Goal: Task Accomplishment & Management: Manage account settings

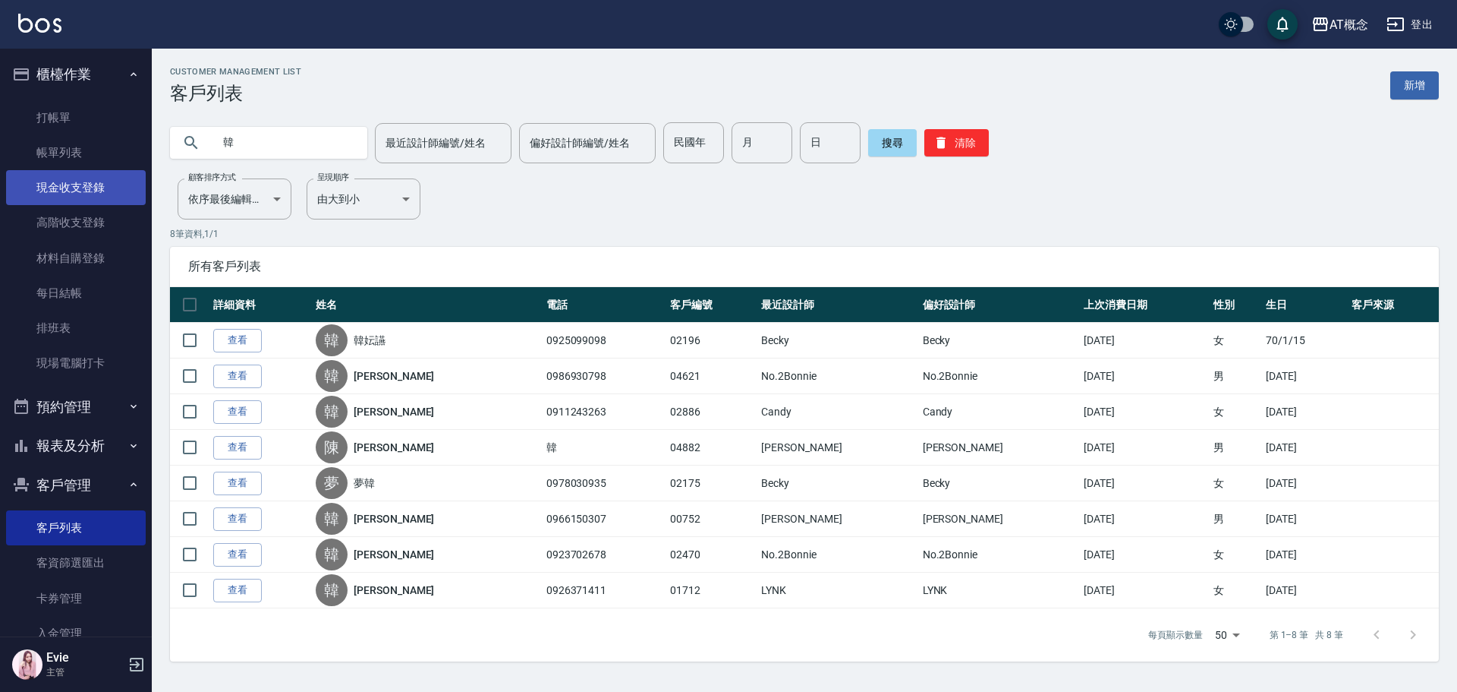
drag, startPoint x: 273, startPoint y: 146, endPoint x: 120, endPoint y: 182, distance: 157.6
click at [49, 146] on div "AT概念 登出 櫃檯作業 打帳單 帳單列表 現金收支登錄 高階收支登錄 材料自購登錄 每日結帳 排班表 現場電腦打卡 預約管理 預約管理 單日預約紀錄 單週預…" at bounding box center [728, 346] width 1457 height 692
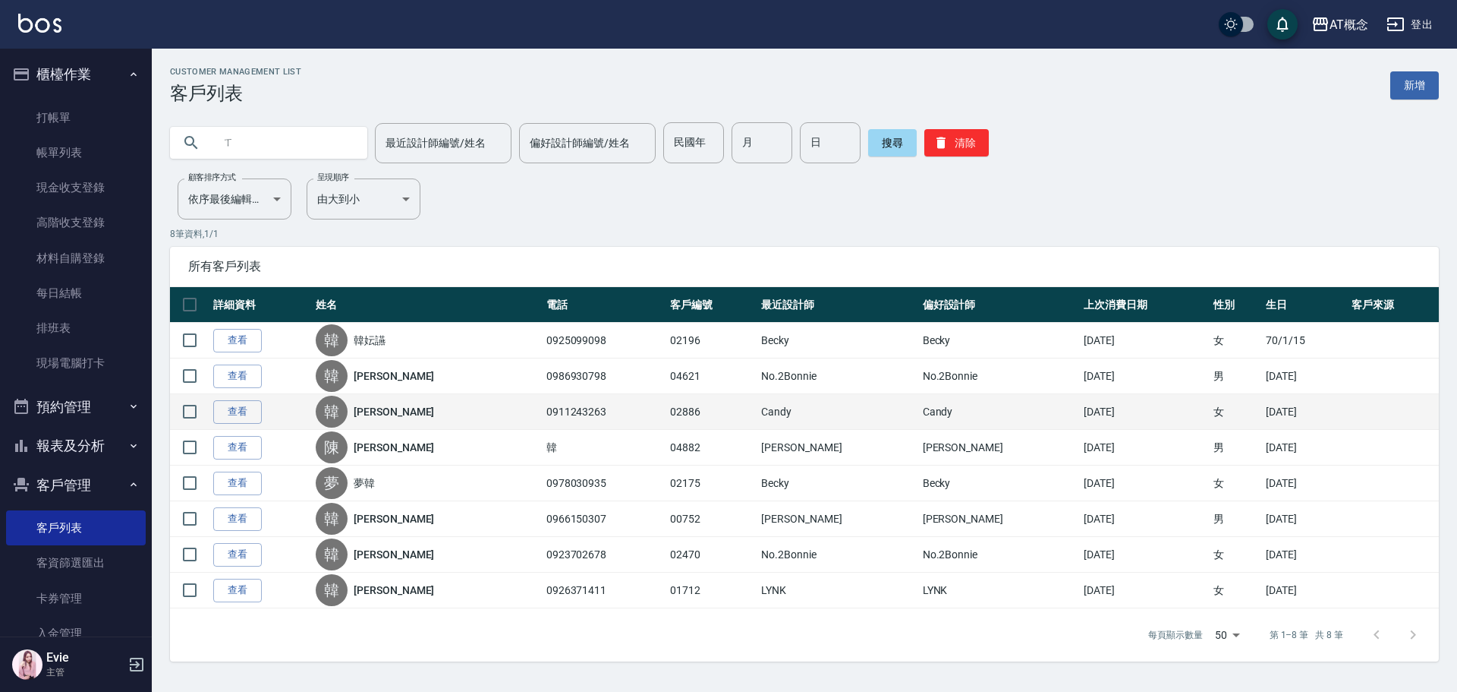
type input "ㄇ"
type input "[PERSON_NAME]"
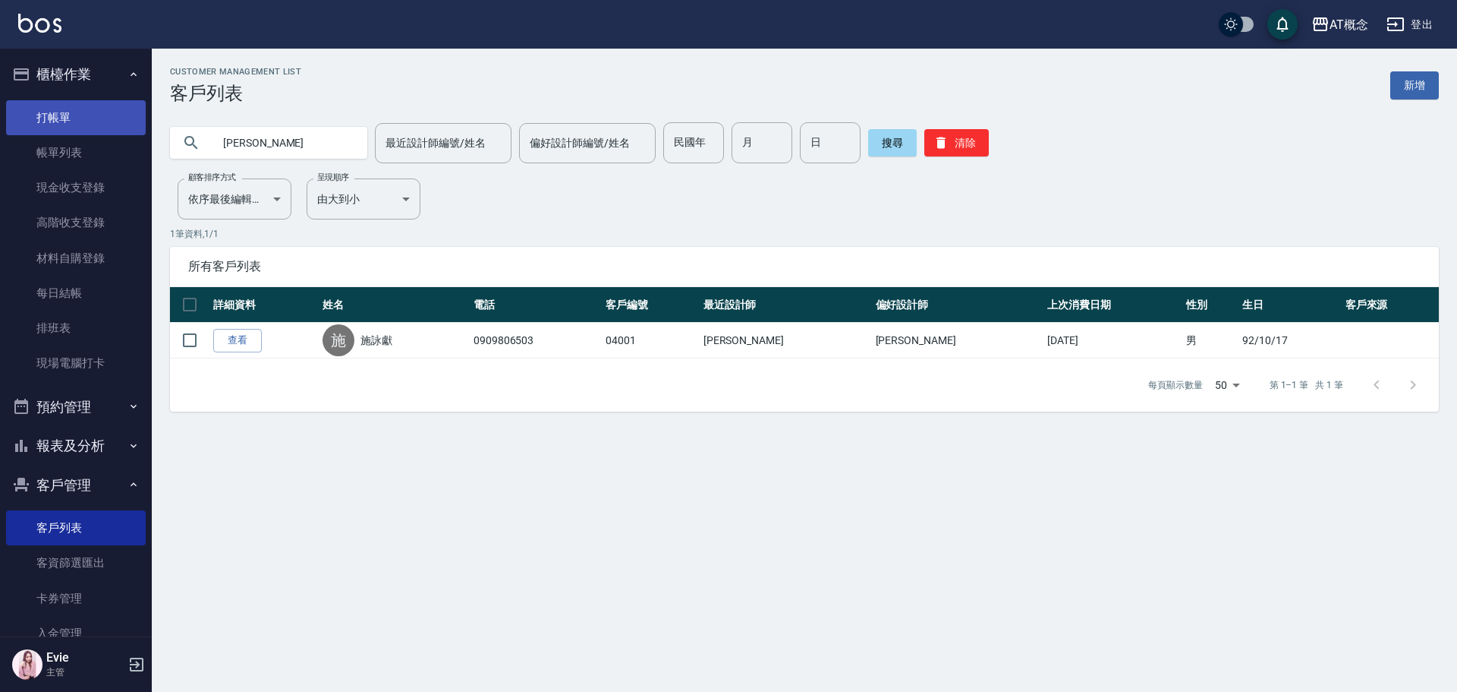
click at [74, 115] on link "打帳單" at bounding box center [76, 117] width 140 height 35
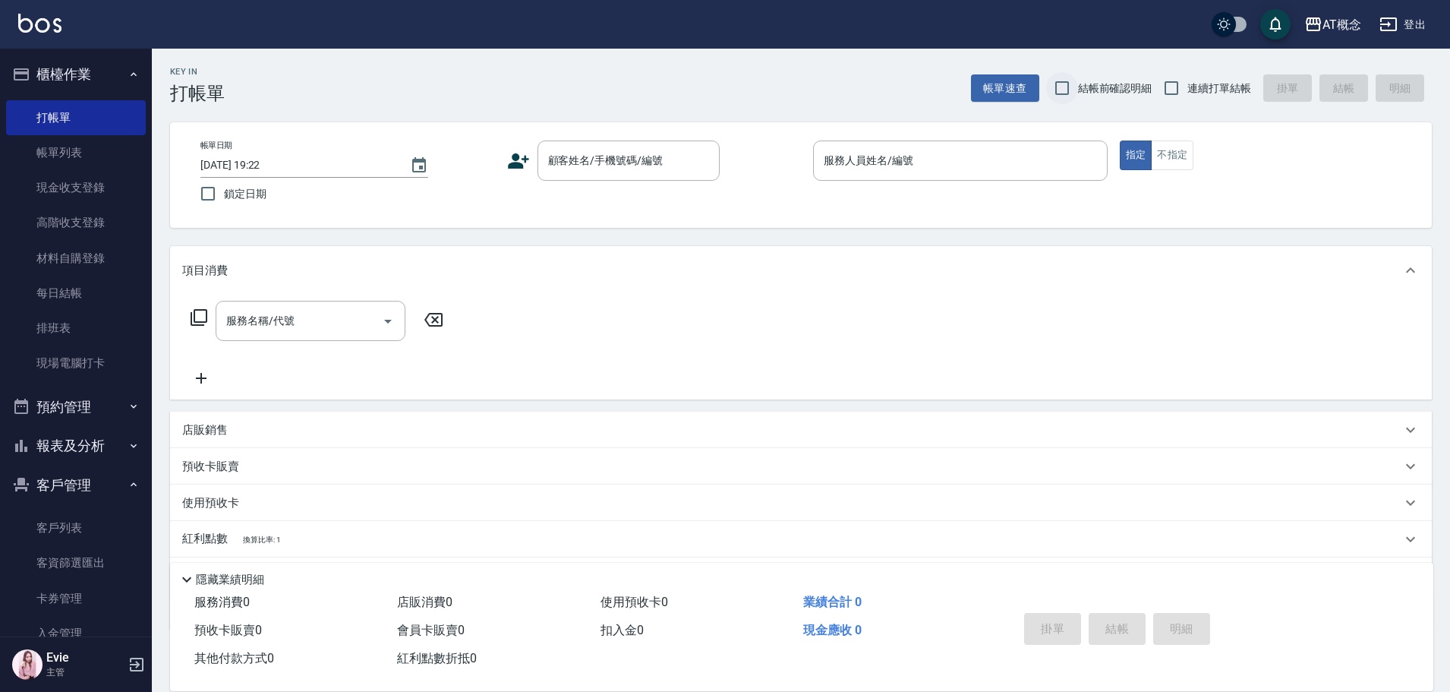
click at [1224, 93] on span "連續打單結帳" at bounding box center [1219, 88] width 64 height 16
click at [1187, 93] on input "連續打單結帳" at bounding box center [1171, 88] width 32 height 32
checkbox input "true"
click at [593, 165] on input "顧客姓名/手機號碼/編號" at bounding box center [617, 160] width 146 height 27
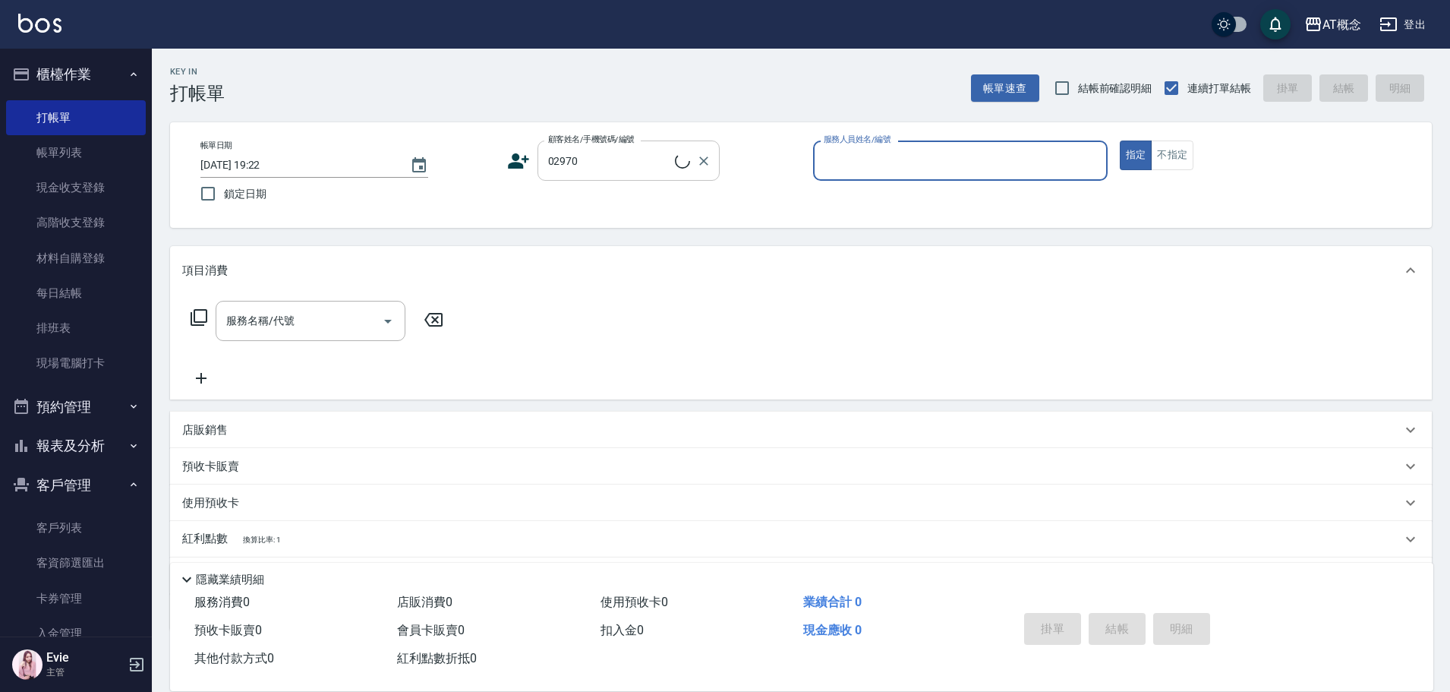
type input "[PERSON_NAME]/0953754510/02970"
click at [1120, 140] on button "指定" at bounding box center [1136, 155] width 33 height 30
type input "Becky-13"
type button "true"
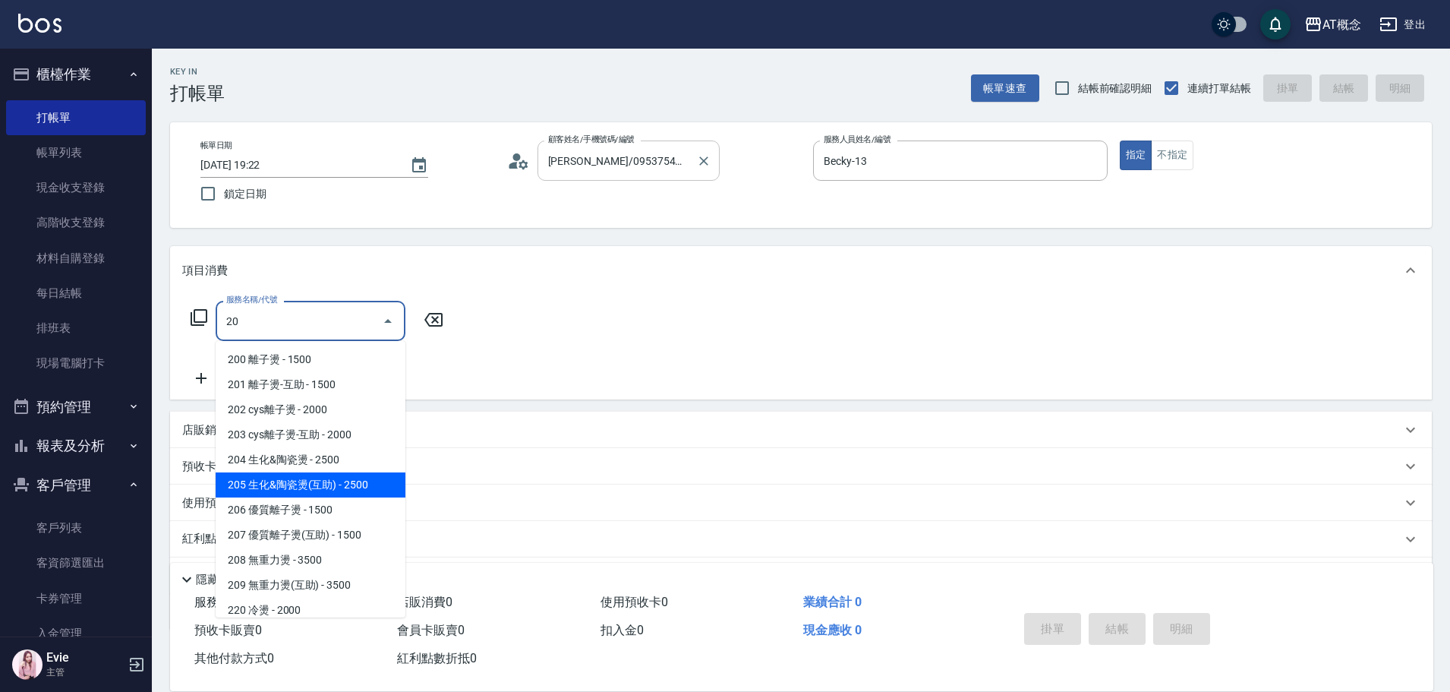
type input "205 生化&陶瓷燙(互助)(205)"
type input "250"
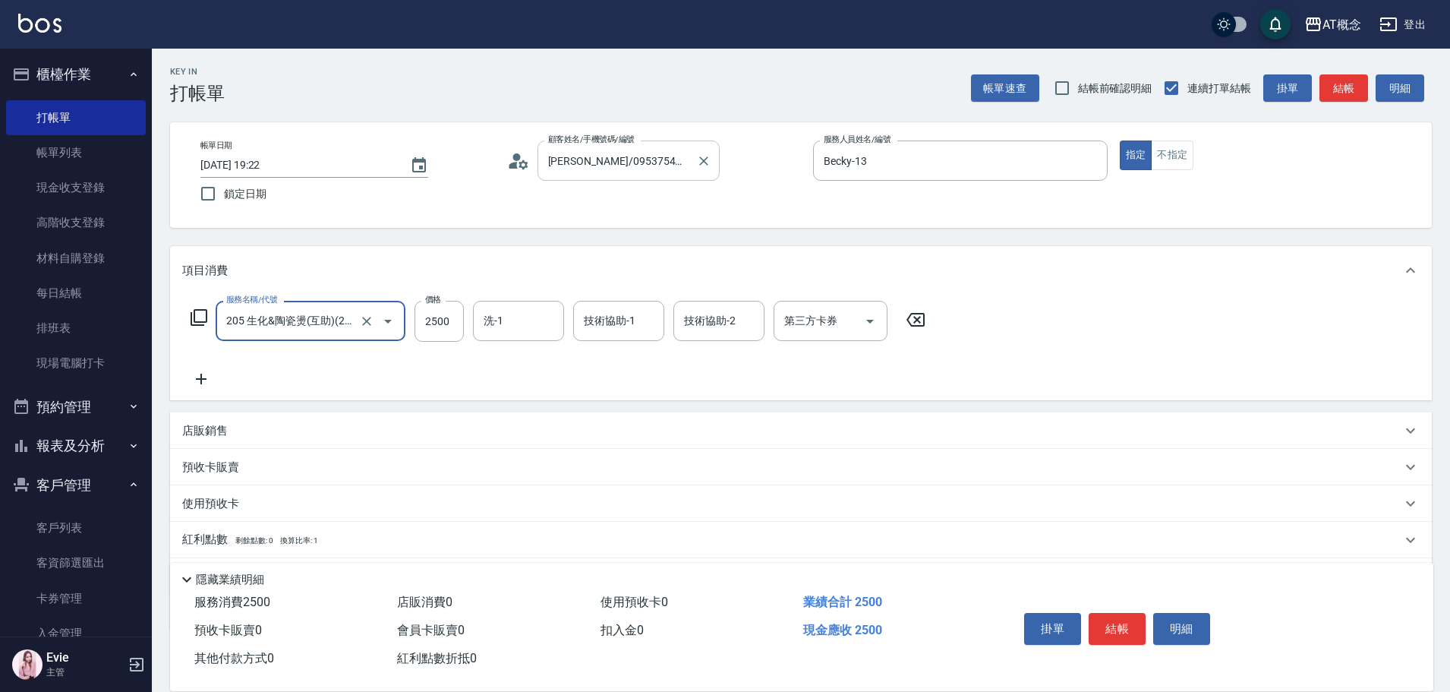
type input "205 生化&陶瓷燙(互助)(205)"
type input "0"
type input "30"
type input "300"
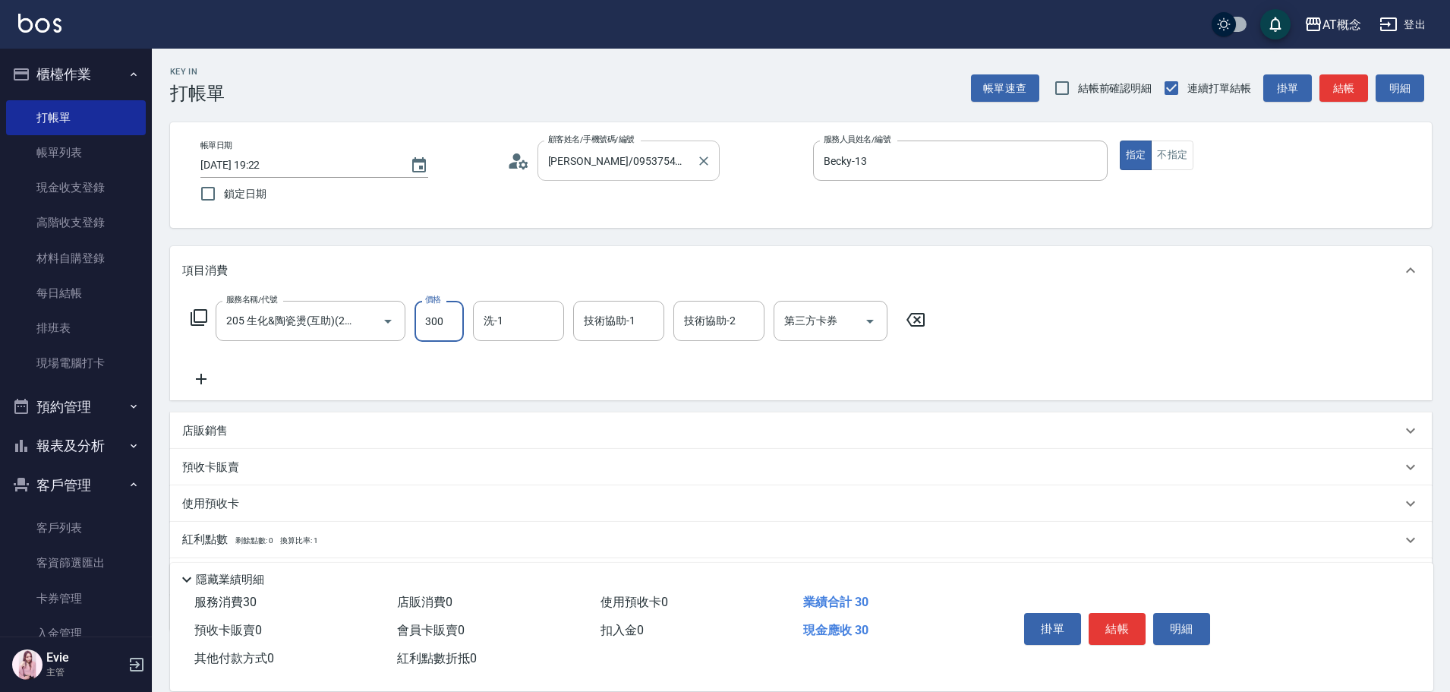
type input "300"
type input "3000"
type input "Sandy-25"
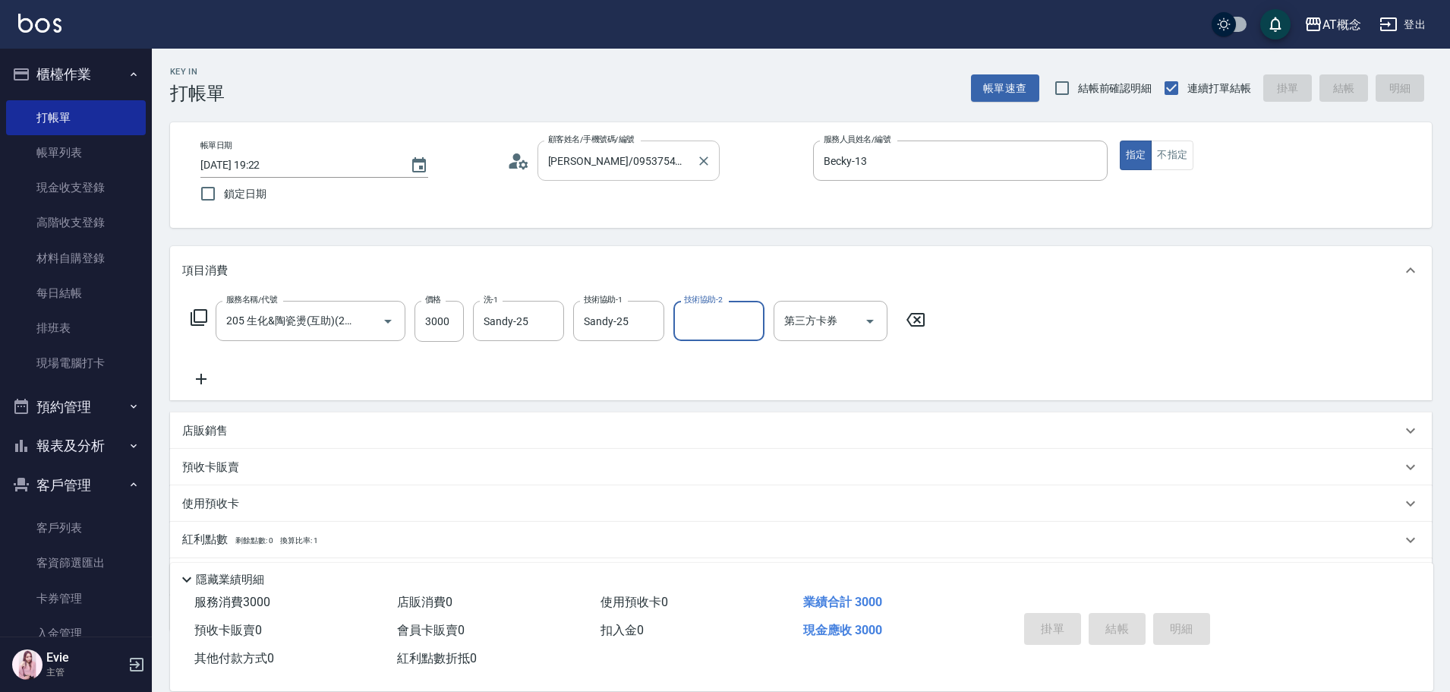
type input "0"
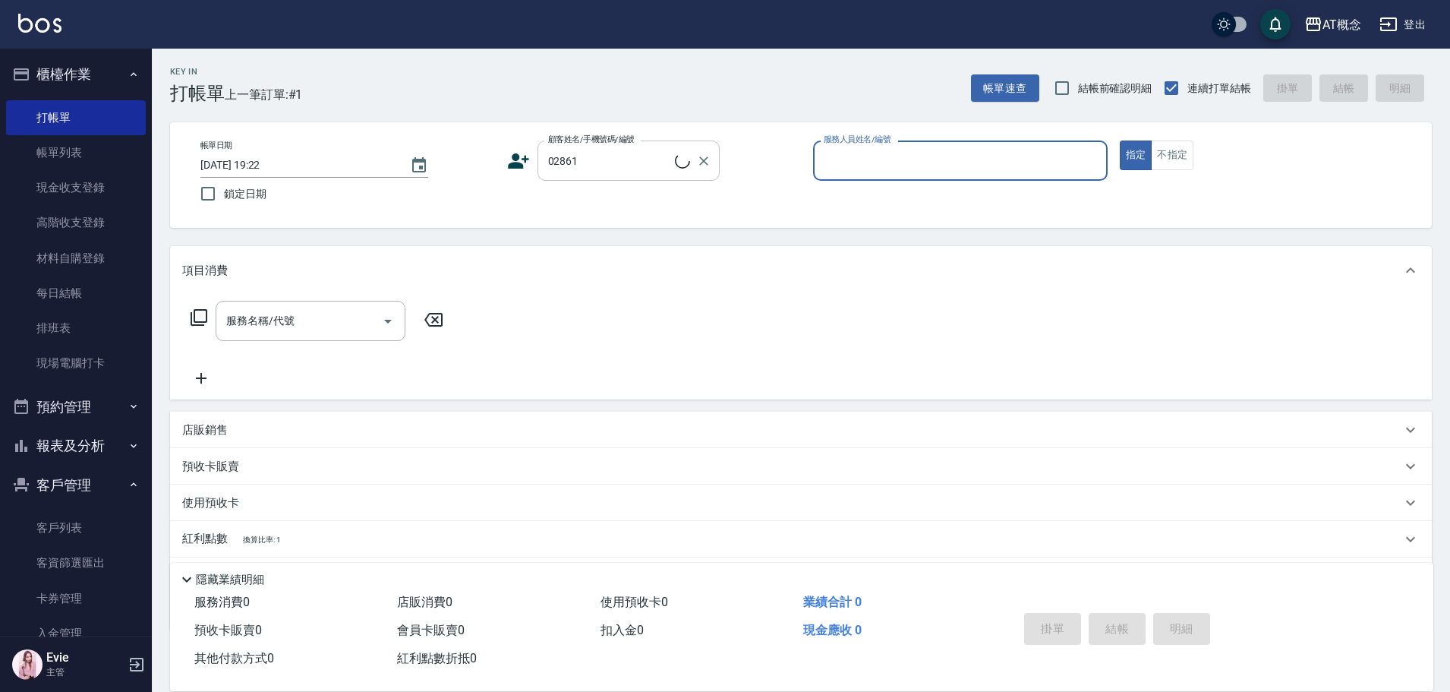
type input "[PERSON_NAME]/0922417632/02861"
type input "Becky-13"
click at [1120, 140] on button "指定" at bounding box center [1136, 155] width 33 height 30
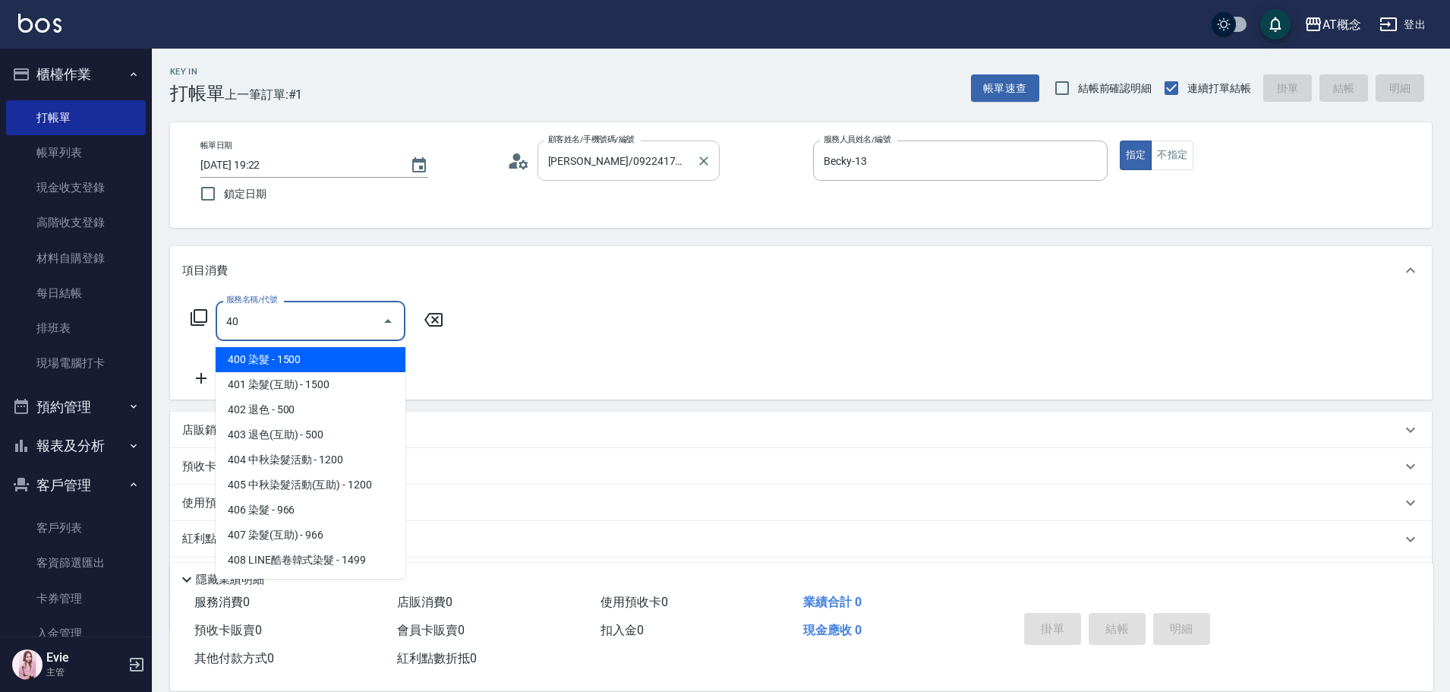
type input "401"
type input "150"
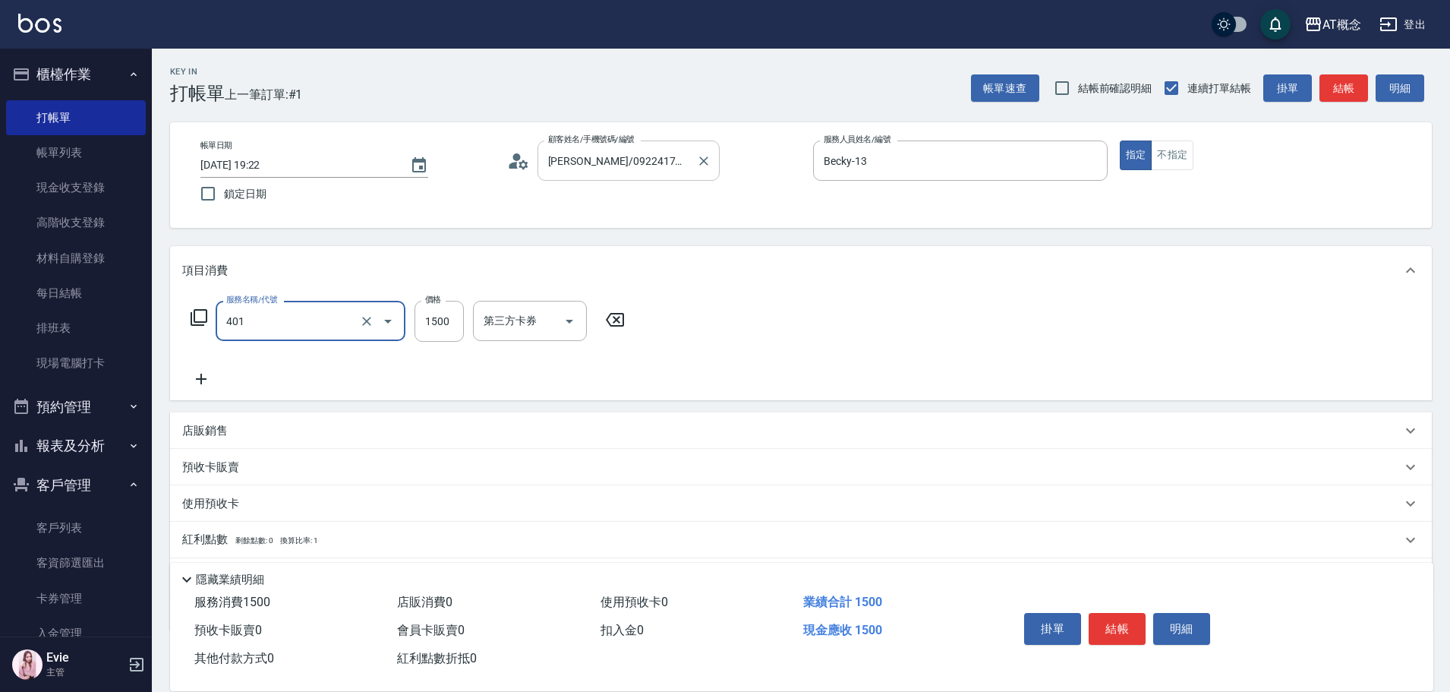
type input "401 染髮(互助)(401)"
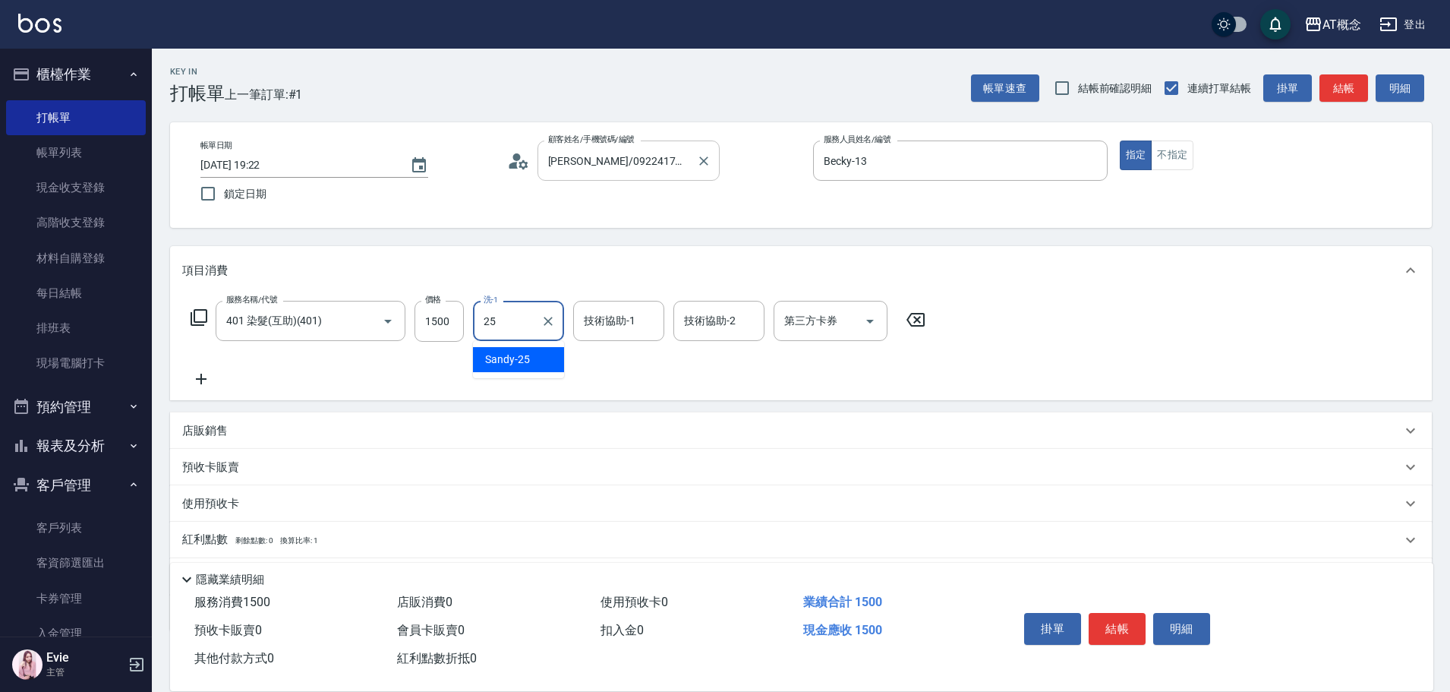
type input "Sandy-25"
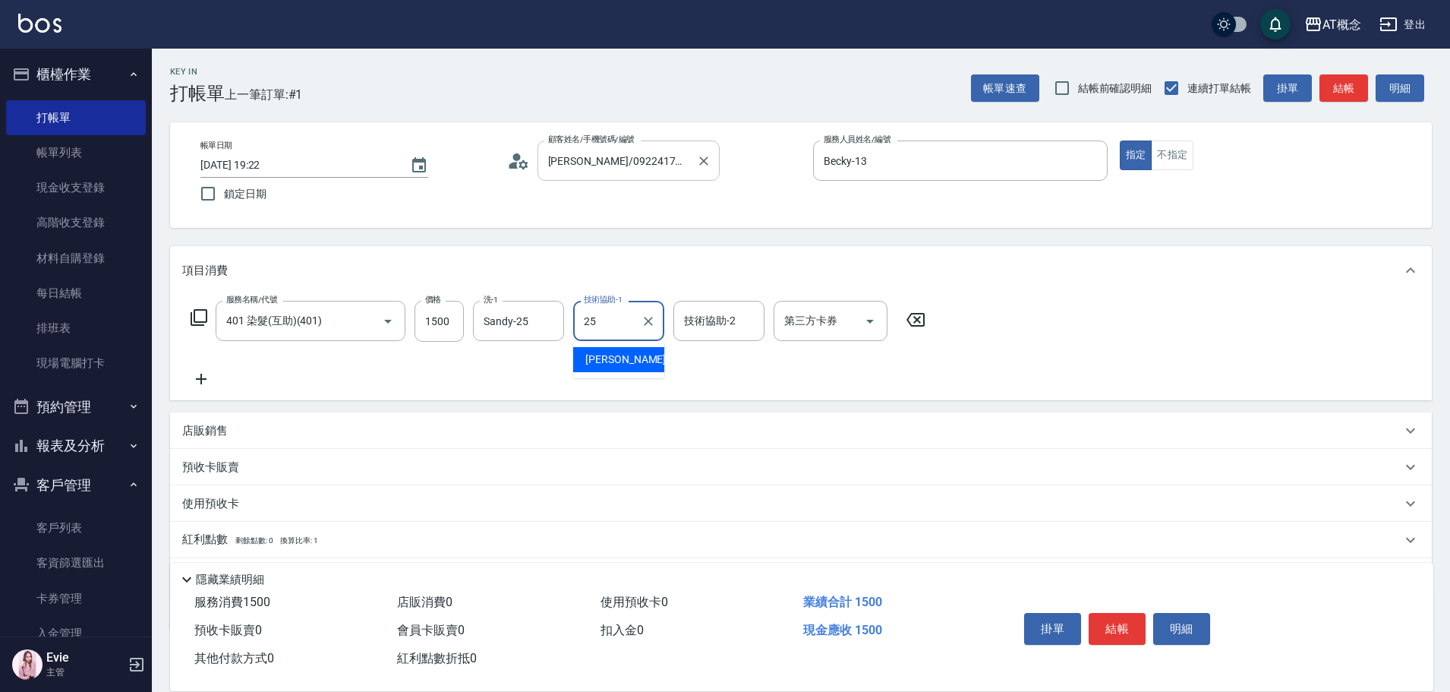
type input "Sandy-25"
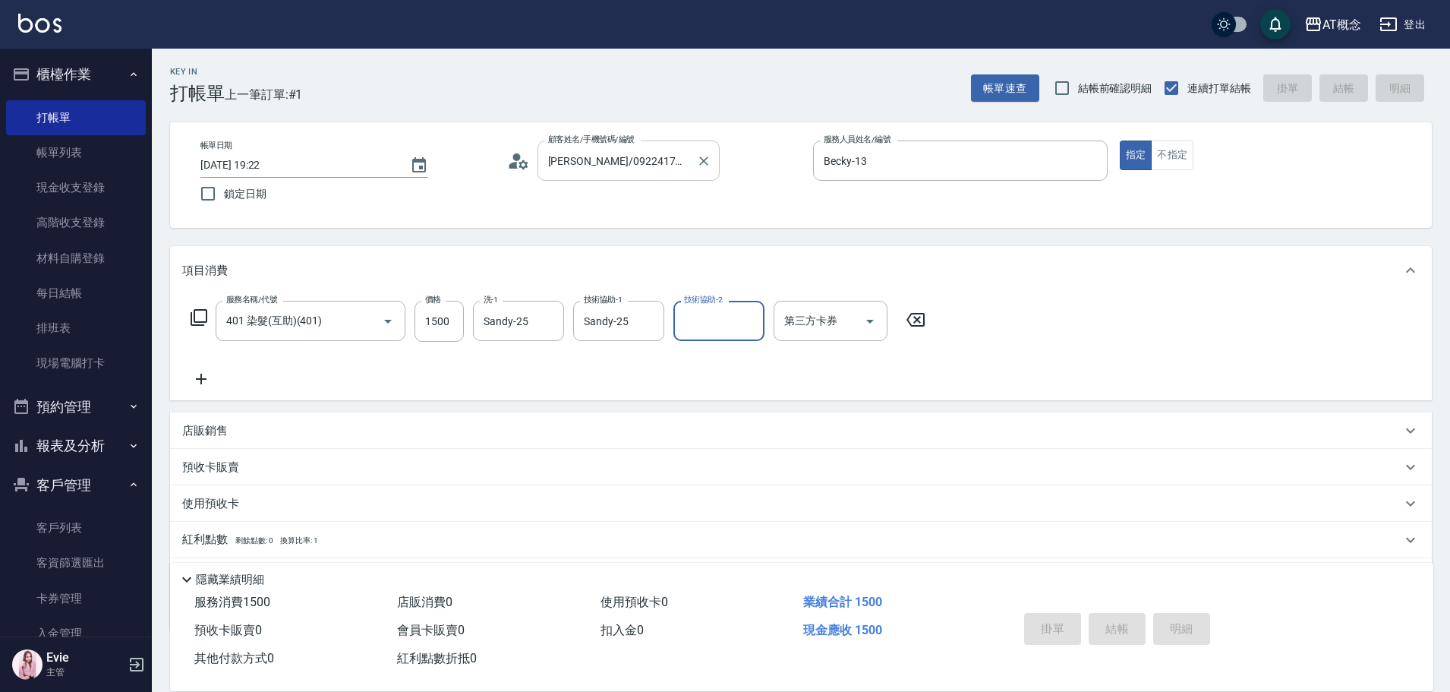
type input "[DATE] 19:23"
type input "0"
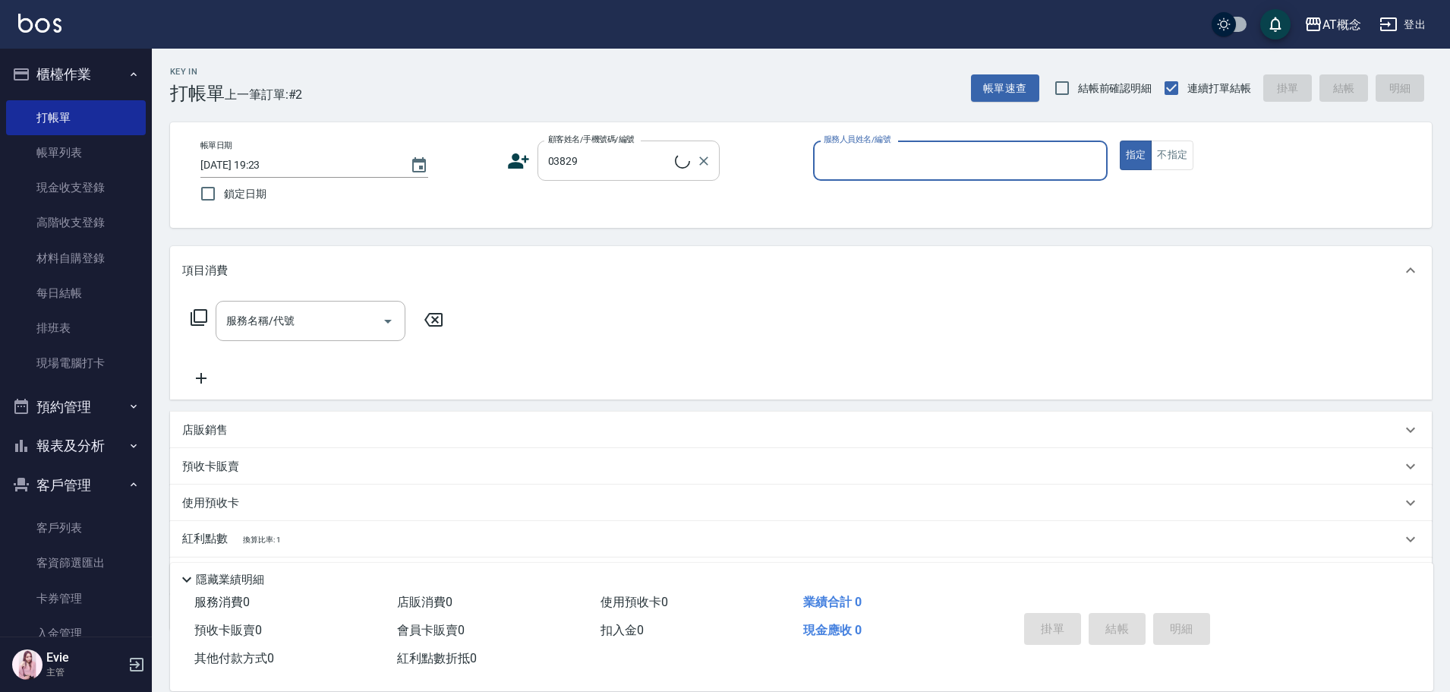
type input "[PERSON_NAME]/0976225741/03829"
type input "Kiki-9"
click at [69, 529] on link "客戶列表" at bounding box center [76, 527] width 140 height 35
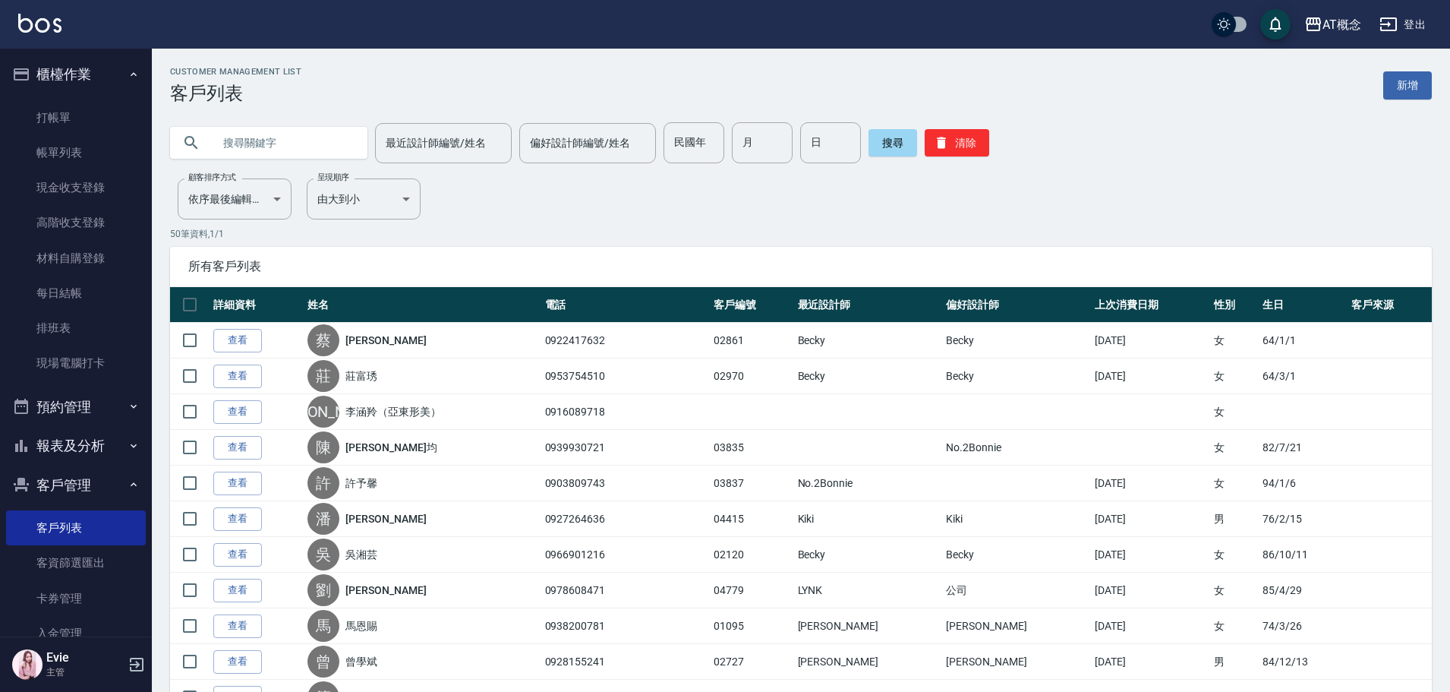
click at [301, 144] on input "text" at bounding box center [284, 142] width 143 height 41
type input "03829"
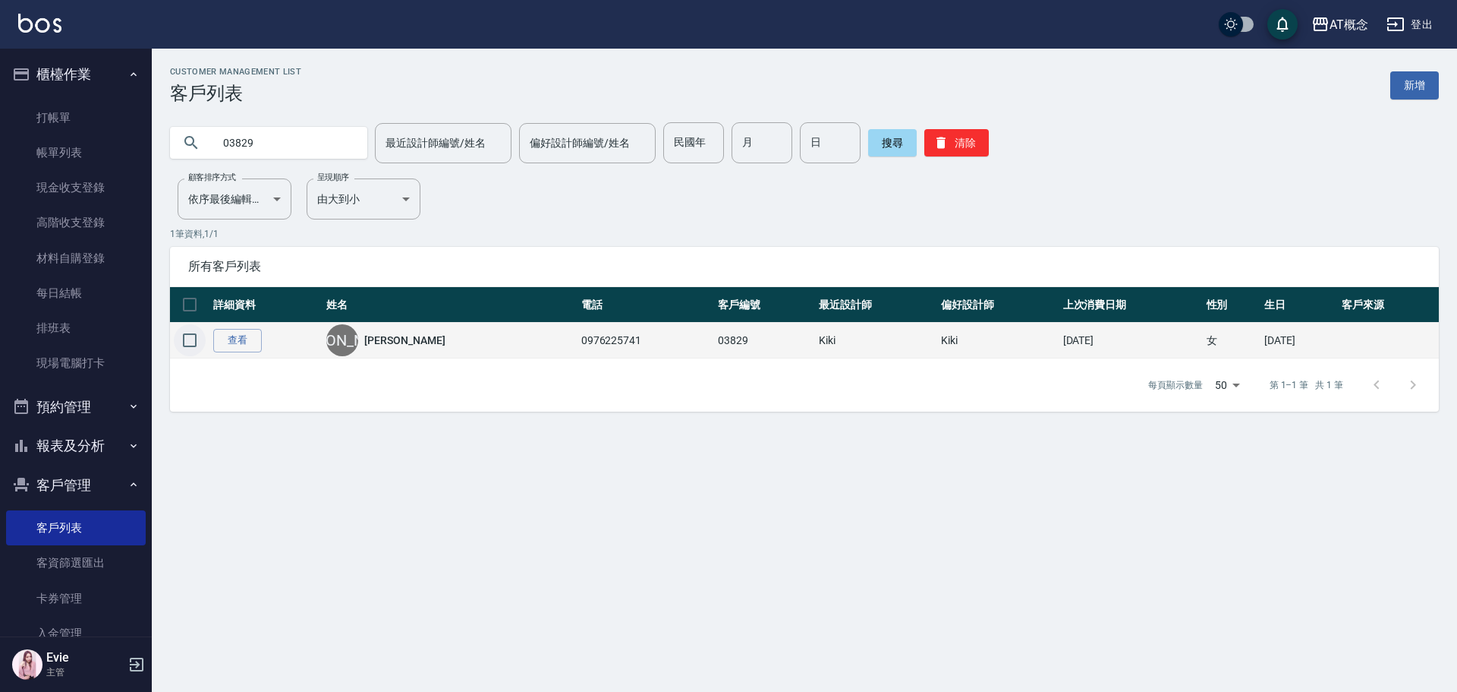
click at [186, 342] on input "checkbox" at bounding box center [190, 340] width 32 height 32
checkbox input "true"
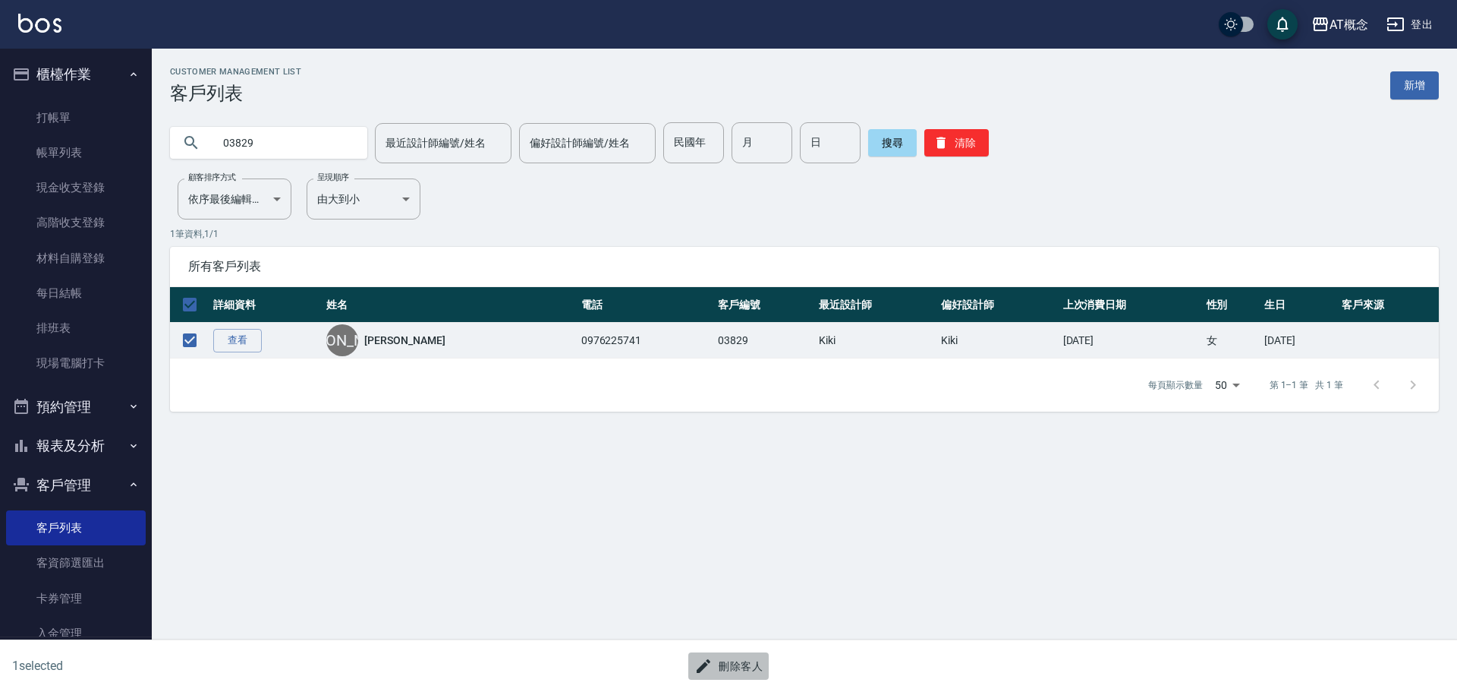
click at [742, 657] on button "刪除客人" at bounding box center [728, 666] width 80 height 28
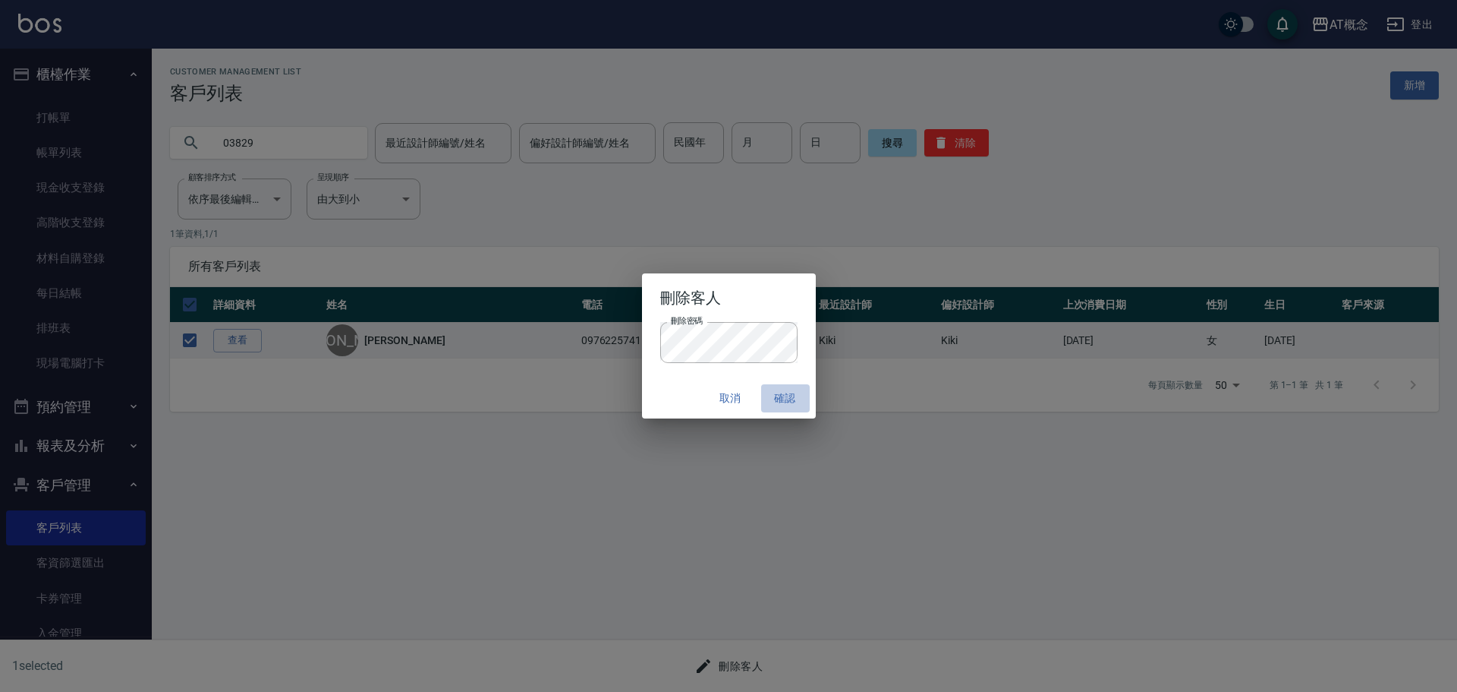
click at [789, 401] on button "確認" at bounding box center [785, 398] width 49 height 28
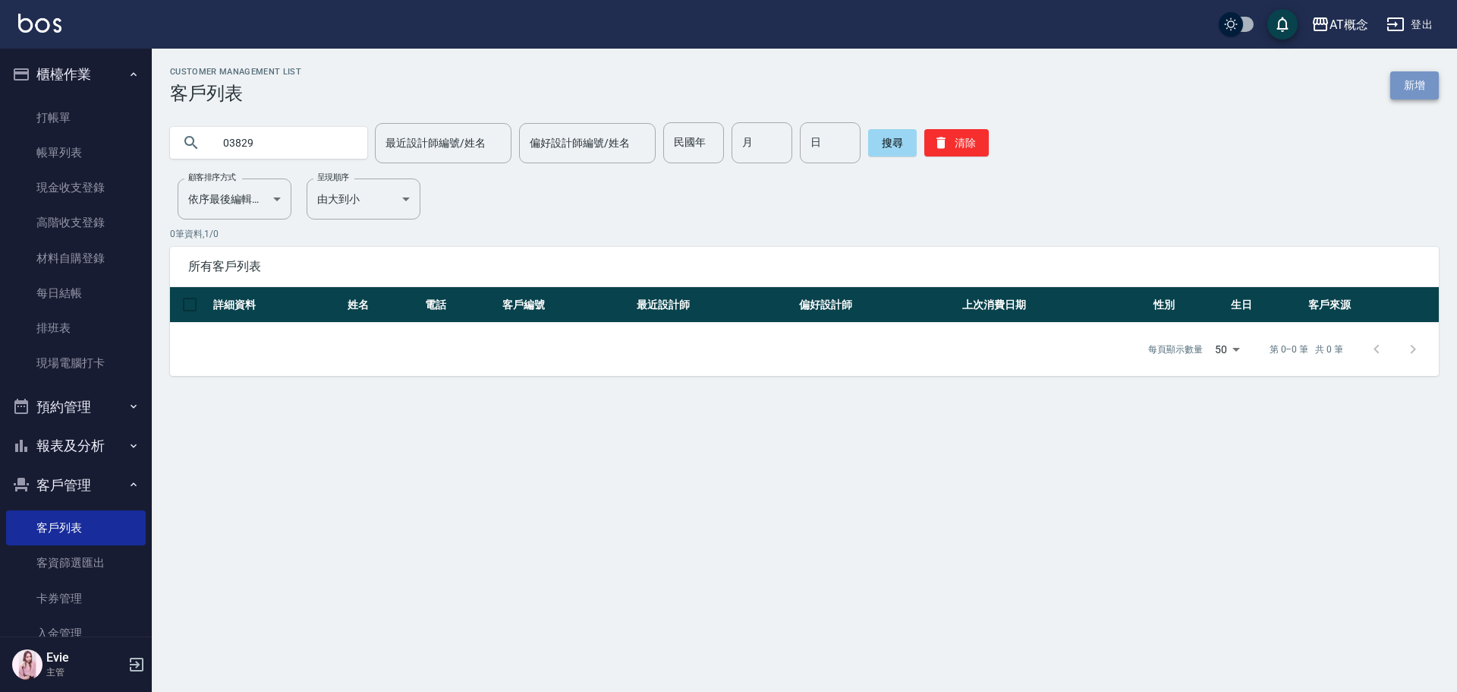
click at [1407, 84] on link "新增" at bounding box center [1415, 85] width 49 height 28
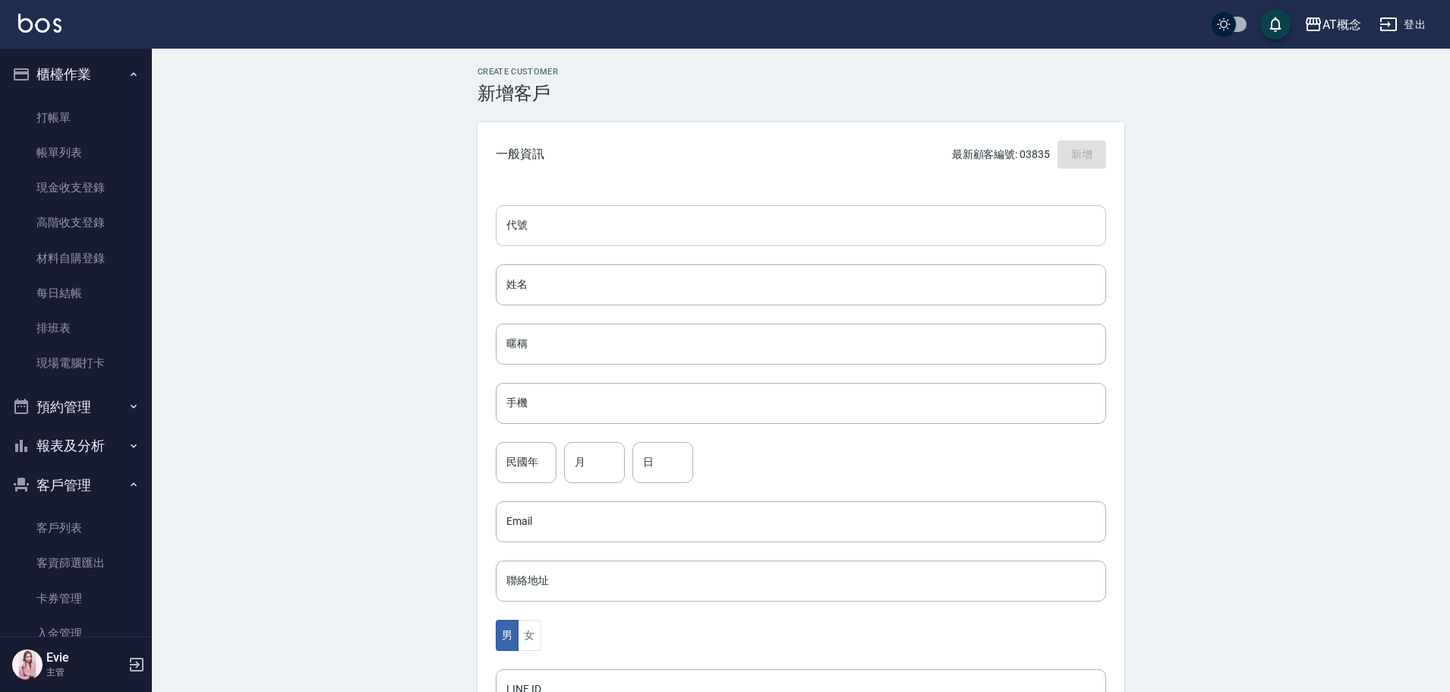
click at [846, 213] on input "代號" at bounding box center [801, 225] width 610 height 41
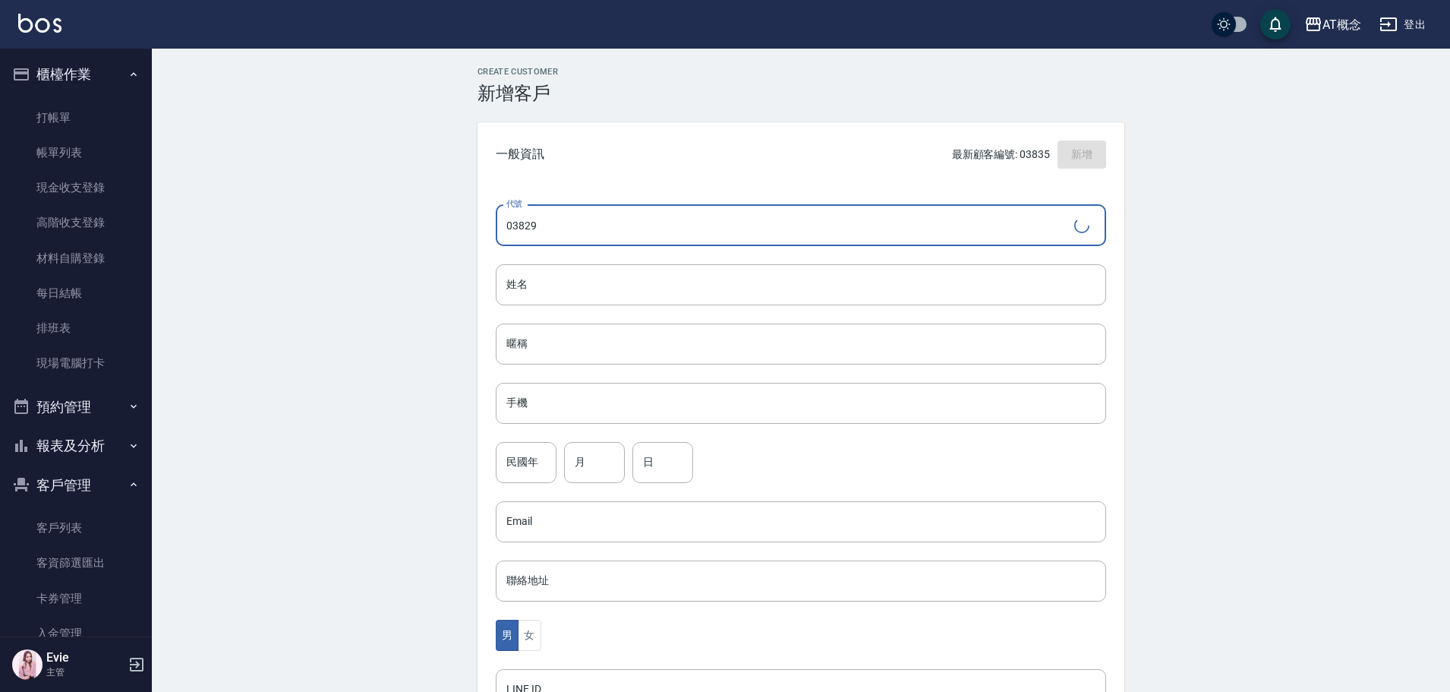
type input "03829"
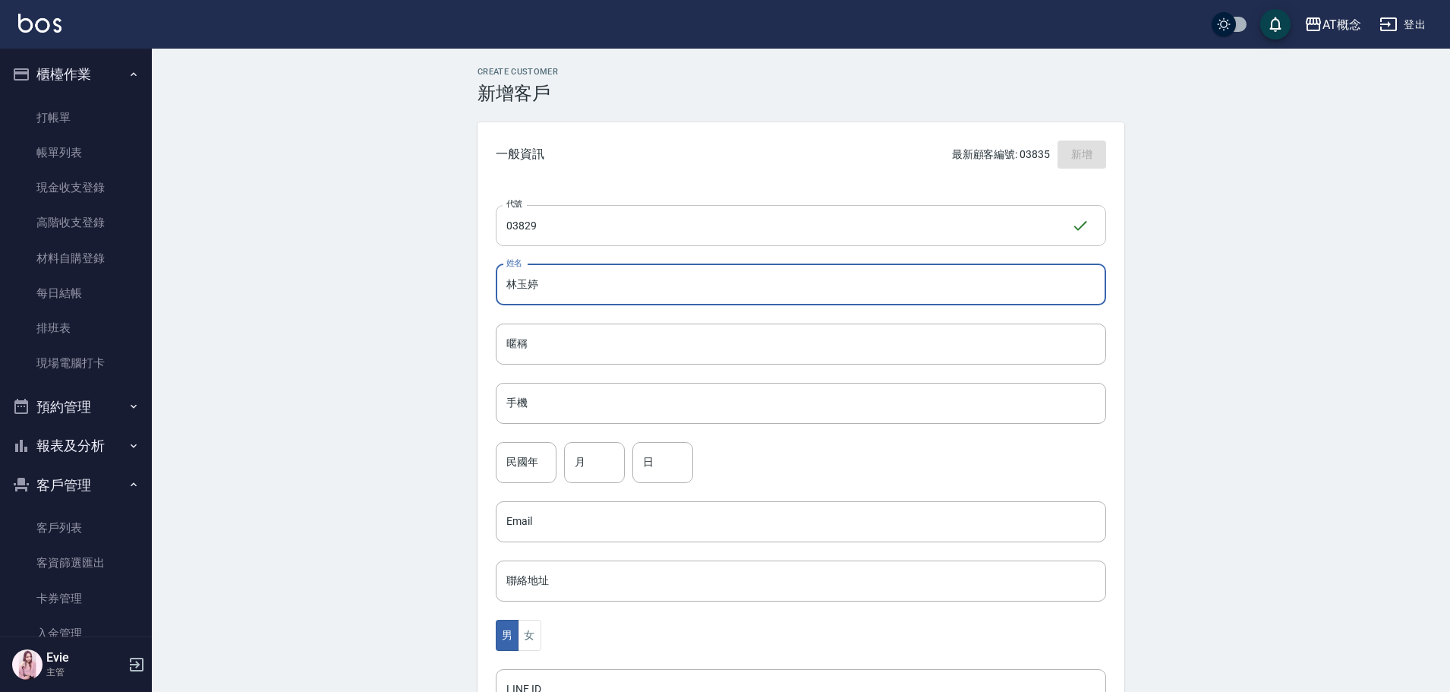
type input "林玉婷"
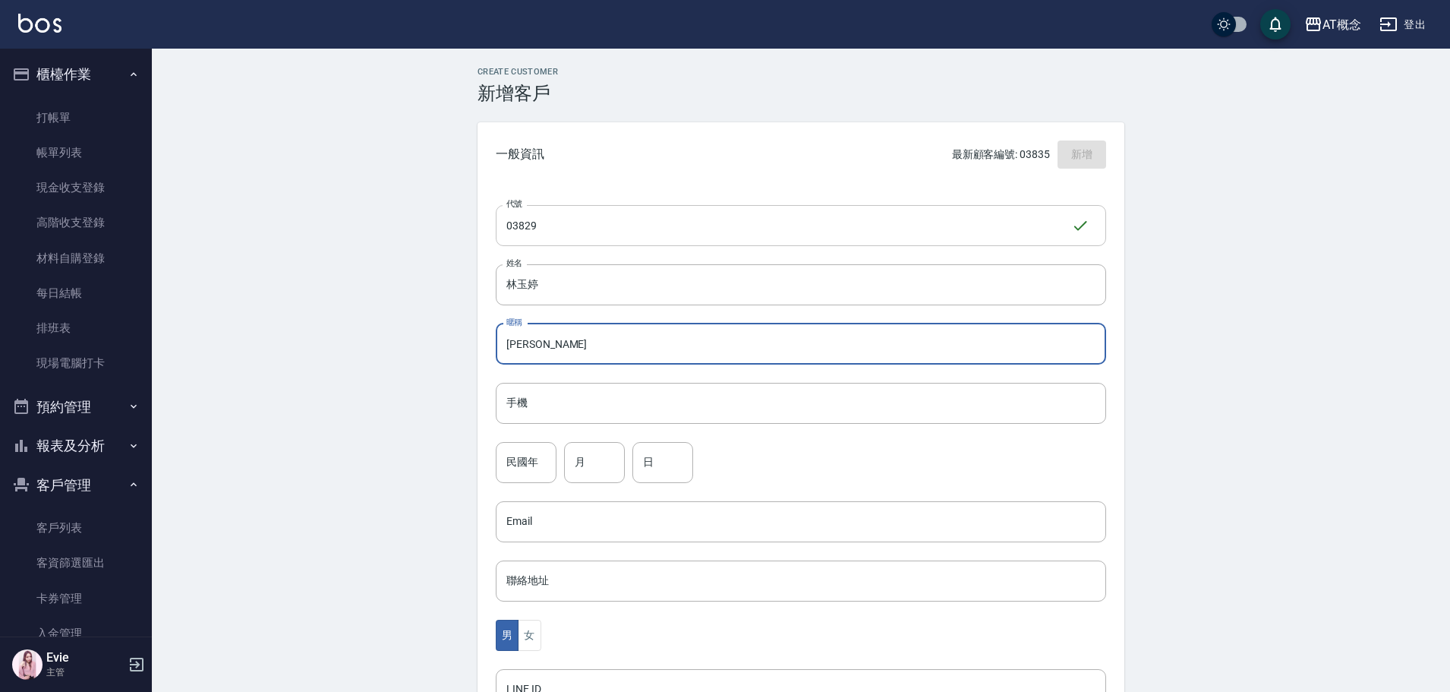
type input "[PERSON_NAME]"
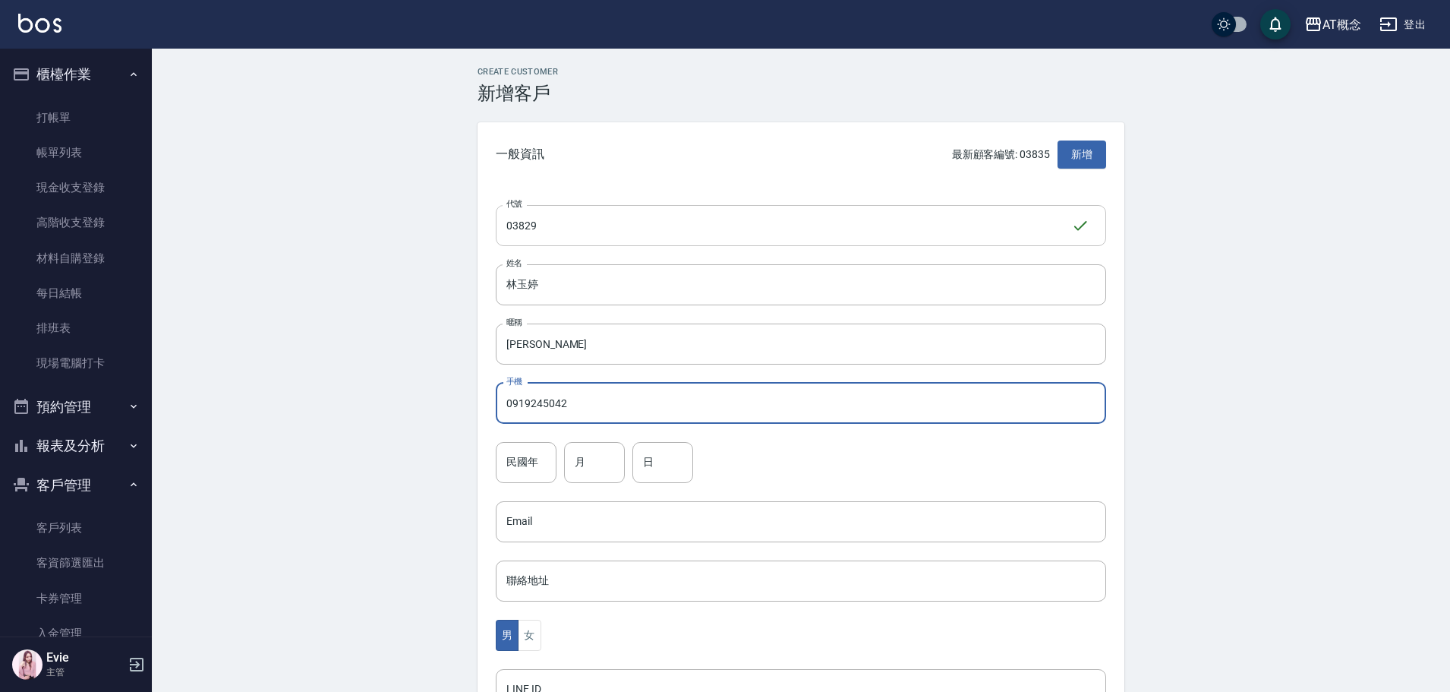
type input "0919245042"
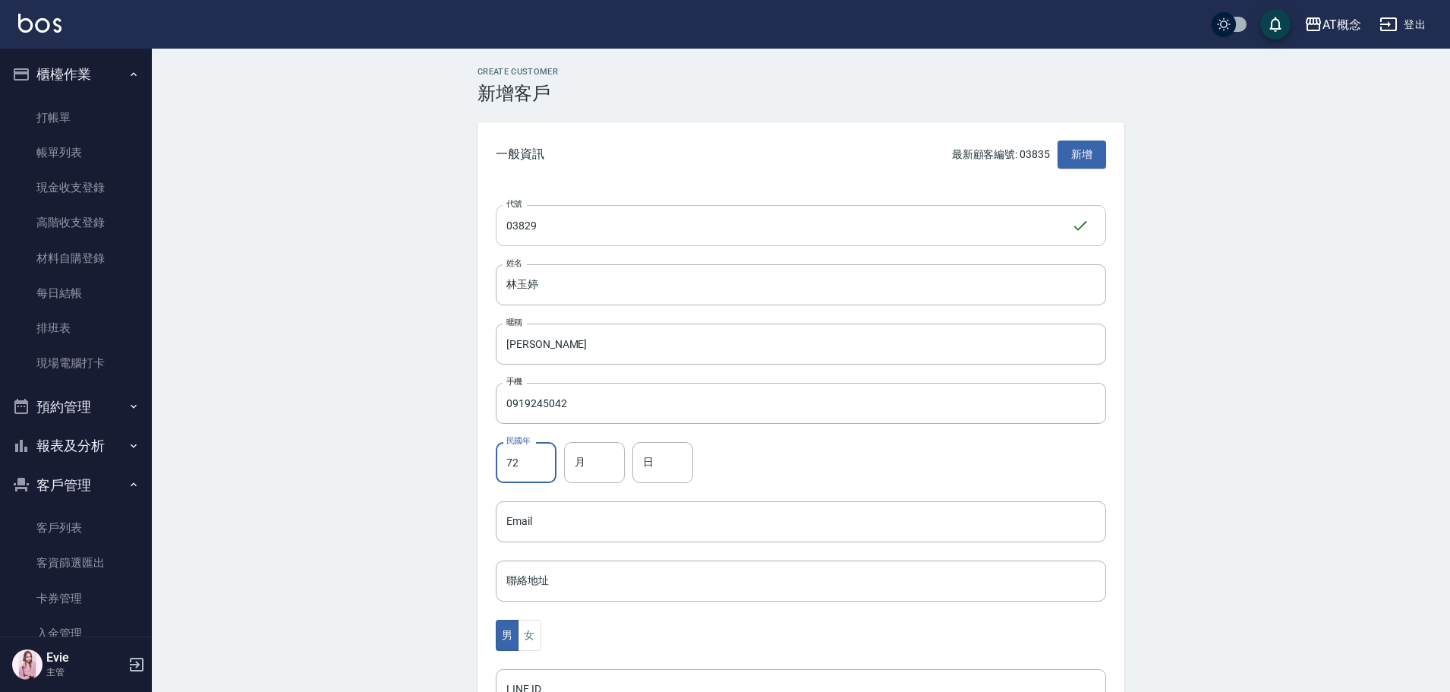
type input "72"
type input "9"
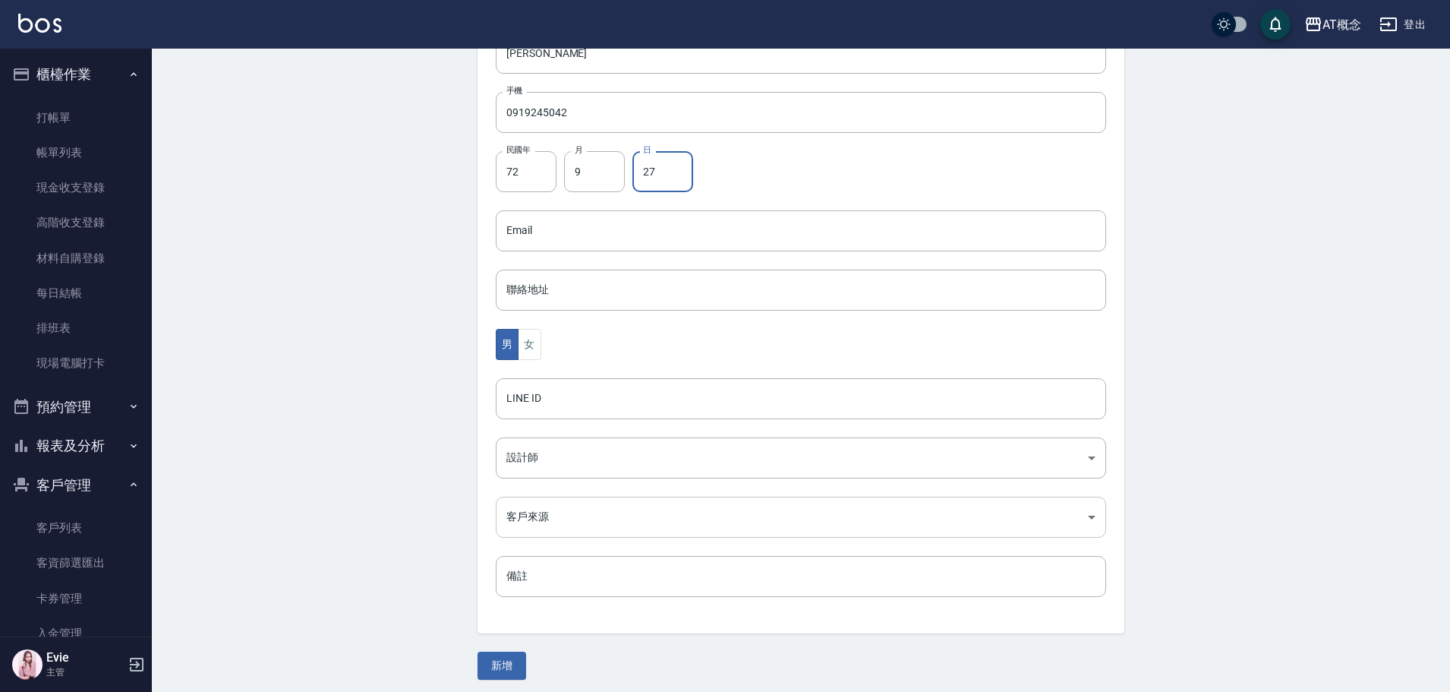
scroll to position [297, 0]
type input "27"
click at [525, 336] on button "女" at bounding box center [529, 338] width 23 height 31
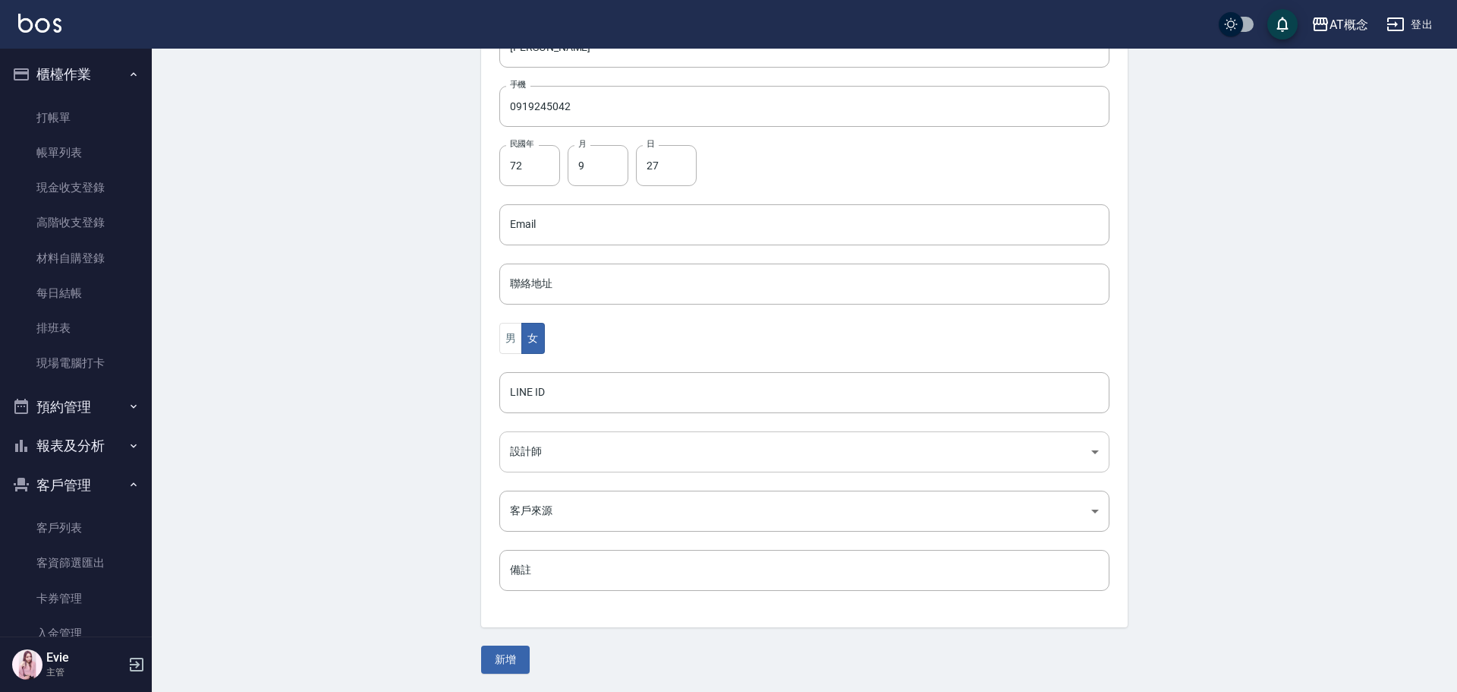
click at [542, 455] on body "AT概念 登出 櫃檯作業 打帳單 帳單列表 現金收支登錄 高階收支登錄 材料自購登錄 每日結帳 排班表 現場電腦打卡 預約管理 預約管理 單日預約紀錄 單週預…" at bounding box center [728, 197] width 1457 height 988
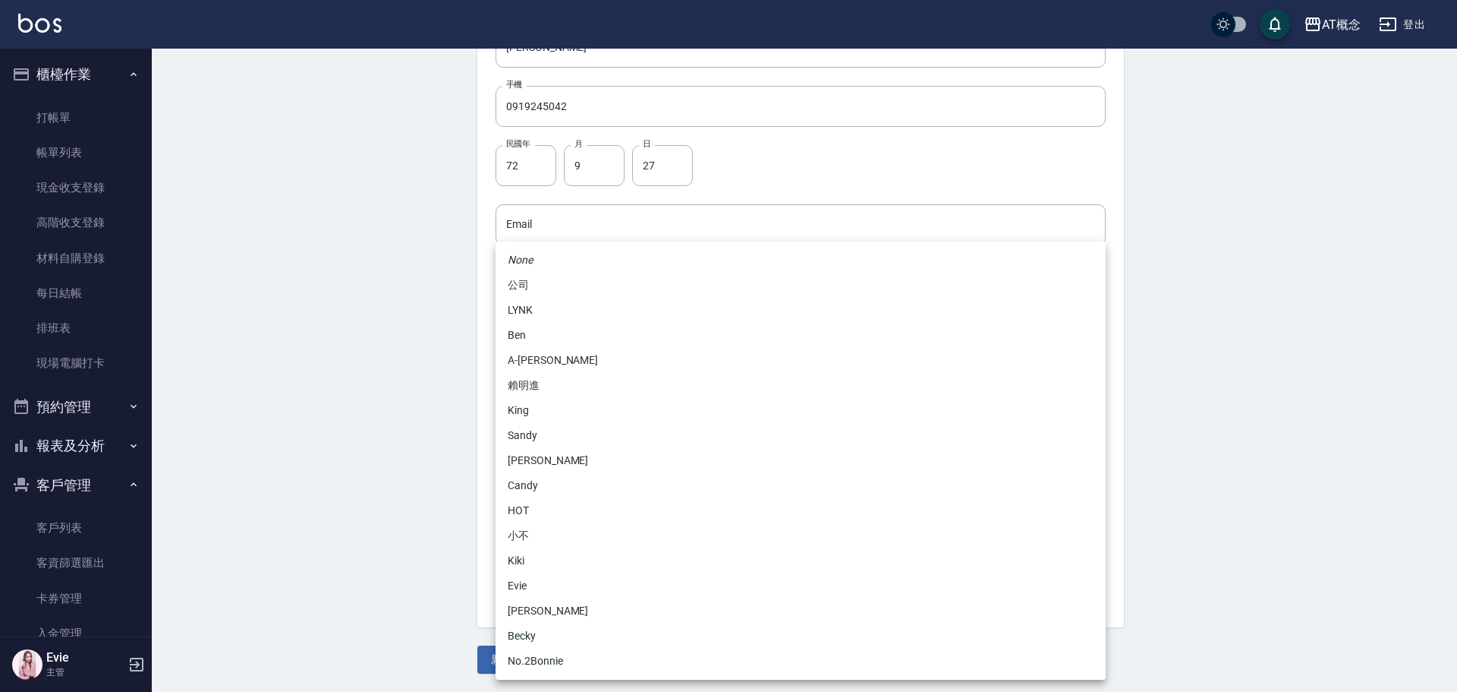
click at [540, 477] on li "Candy" at bounding box center [801, 485] width 610 height 25
type input "95c88325-489e-4505-91c2-94462fb1bea6"
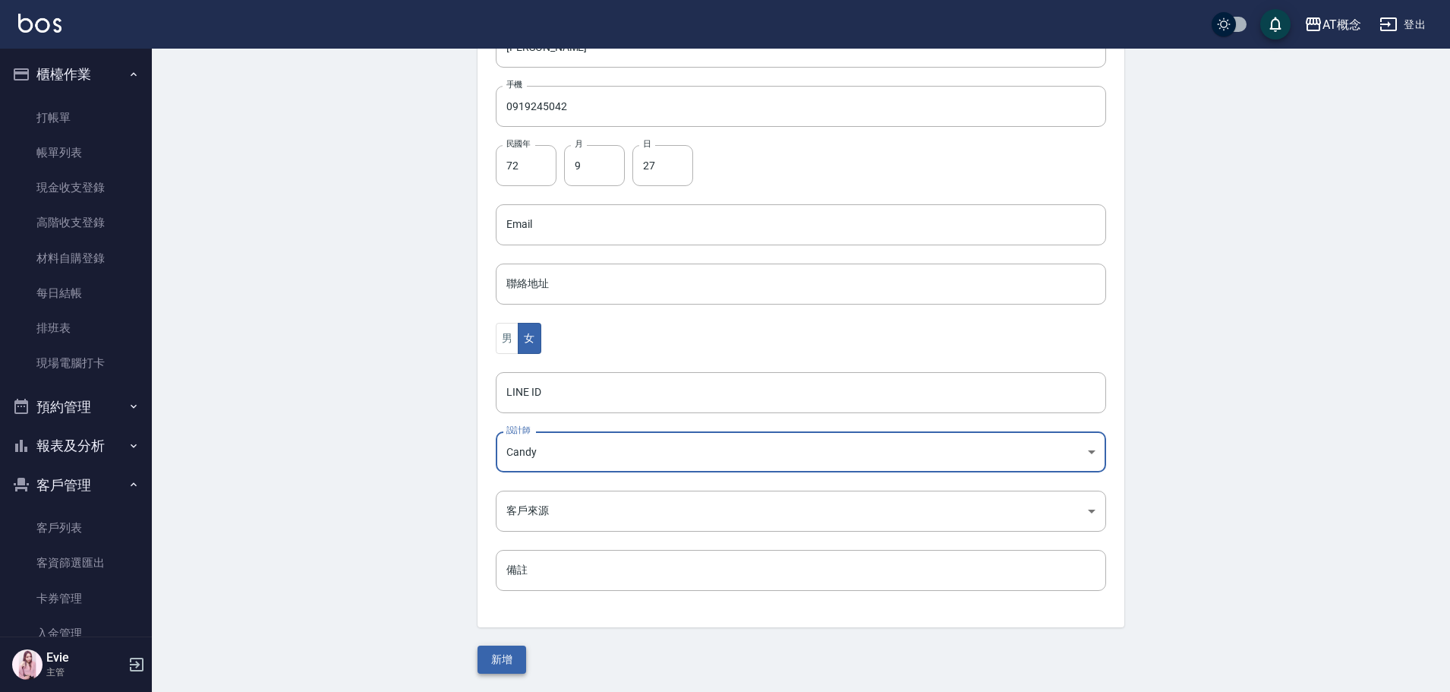
click at [501, 660] on button "新增" at bounding box center [501, 659] width 49 height 28
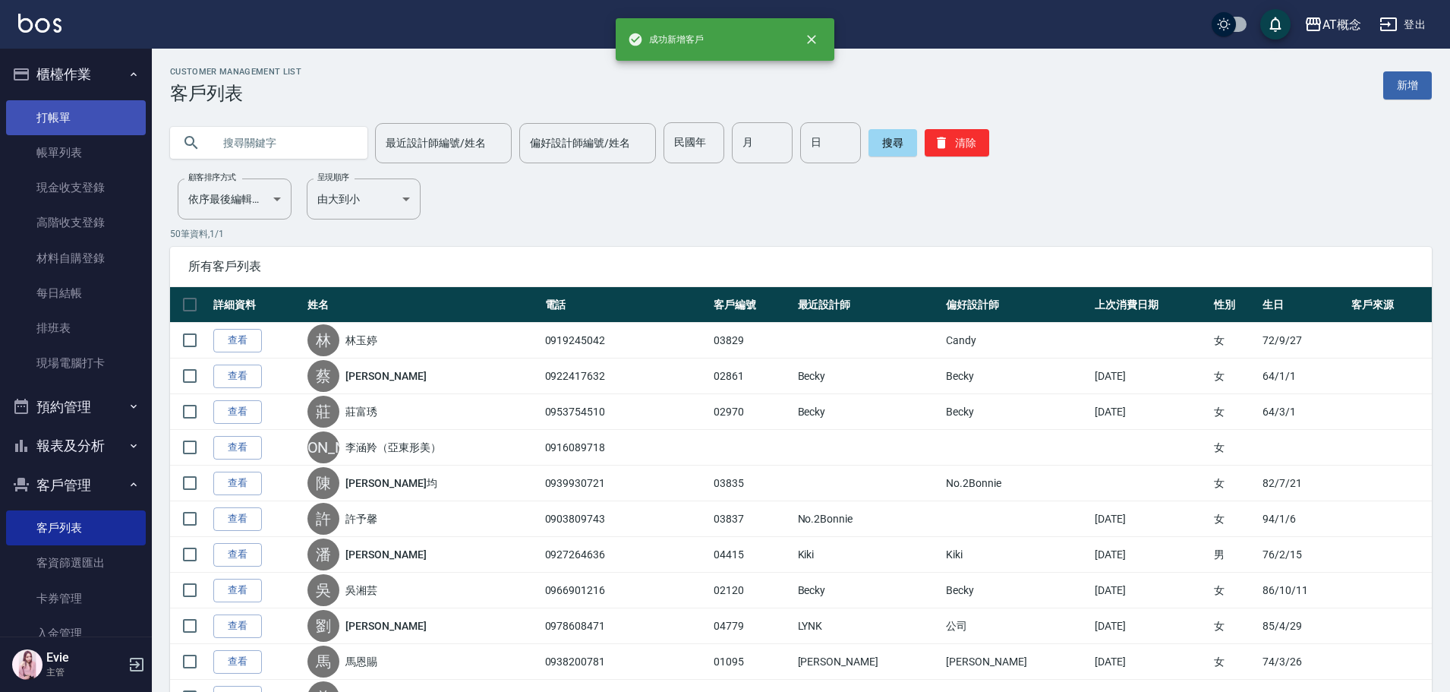
click at [73, 115] on link "打帳單" at bounding box center [76, 117] width 140 height 35
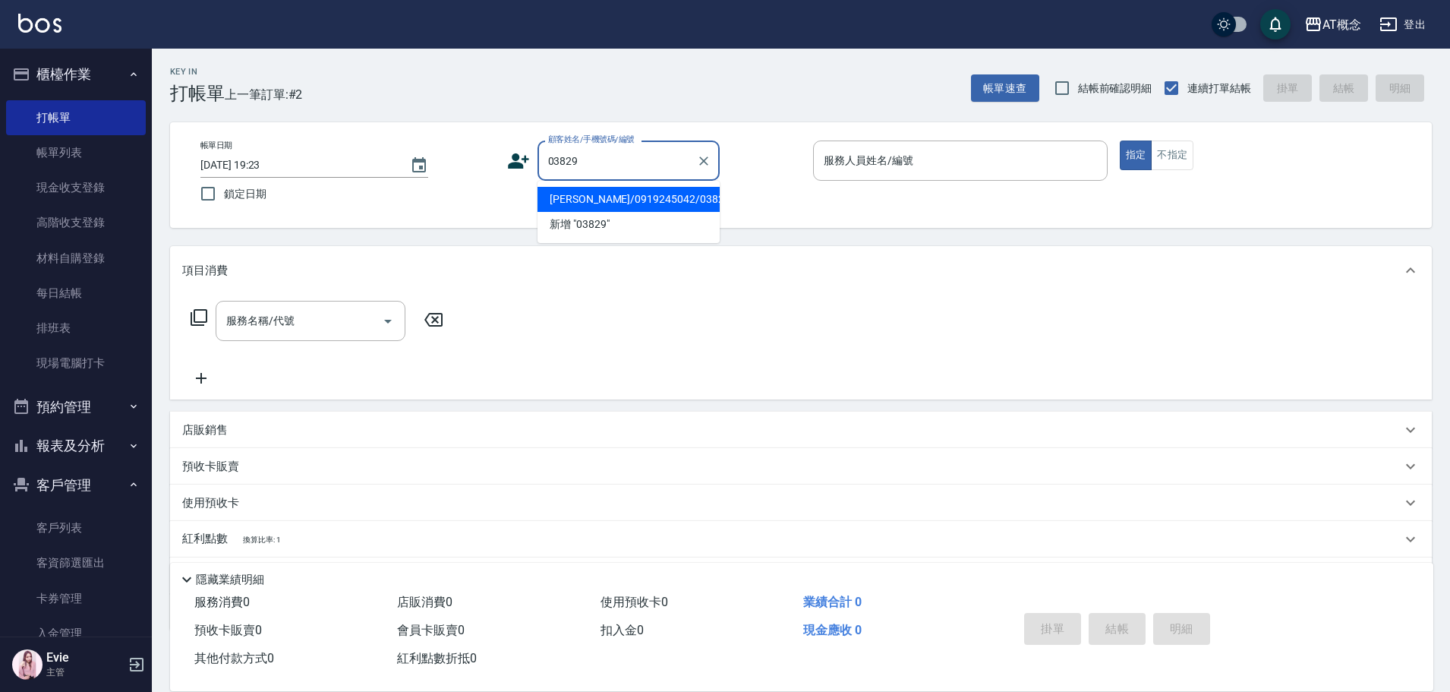
type input "[PERSON_NAME]/0919245042/03829"
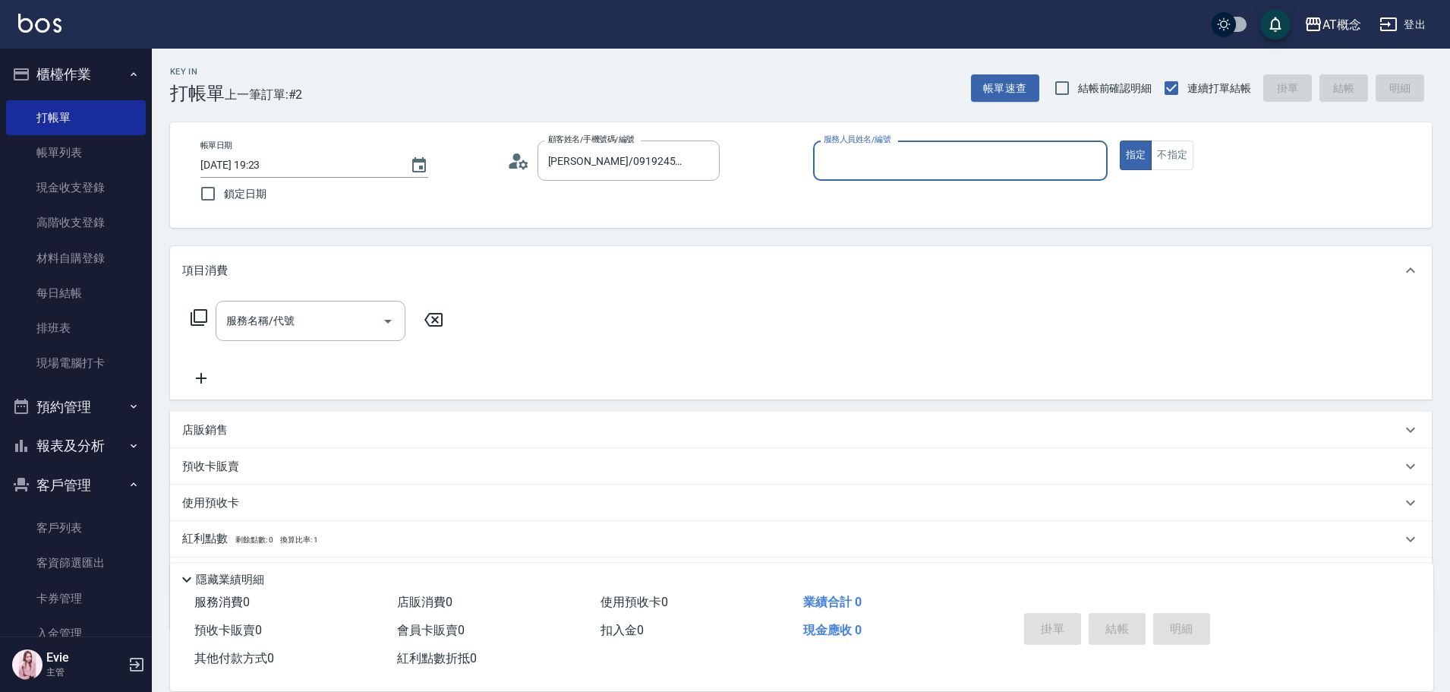
type input "Candy-15"
click at [1120, 140] on button "指定" at bounding box center [1136, 155] width 33 height 30
type button "true"
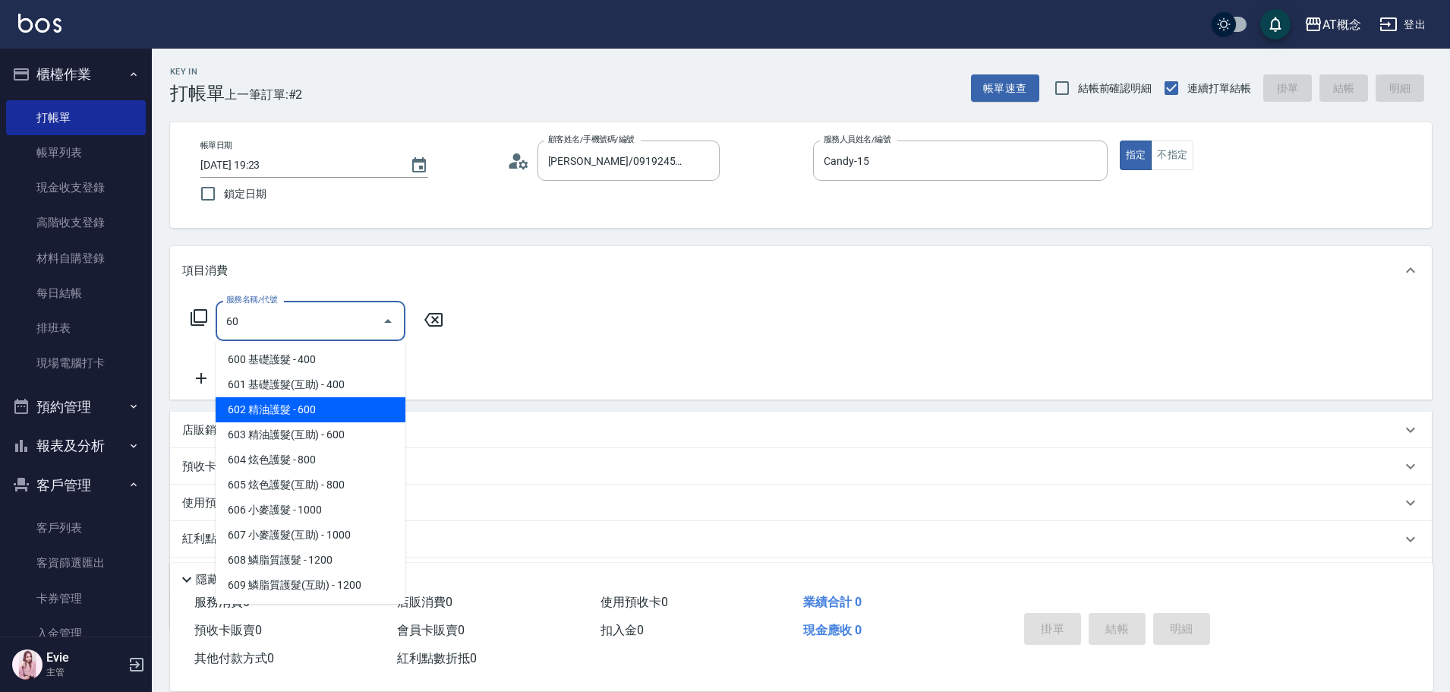
type input "602 精油護髮(602)"
type input "60"
type input "602 精油護髮(602)"
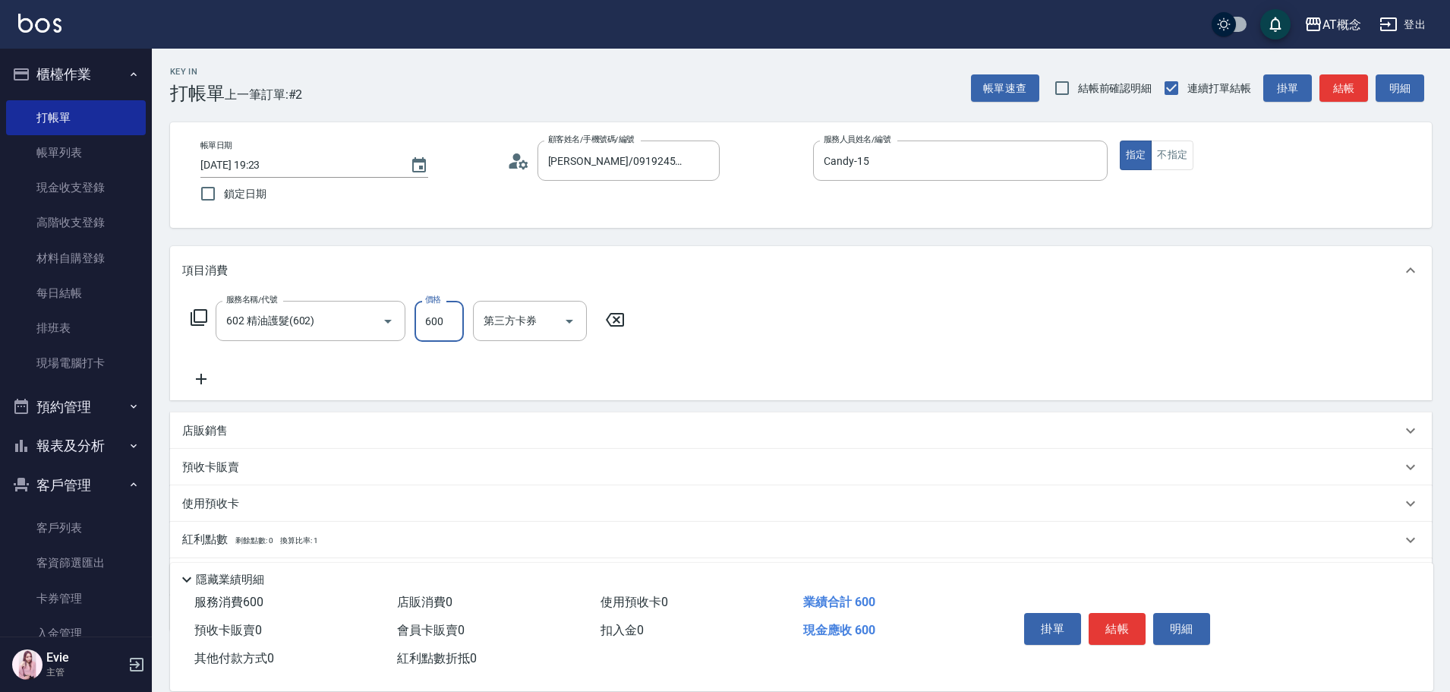
type input "0"
type input "69"
type input "60"
type input "699"
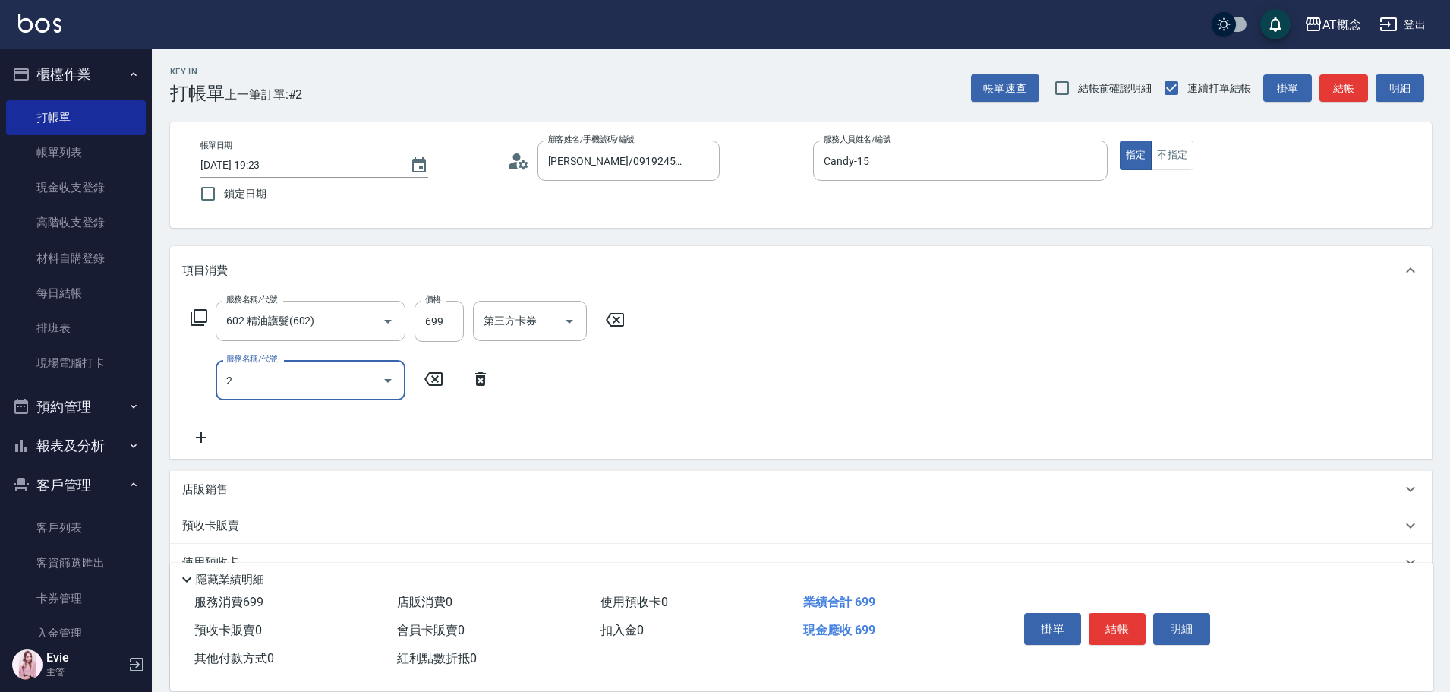
type input "20"
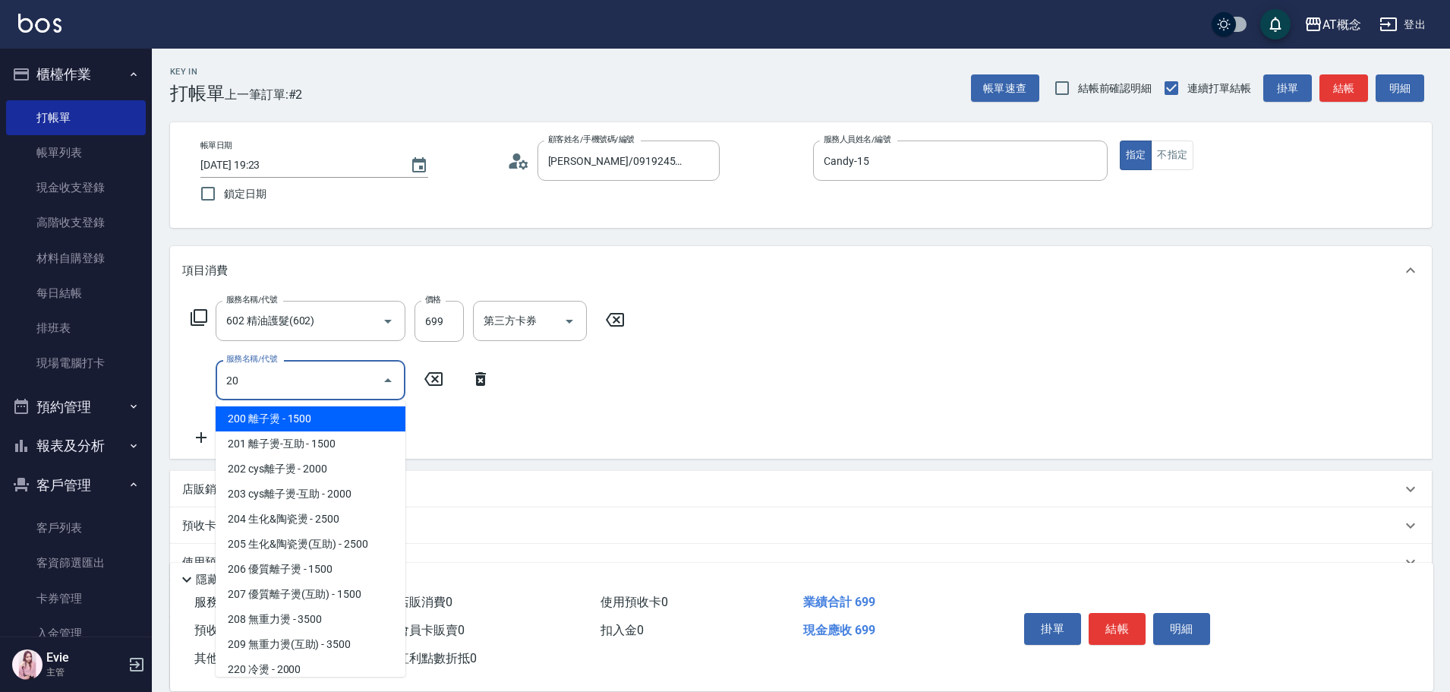
type input "210"
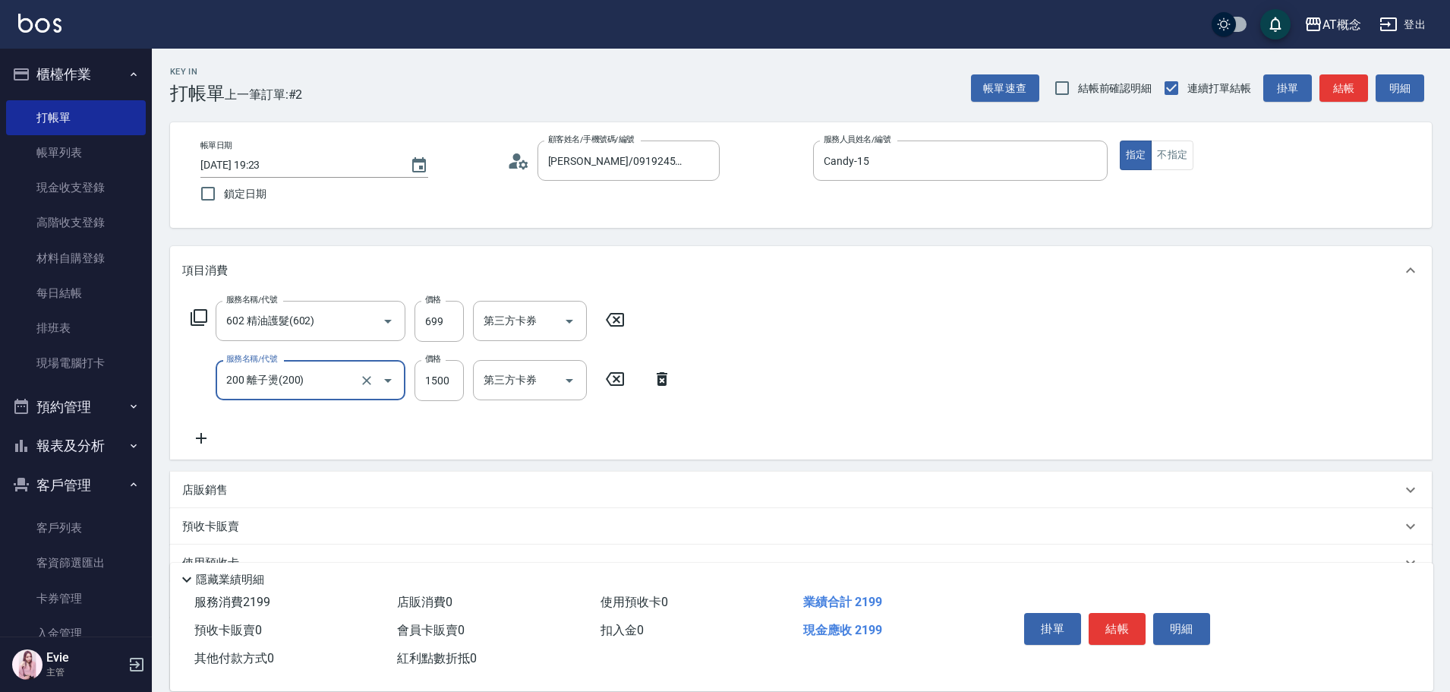
type input "200 離子燙(200)"
type input "70"
type input "13"
type input "80"
type input "139"
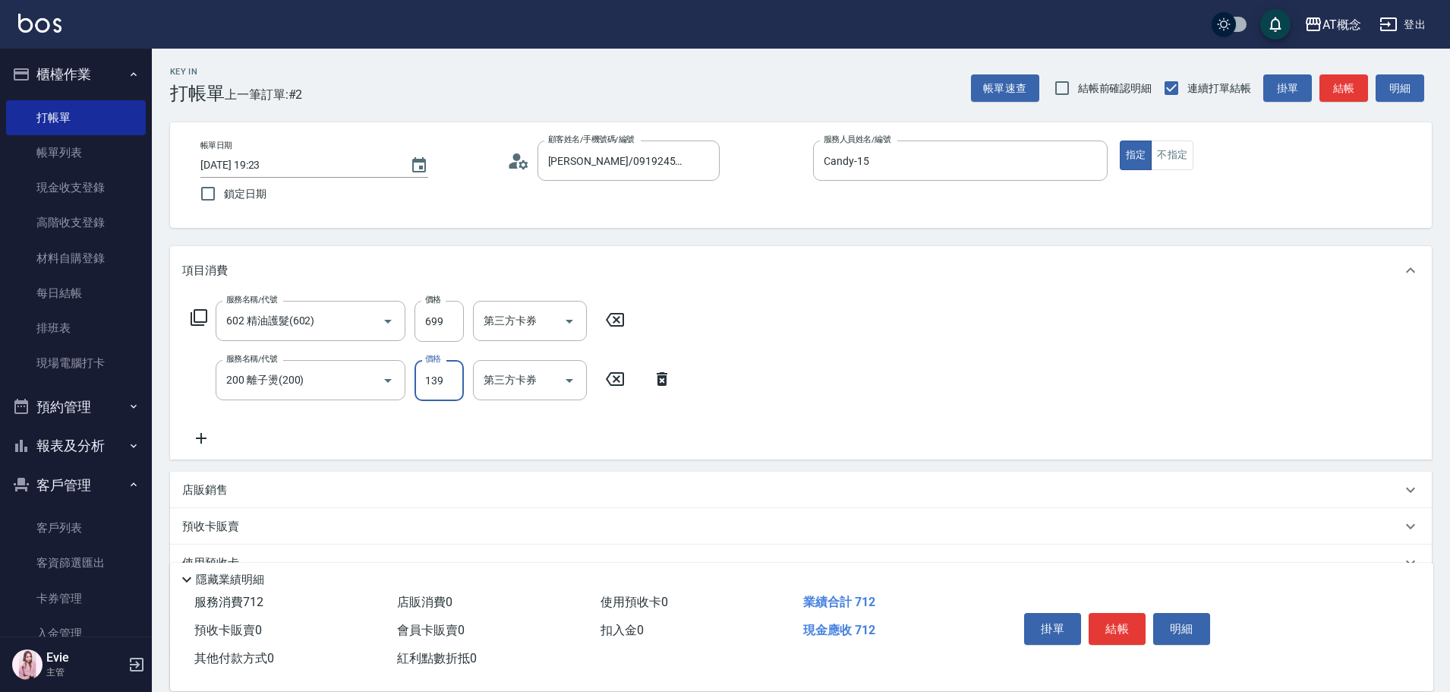
type input "200"
type input "1399"
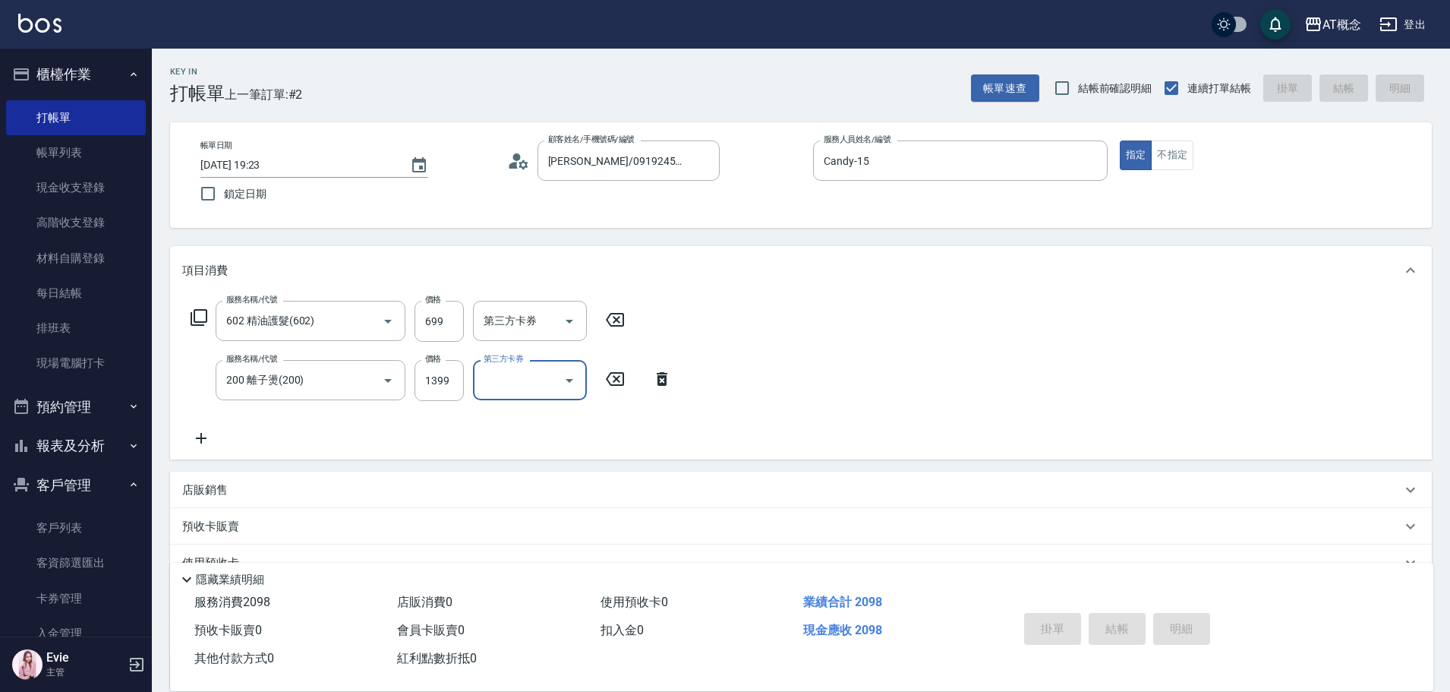
type input "[DATE] 19:24"
type input "0"
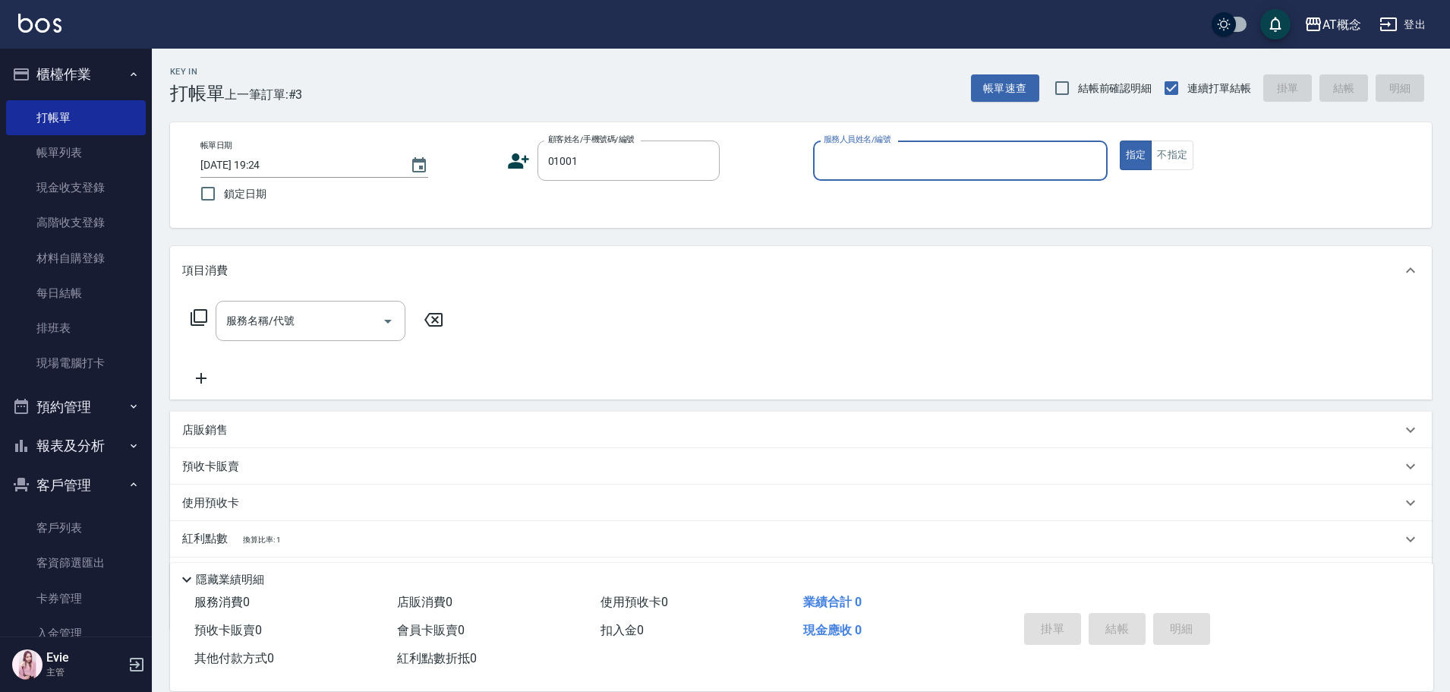
type input "[PERSON_NAME]/0910957266/01001"
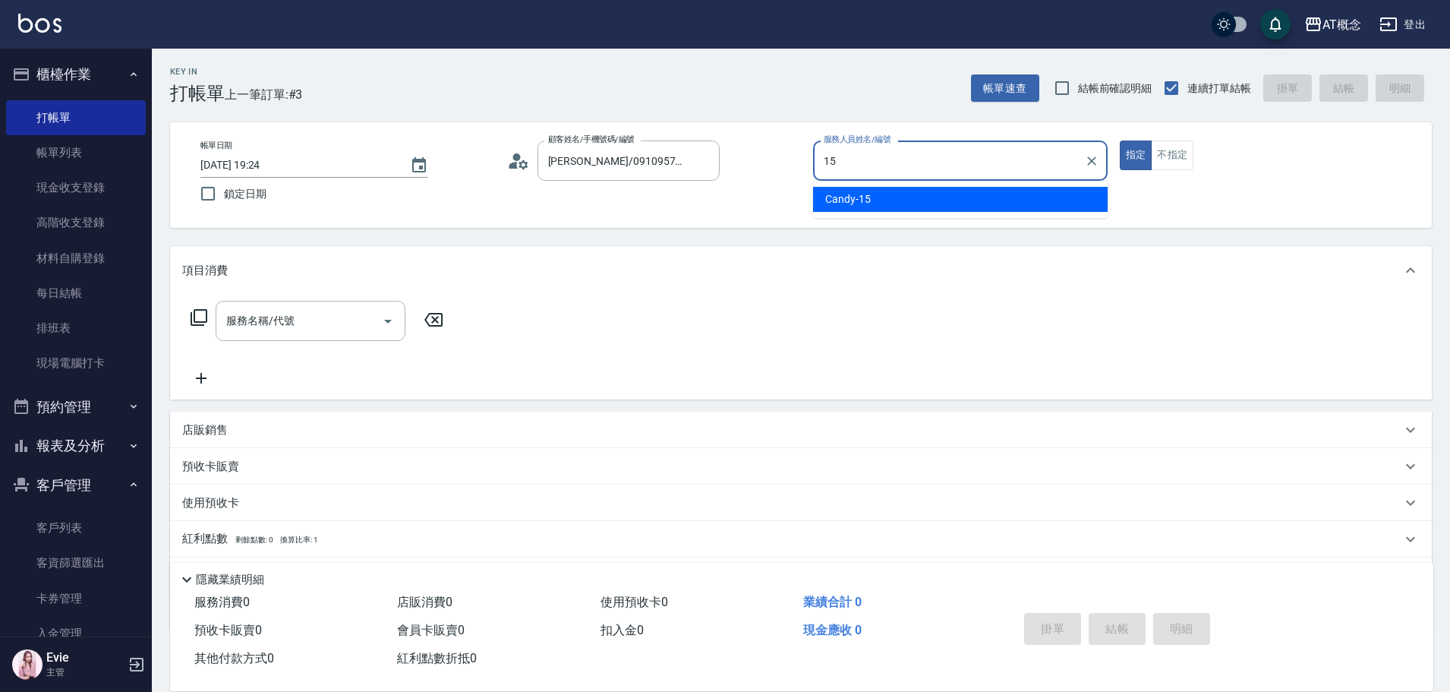
type input "Candy-15"
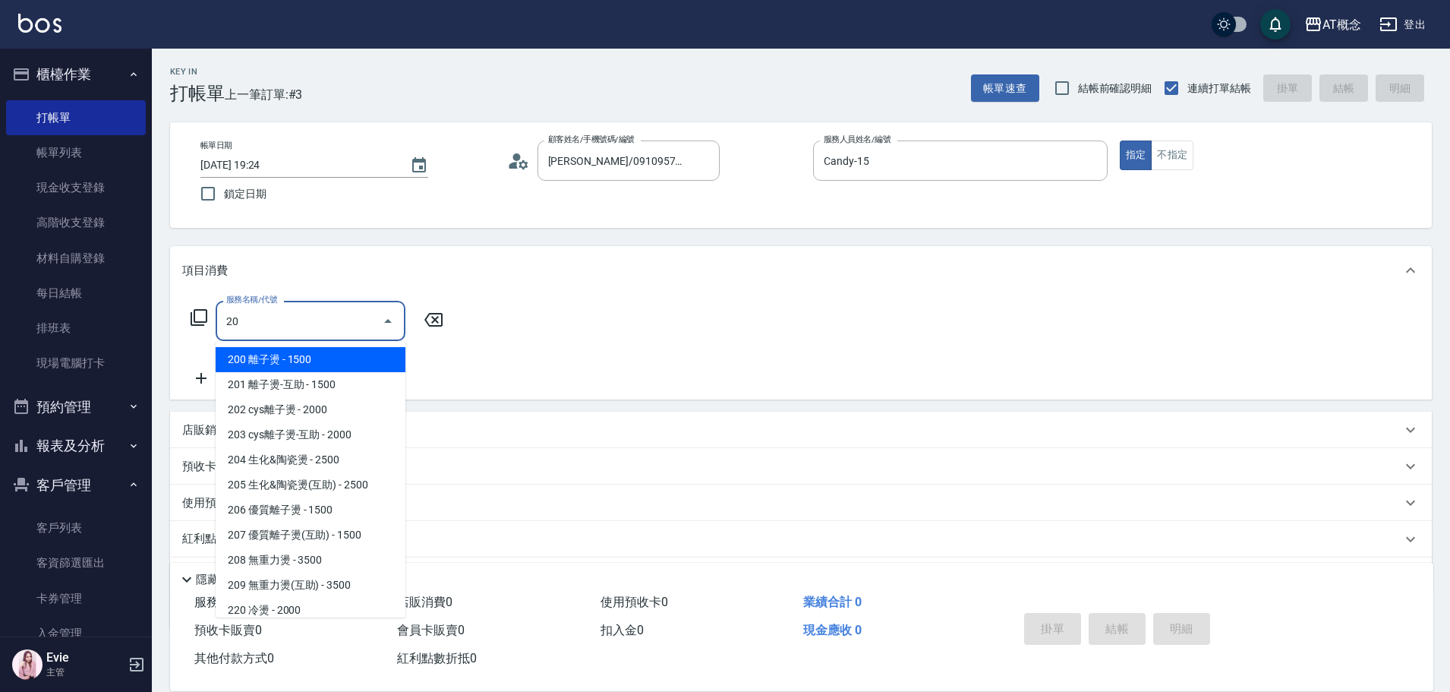
type input "200 離子燙(200)"
type input "150"
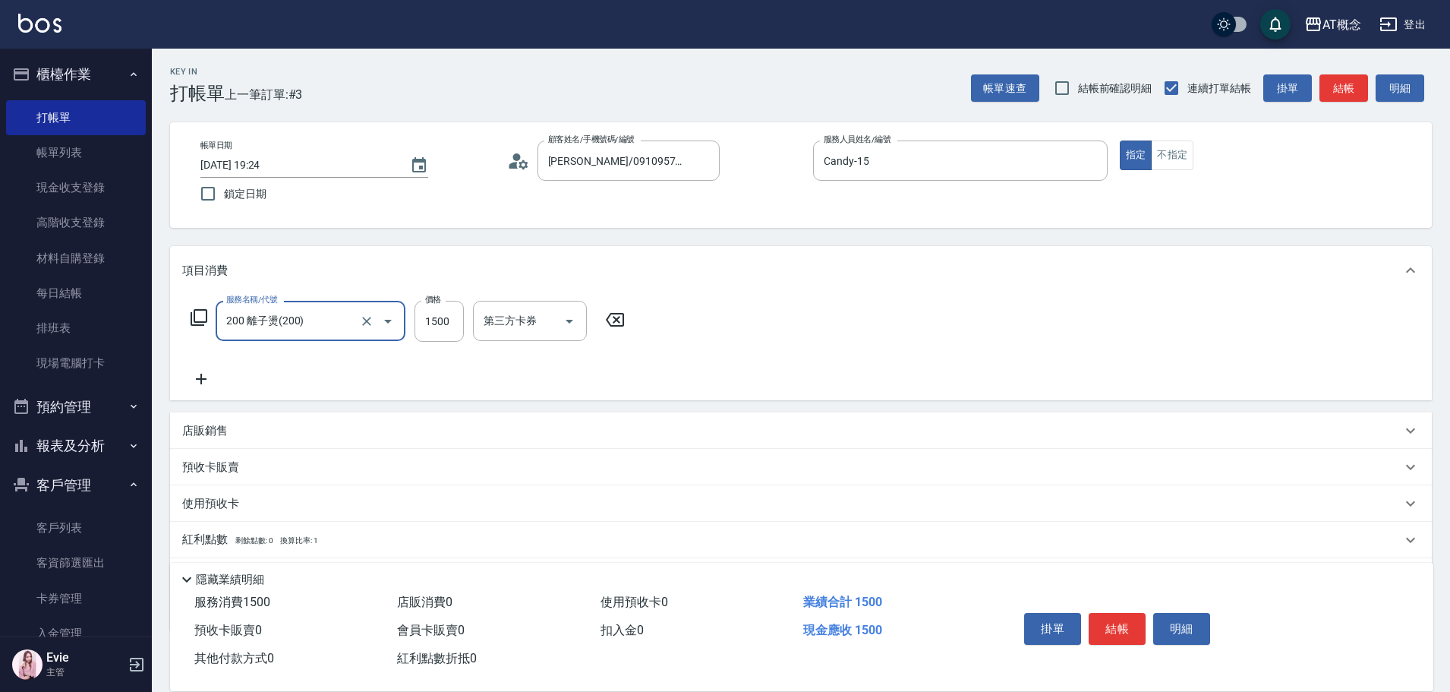
type input "200 離子燙(200)"
type input "0"
type input "13"
type input "10"
type input "139"
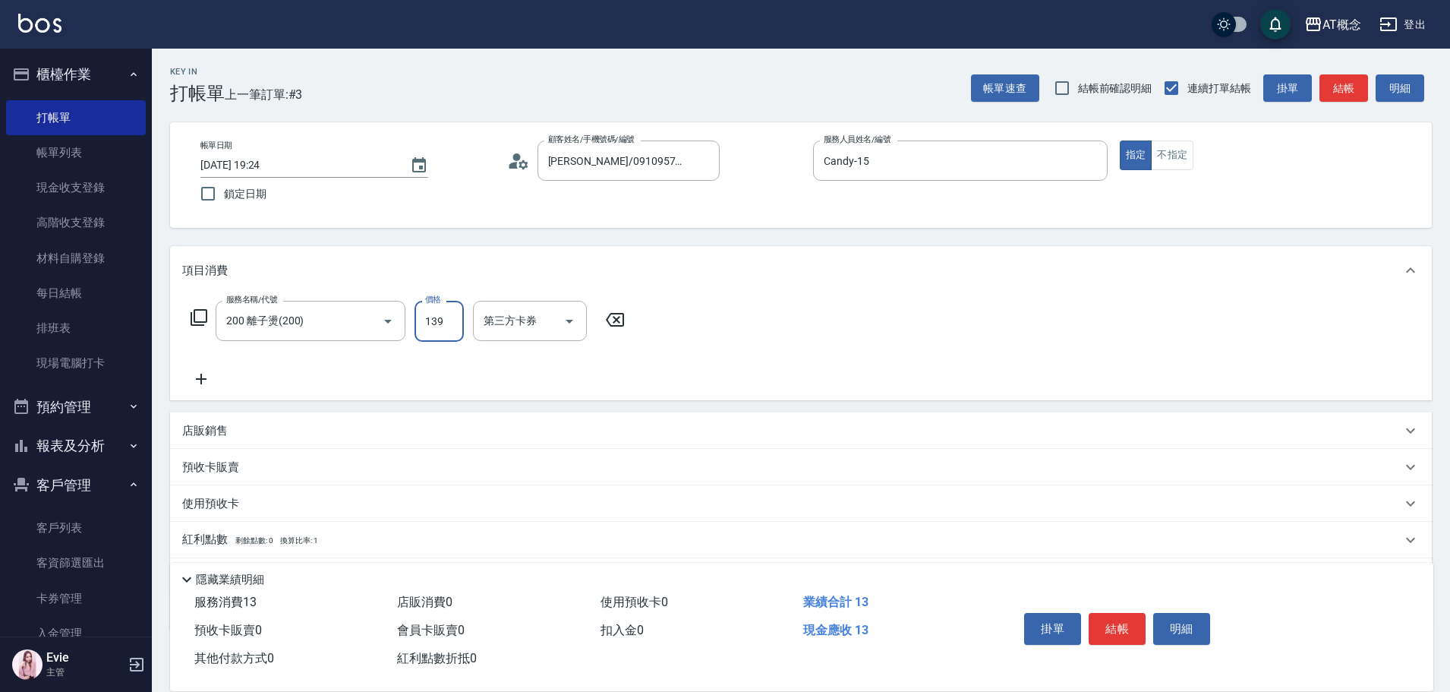
type input "130"
type input "1399"
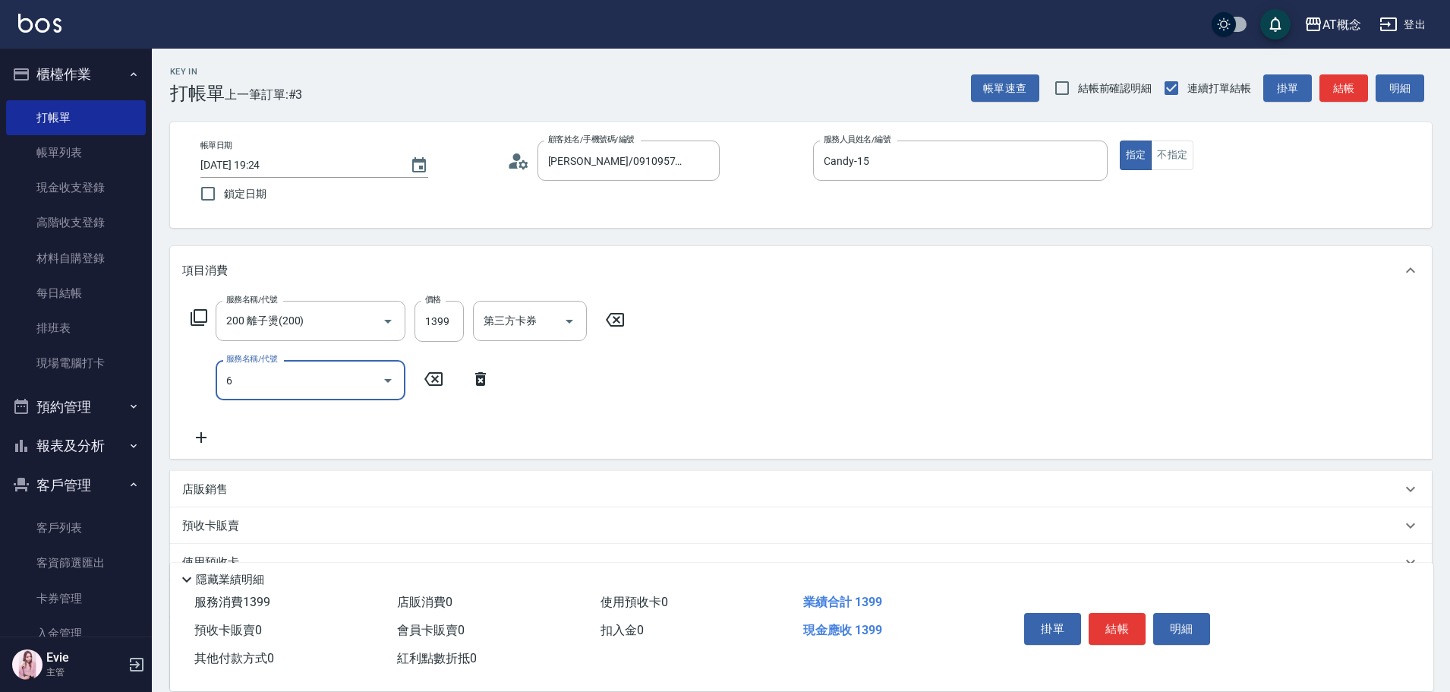
type input "60"
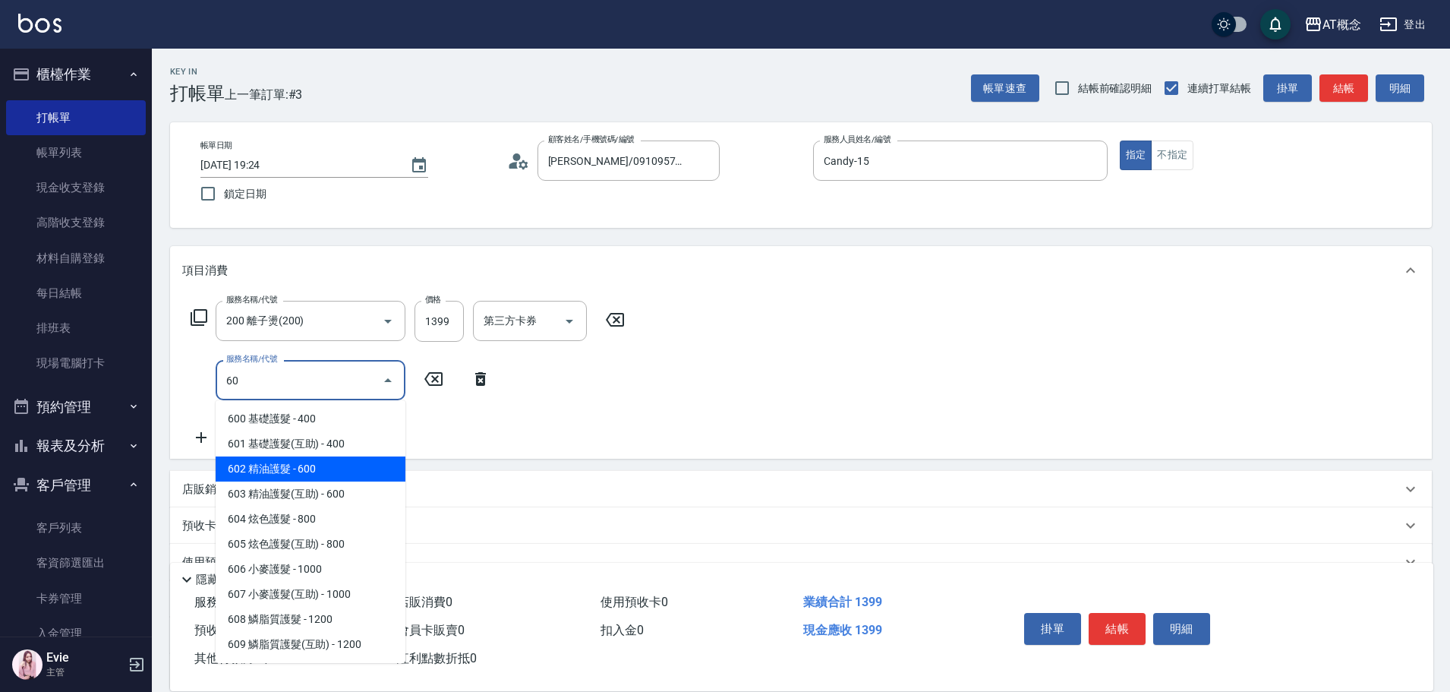
type input "190"
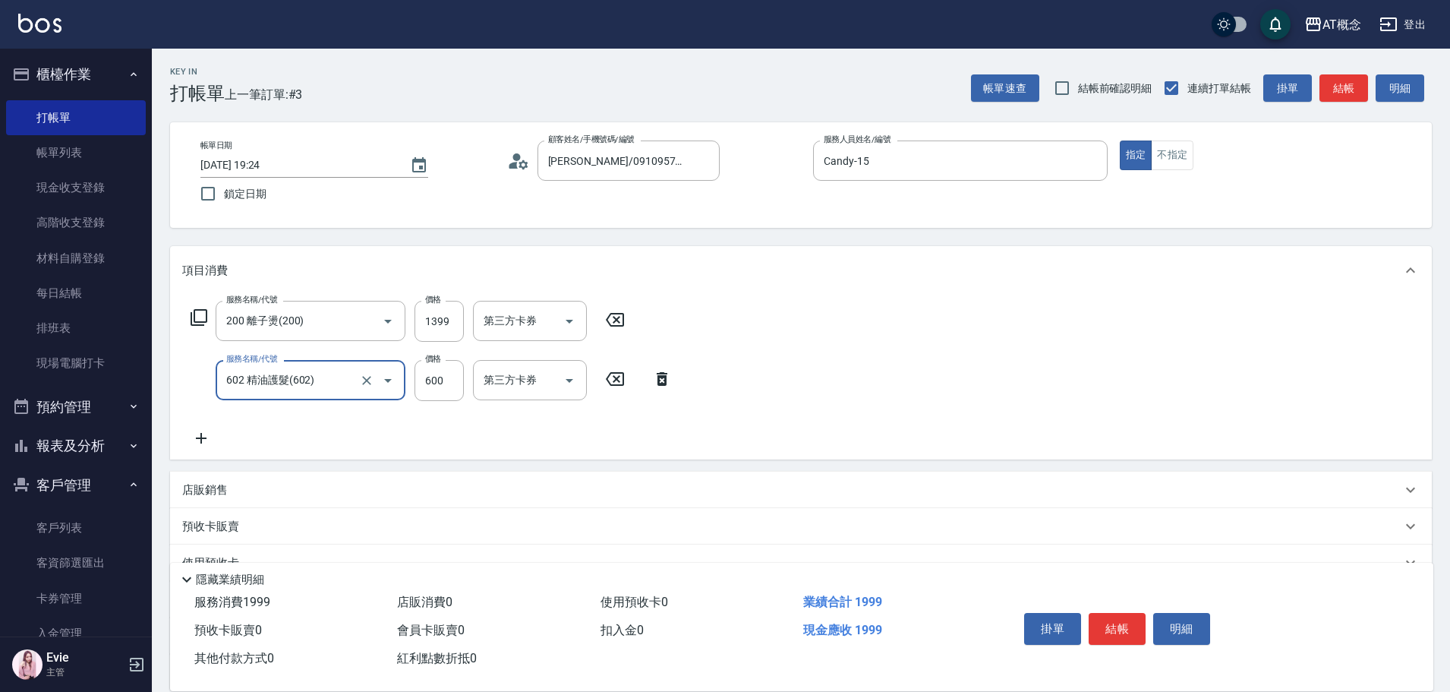
type input "602 精油護髮(602)"
type input "36"
type input "170"
type input "369"
type input "140"
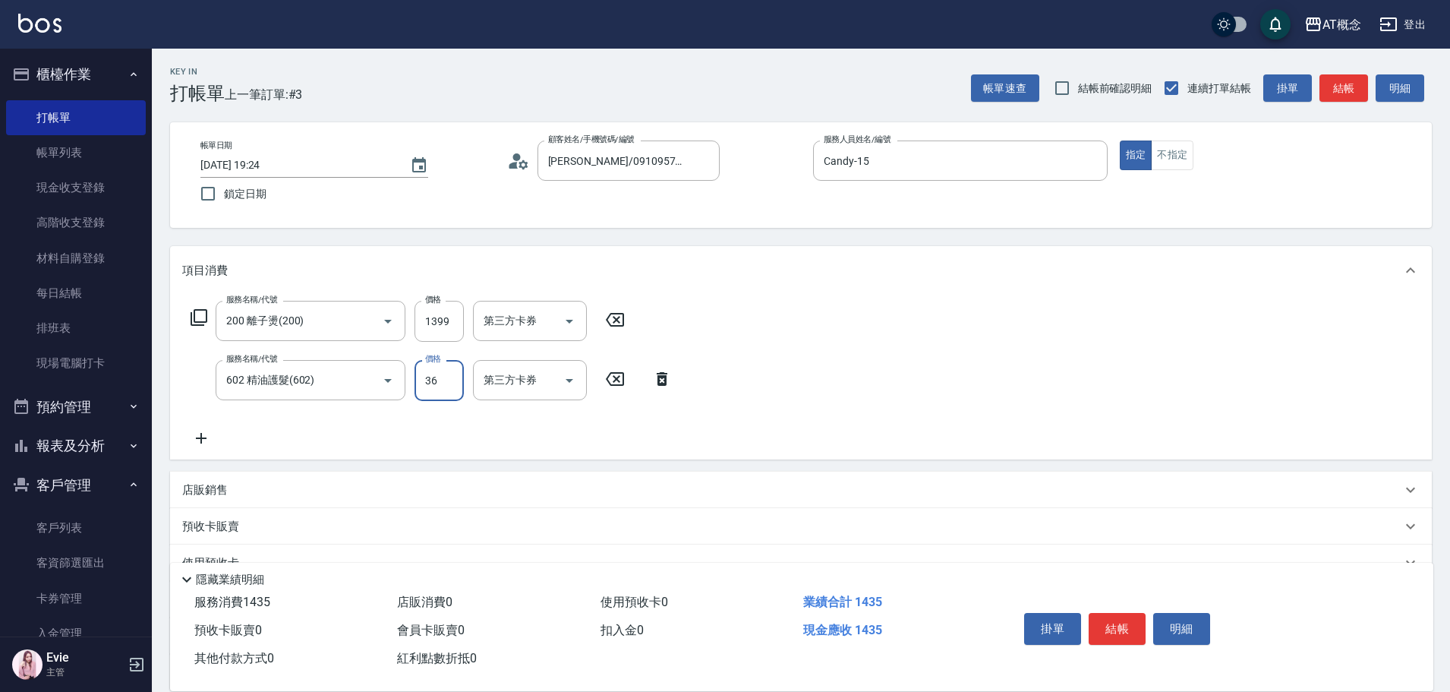
type input "3"
type input "130"
type input "0"
type input "140"
type input "69"
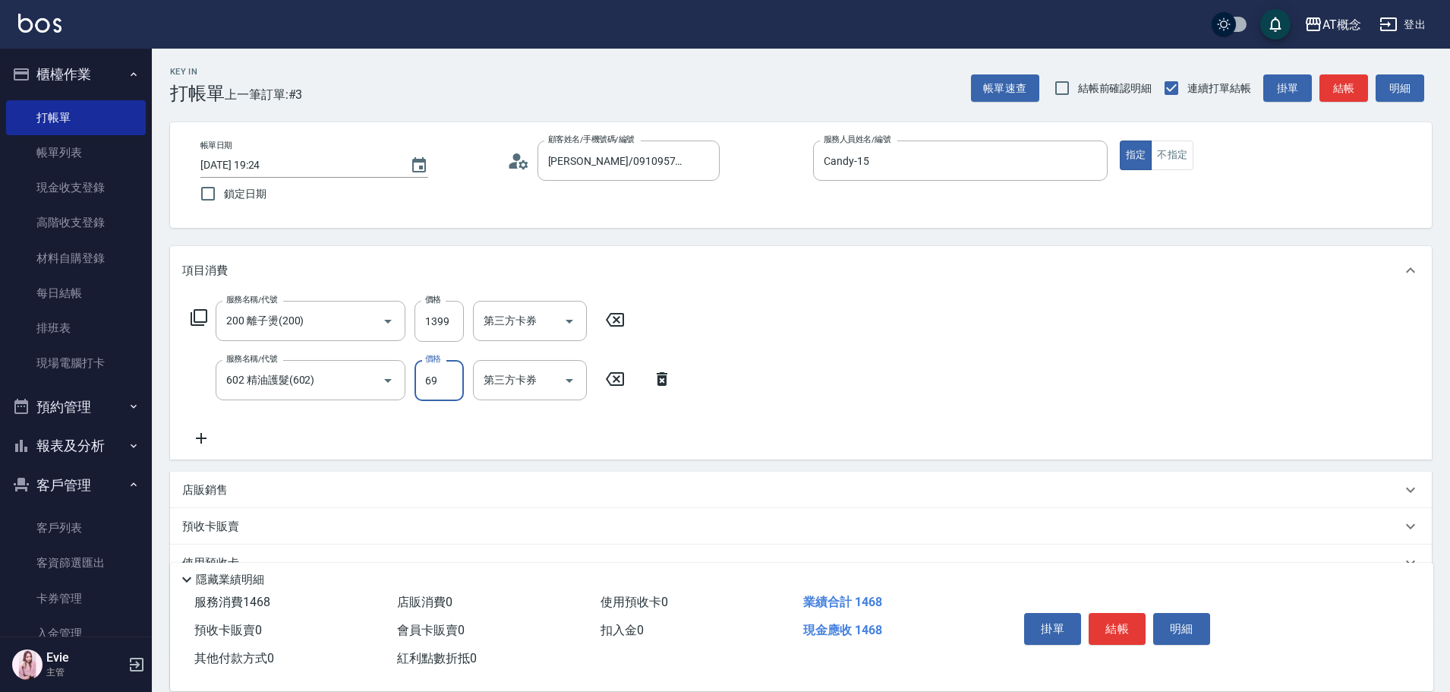
type input "200"
type input "699"
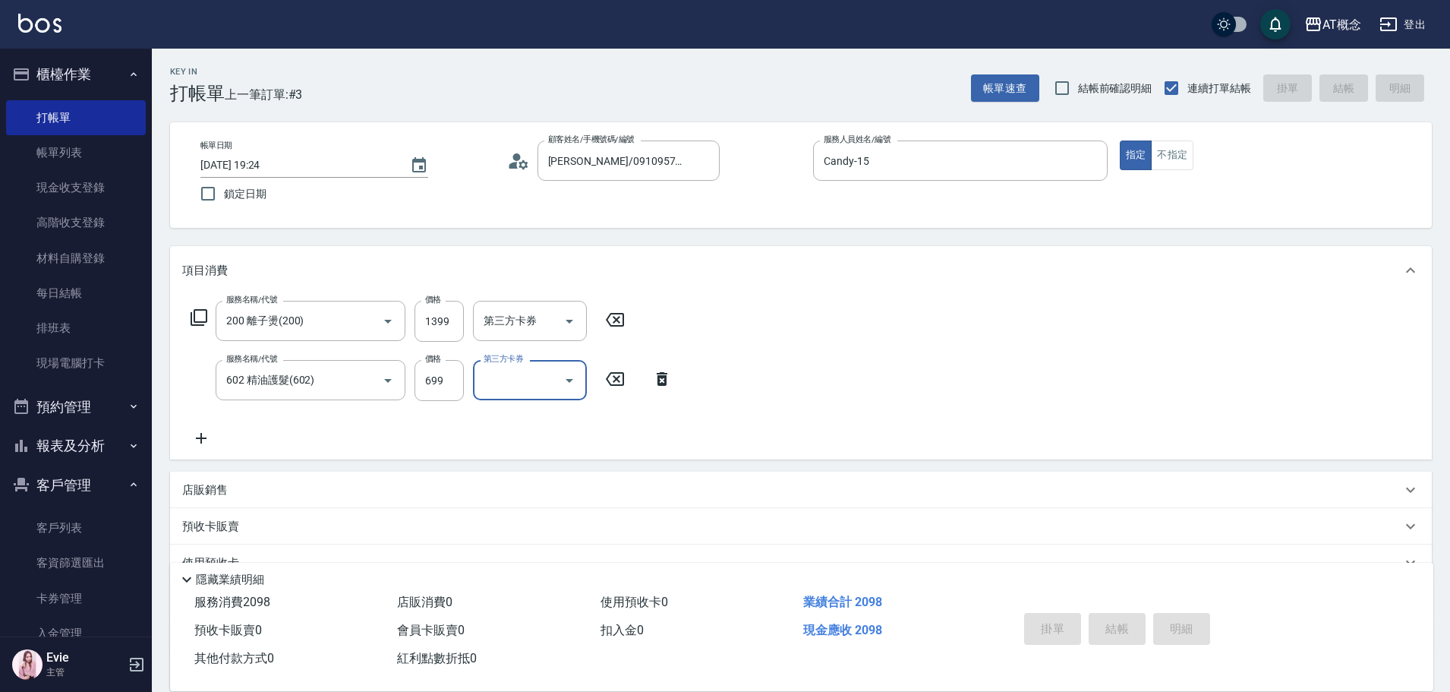
type input "0"
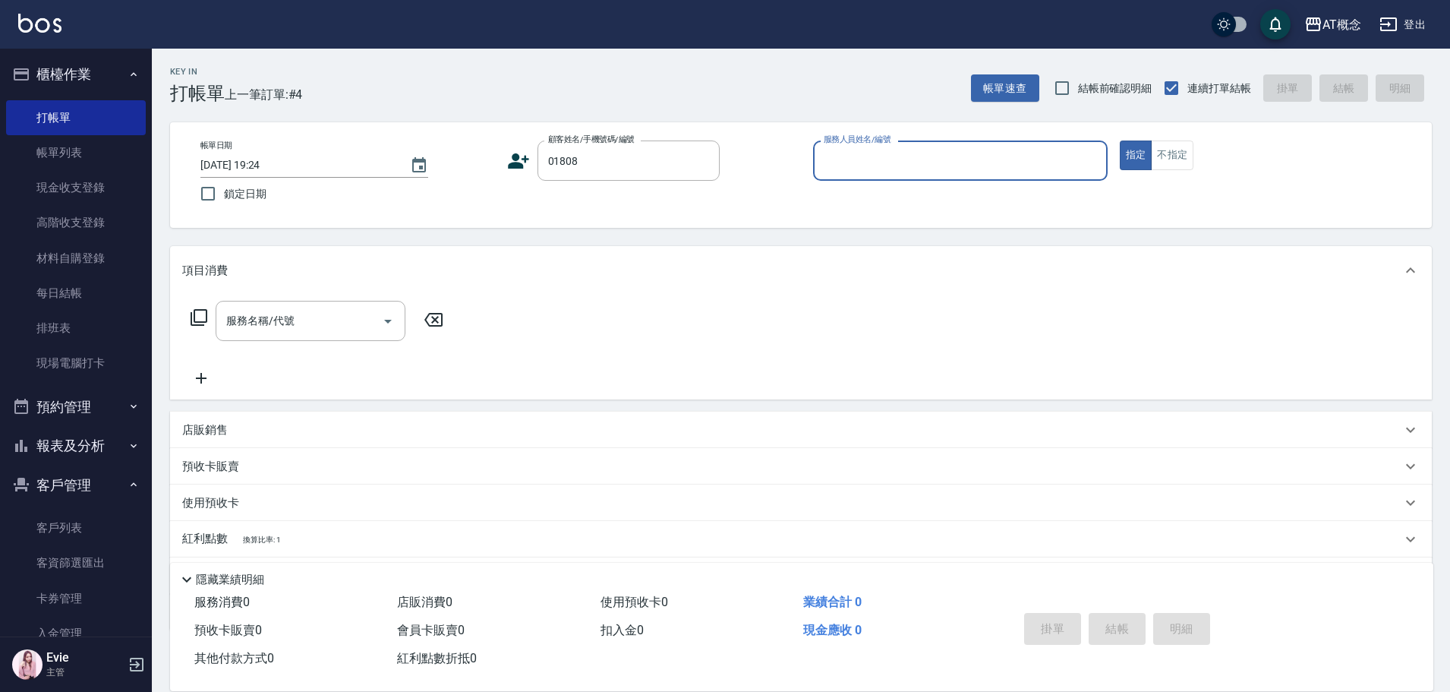
type input "[PERSON_NAME]/0983212709/01808"
type input "Anson-3"
click at [1120, 140] on button "指定" at bounding box center [1136, 155] width 33 height 30
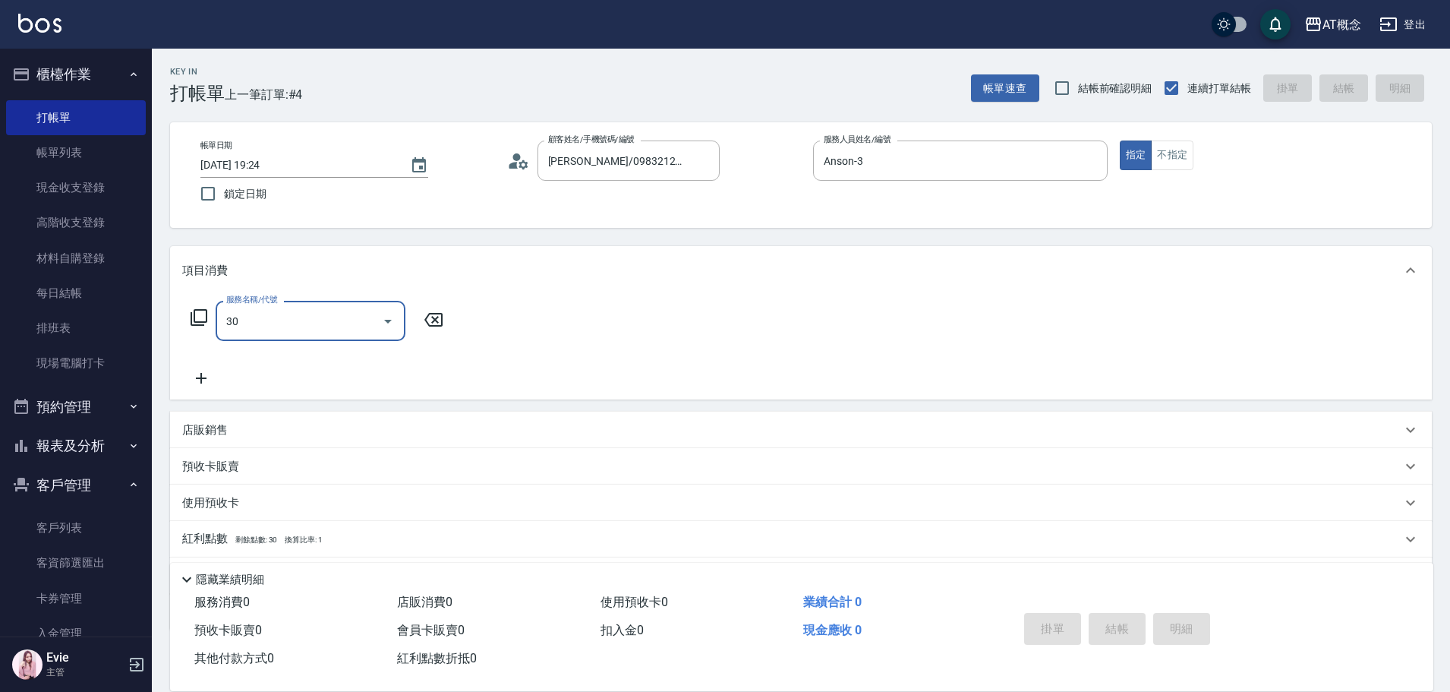
type input "303"
type input "30"
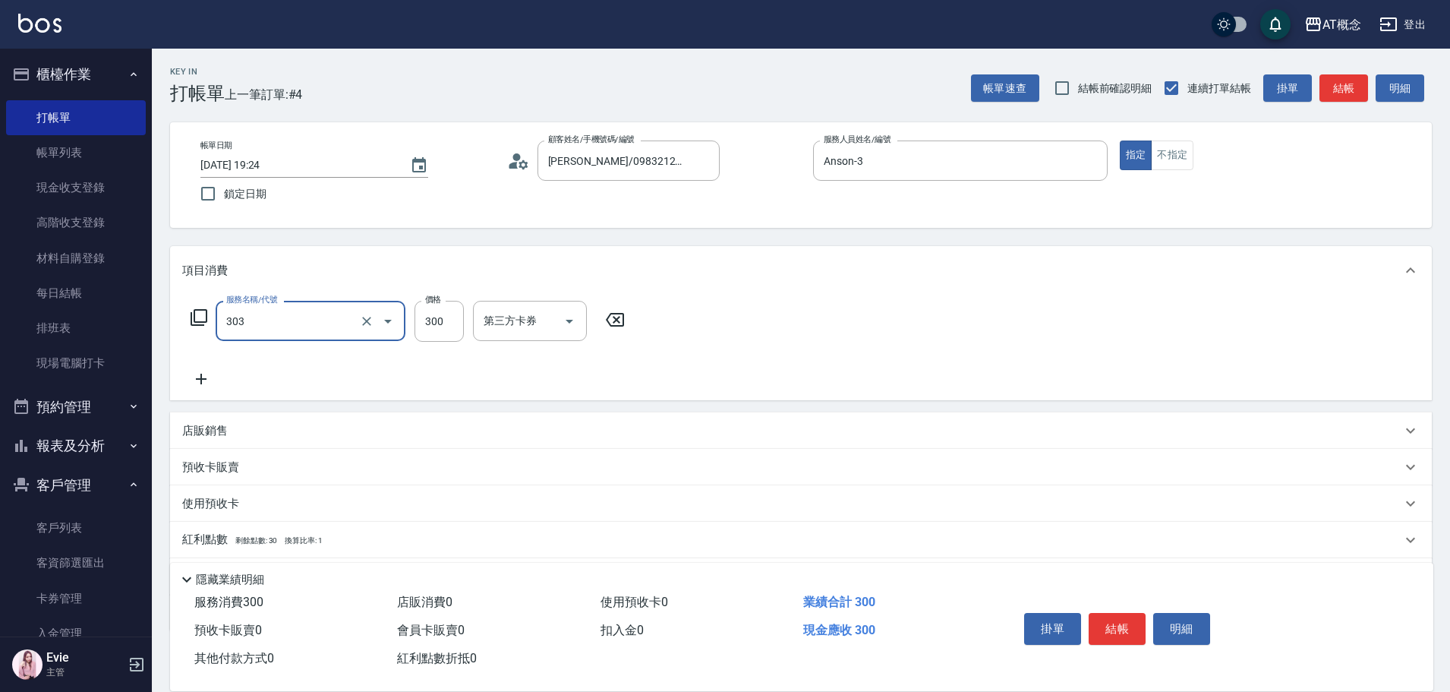
type input "303 A級剪髮(303)"
type input "0"
type input "350"
type input "30"
type input "350"
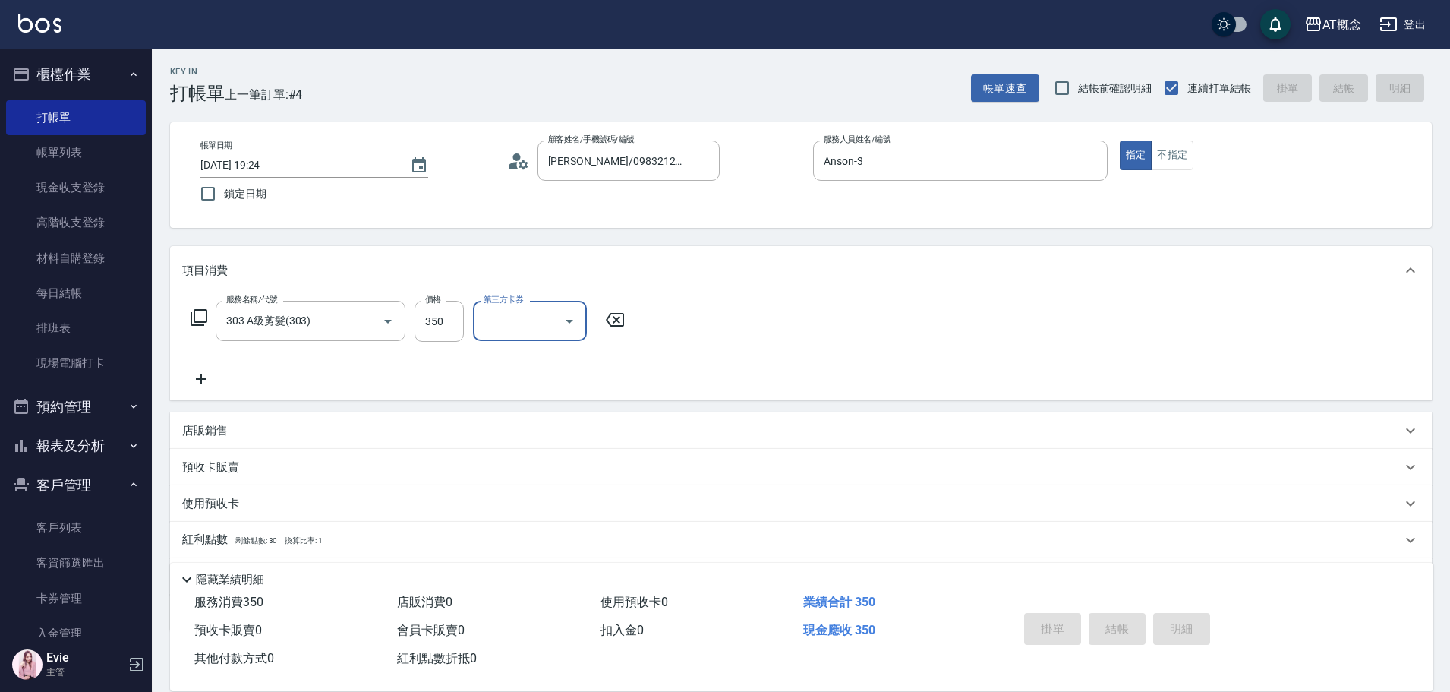
type input "0"
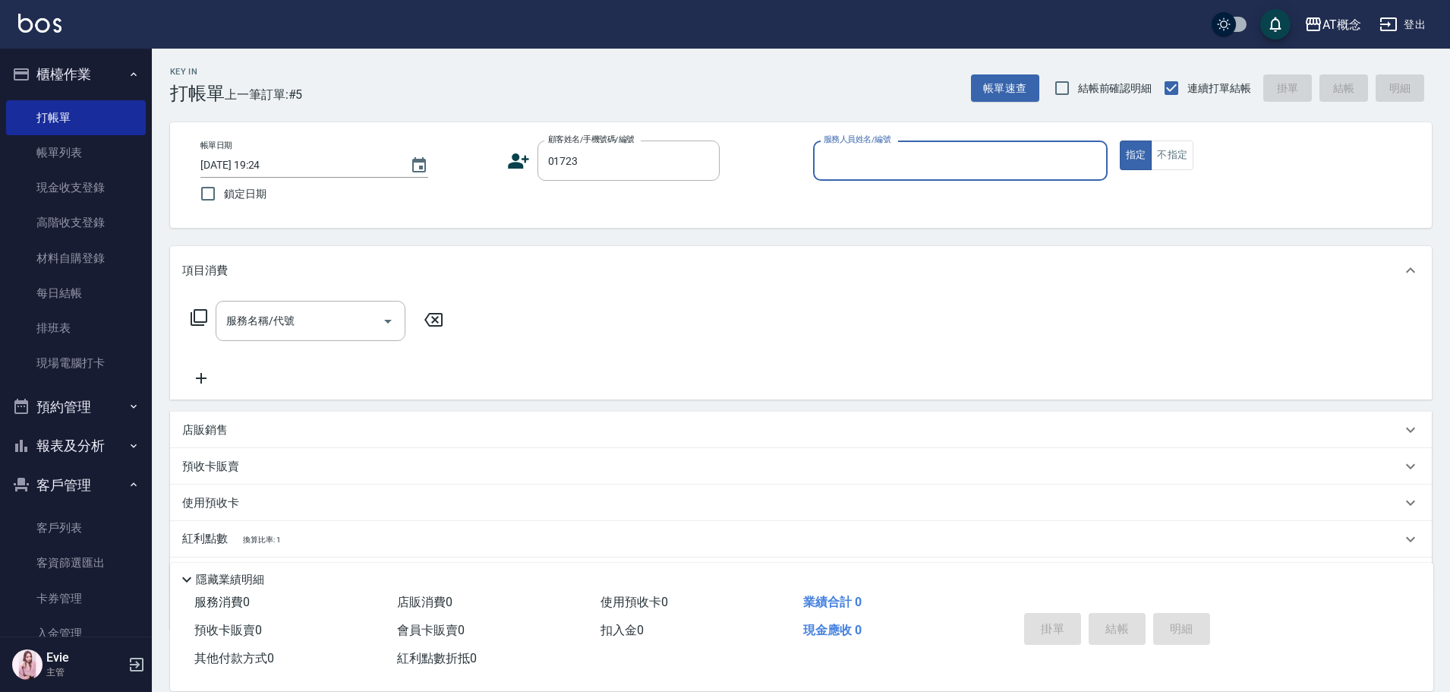
type input "[PERSON_NAME]/0955532013/01723"
type input "[PERSON_NAME]-2"
click at [701, 164] on icon "Clear" at bounding box center [703, 160] width 9 height 9
type input "[PERSON_NAME]/[PERSON_NAME]/01753"
click at [1120, 140] on button "指定" at bounding box center [1136, 155] width 33 height 30
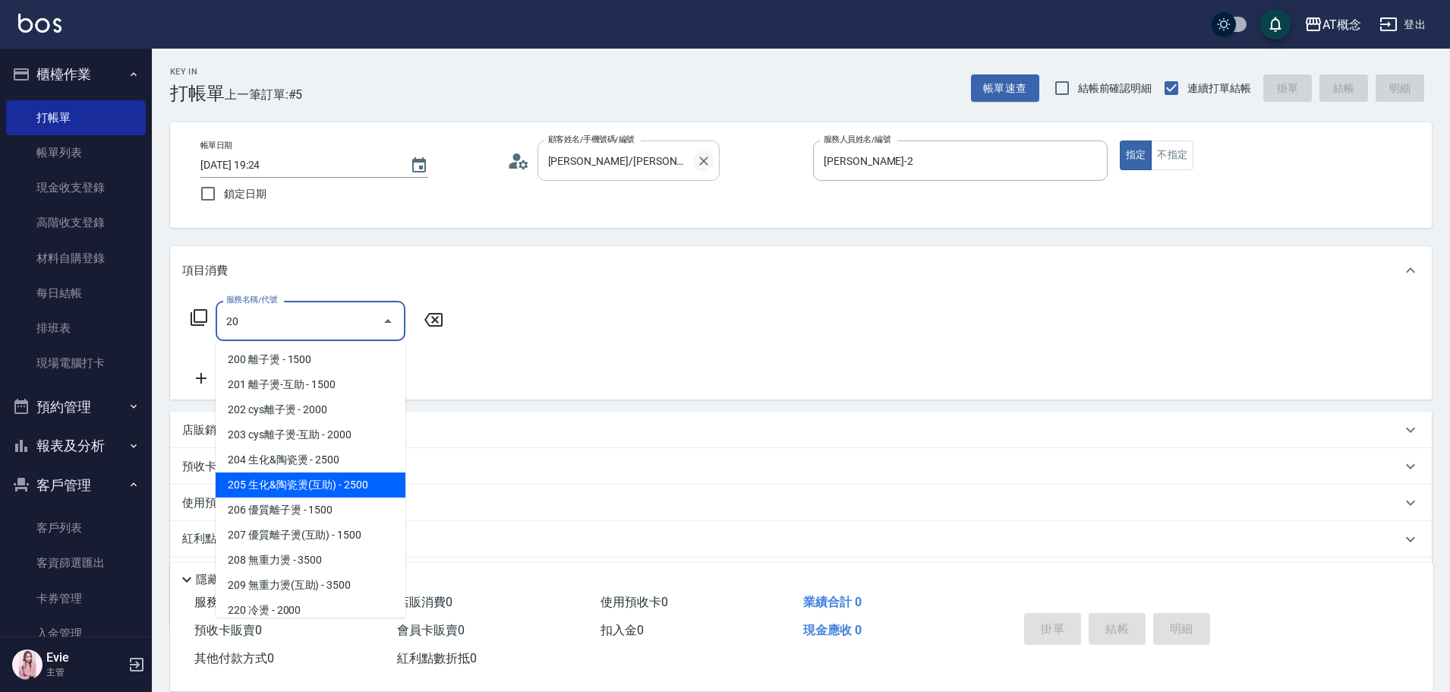
type input "205 生化&陶瓷燙(互助)(205)"
type input "250"
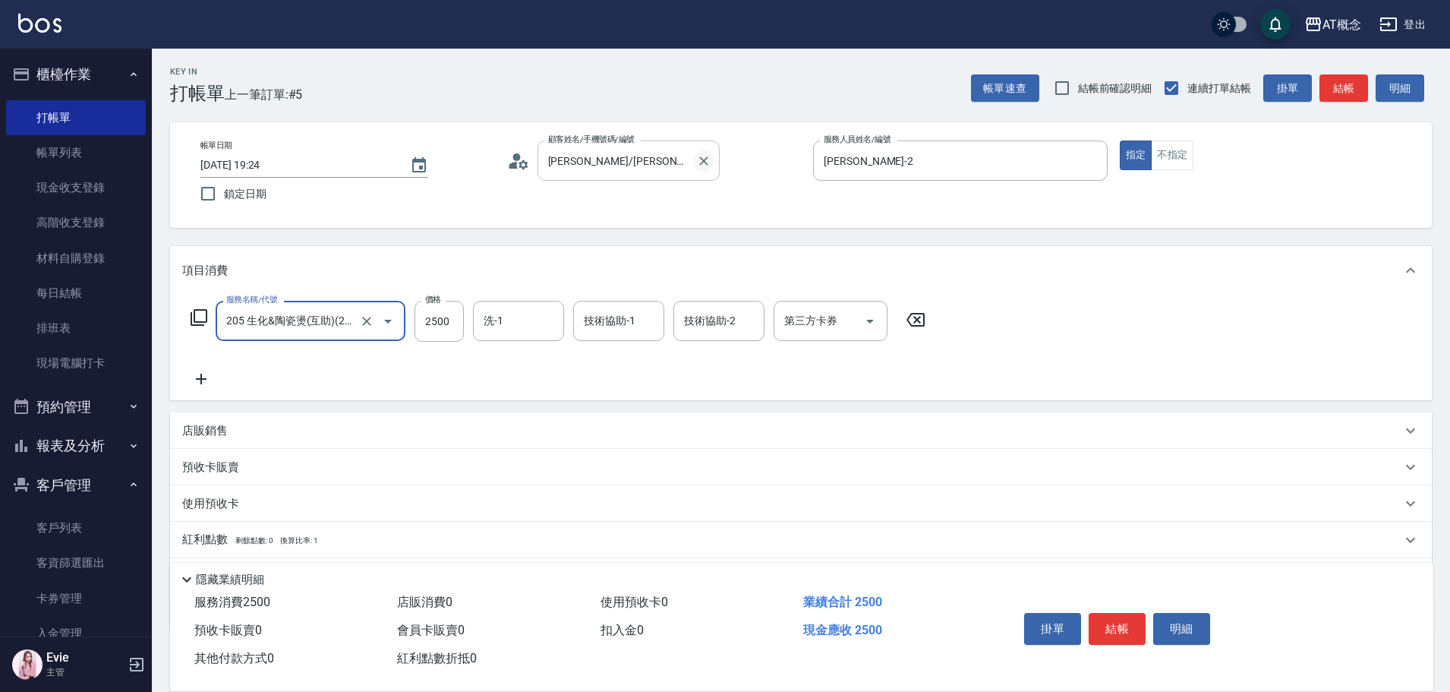
type input "205 生化&陶瓷燙(互助)(205)"
type input "HOT-17"
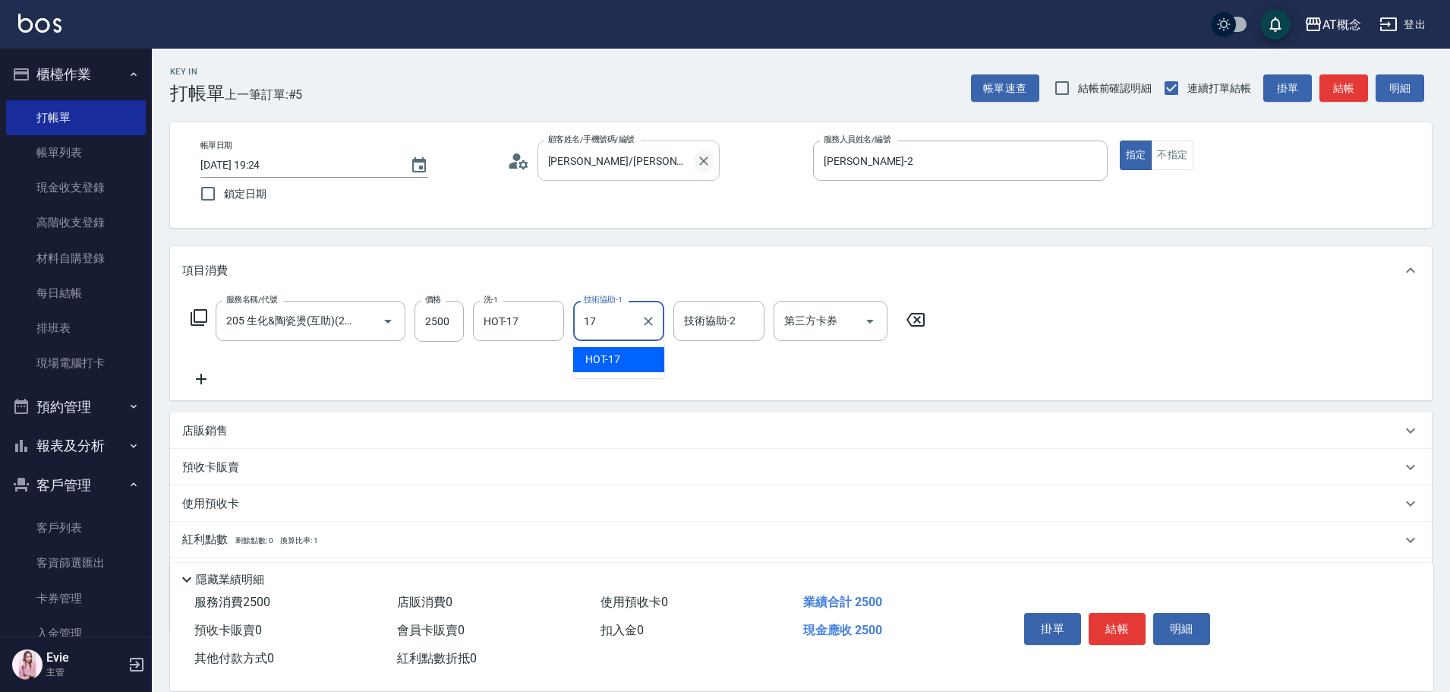
type input "HOT-17"
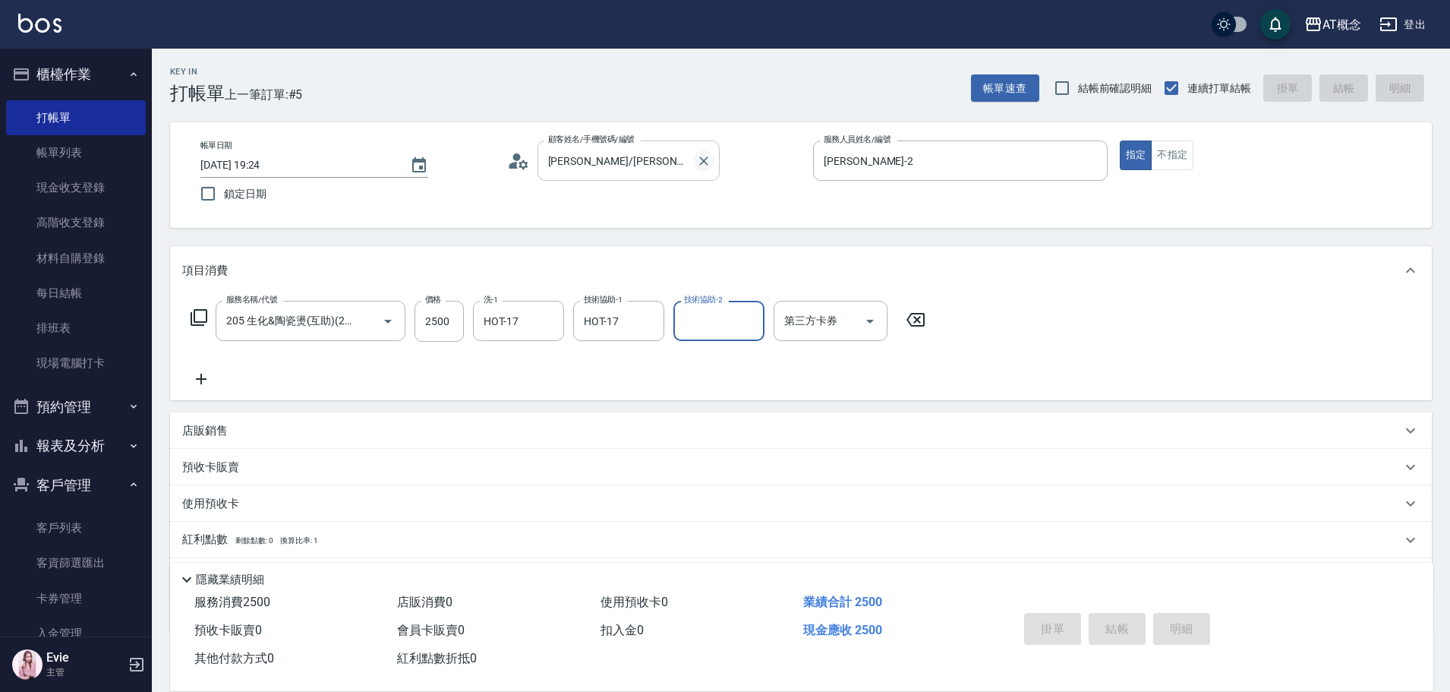
type input "[DATE] 19:25"
type input "0"
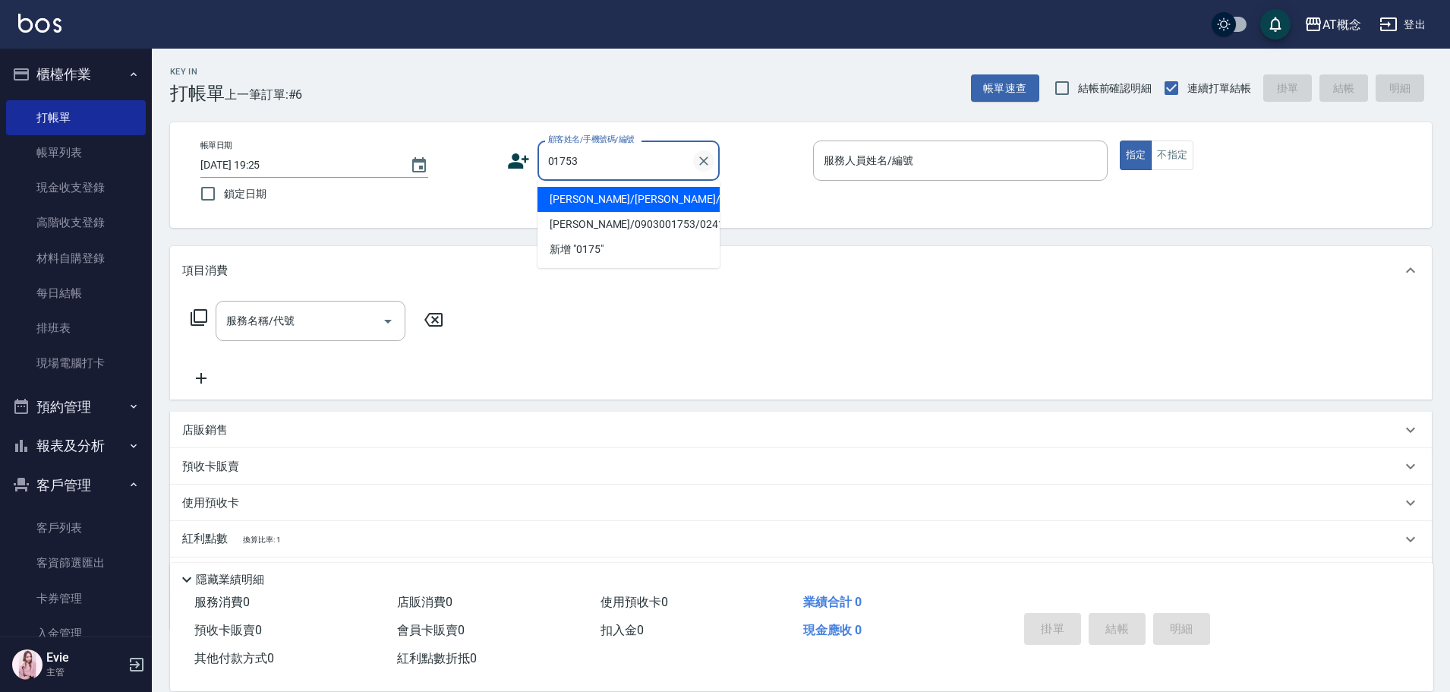
type input "[PERSON_NAME]/[PERSON_NAME]/01753"
click at [1120, 140] on button "指定" at bounding box center [1136, 155] width 33 height 30
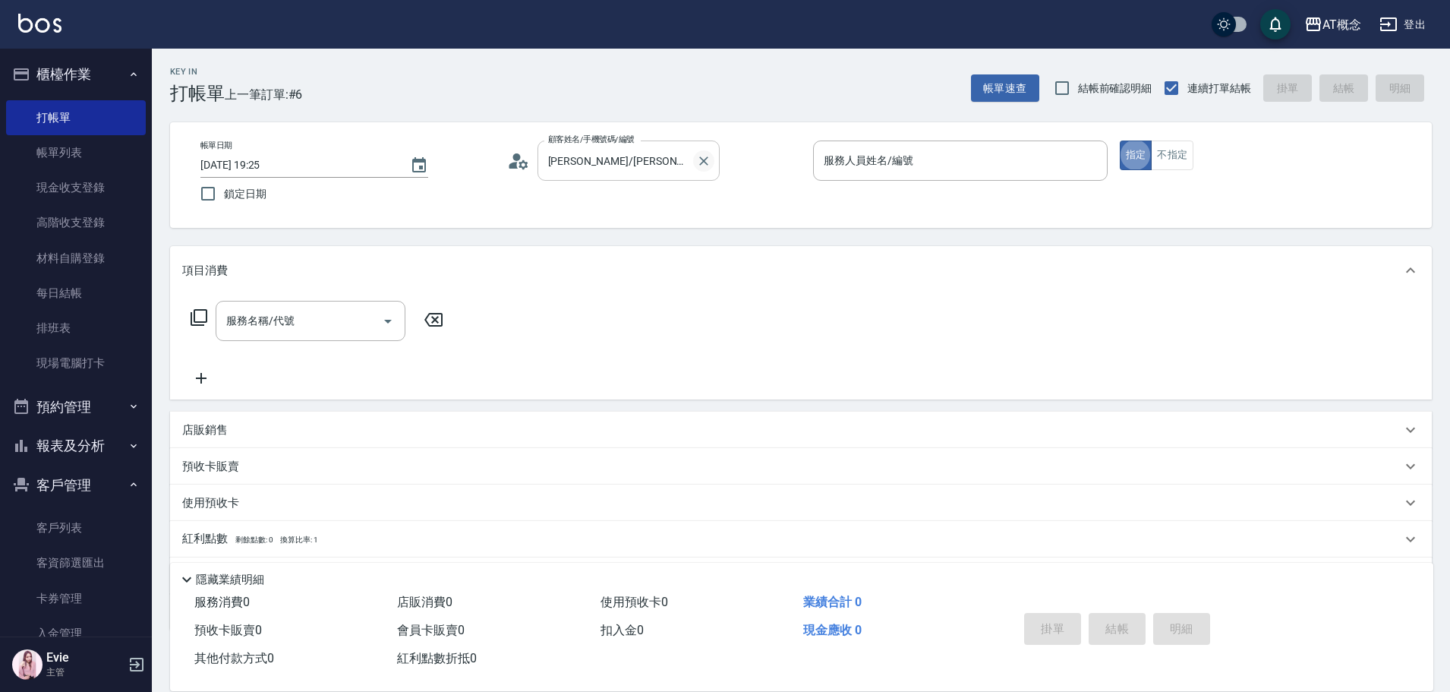
type input "[PERSON_NAME]-2"
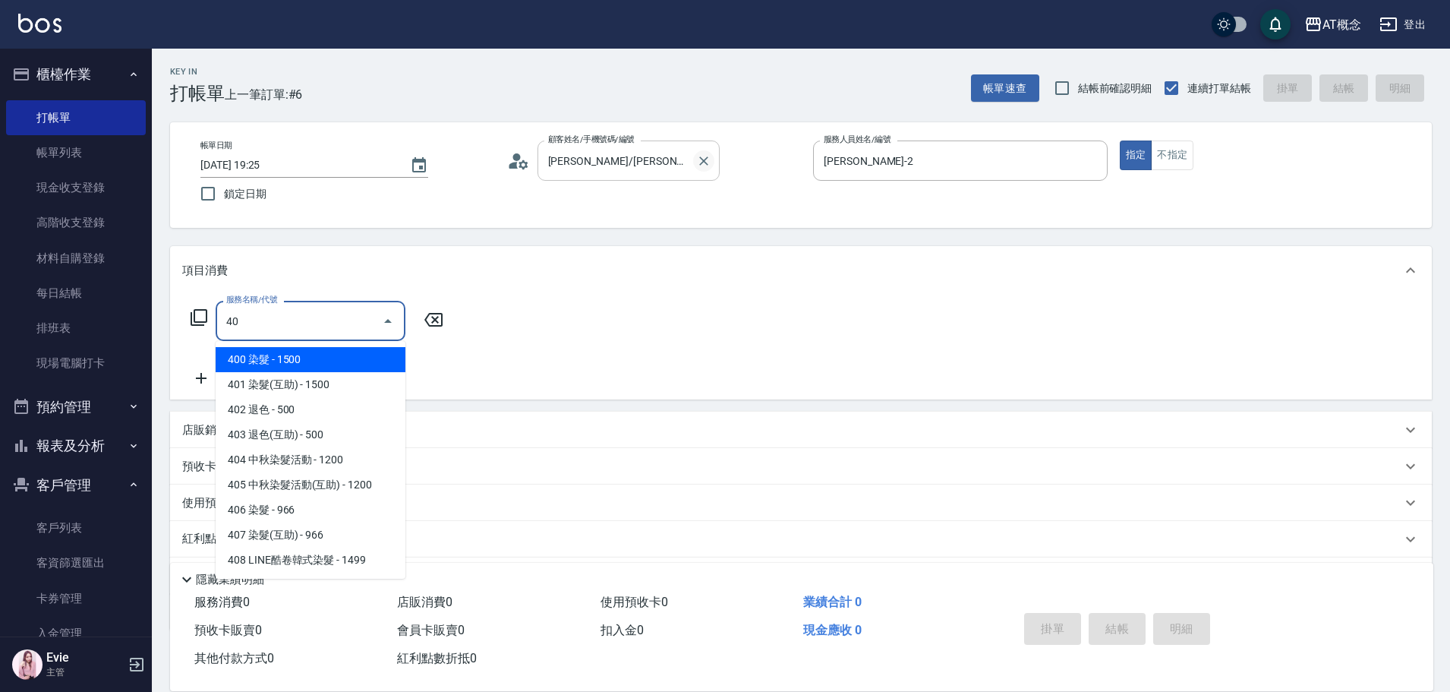
type input "401"
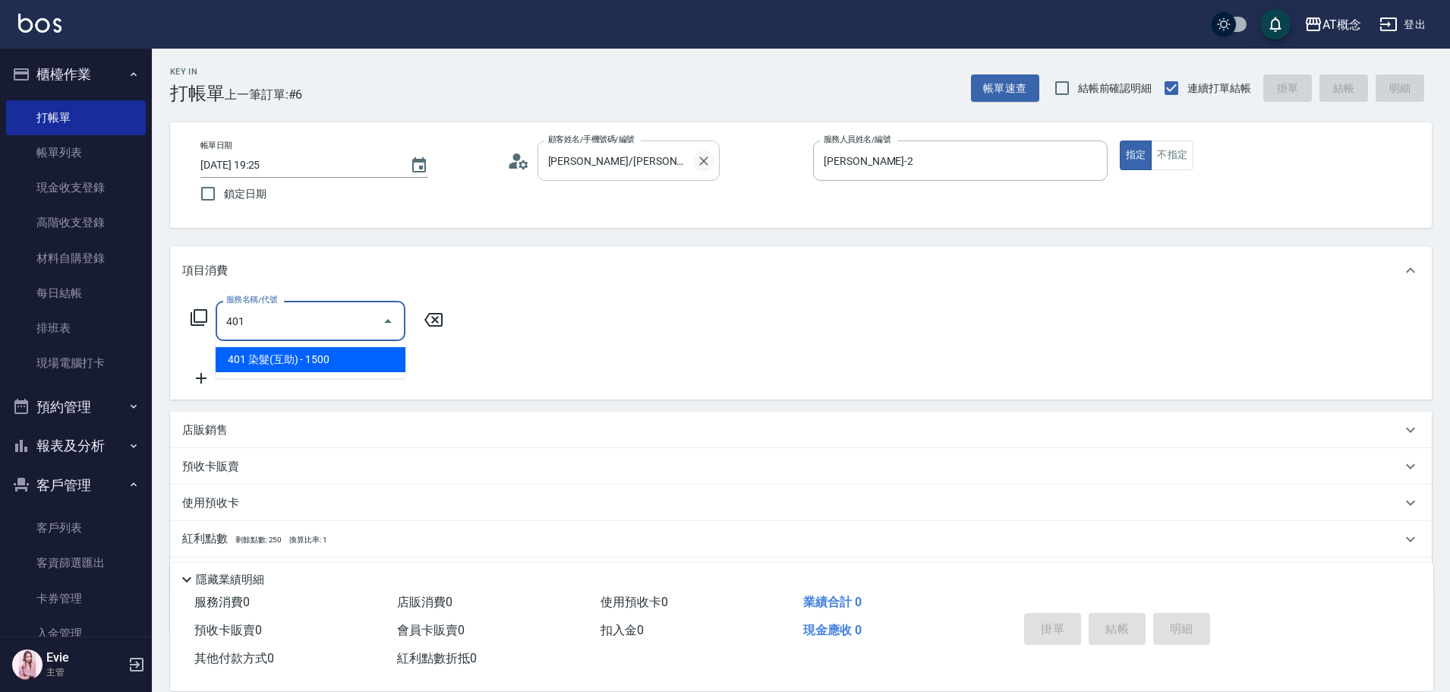
type input "150"
type input "401 染髮(互助)(401)"
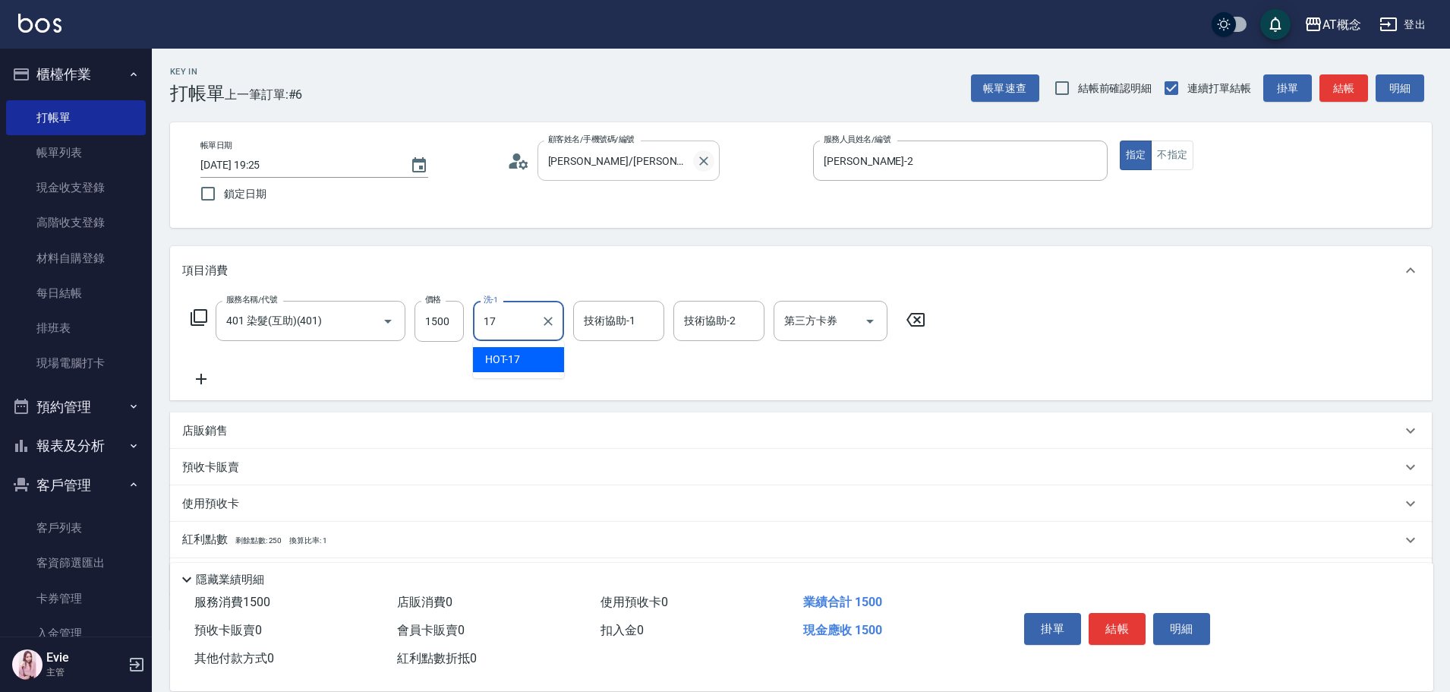
type input "HOT-17"
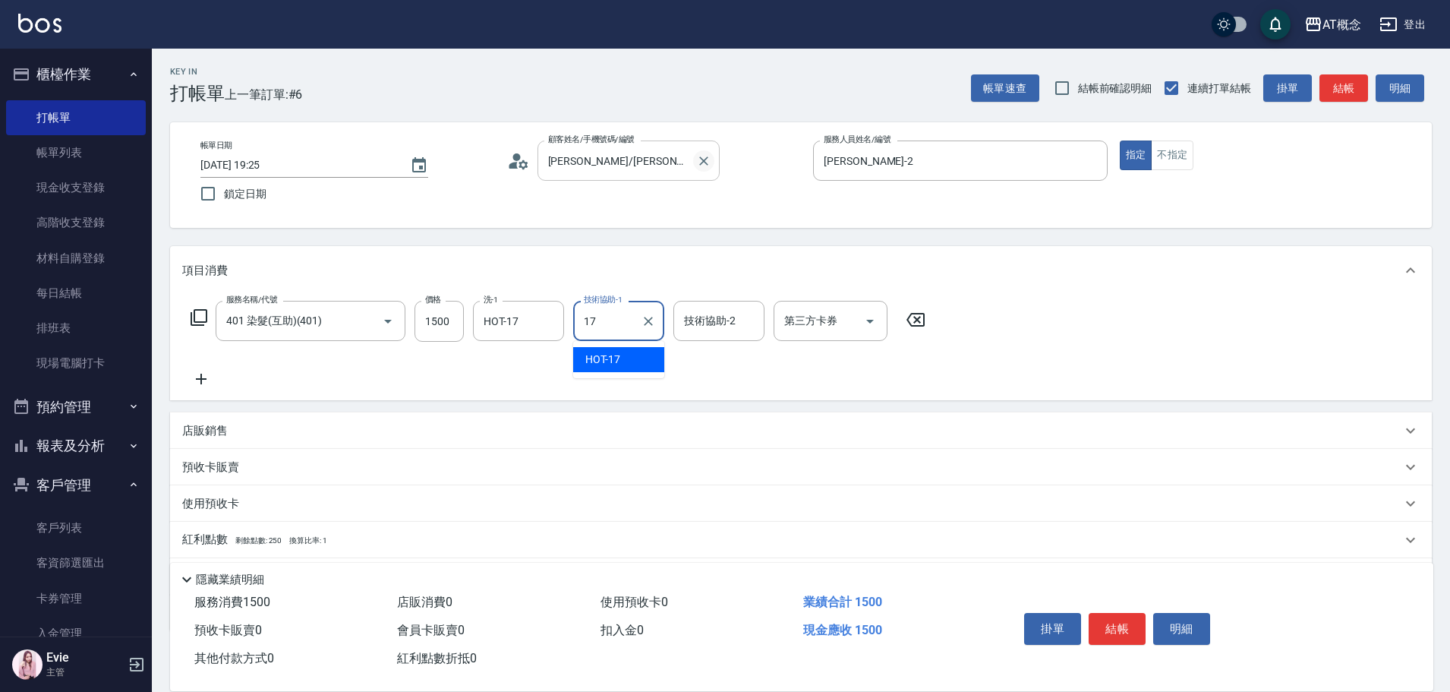
type input "HOT-17"
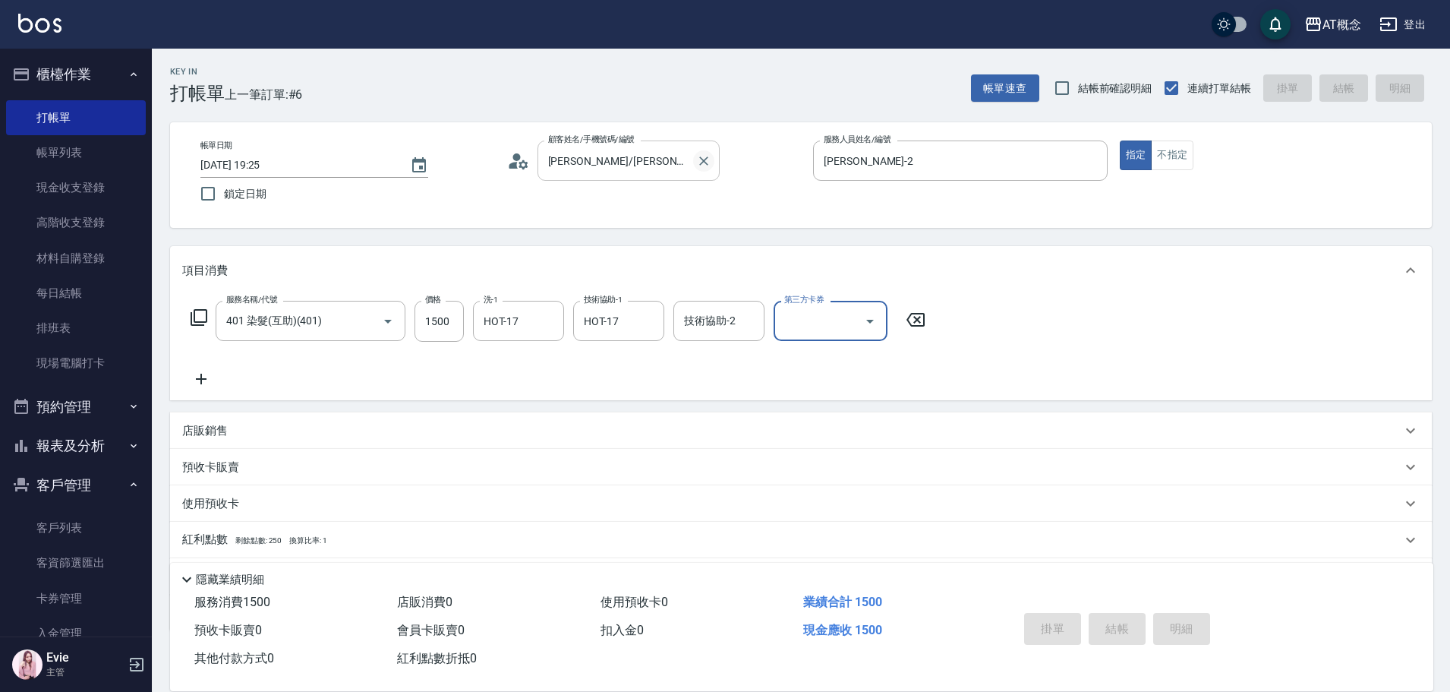
type input "0"
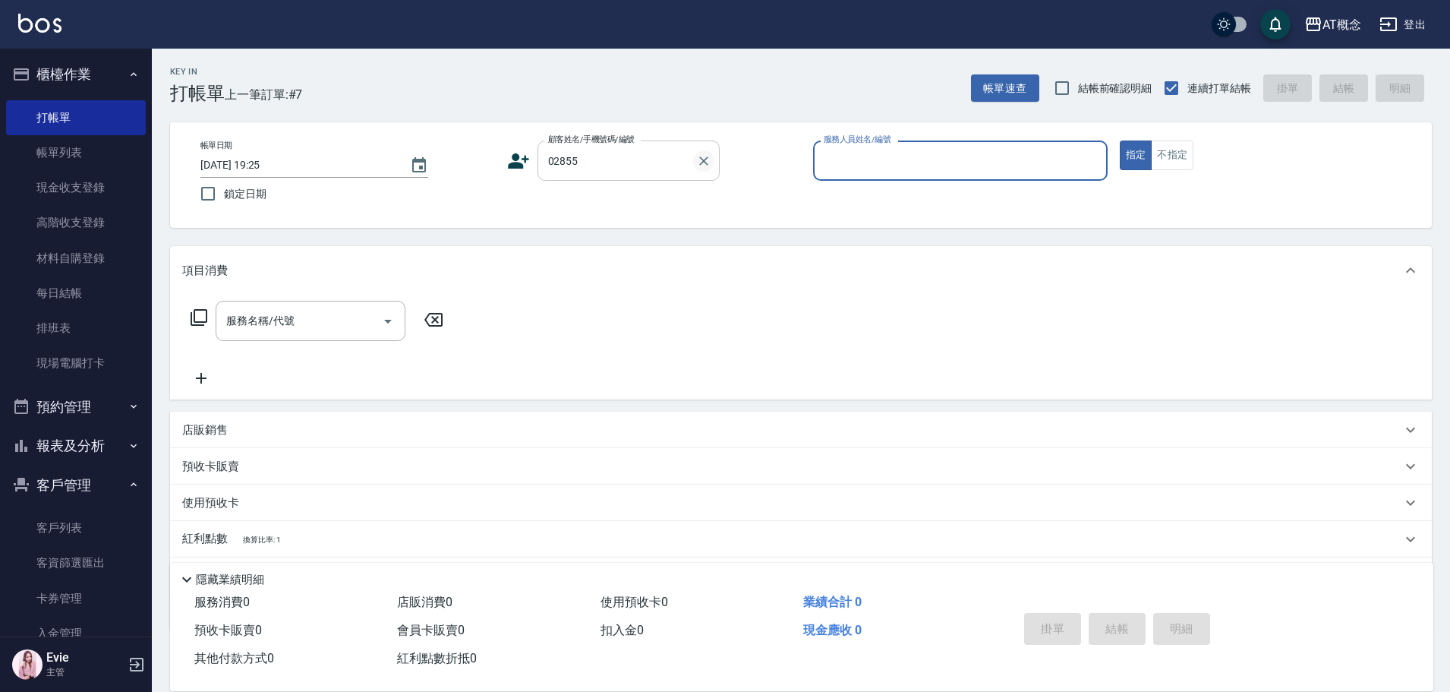
type input "[PERSON_NAME]/0976773921/02855"
type input "Anson-3"
click at [1120, 140] on button "指定" at bounding box center [1136, 155] width 33 height 30
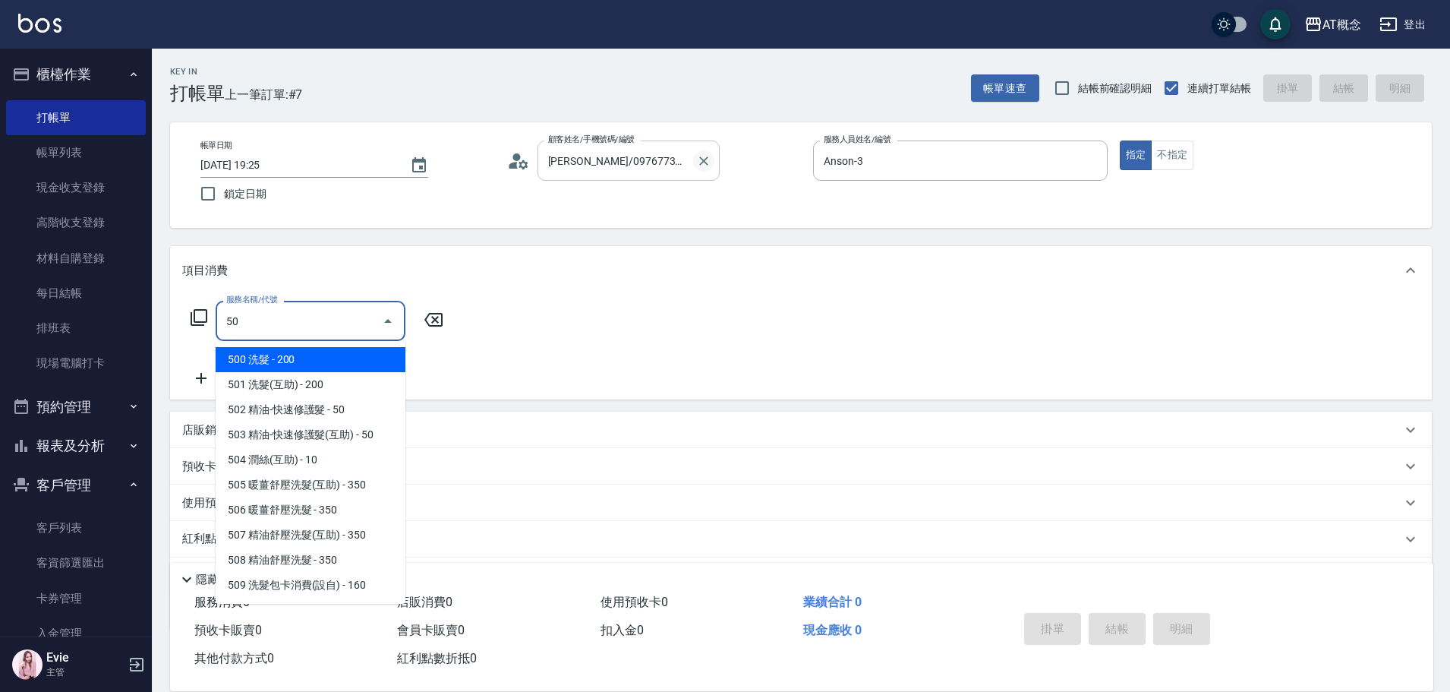
type input "500"
type input "20"
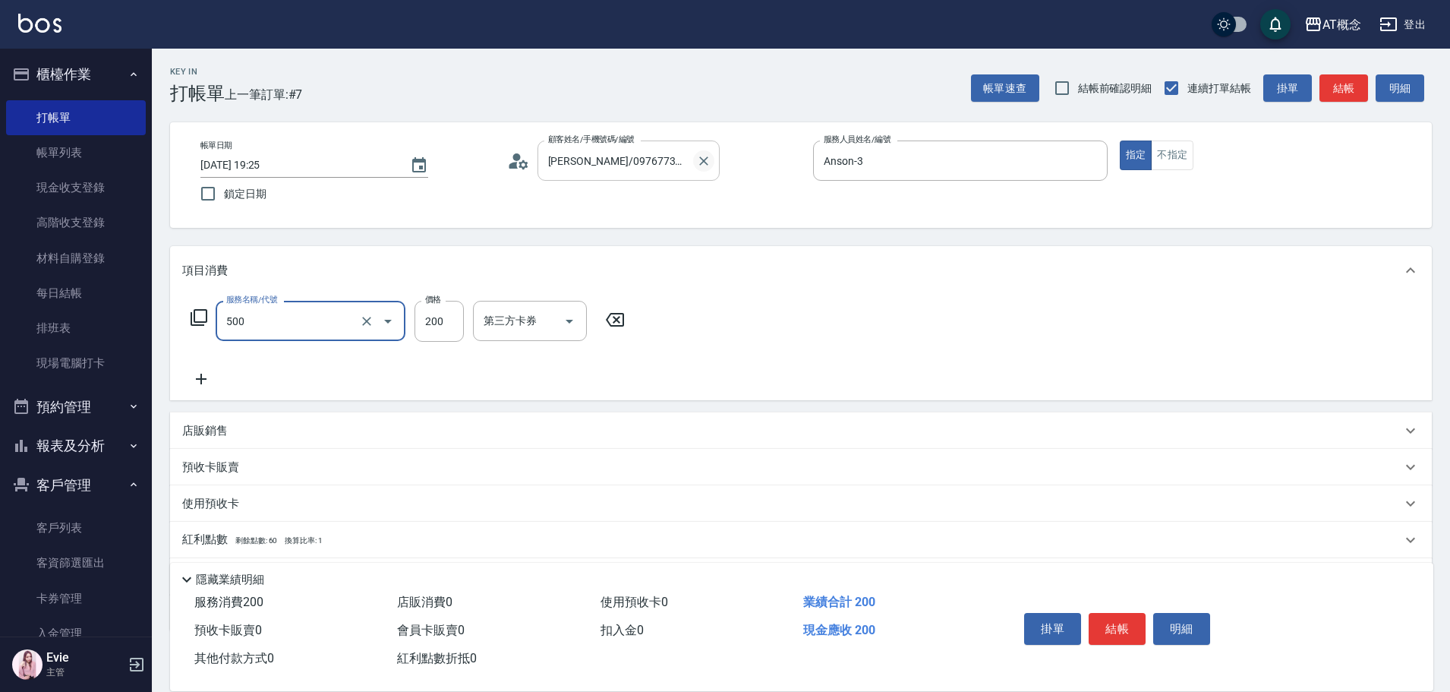
type input "500 洗髮(500)"
type input "0"
type input "250"
type input "20"
type input "250"
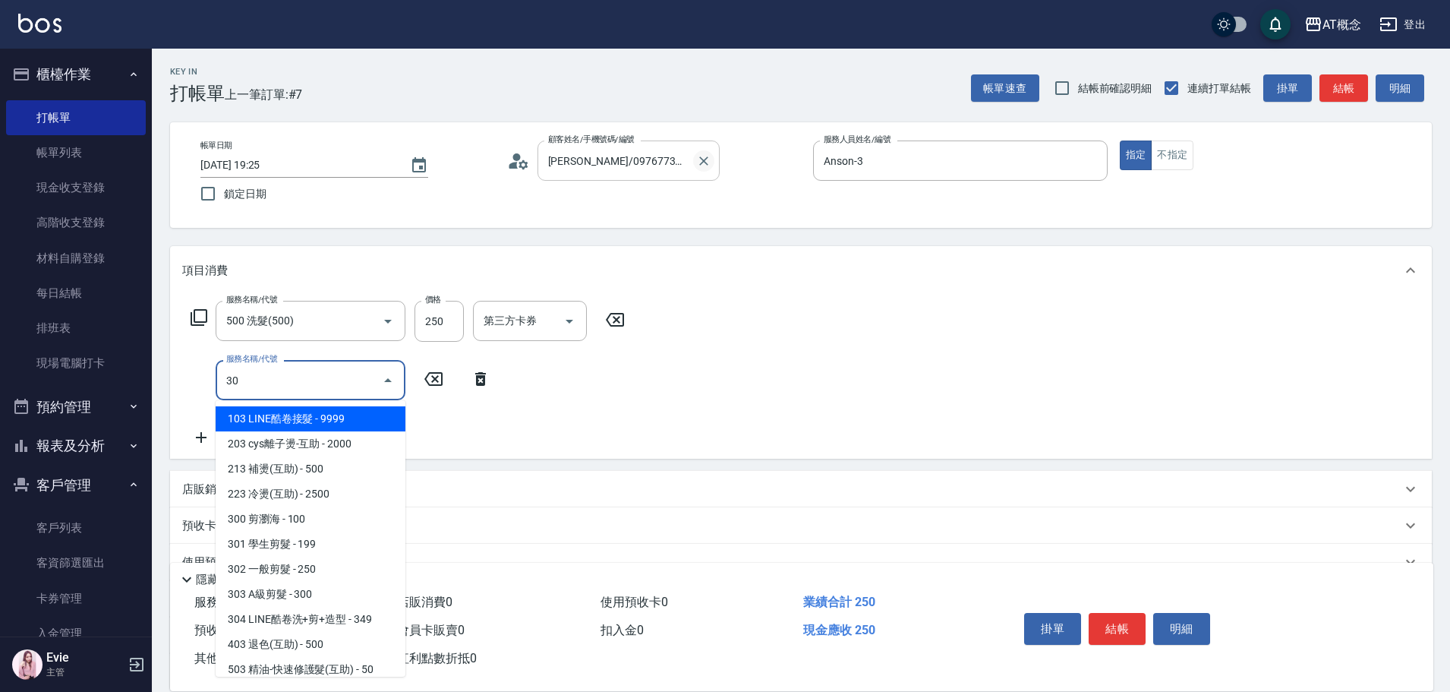
type input "303"
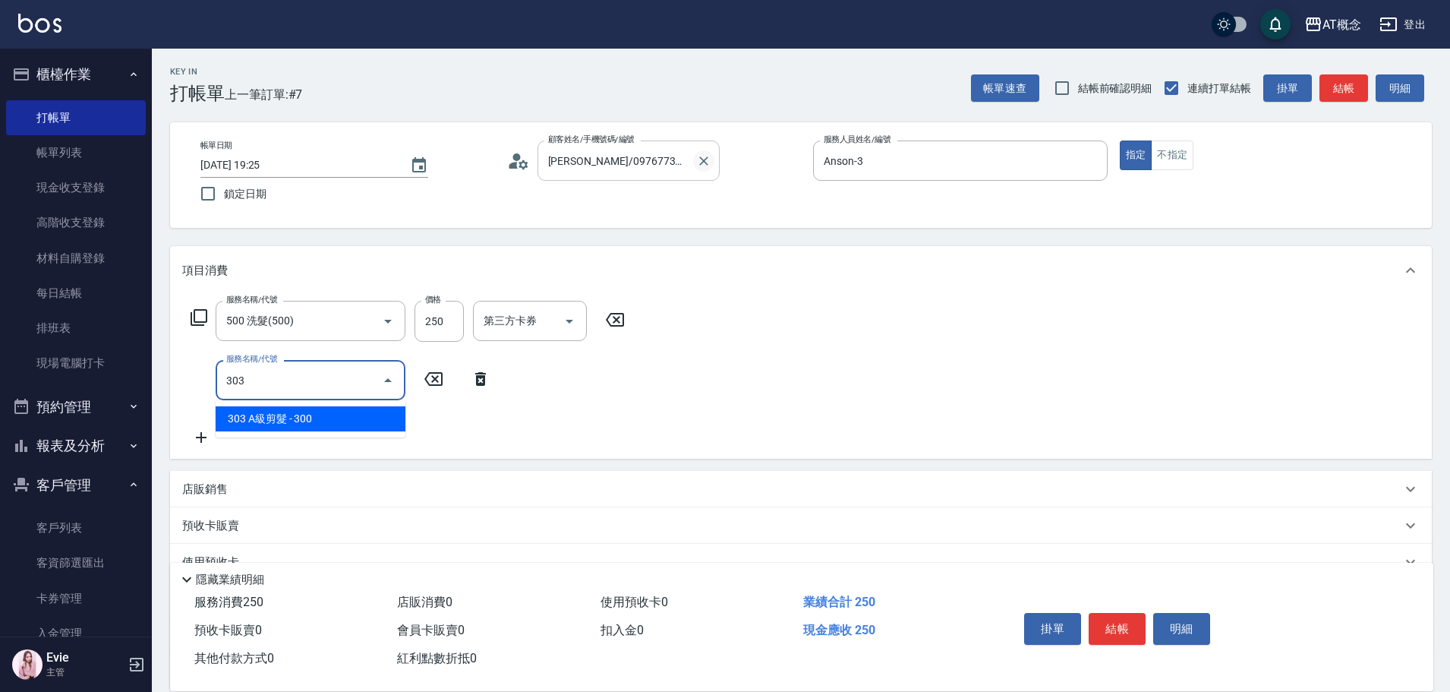
type input "50"
type input "303 A級剪髮(303)"
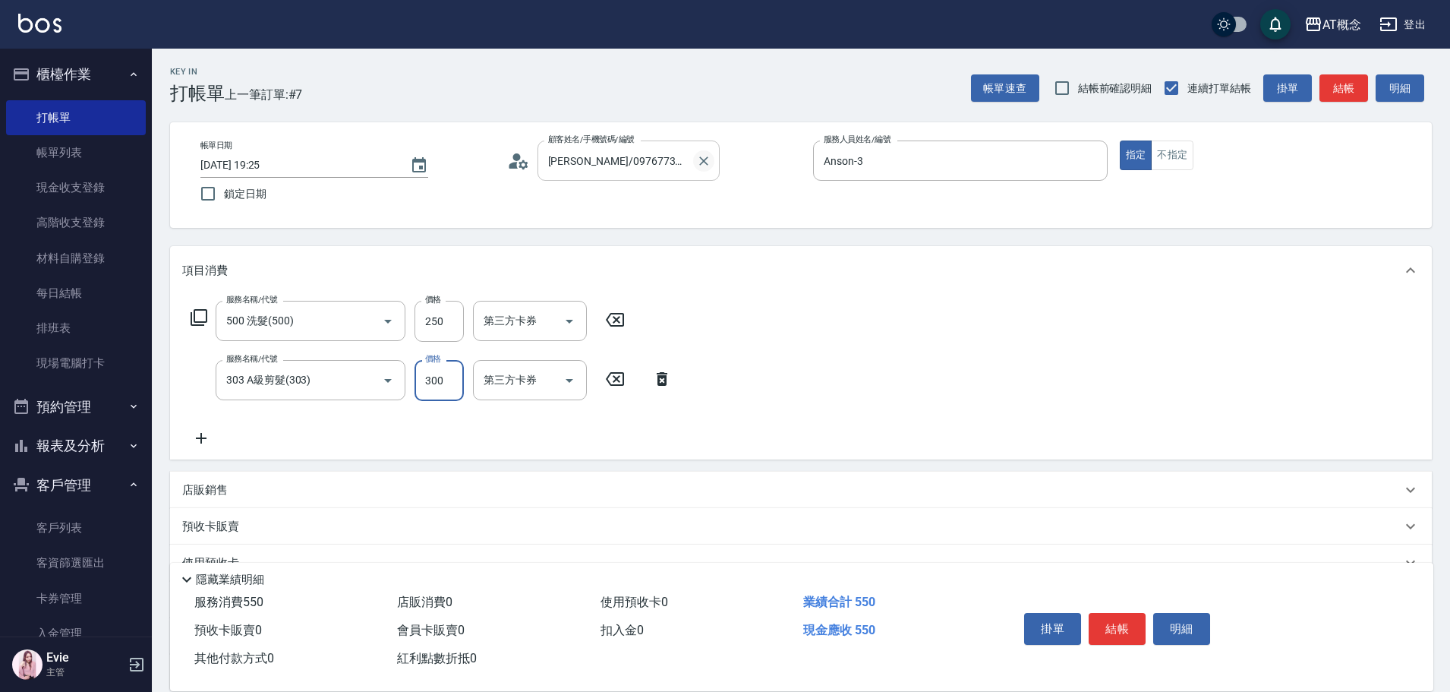
type input "20"
type input "35"
type input "60"
type input "350"
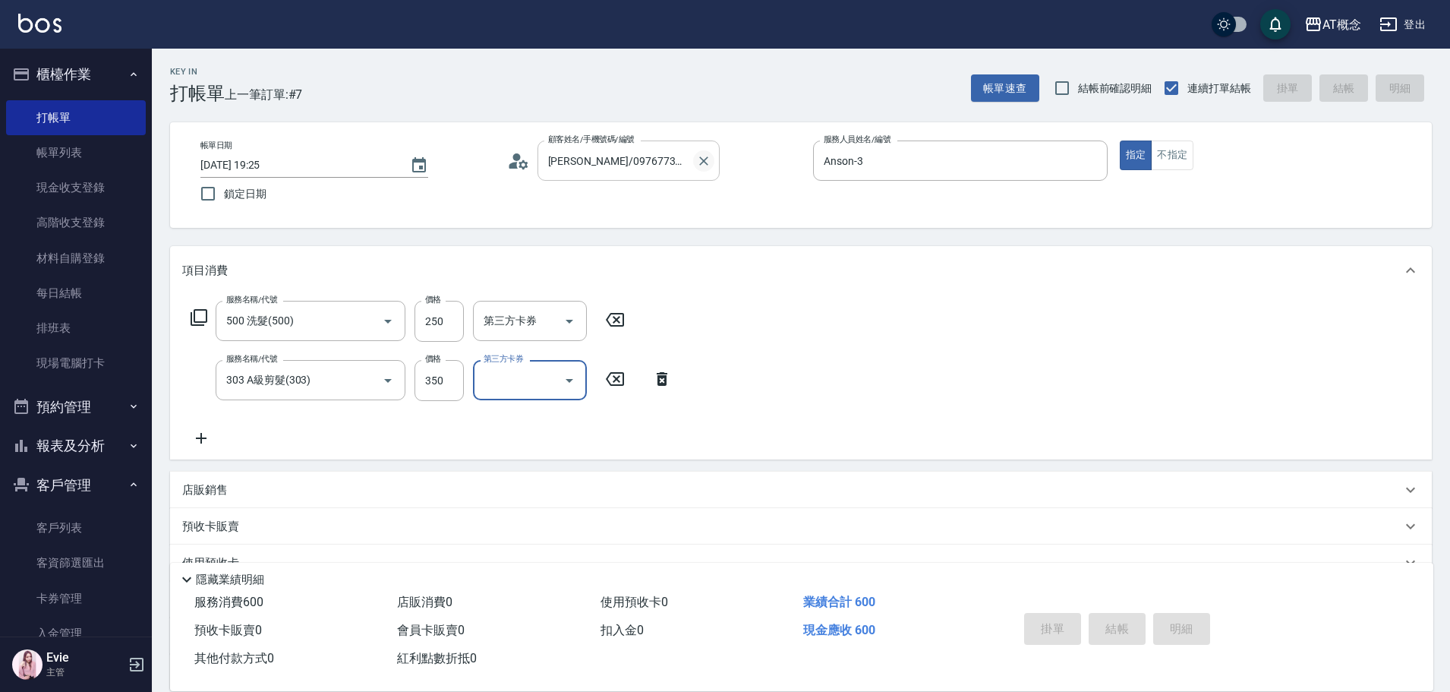
type input "[DATE] 19:26"
type input "0"
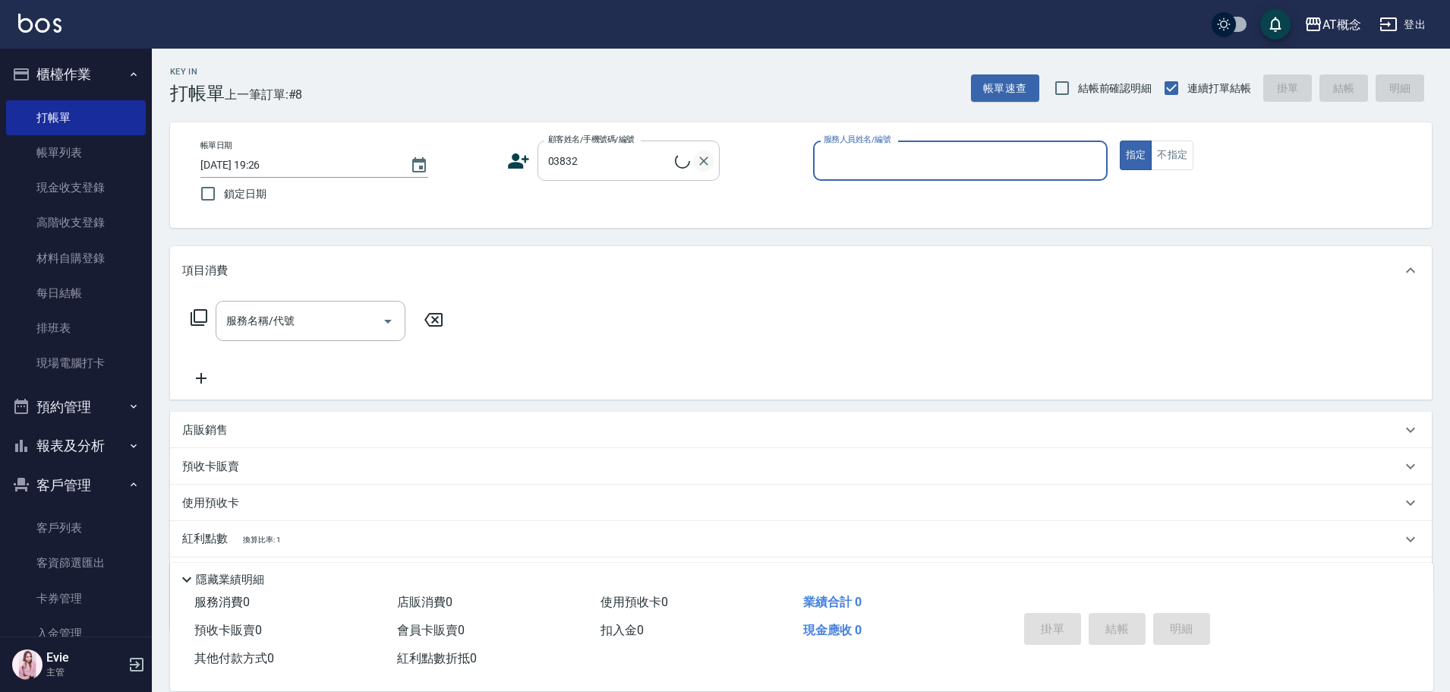
type input "[PERSON_NAME]/0905917599/03832"
type input "Anson-3"
click at [1120, 140] on button "指定" at bounding box center [1136, 155] width 33 height 30
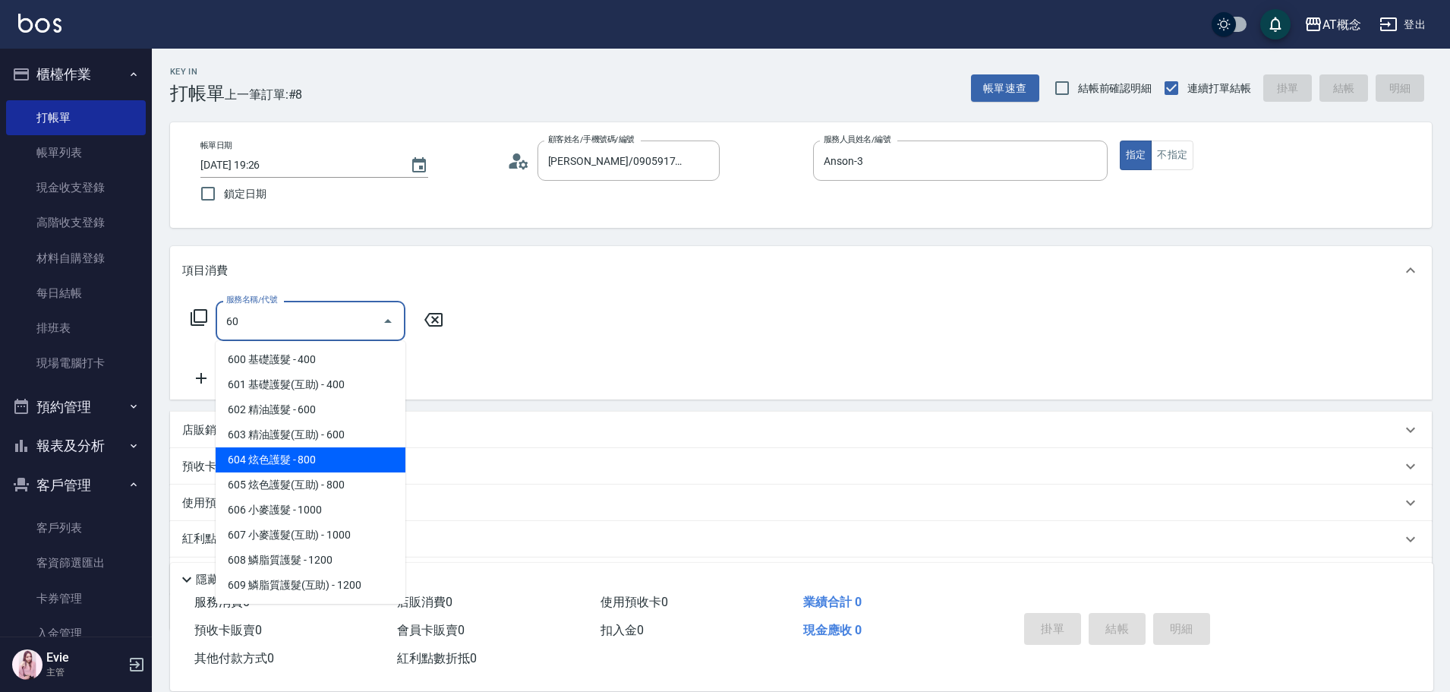
type input "604 炫色護髮(604)"
type input "80"
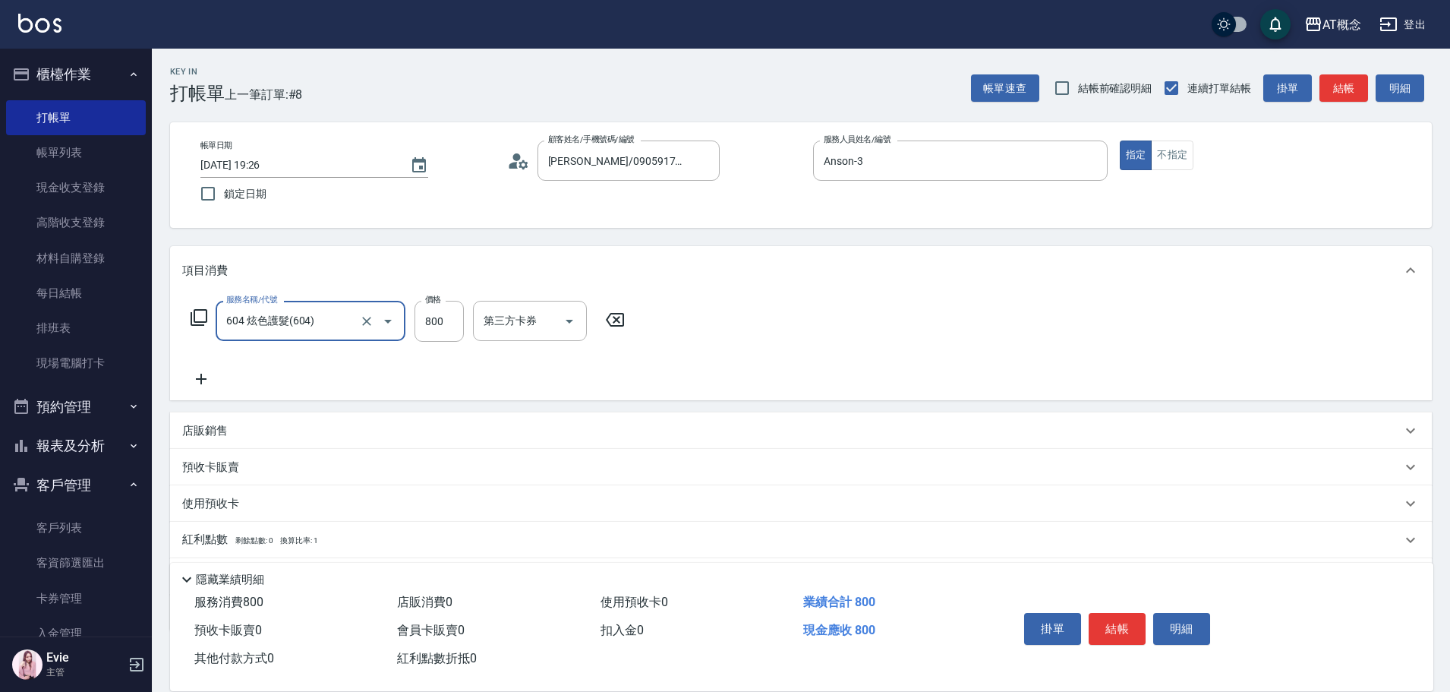
type input "604 炫色護髮(604)"
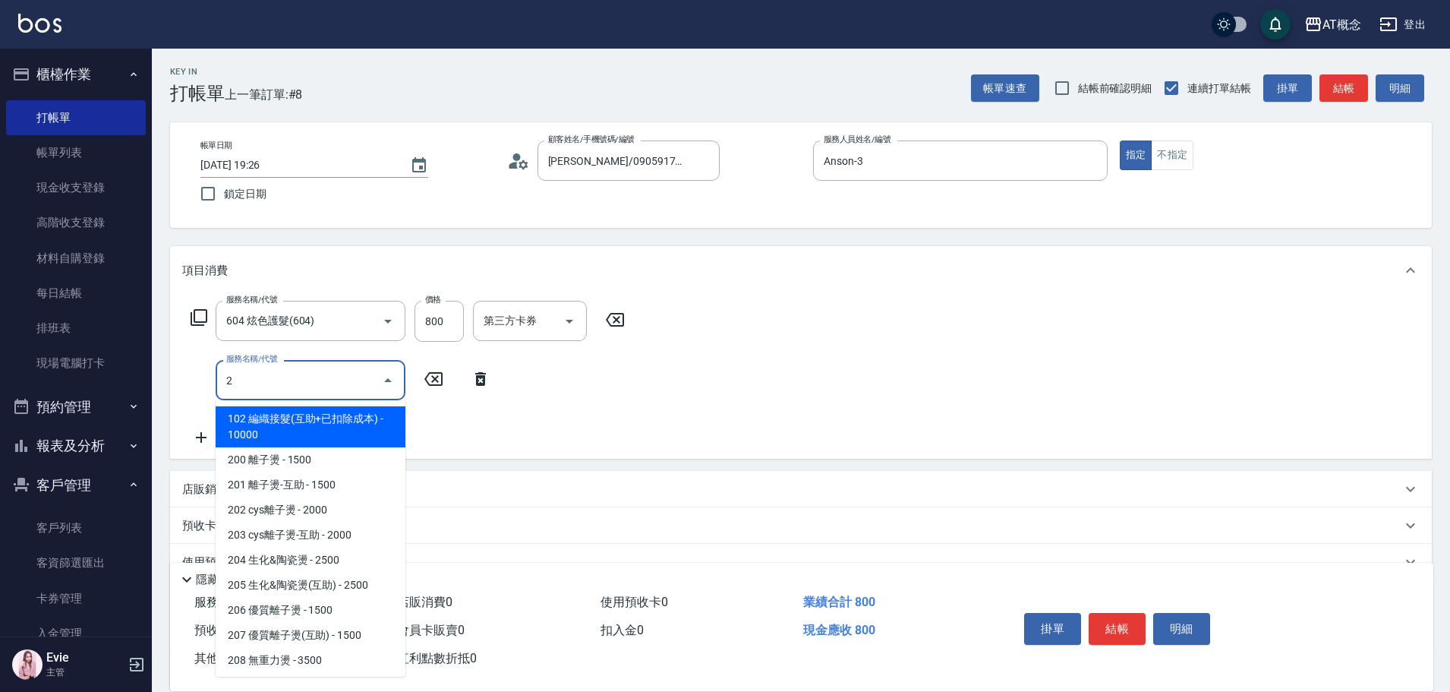
type input "20"
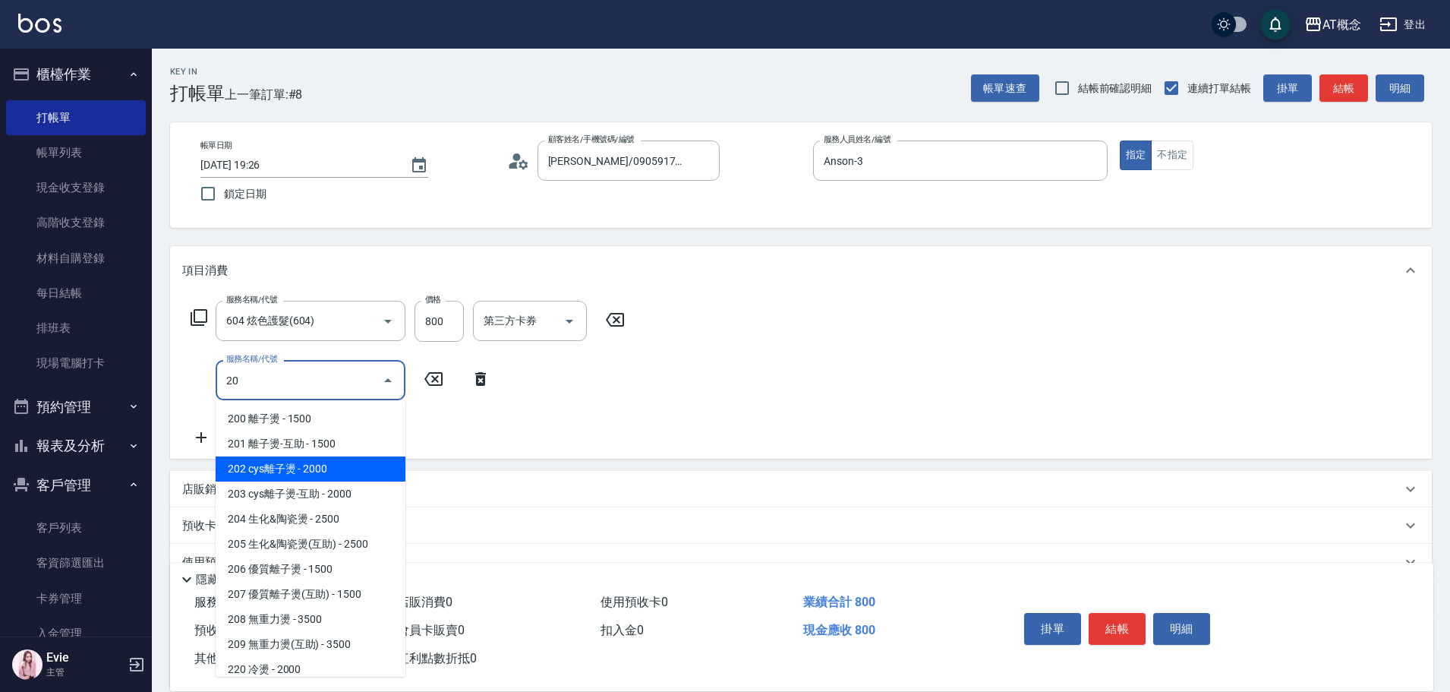
type input "280"
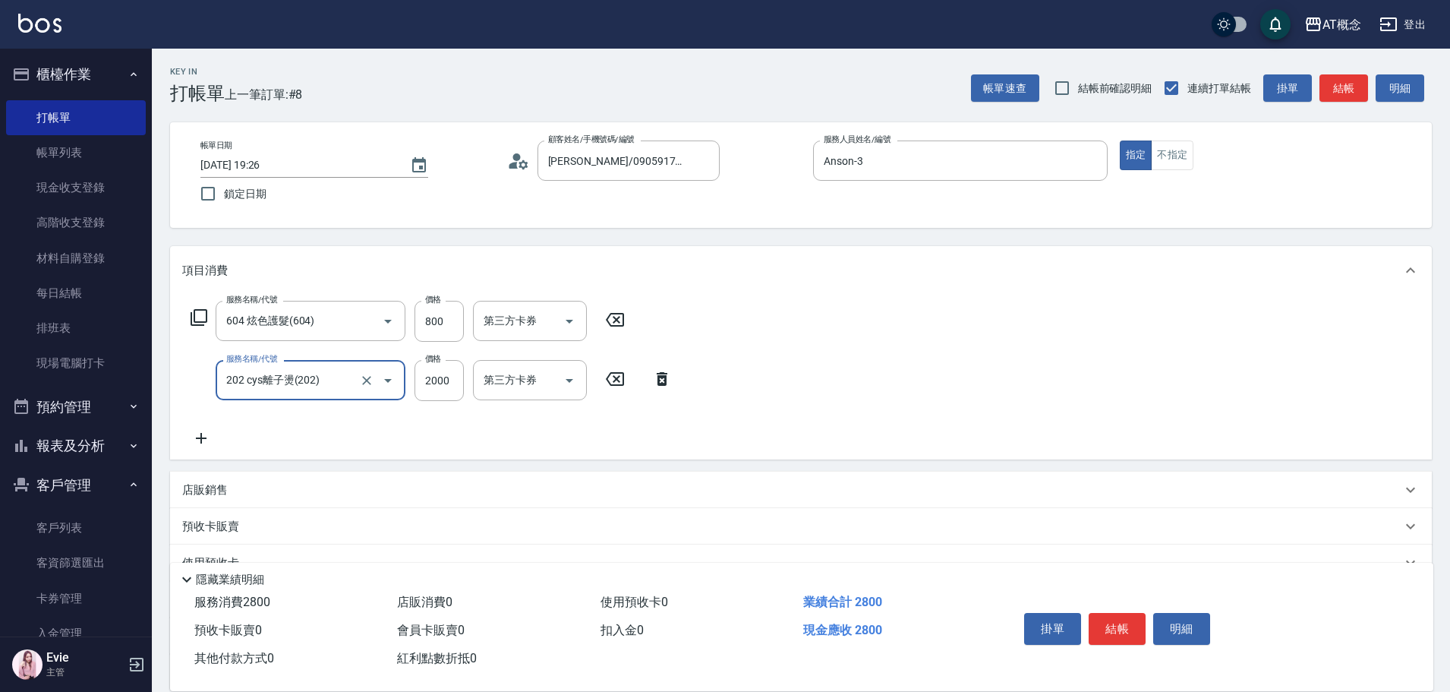
type input "202 cys離子燙(202)"
type input "80"
type input "21"
type input "100"
type input "210"
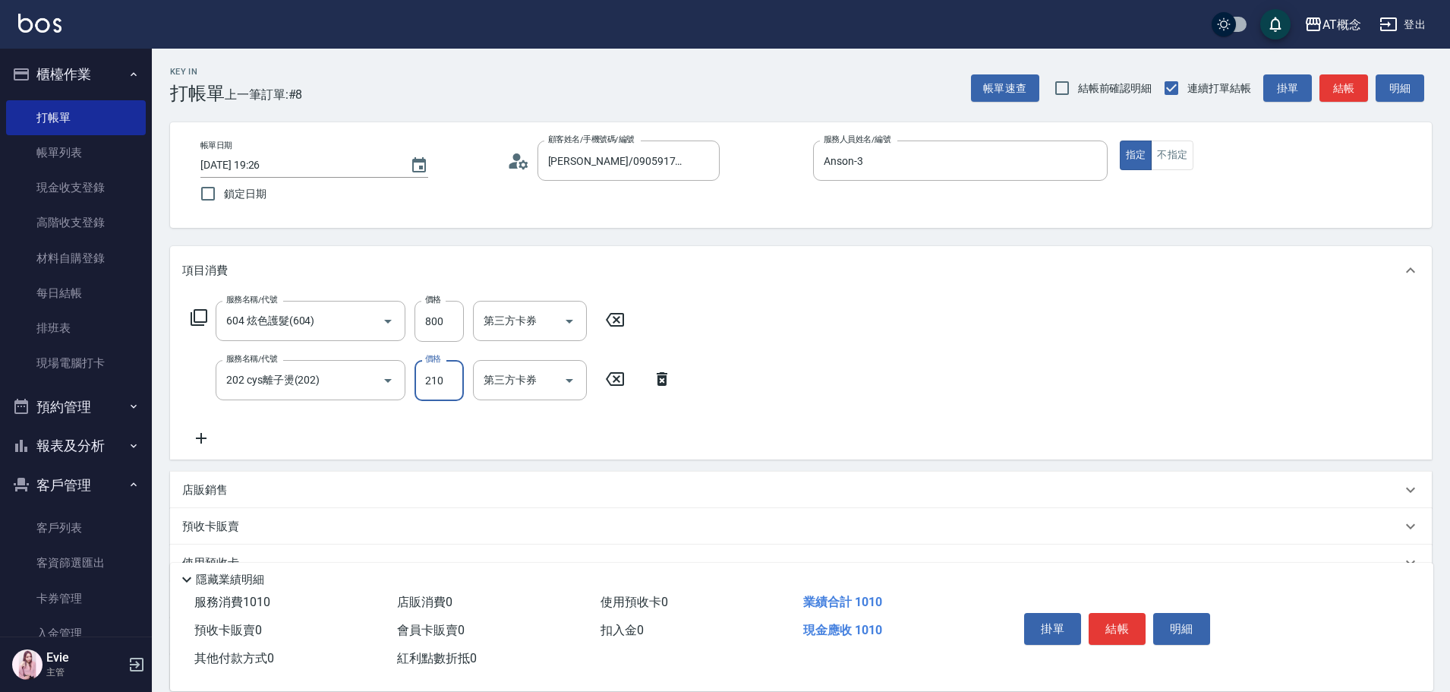
type input "290"
type input "2100"
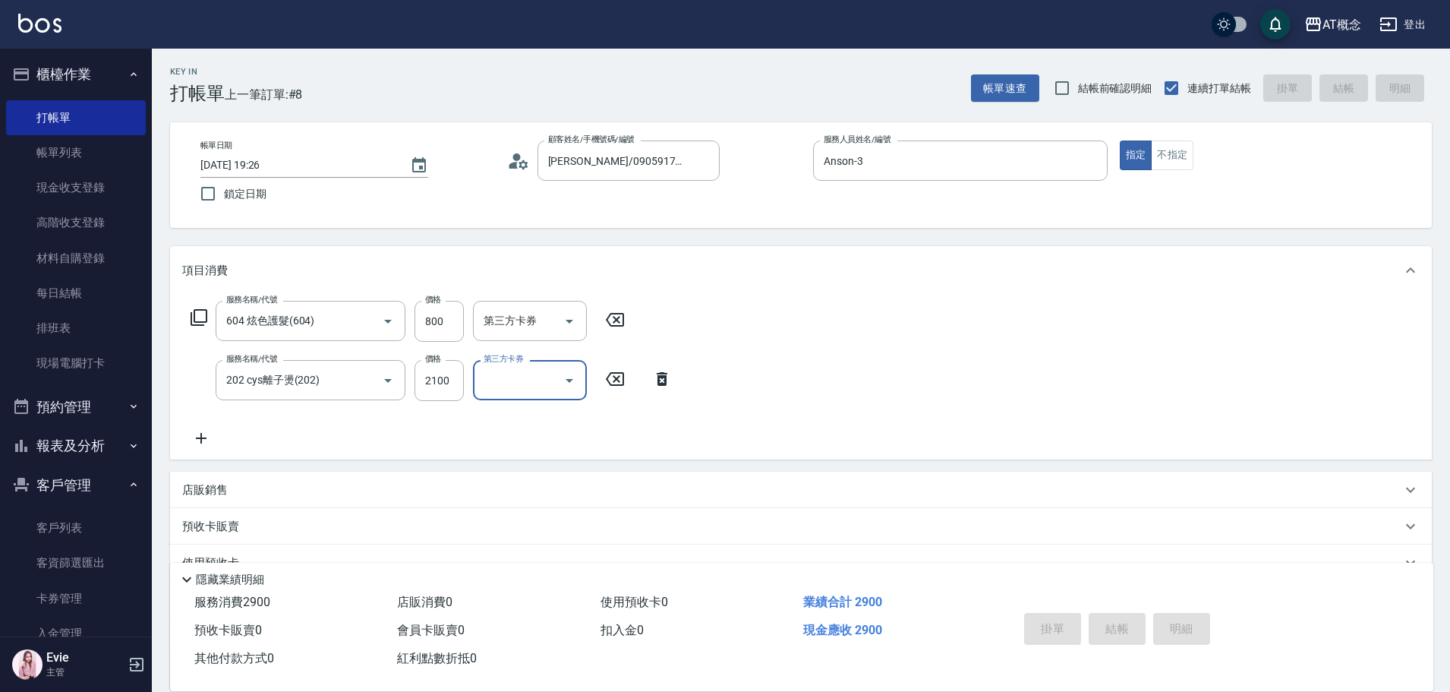
type input "[DATE] 19:27"
type input "0"
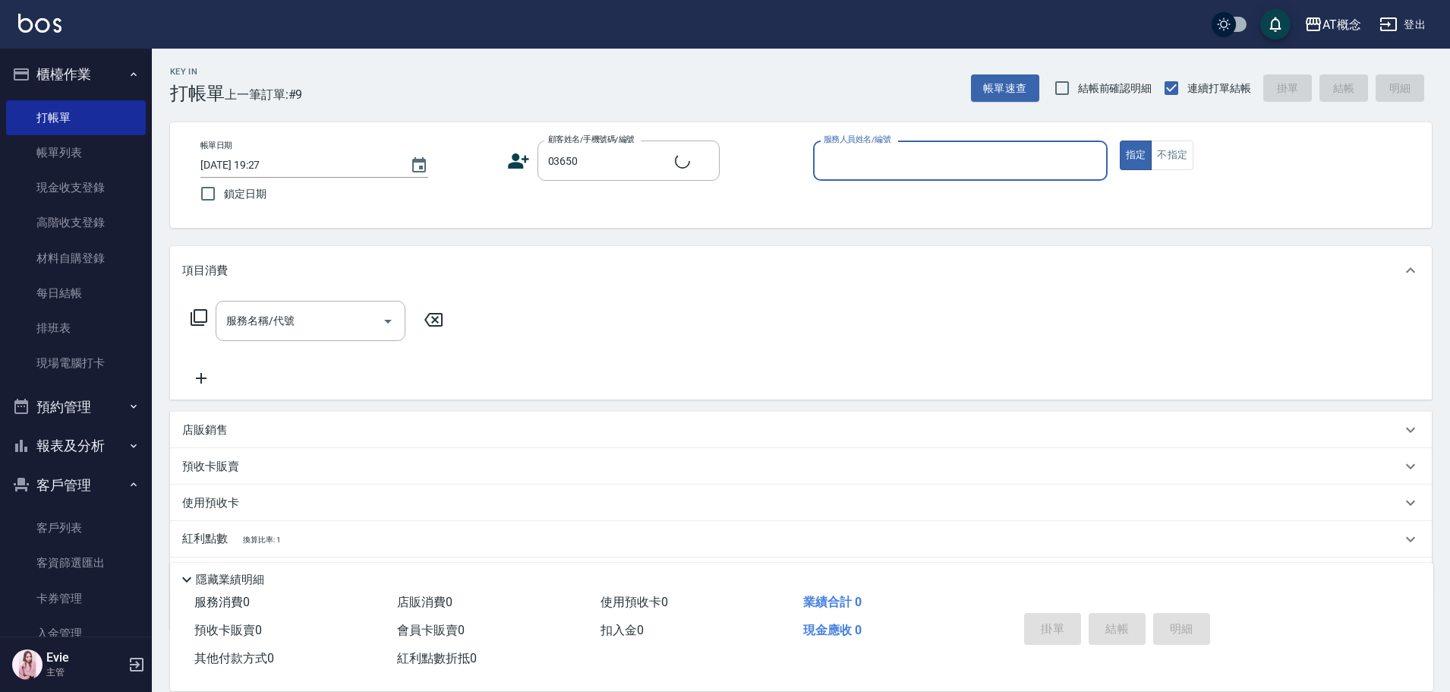
type input "[PERSON_NAME]/0988021534/03650"
type input "Becky-13"
click at [1120, 140] on button "指定" at bounding box center [1136, 155] width 33 height 30
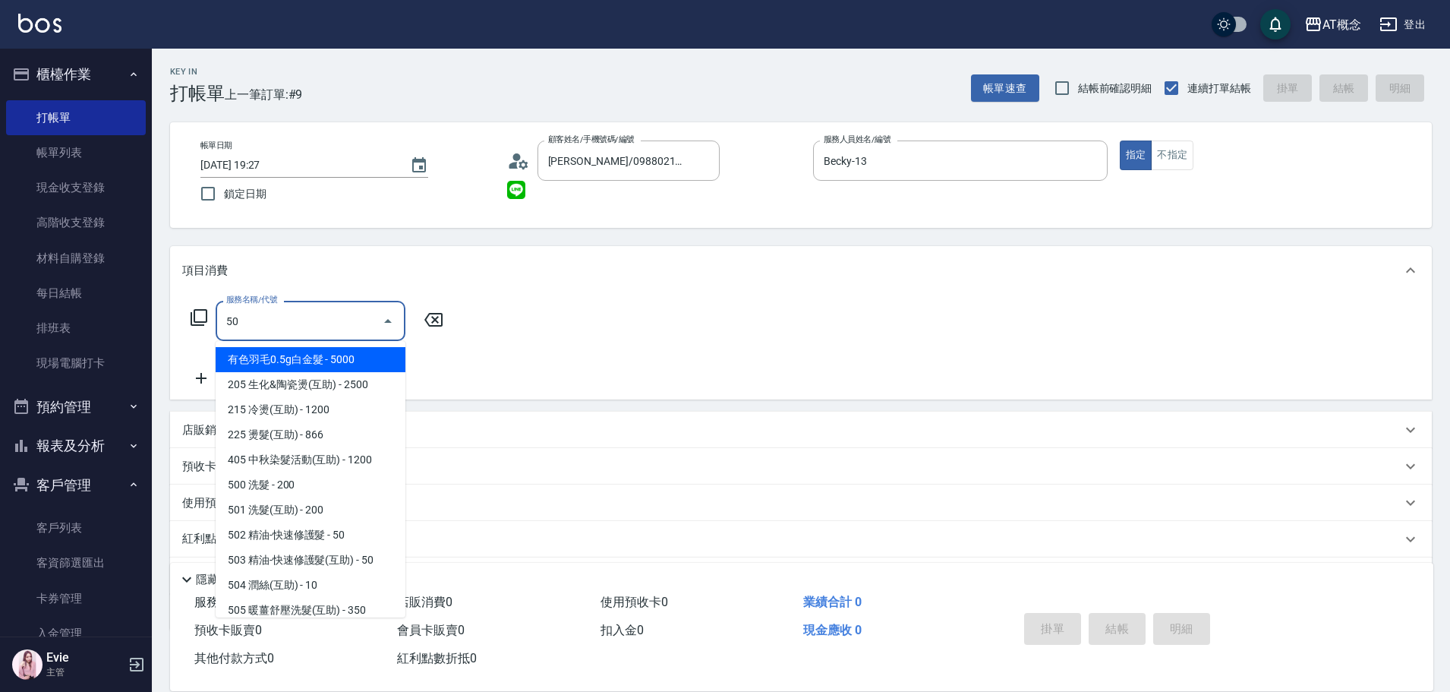
type input "501"
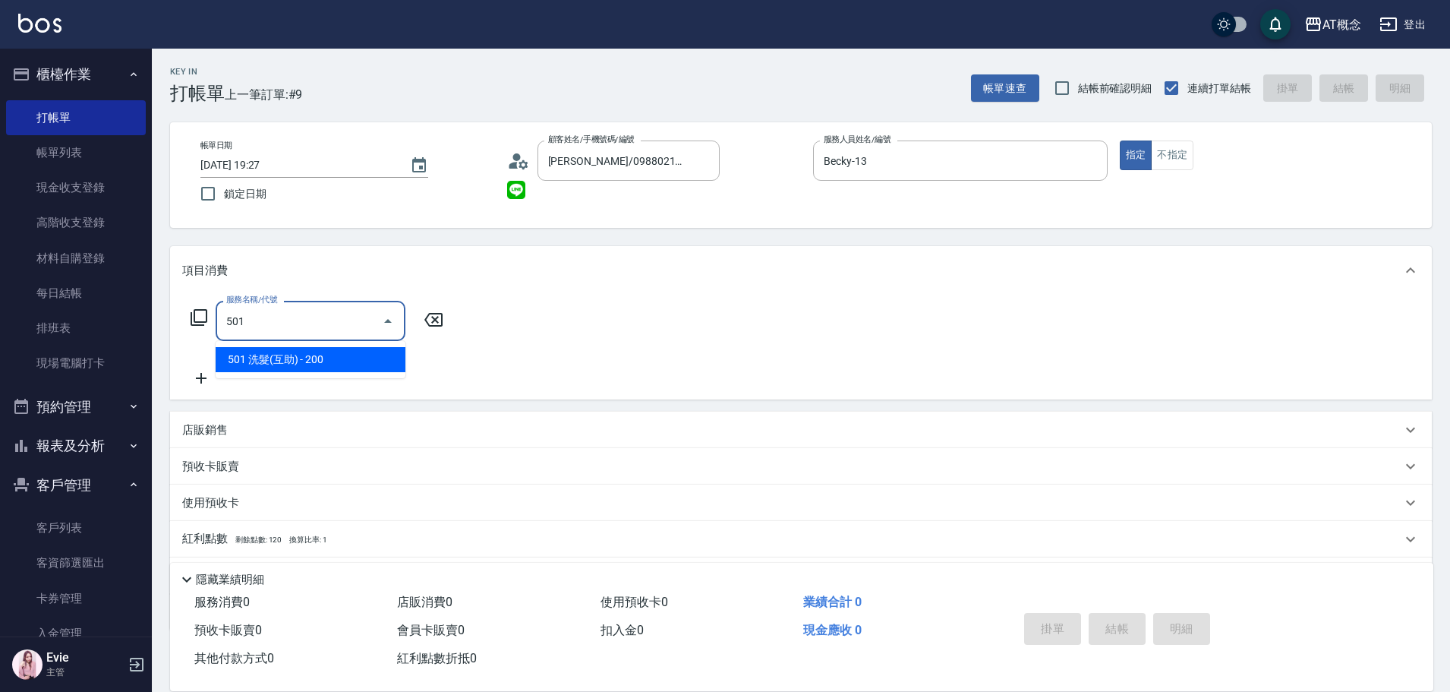
type input "20"
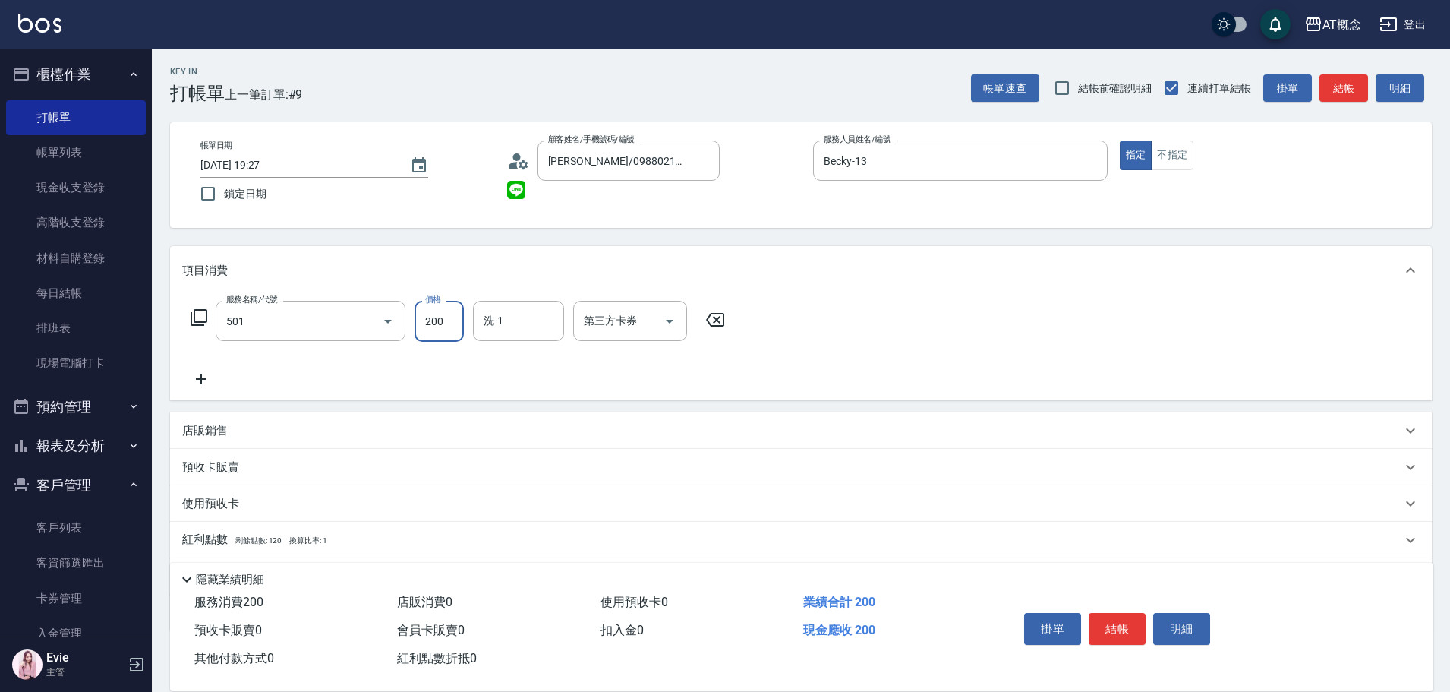
type input "501 洗髮(互助)(501)"
type input "0"
type input "250"
type input "20"
type input "250"
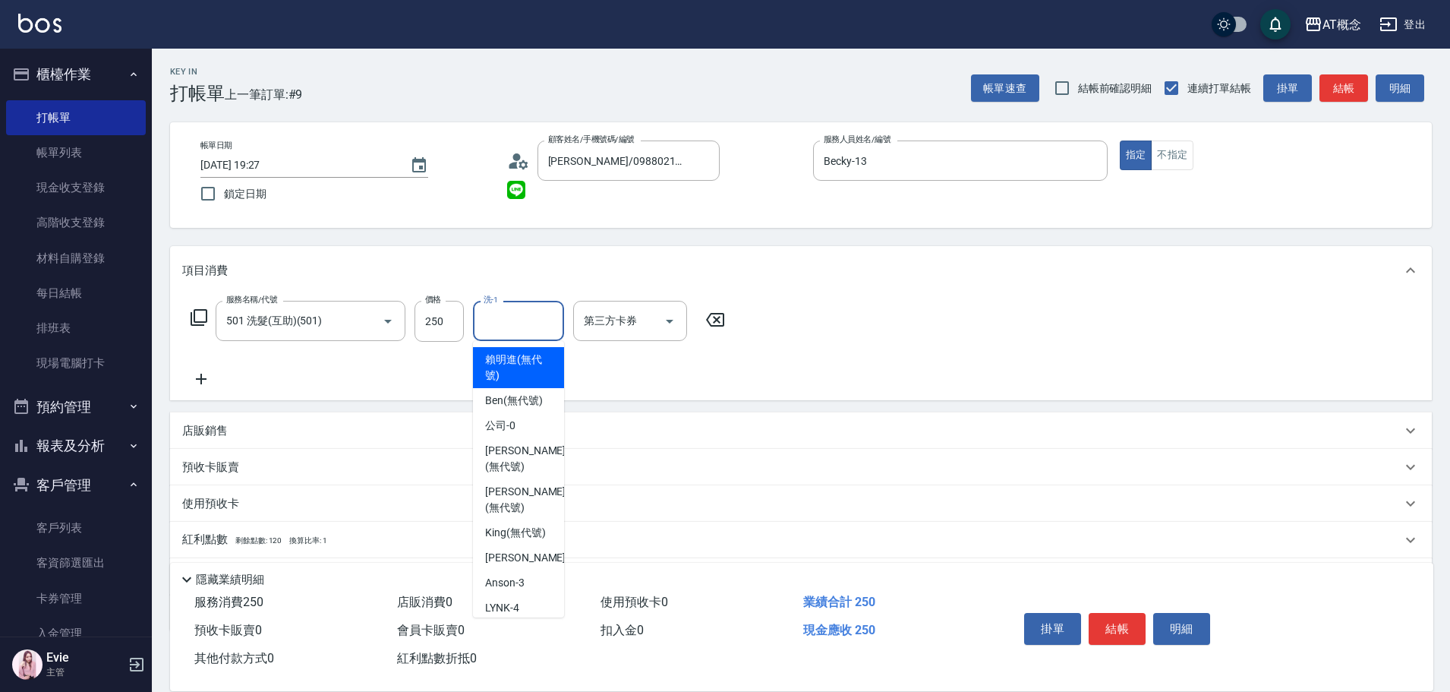
drag, startPoint x: 519, startPoint y: 315, endPoint x: 820, endPoint y: 256, distance: 306.4
click at [535, 307] on div "洗-1" at bounding box center [518, 321] width 91 height 40
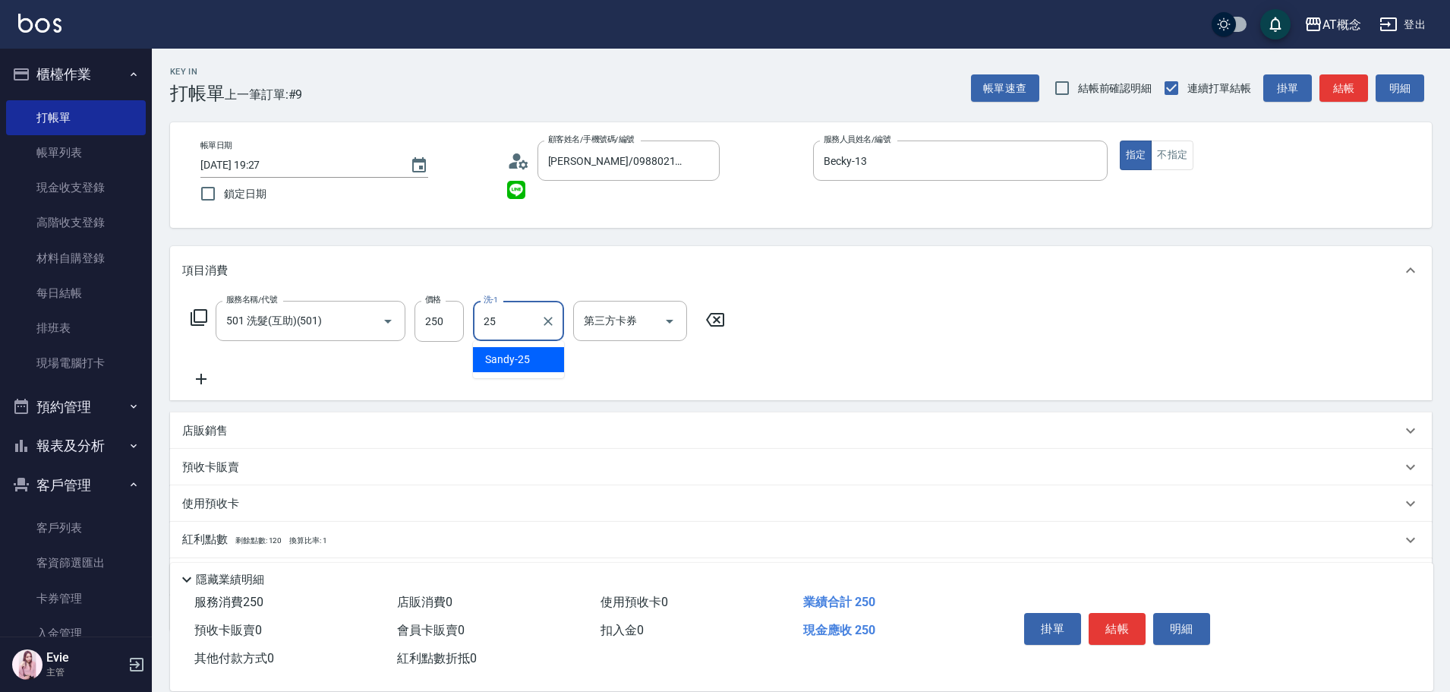
type input "Sandy-25"
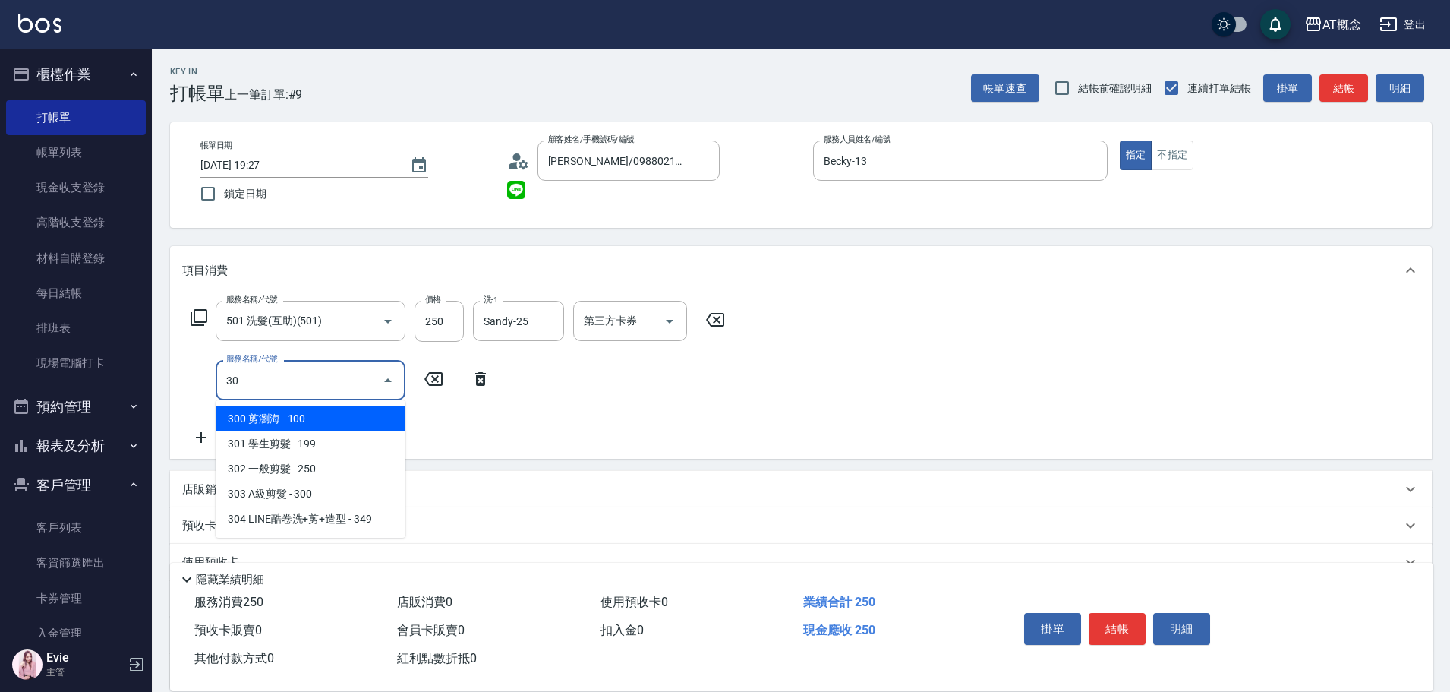
type input "303"
type input "50"
type input "303 A級剪髮(303)"
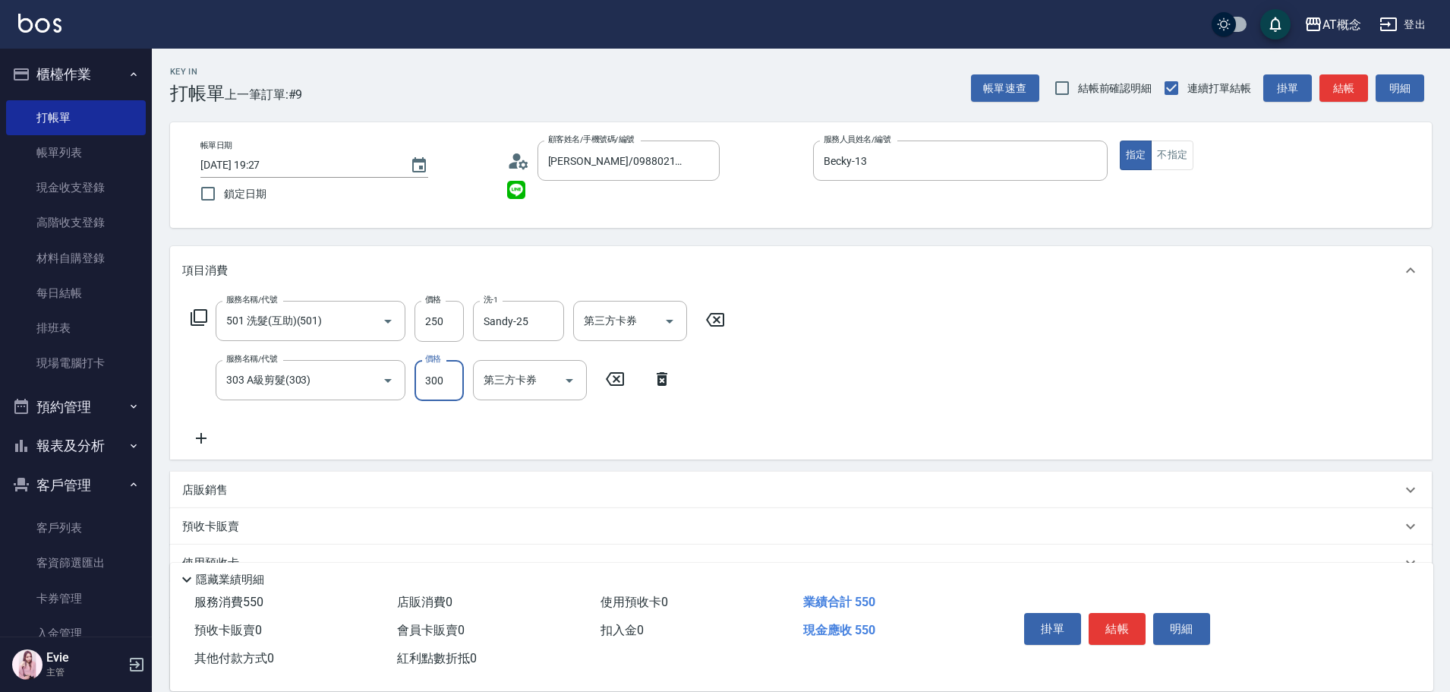
type input "20"
type input "40"
type input "60"
type input "400"
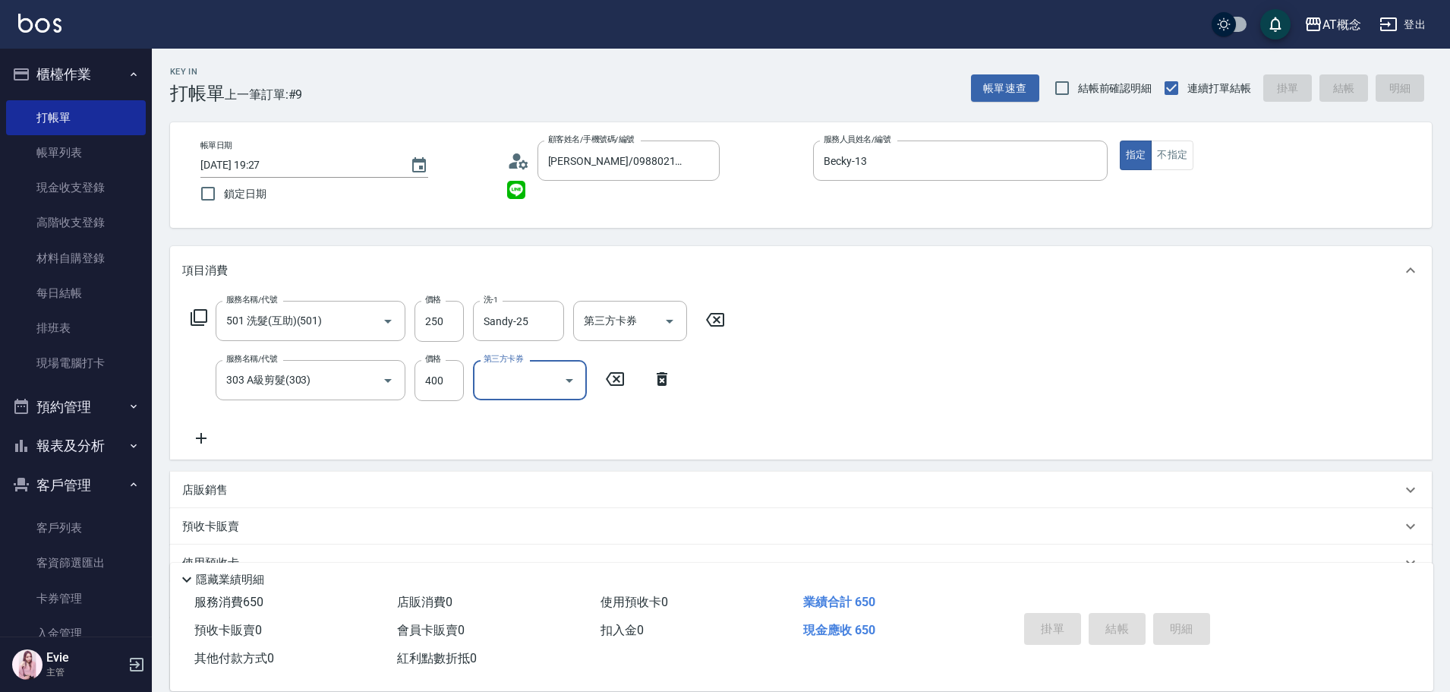
type input "0"
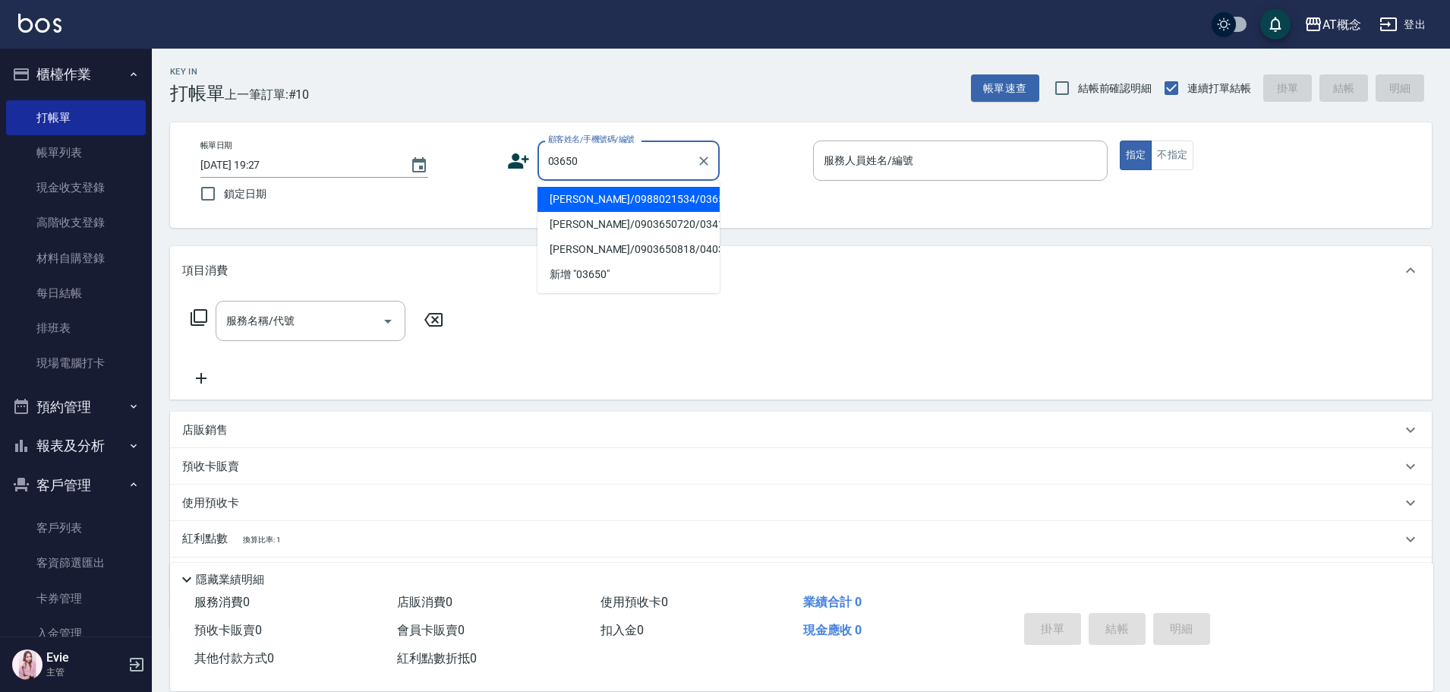
type input "[PERSON_NAME]/0988021534/03650"
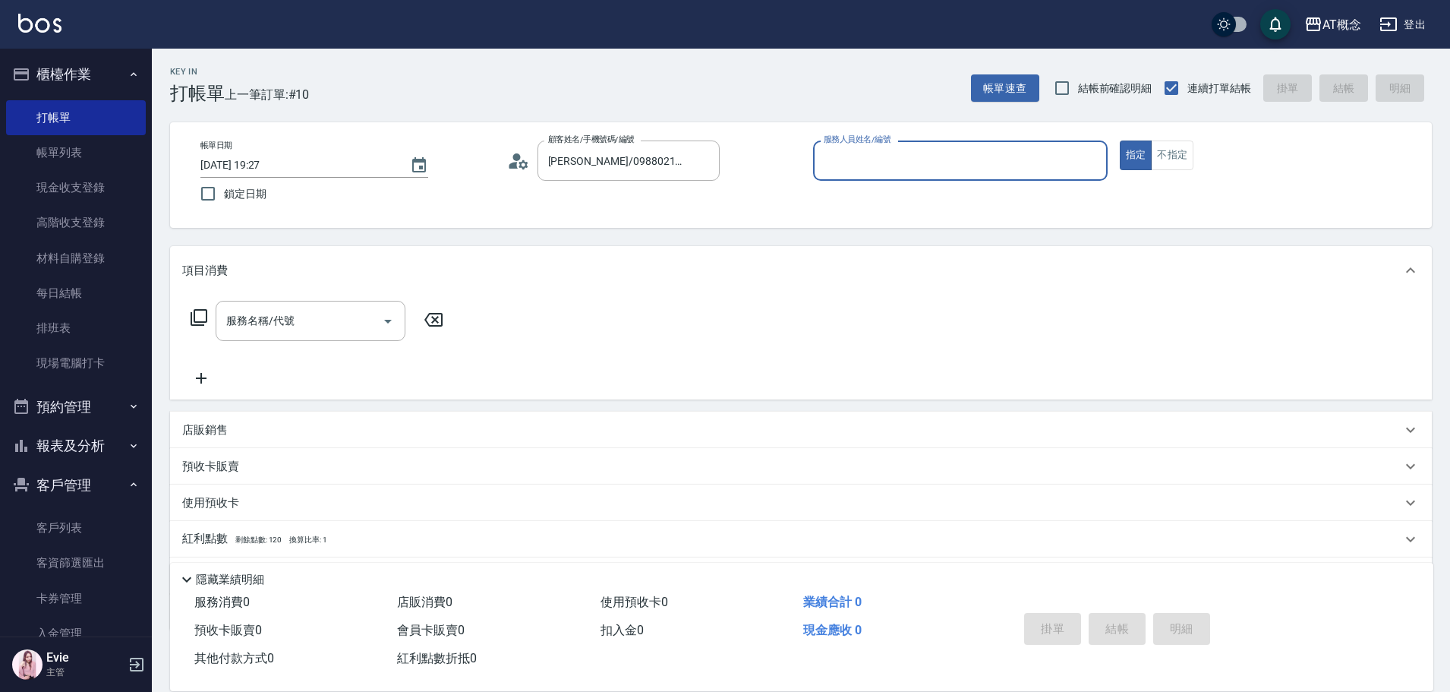
type input "Becky-13"
click at [1120, 140] on button "指定" at bounding box center [1136, 155] width 33 height 30
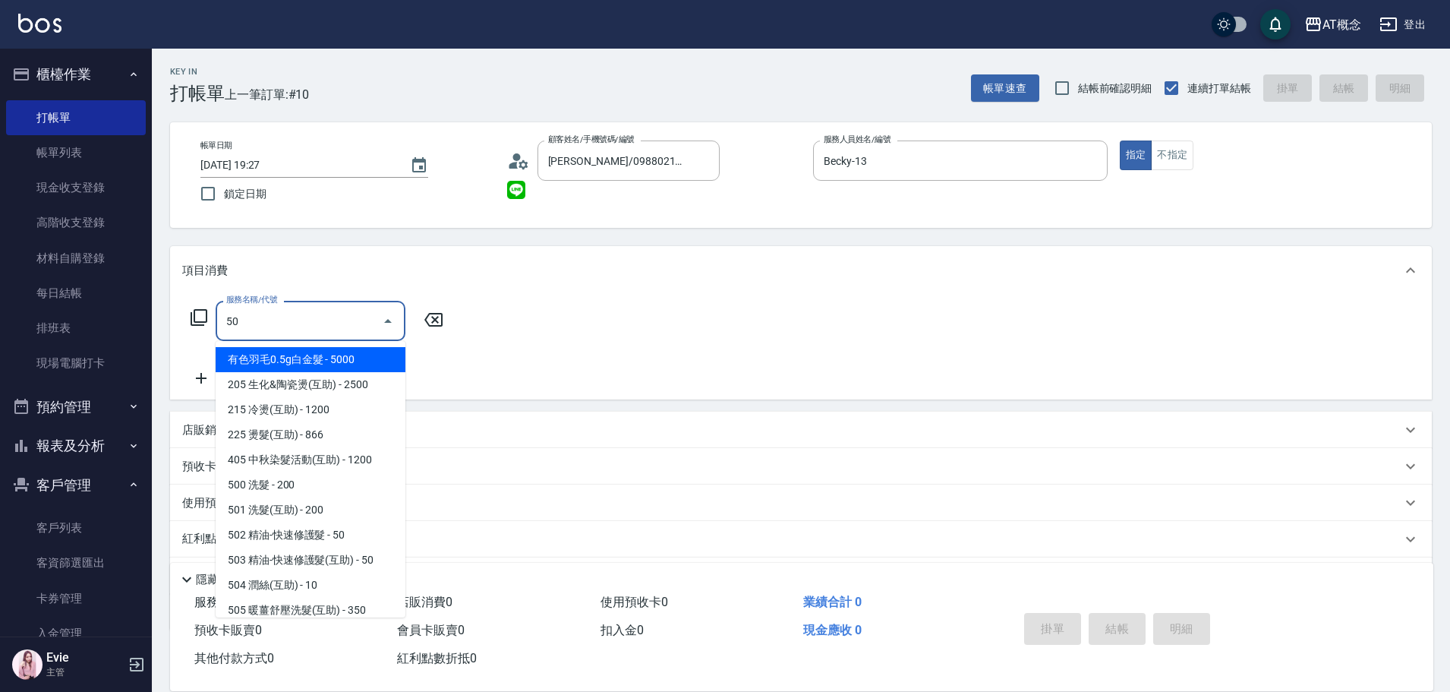
type input "500"
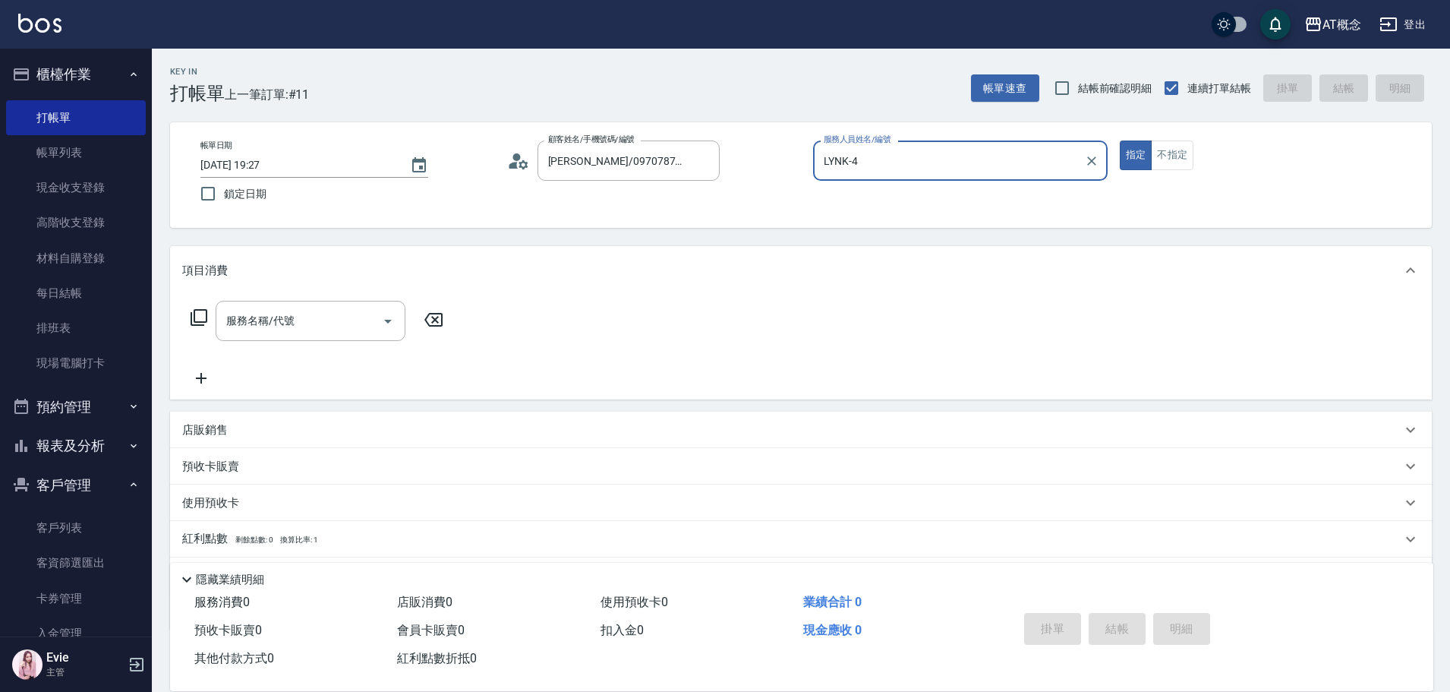
click at [1120, 140] on button "指定" at bounding box center [1136, 155] width 33 height 30
click at [1151, 140] on button "不指定" at bounding box center [1172, 155] width 43 height 30
click at [1120, 140] on button "指定" at bounding box center [1136, 155] width 33 height 30
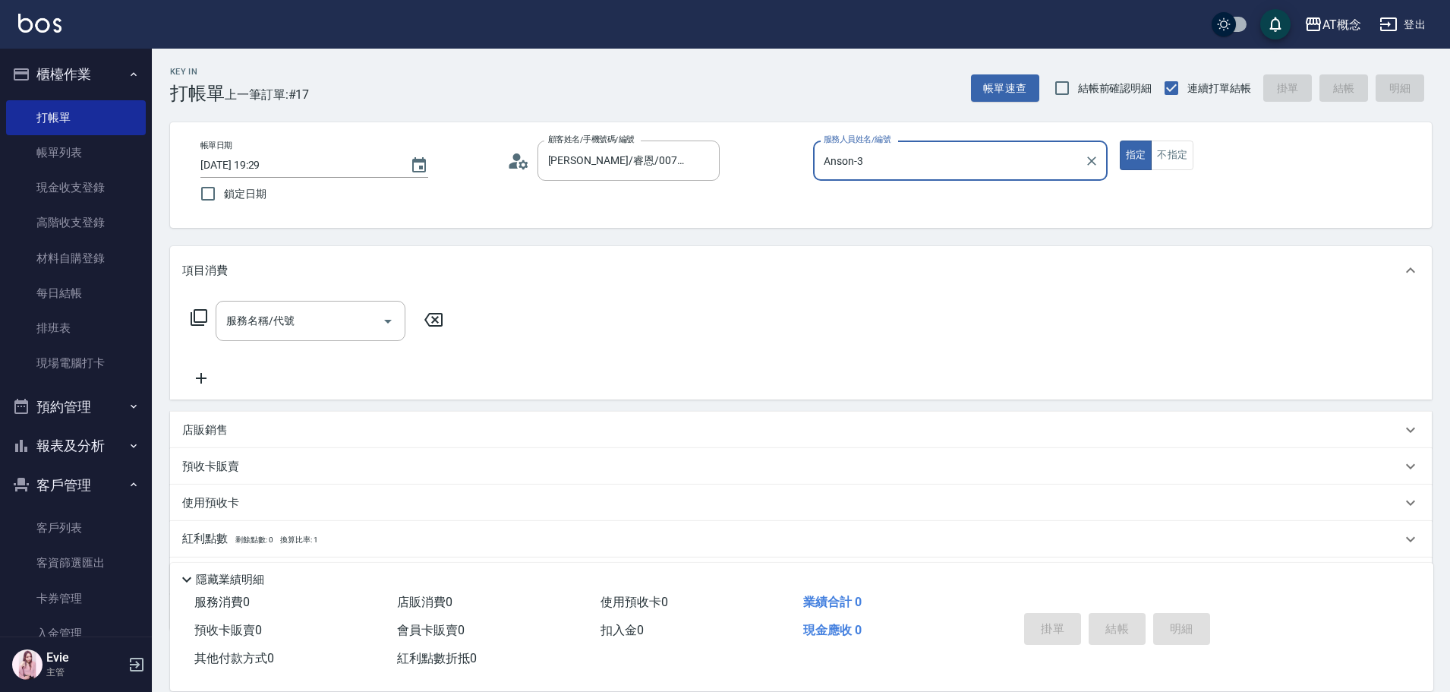
click at [1120, 140] on button "指定" at bounding box center [1136, 155] width 33 height 30
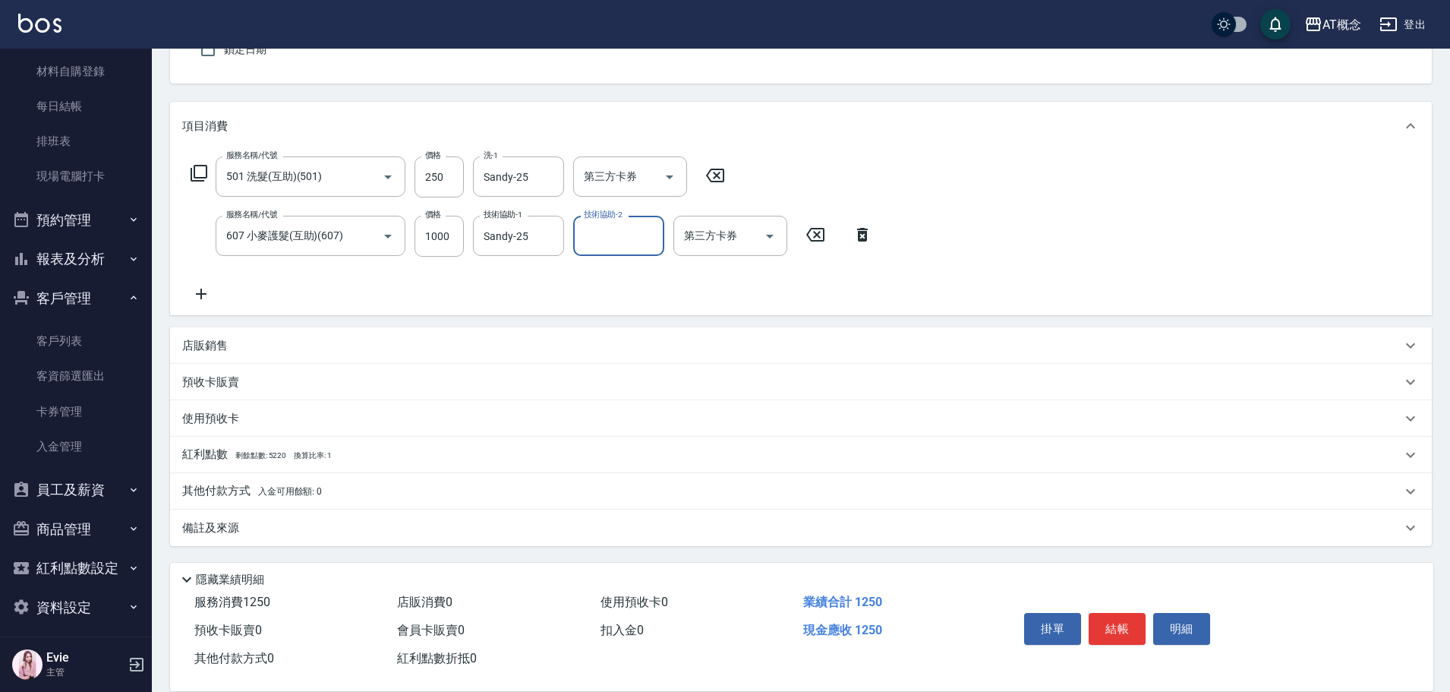
scroll to position [195, 0]
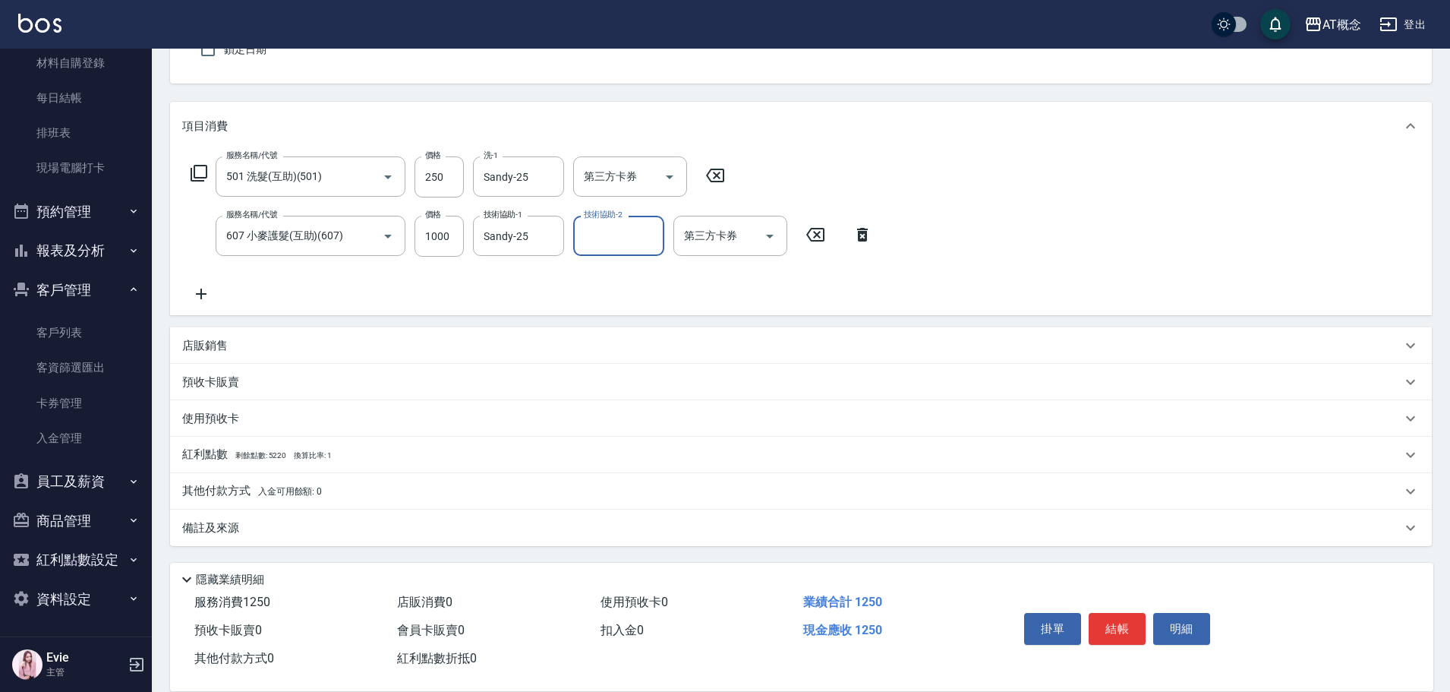
click at [200, 334] on div "店販銷售" at bounding box center [801, 345] width 1262 height 36
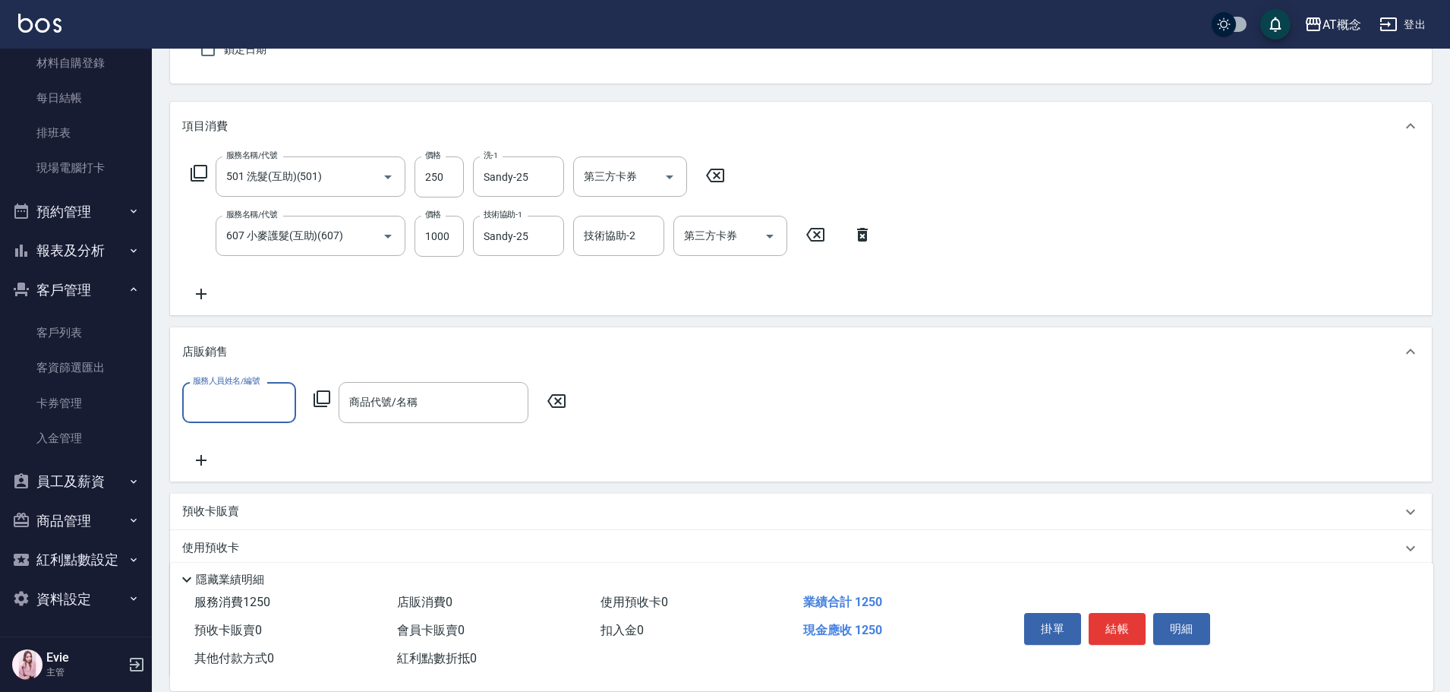
scroll to position [0, 0]
click at [201, 352] on p "店販銷售" at bounding box center [205, 352] width 46 height 16
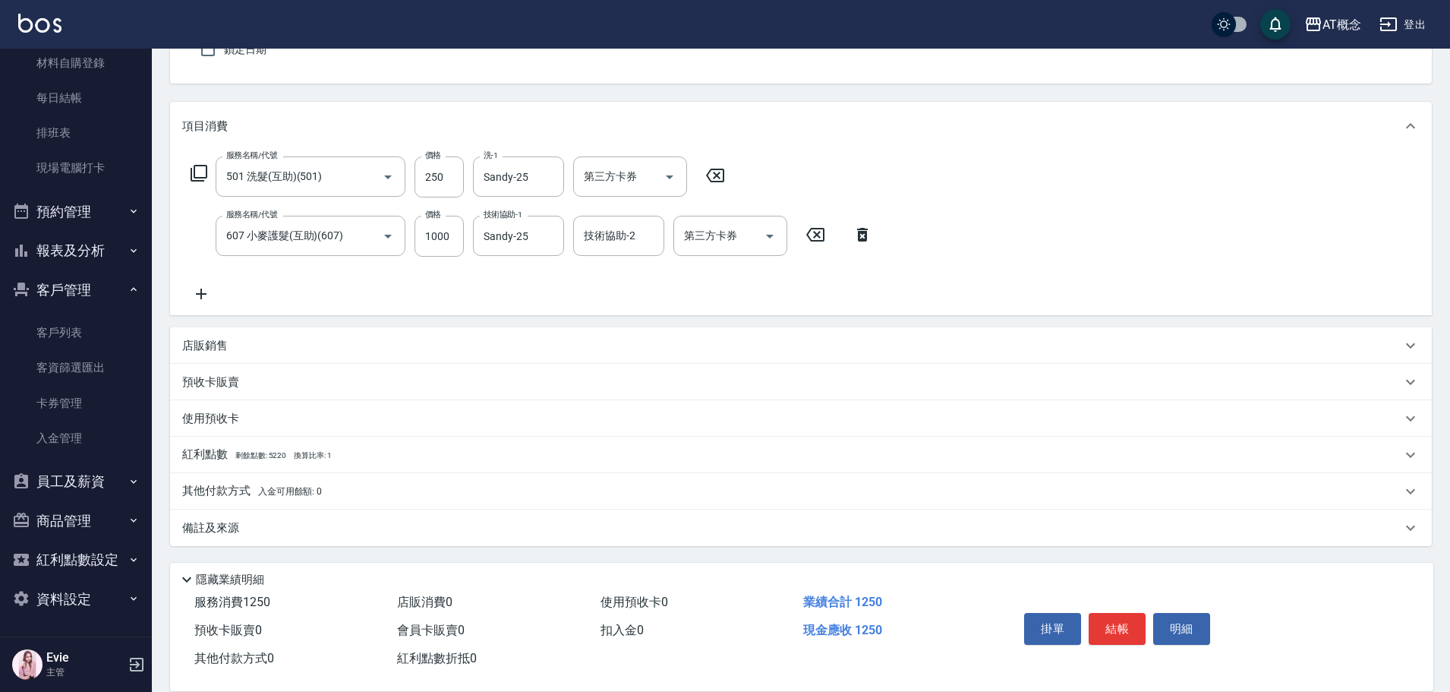
click at [233, 487] on p "其他付款方式 入金可用餘額: 0" at bounding box center [252, 491] width 140 height 17
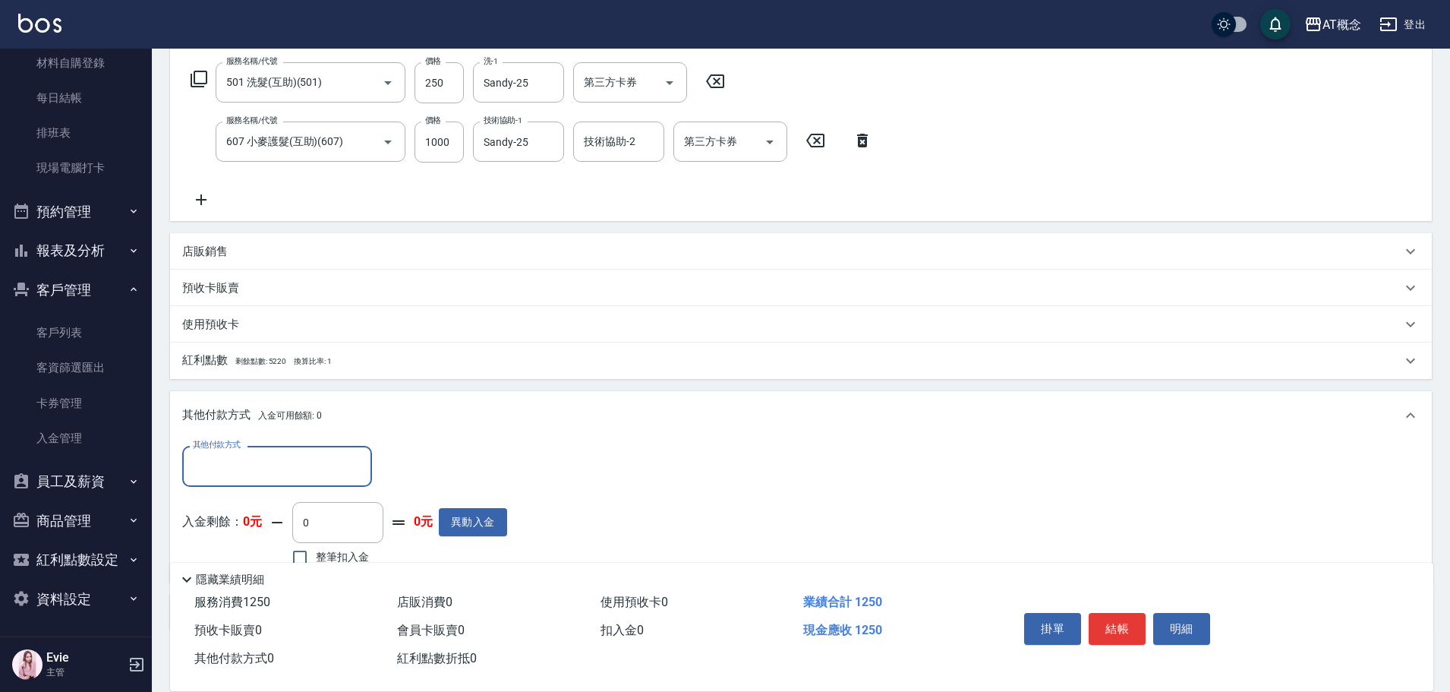
scroll to position [323, 0]
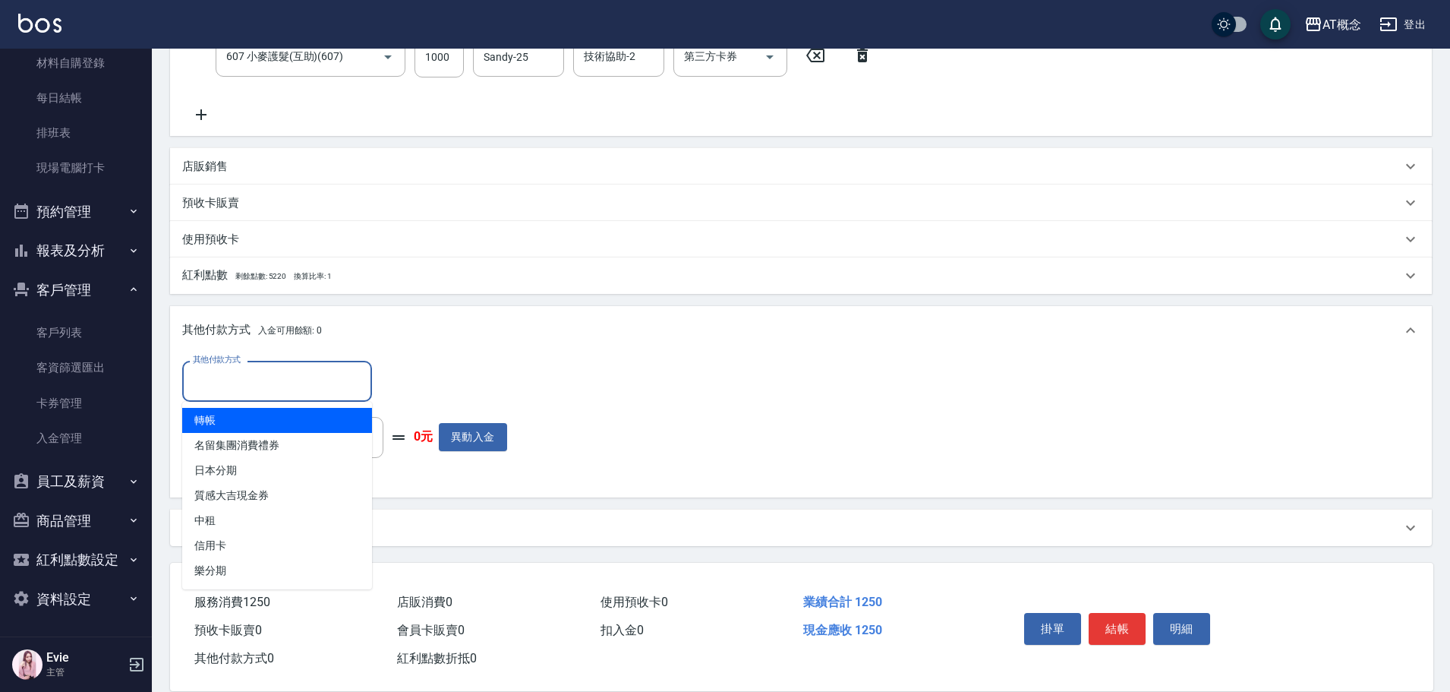
drag, startPoint x: 248, startPoint y: 374, endPoint x: 257, endPoint y: 382, distance: 11.9
click at [249, 374] on input "其他付款方式" at bounding box center [277, 380] width 176 height 27
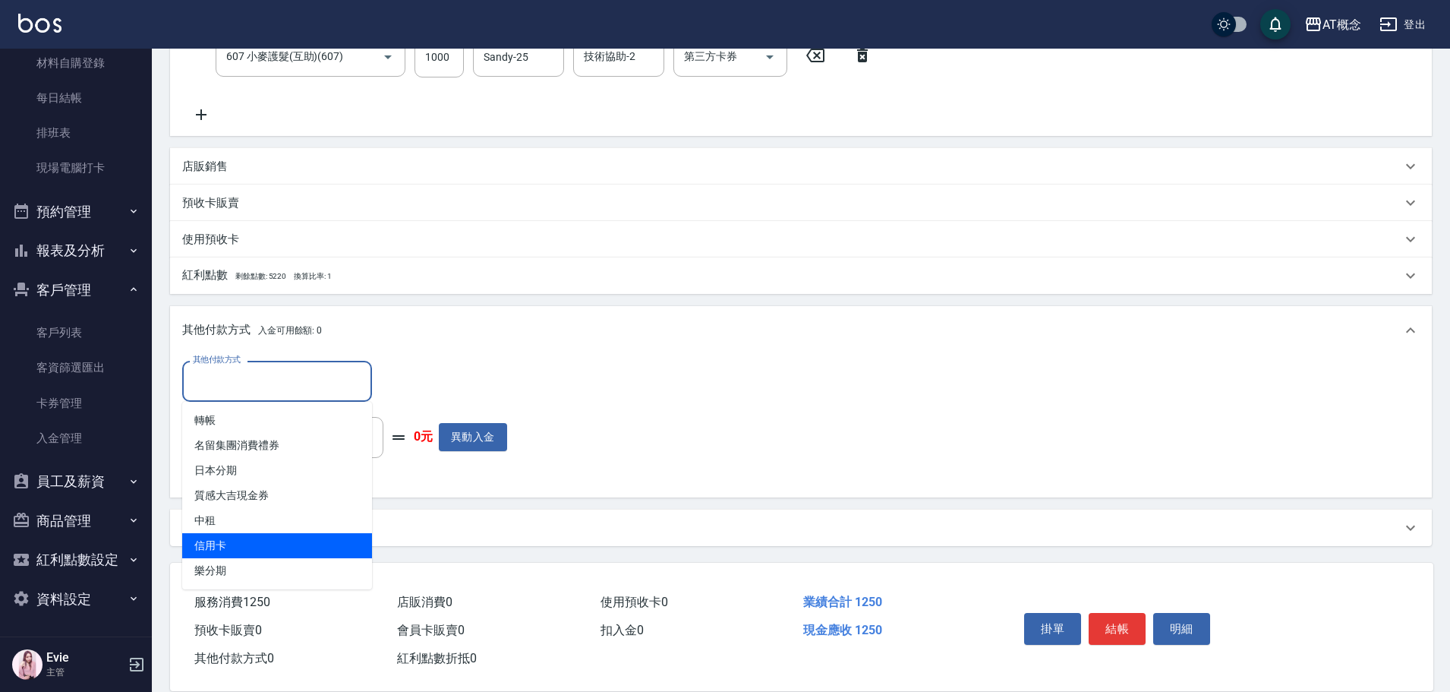
click at [224, 544] on span "信用卡" at bounding box center [277, 545] width 190 height 25
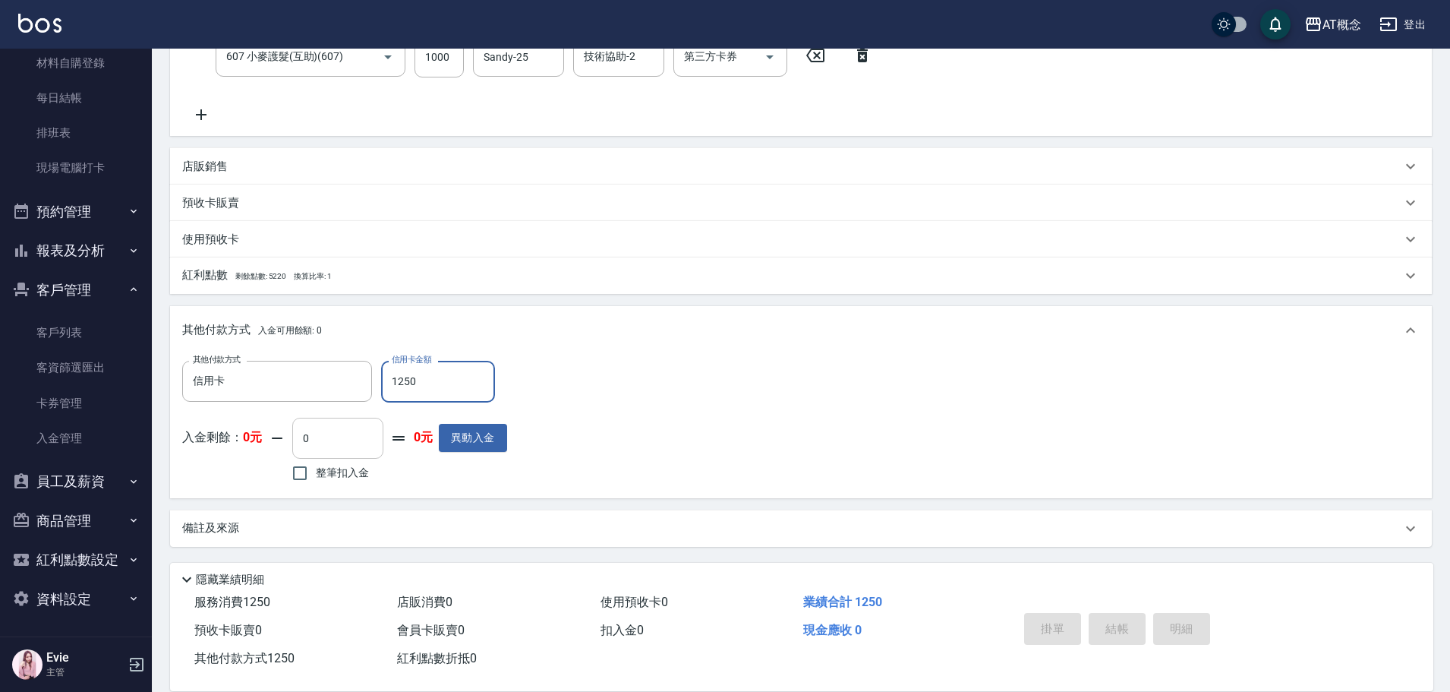
scroll to position [0, 0]
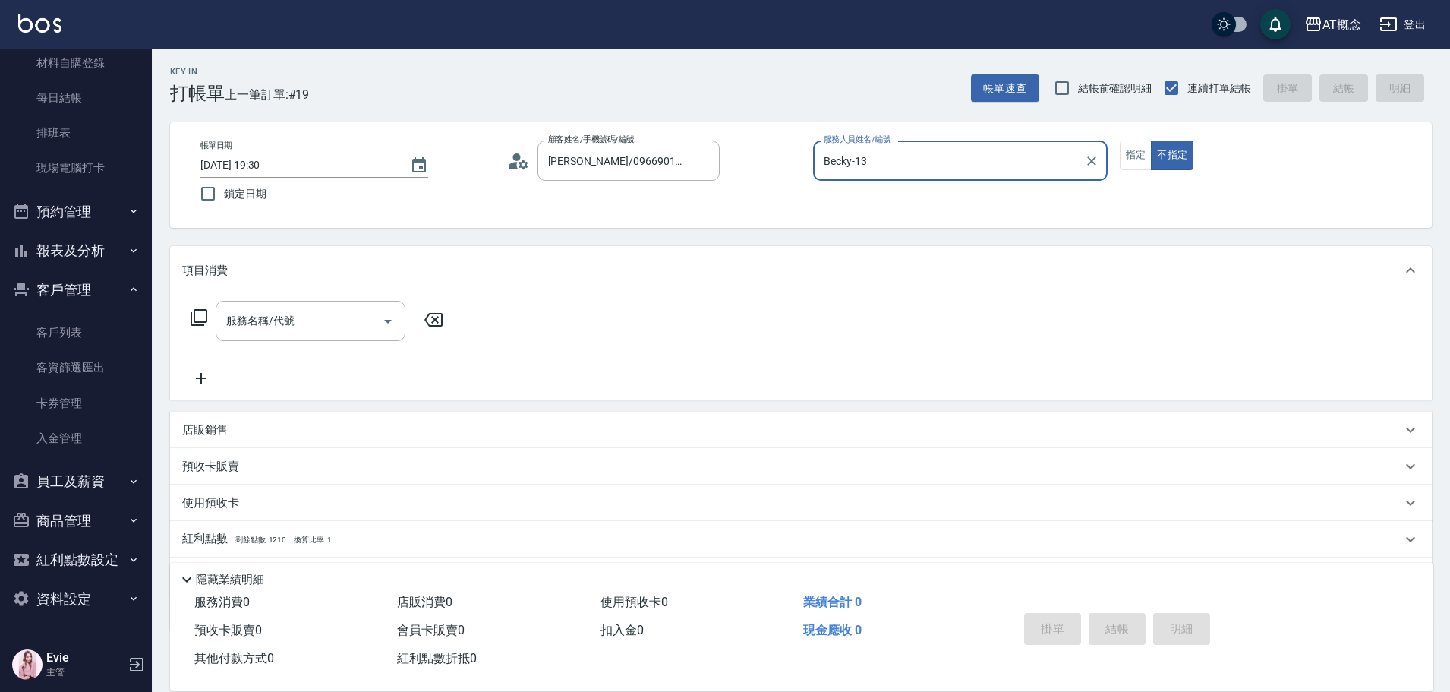
click at [1151, 140] on button "不指定" at bounding box center [1172, 155] width 43 height 30
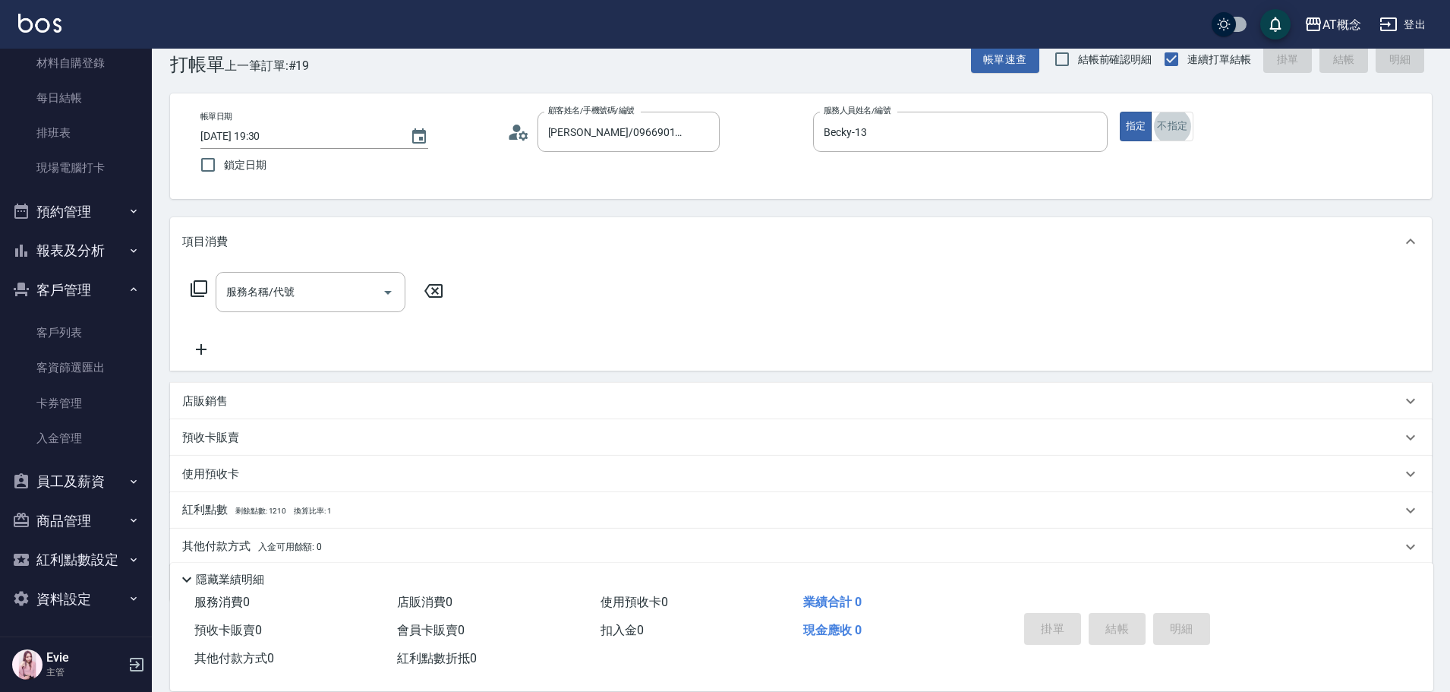
scroll to position [30, 0]
drag, startPoint x: 214, startPoint y: 395, endPoint x: 229, endPoint y: 389, distance: 16.6
click at [214, 396] on p "店販銷售" at bounding box center [205, 400] width 46 height 16
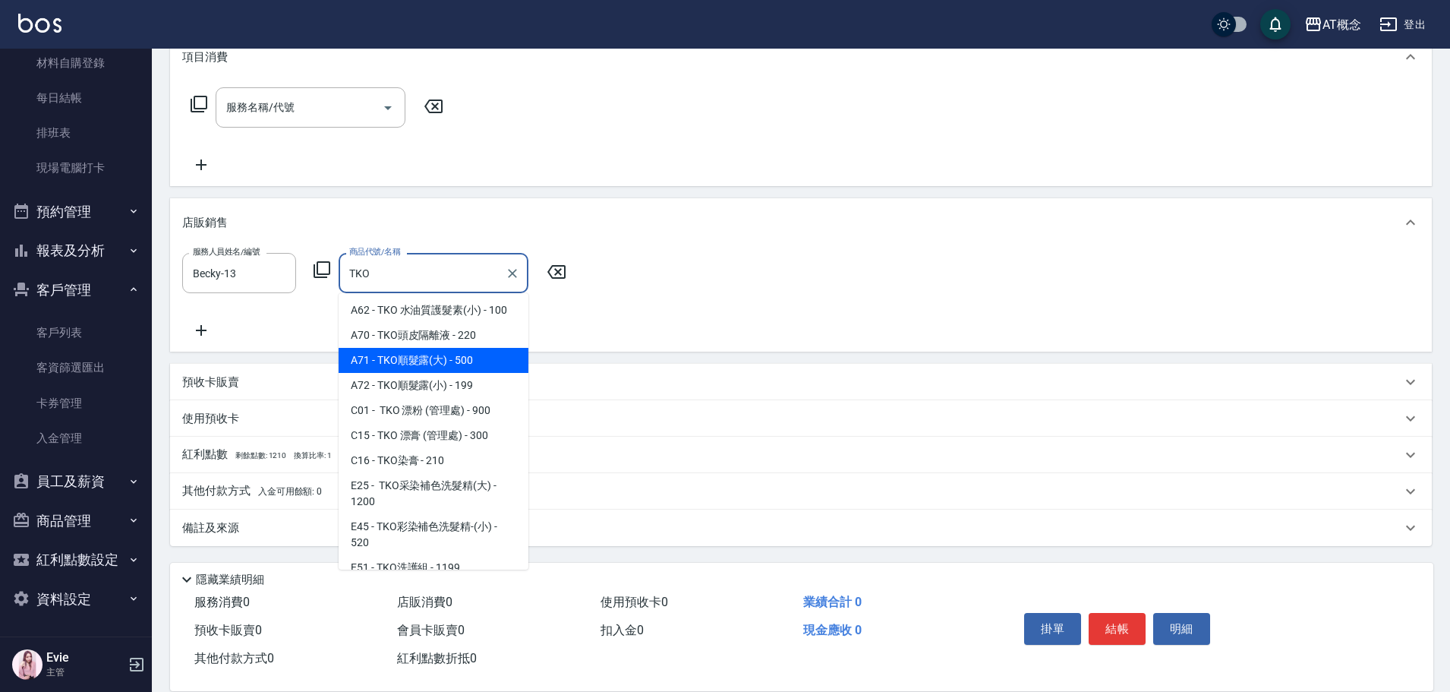
scroll to position [109, 0]
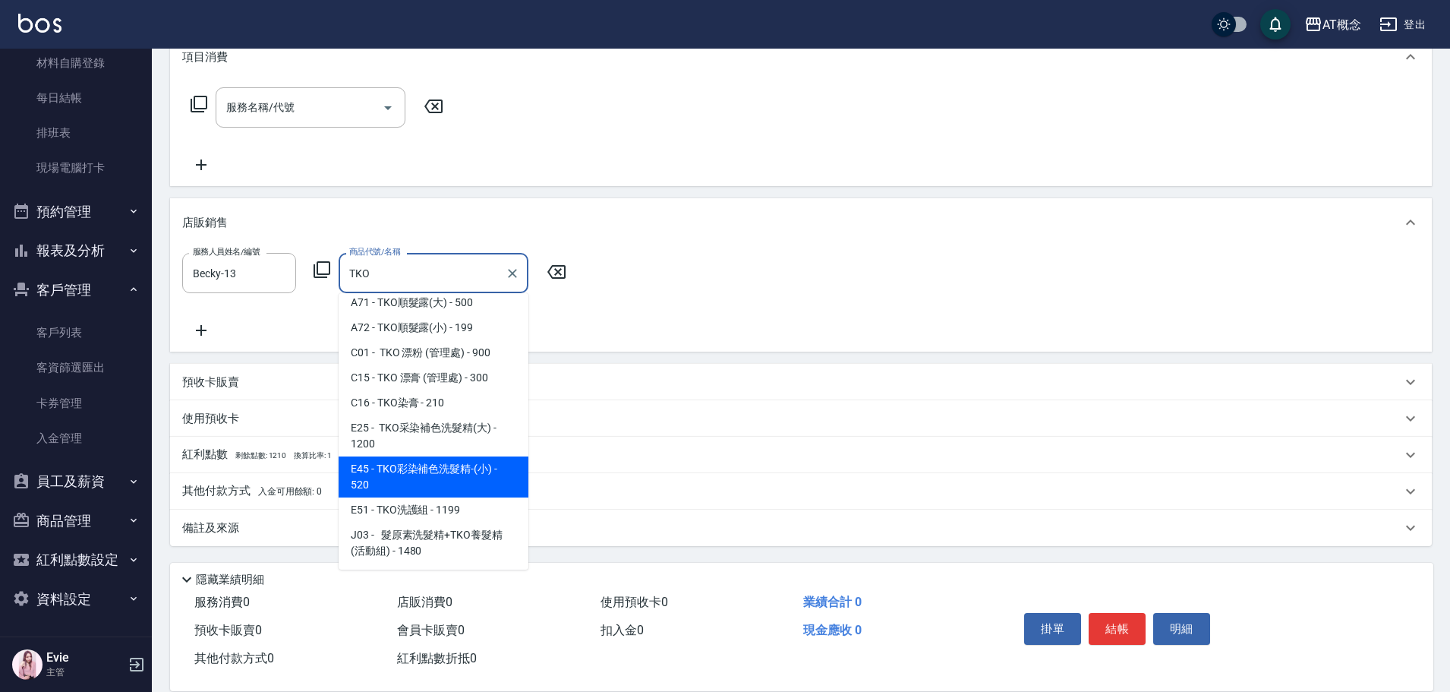
click at [441, 465] on span "E45 - TKO彩染補色洗髮精-(小) - 520" at bounding box center [434, 476] width 190 height 41
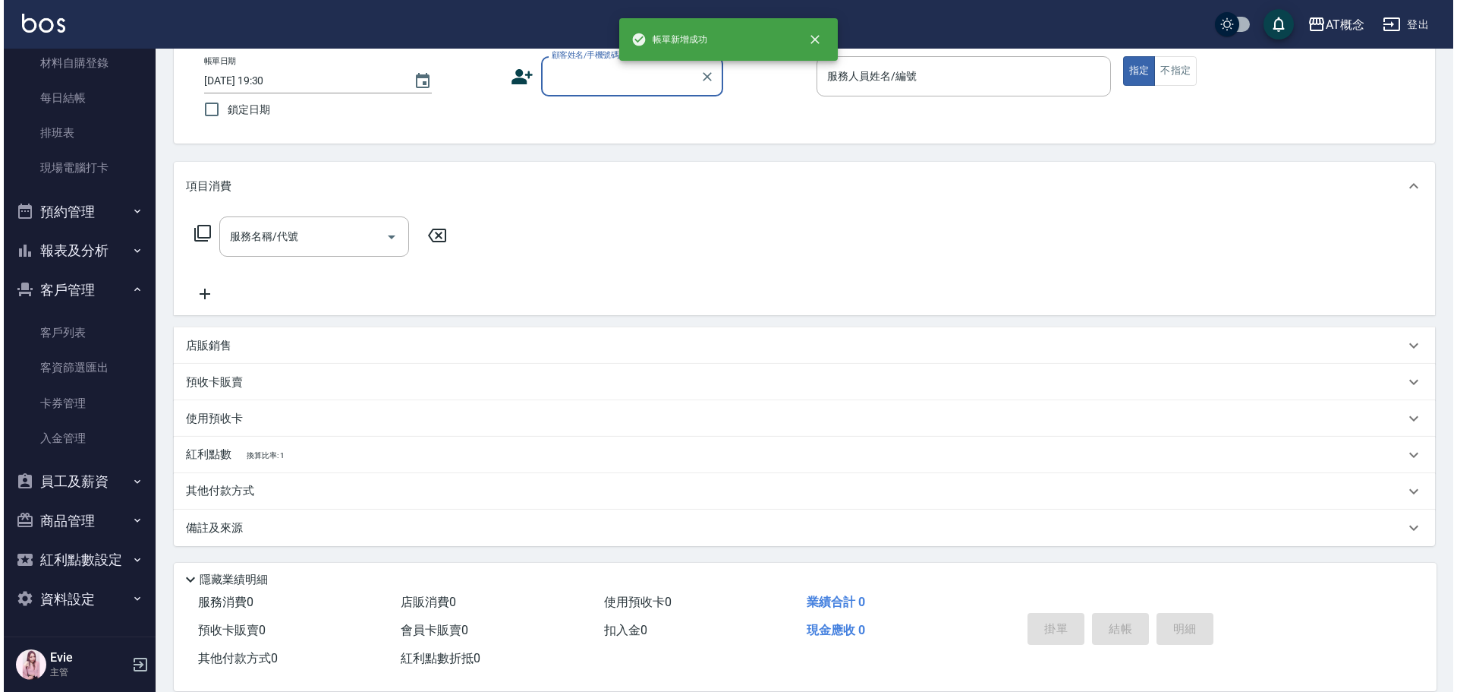
scroll to position [0, 0]
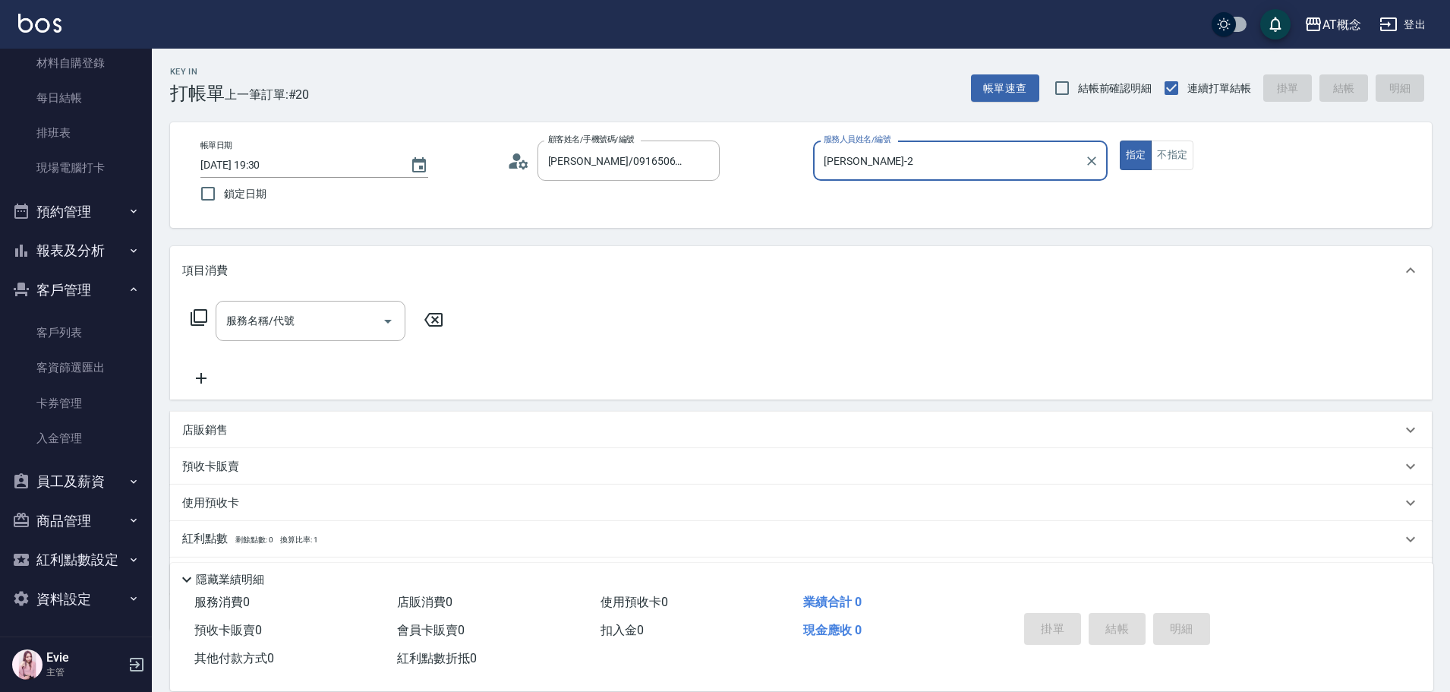
click at [1120, 140] on button "指定" at bounding box center [1136, 155] width 33 height 30
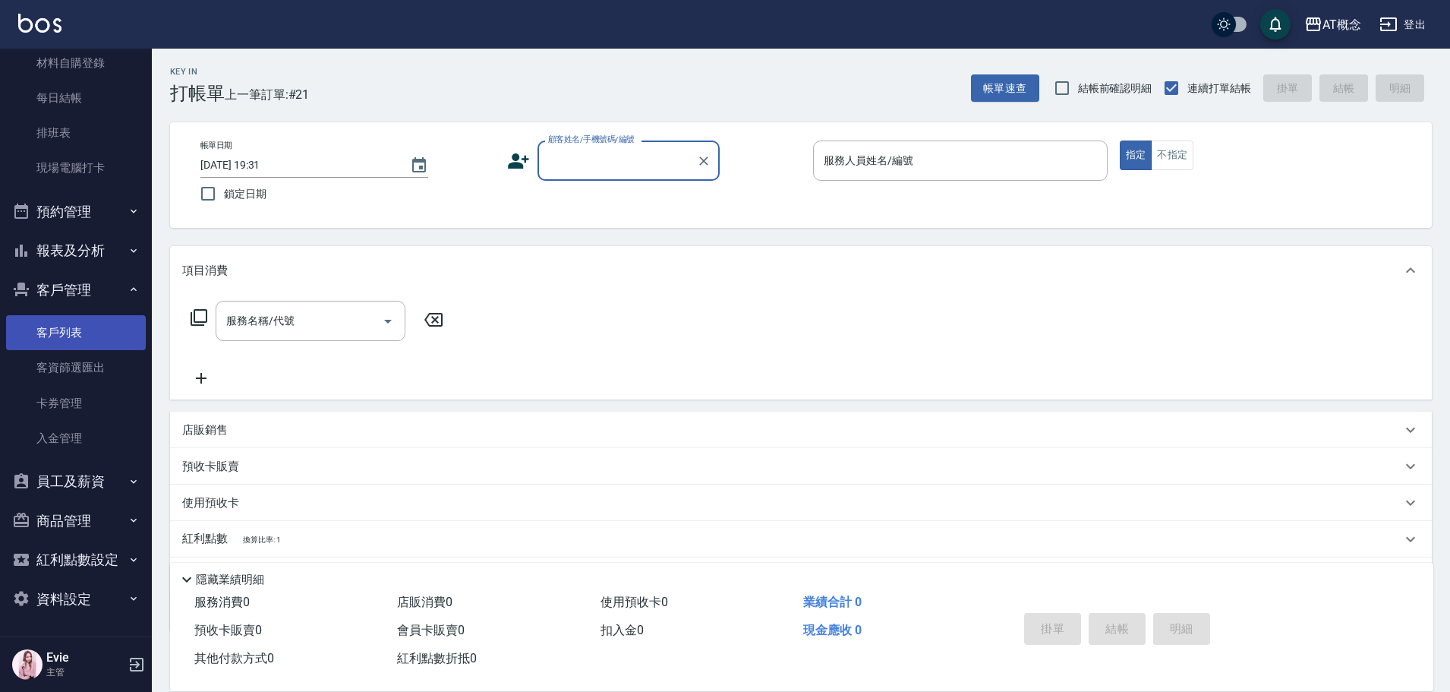
drag, startPoint x: 68, startPoint y: 339, endPoint x: 112, endPoint y: 331, distance: 45.6
click at [68, 338] on link "客戶列表" at bounding box center [76, 332] width 140 height 35
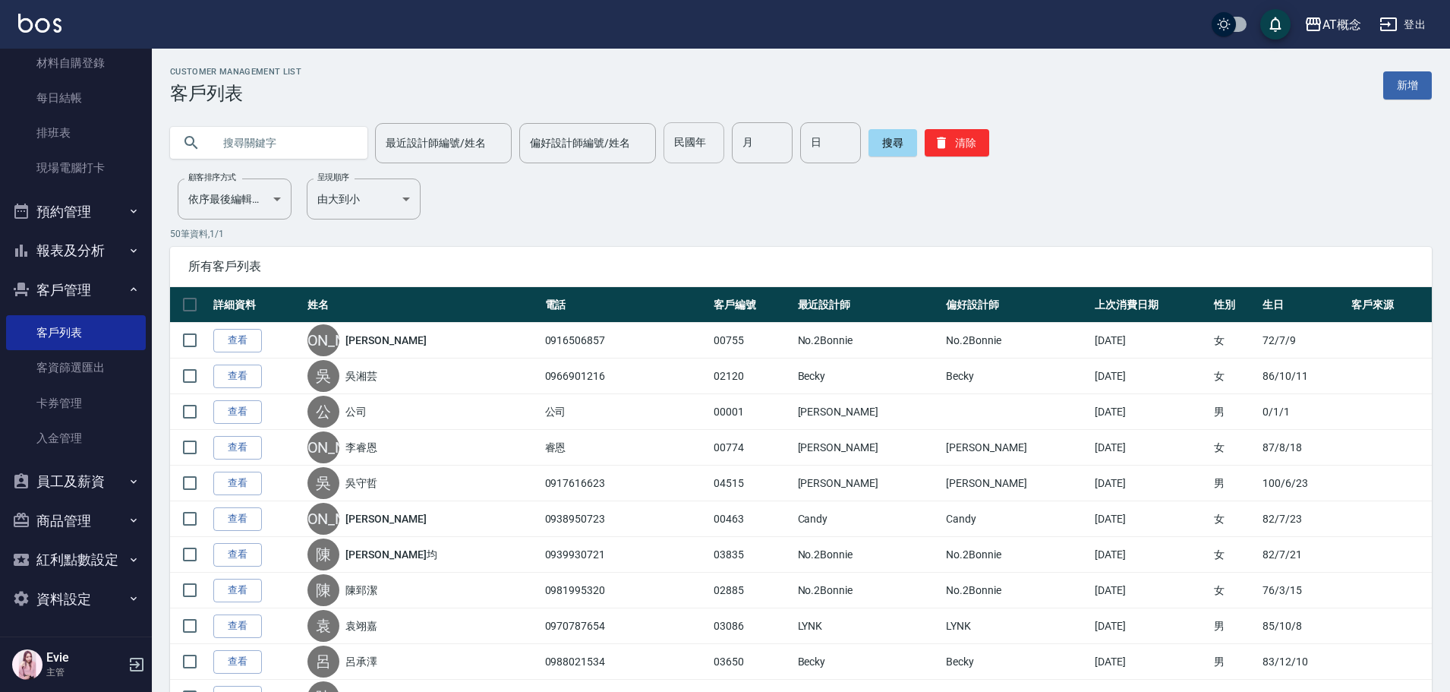
click at [676, 137] on input "民國年" at bounding box center [693, 142] width 61 height 41
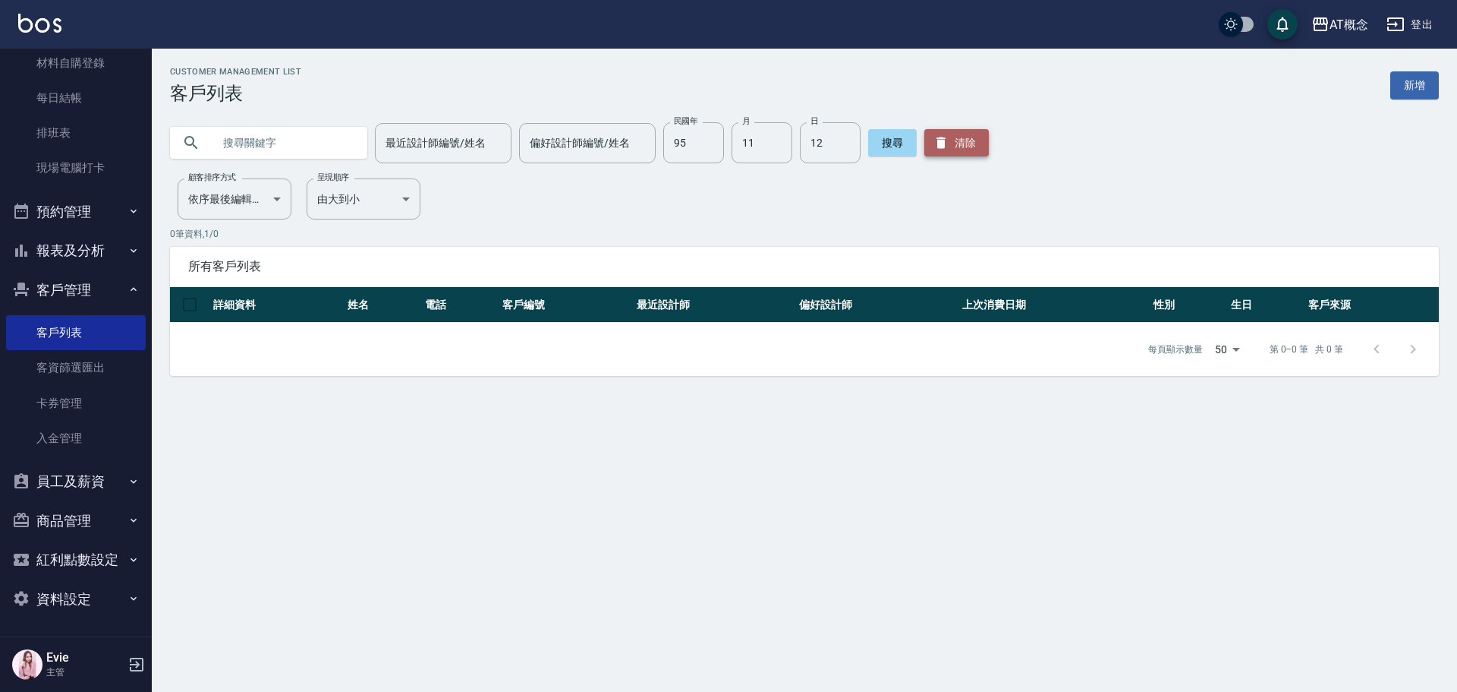
drag, startPoint x: 971, startPoint y: 133, endPoint x: 962, endPoint y: 134, distance: 9.2
click at [970, 133] on button "清除" at bounding box center [957, 142] width 65 height 27
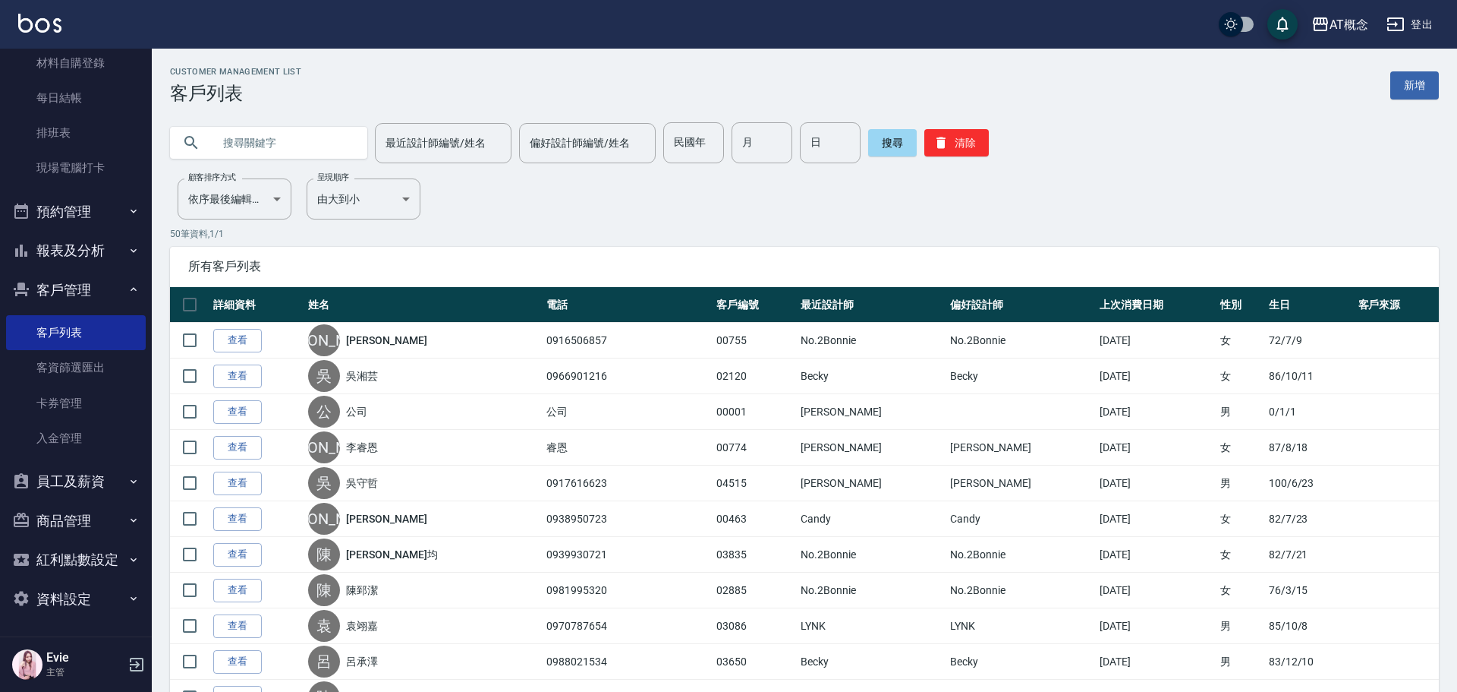
click at [273, 143] on input "text" at bounding box center [284, 142] width 143 height 41
click at [701, 140] on input "民國年" at bounding box center [693, 142] width 61 height 41
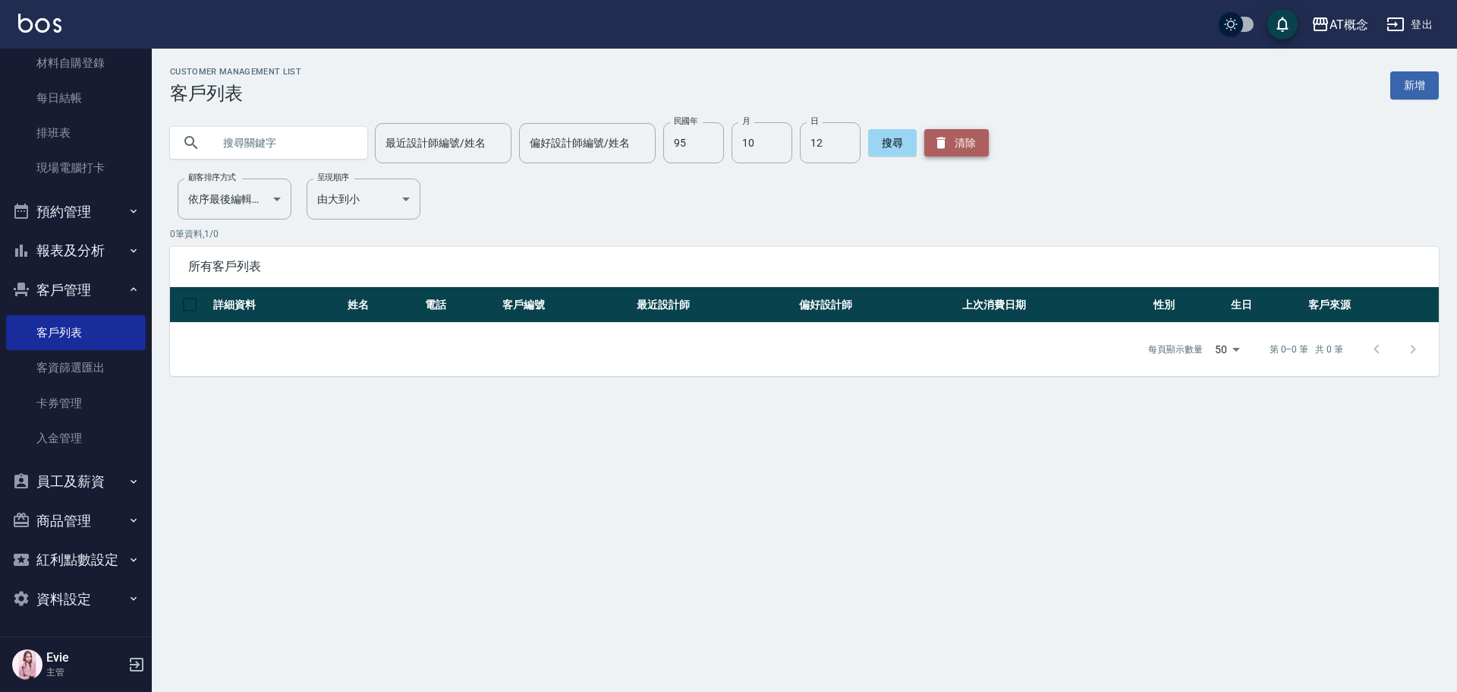
click at [969, 150] on button "清除" at bounding box center [957, 142] width 65 height 27
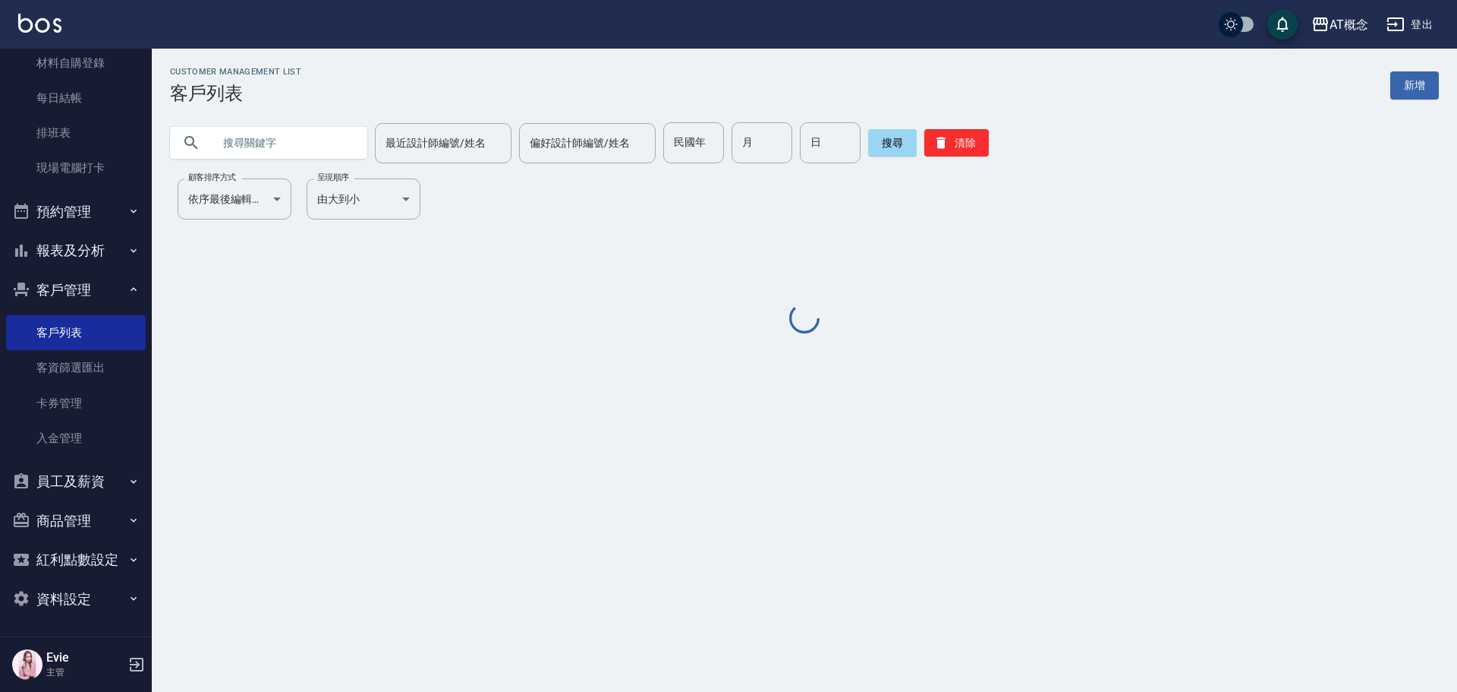
drag, startPoint x: 193, startPoint y: 149, endPoint x: 243, endPoint y: 150, distance: 50.1
click at [194, 149] on icon at bounding box center [191, 143] width 18 height 18
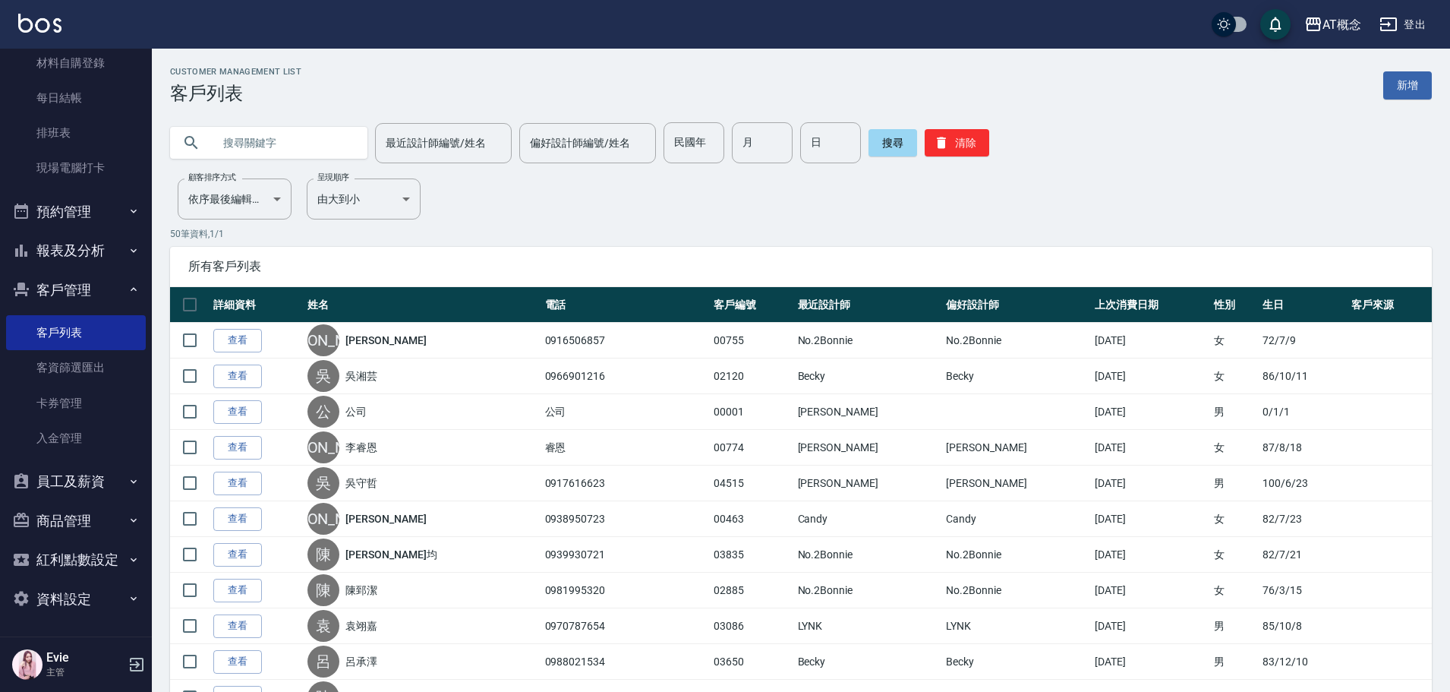
click at [247, 147] on input "text" at bounding box center [284, 142] width 143 height 41
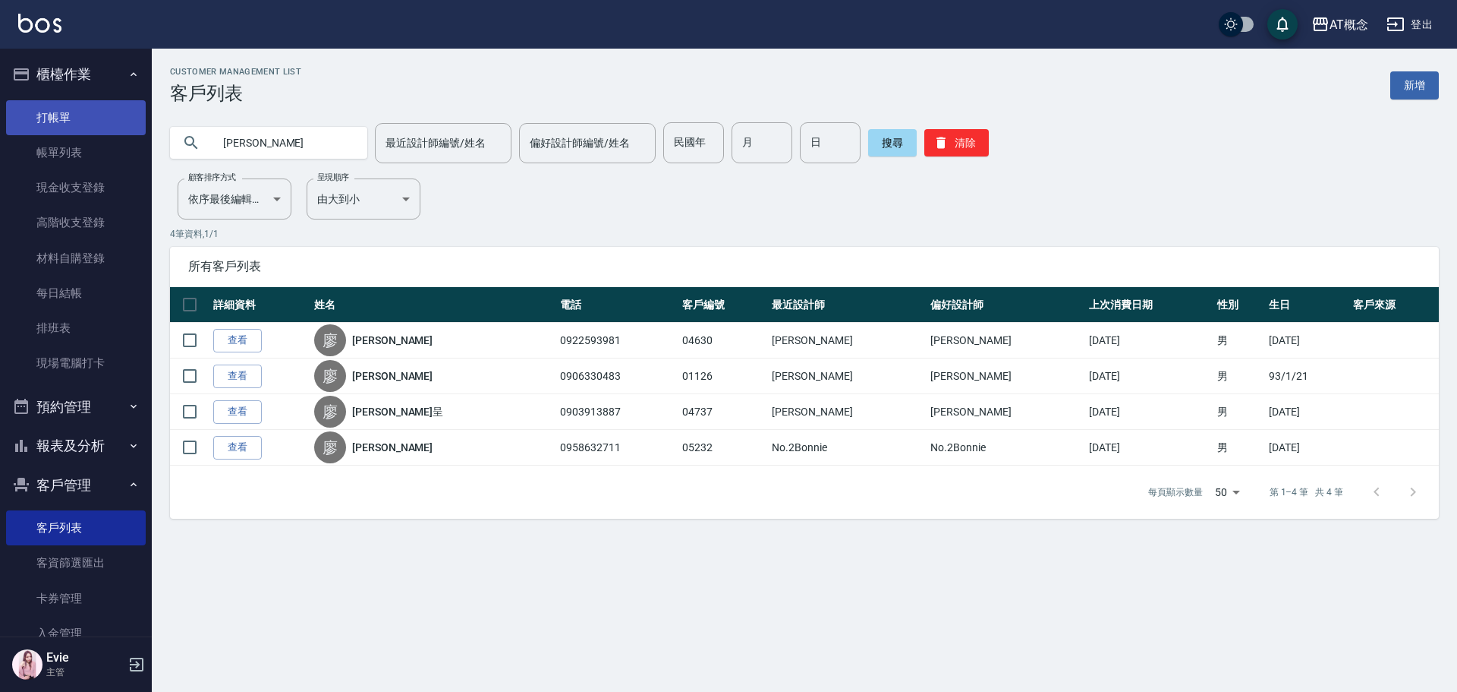
click at [64, 119] on link "打帳單" at bounding box center [76, 117] width 140 height 35
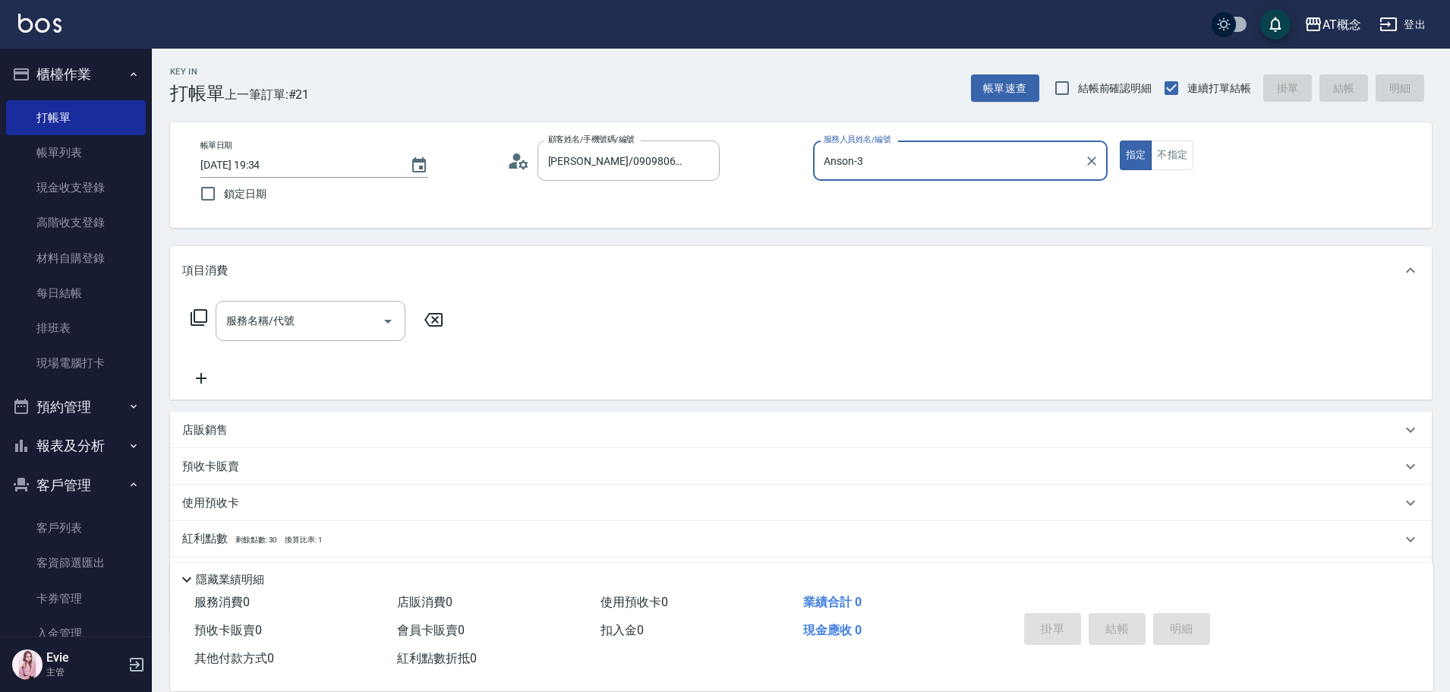
click at [1120, 140] on button "指定" at bounding box center [1136, 155] width 33 height 30
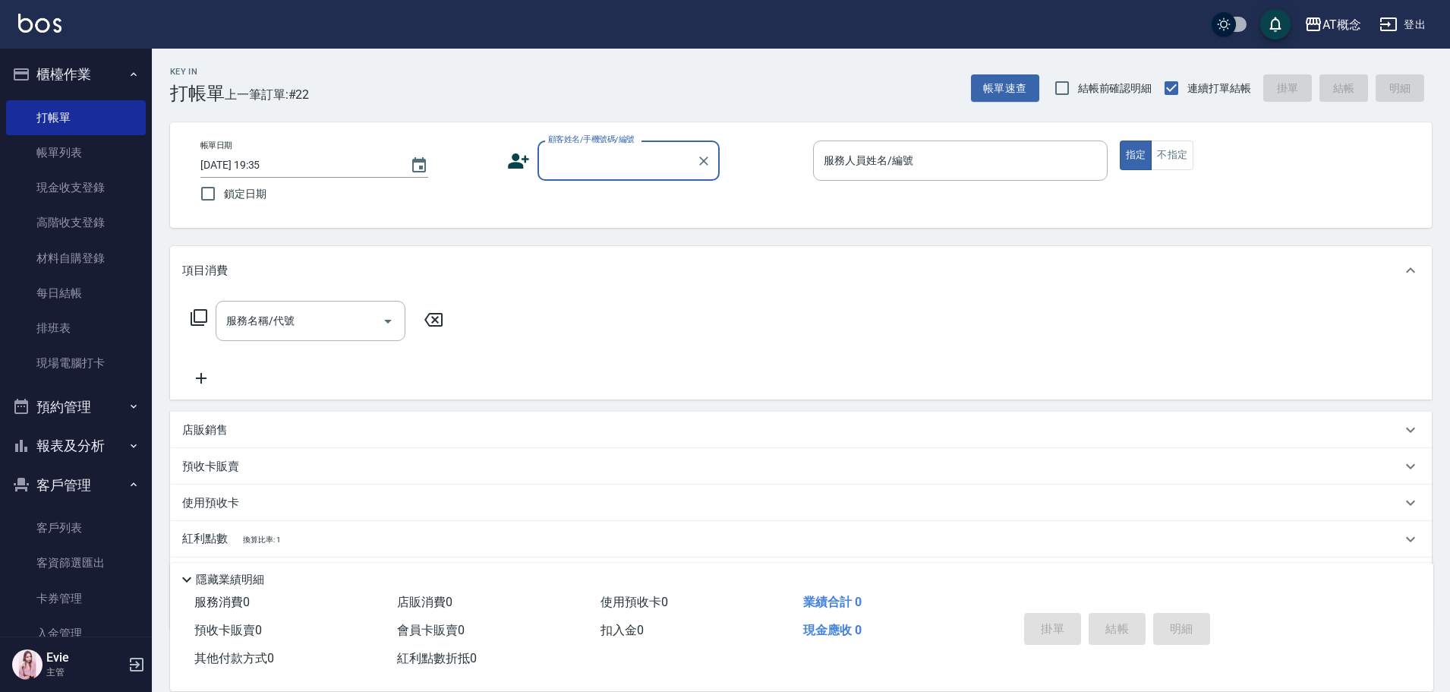
drag, startPoint x: 521, startPoint y: 191, endPoint x: 72, endPoint y: 498, distance: 544.5
click at [68, 527] on link "客戶列表" at bounding box center [76, 527] width 140 height 35
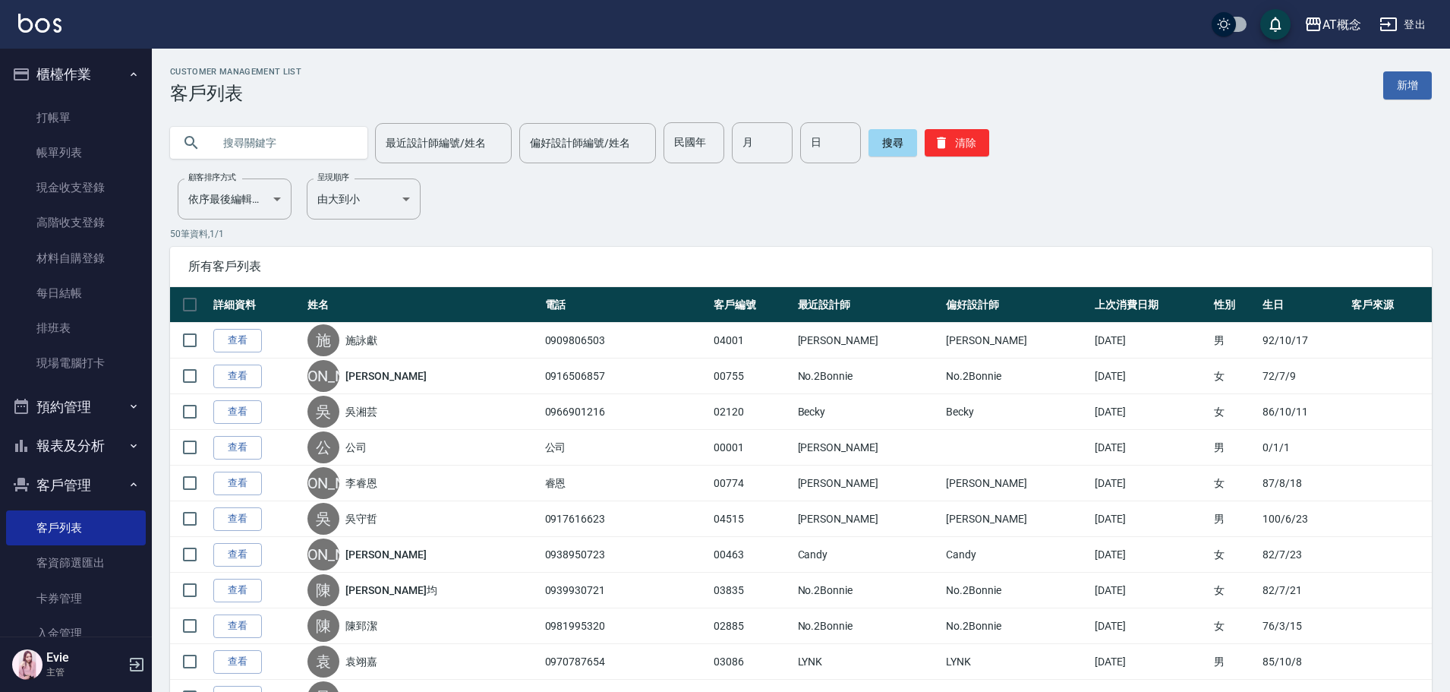
drag, startPoint x: 326, startPoint y: 143, endPoint x: 326, endPoint y: 160, distance: 17.5
click at [326, 157] on input "text" at bounding box center [284, 142] width 143 height 41
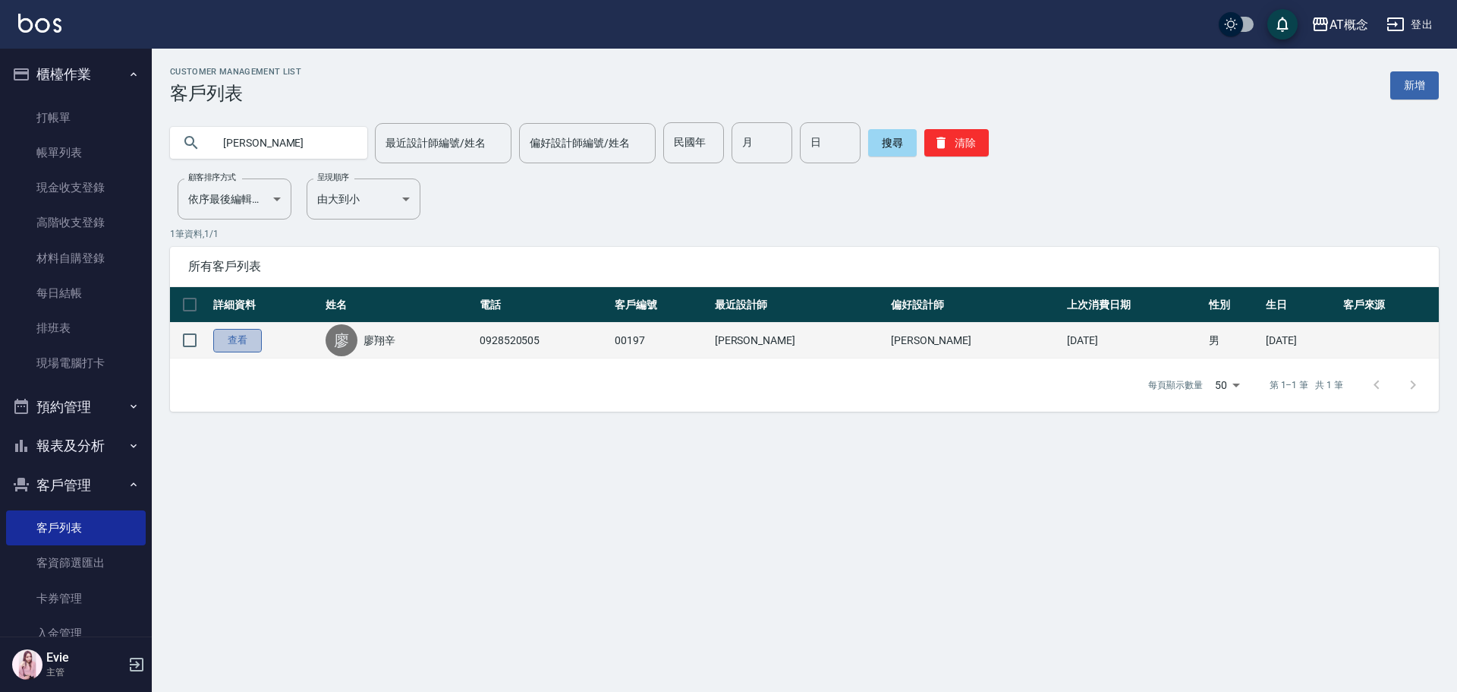
click at [226, 339] on link "查看" at bounding box center [237, 341] width 49 height 24
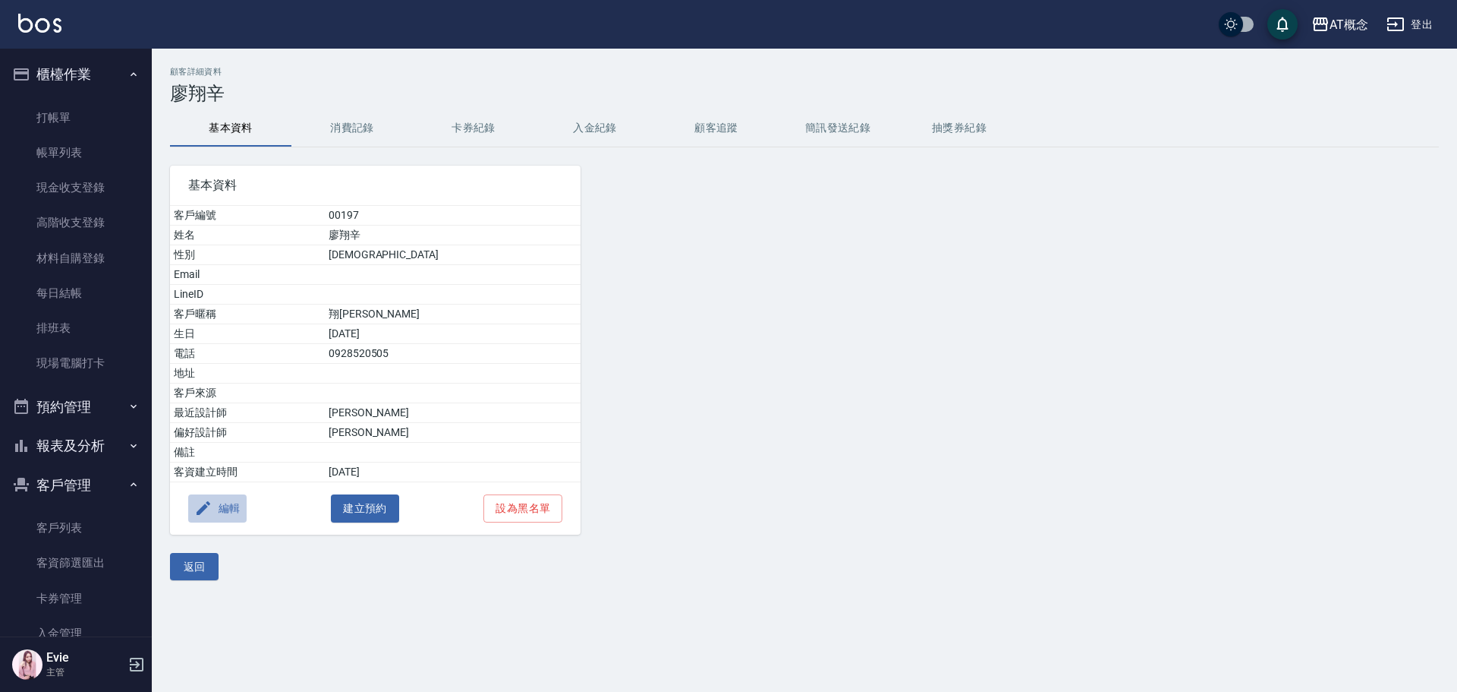
click at [234, 507] on button "編輯" at bounding box center [217, 508] width 58 height 28
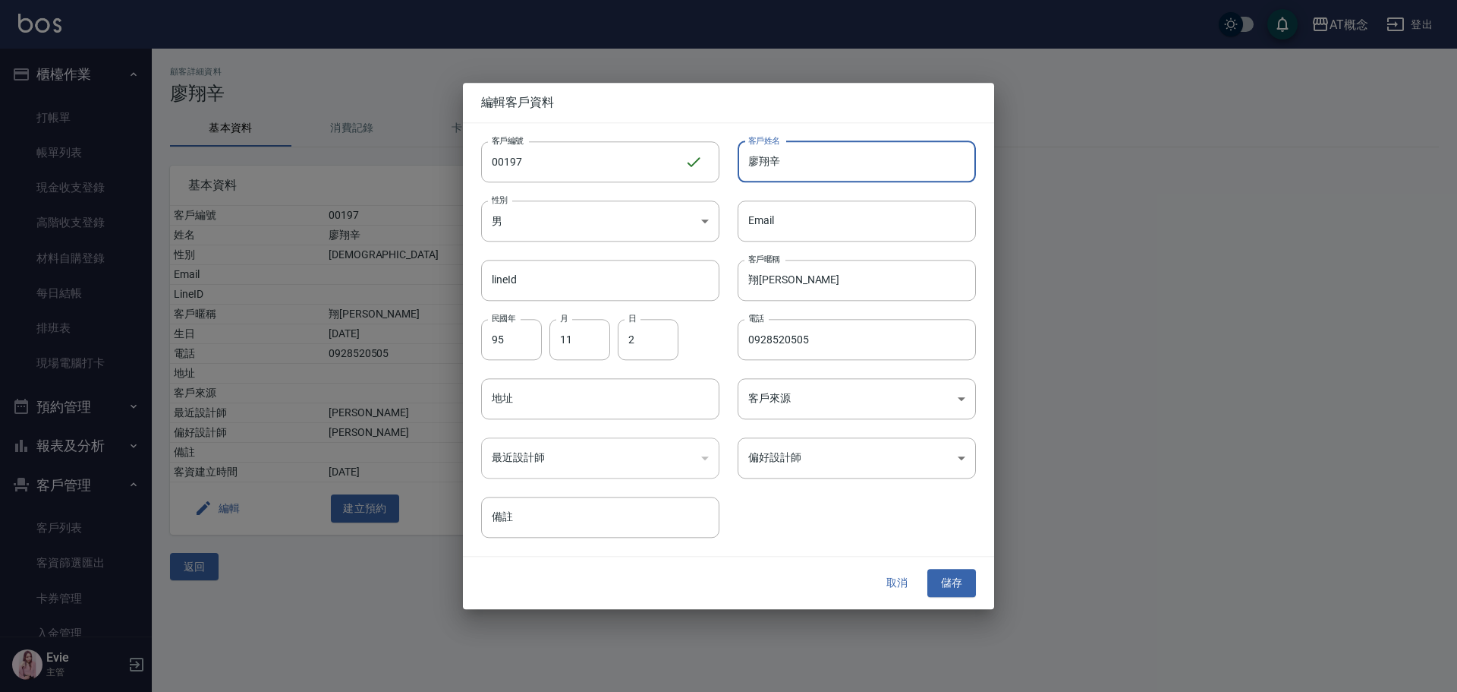
click at [830, 156] on input "廖翔辛" at bounding box center [857, 161] width 238 height 41
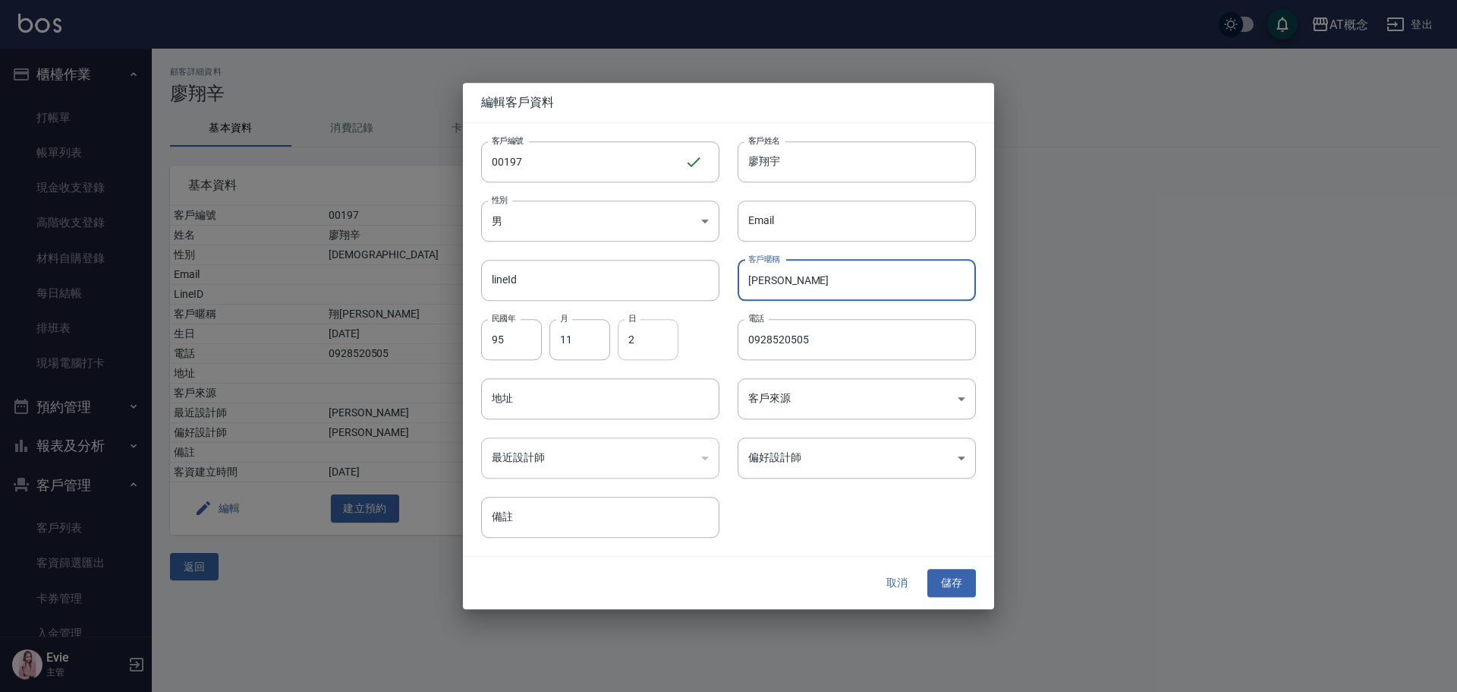
click at [645, 342] on input "2" at bounding box center [648, 339] width 61 height 41
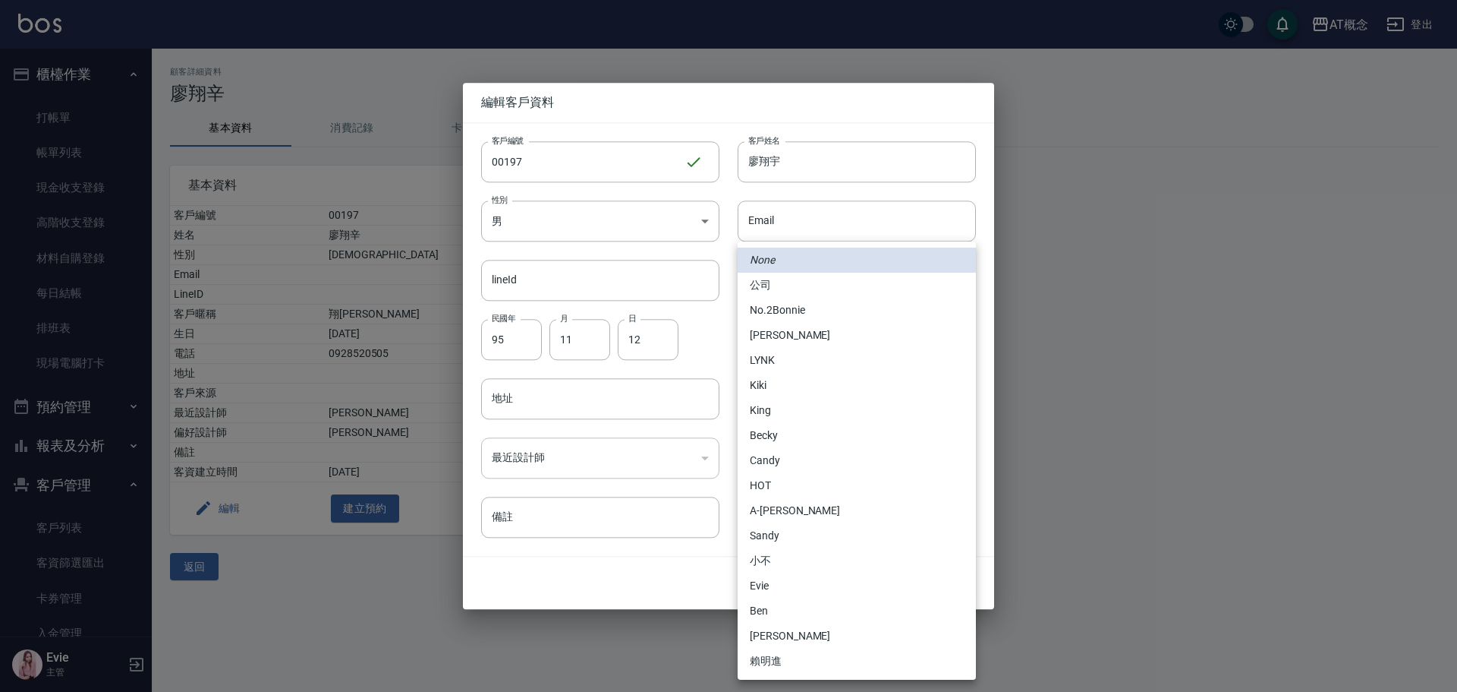
click at [818, 456] on body "AT概念 登出 櫃檯作業 打帳單 帳單列表 現金收支登錄 高階收支登錄 材料自購登錄 每日結帳 排班表 現場電腦打卡 預約管理 預約管理 單日預約紀錄 單週預…" at bounding box center [728, 346] width 1457 height 692
click at [774, 333] on li "[PERSON_NAME]" at bounding box center [857, 335] width 238 height 25
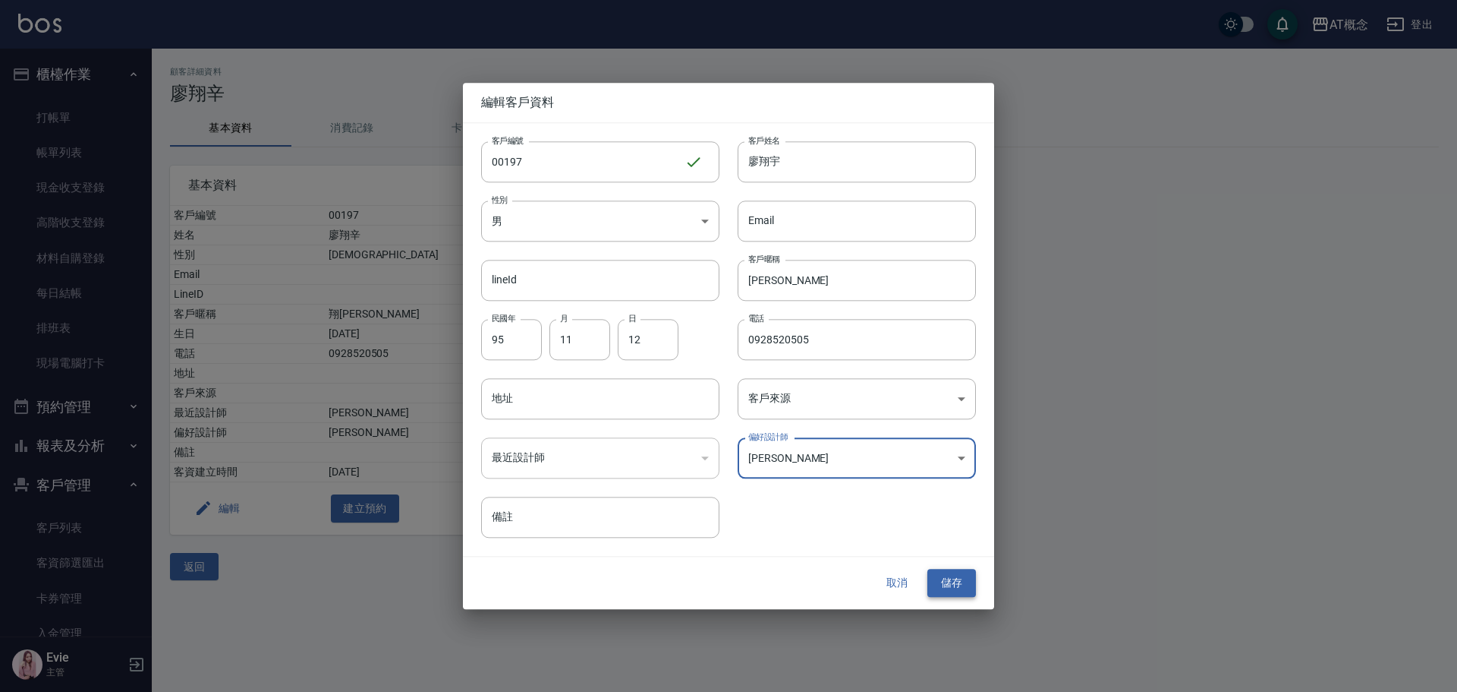
click at [944, 575] on button "儲存" at bounding box center [952, 583] width 49 height 28
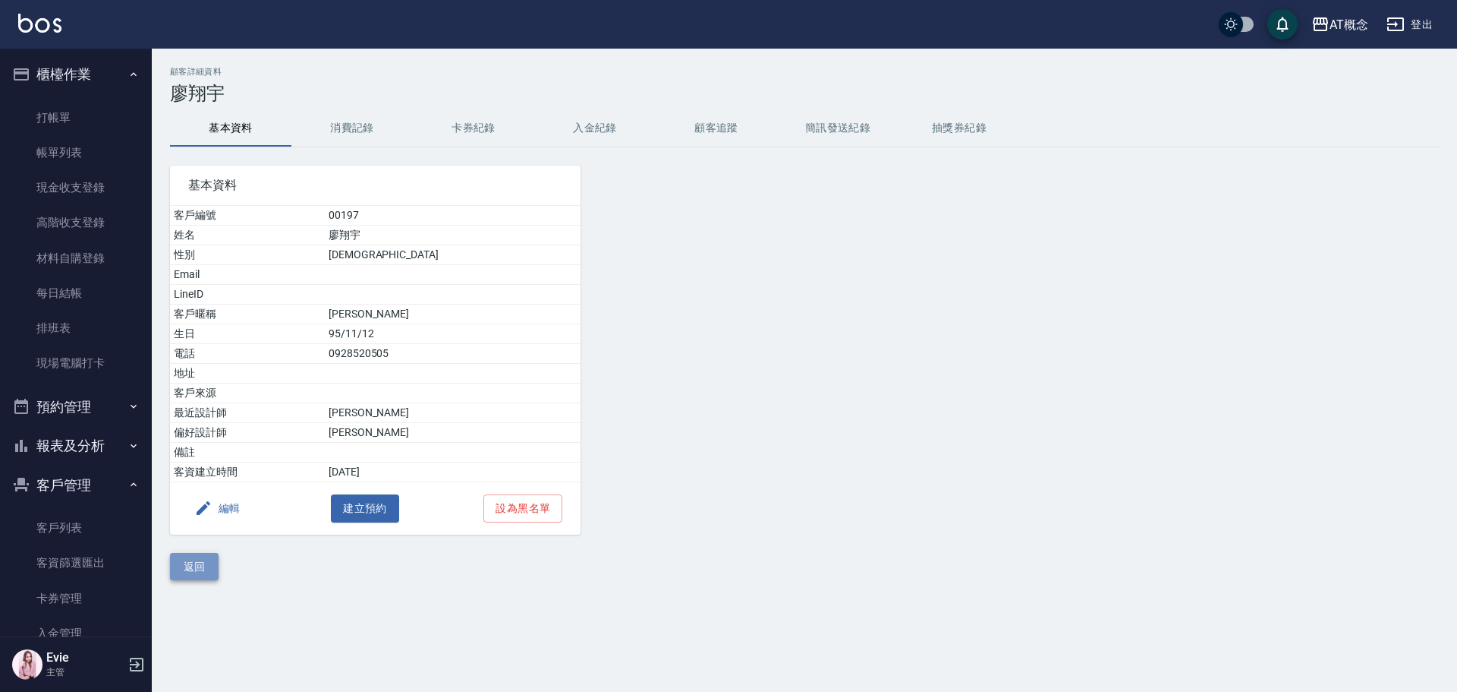
click at [211, 575] on button "返回" at bounding box center [194, 567] width 49 height 28
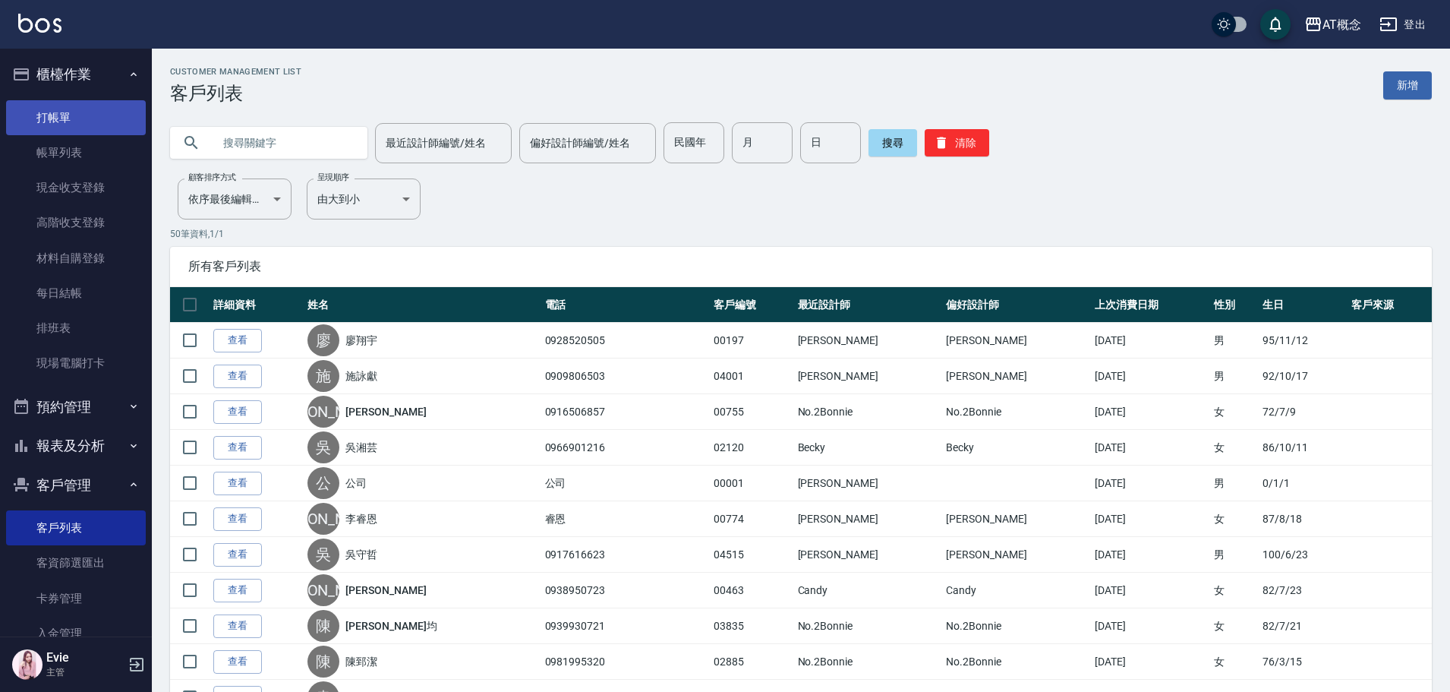
click at [61, 118] on link "打帳單" at bounding box center [76, 117] width 140 height 35
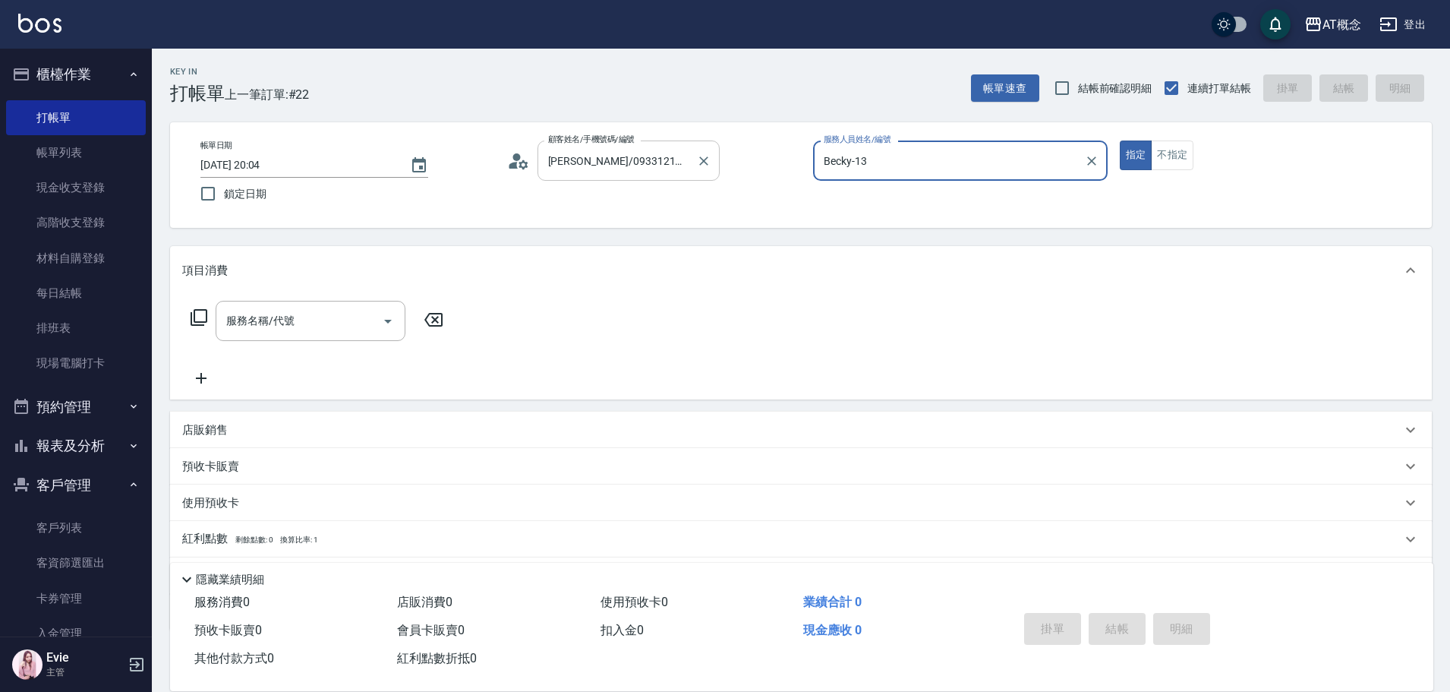
click at [1120, 140] on button "指定" at bounding box center [1136, 155] width 33 height 30
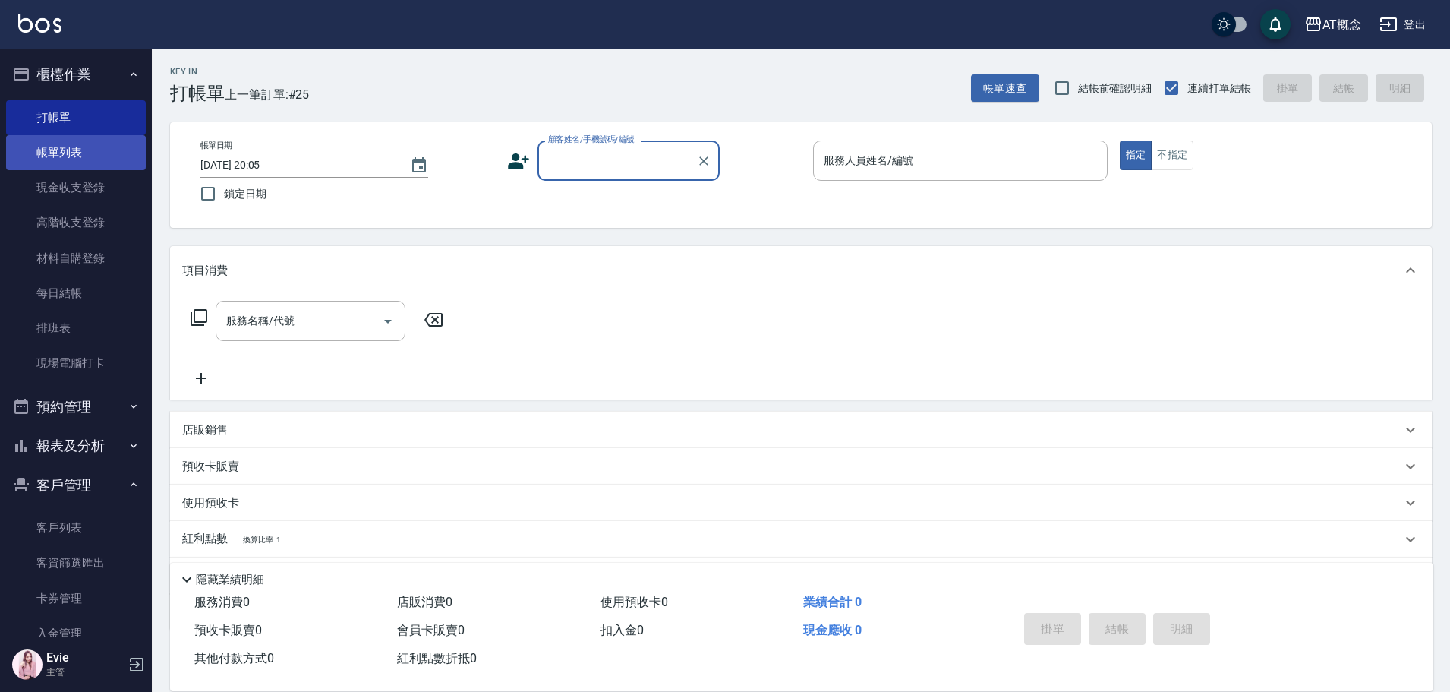
click at [82, 148] on link "帳單列表" at bounding box center [76, 152] width 140 height 35
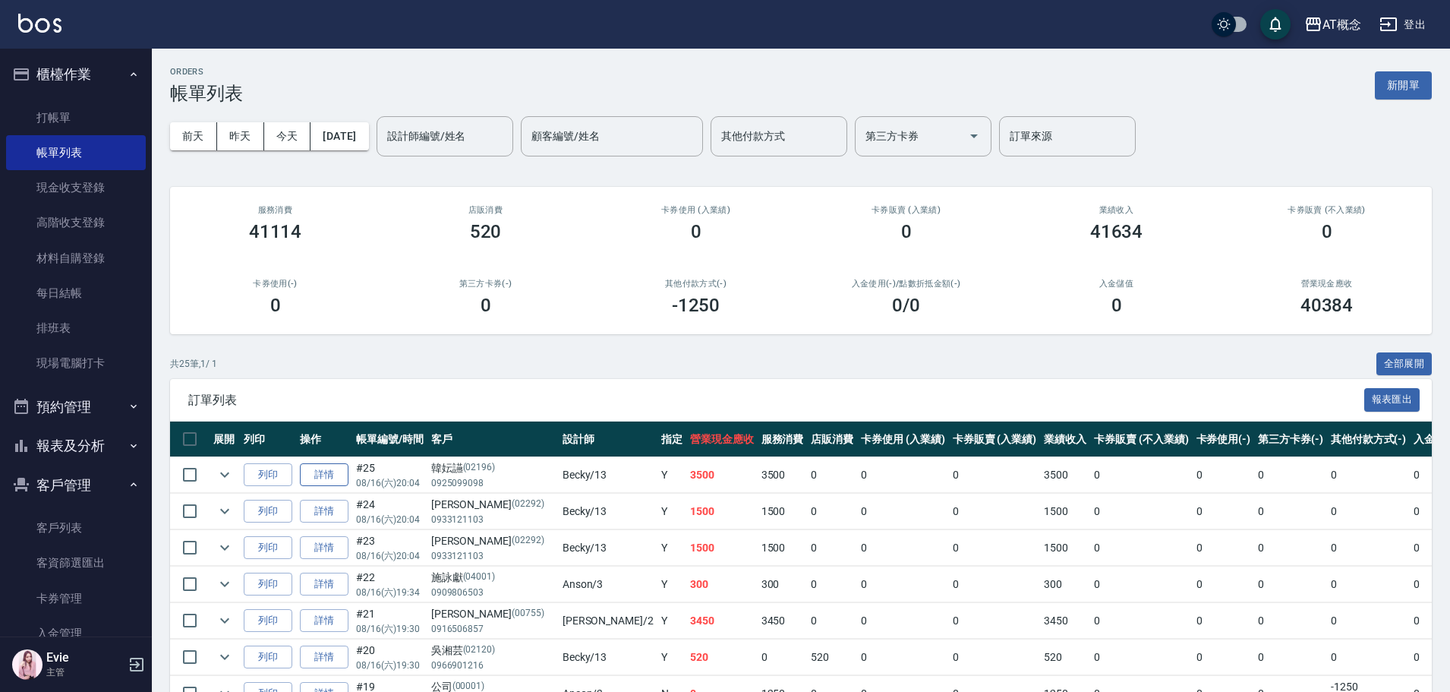
click at [332, 476] on link "詳情" at bounding box center [324, 475] width 49 height 24
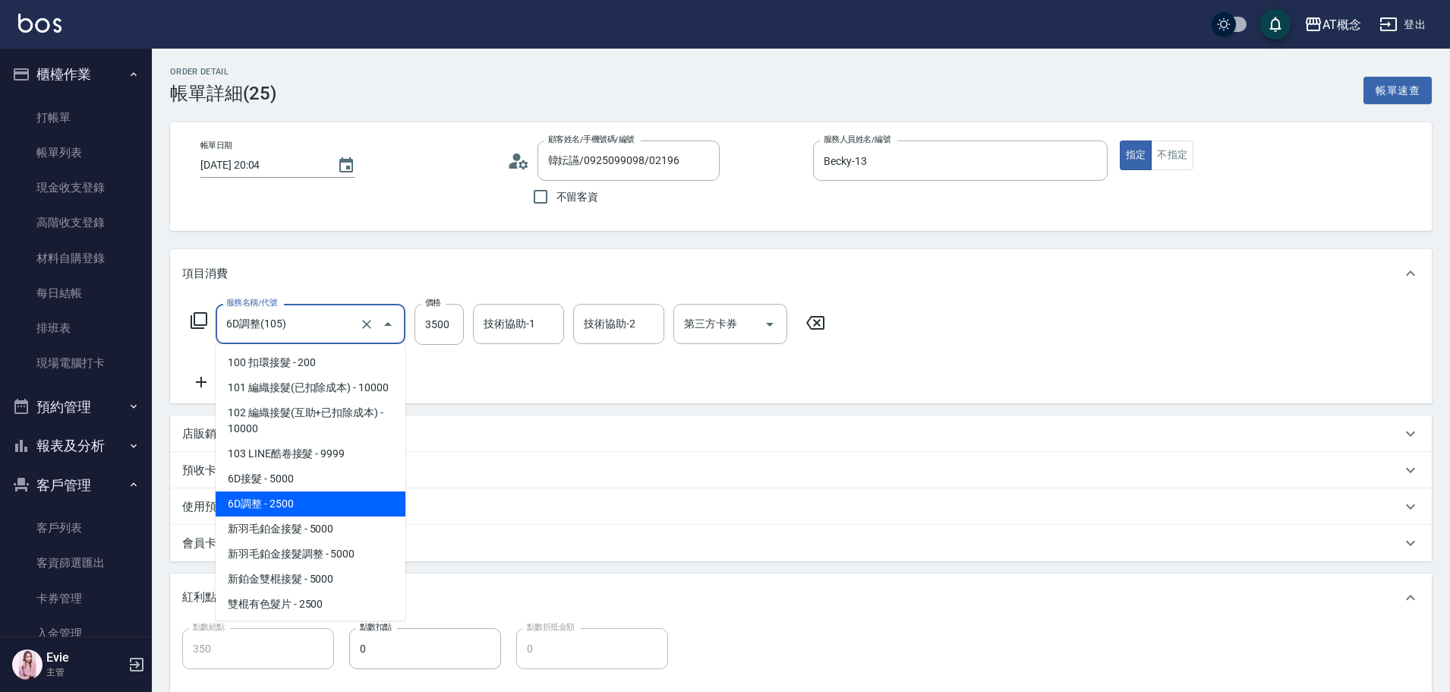
click at [320, 315] on input "6D調整(105)" at bounding box center [289, 323] width 134 height 27
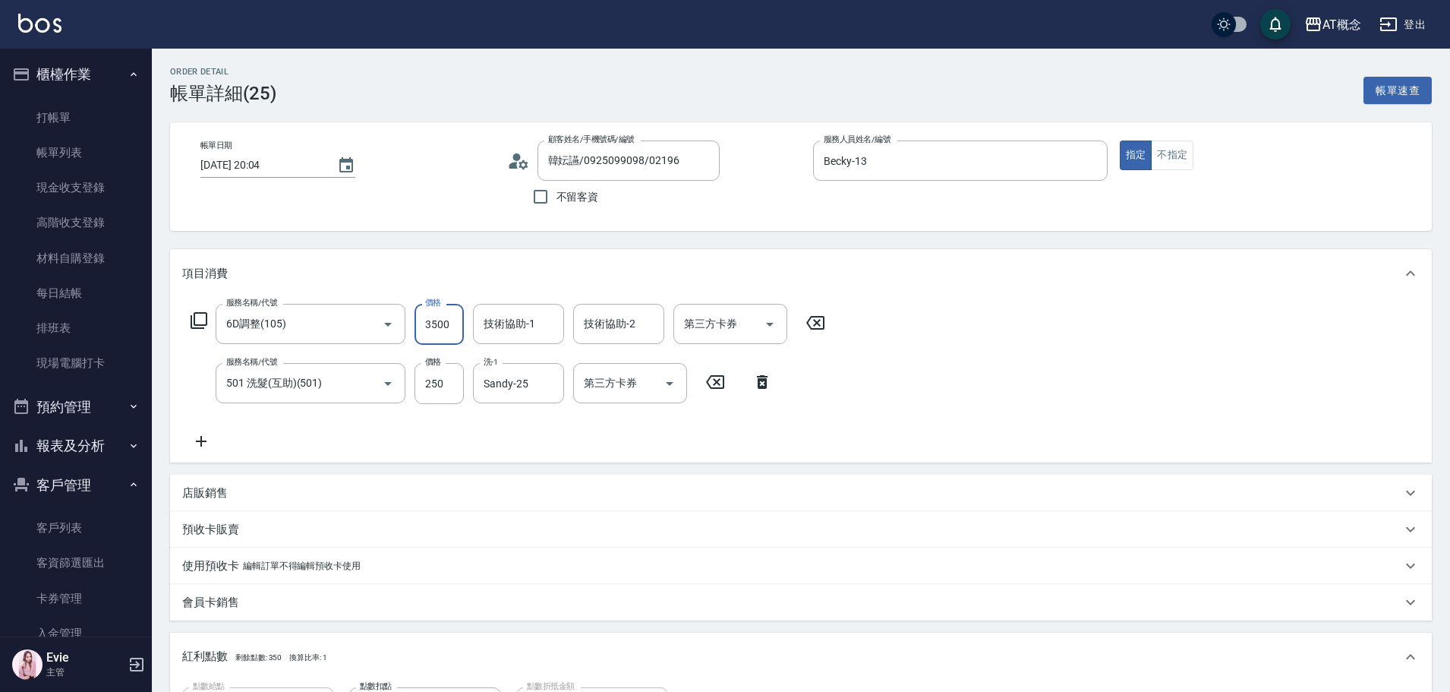
click at [430, 328] on input "3500" at bounding box center [438, 324] width 49 height 41
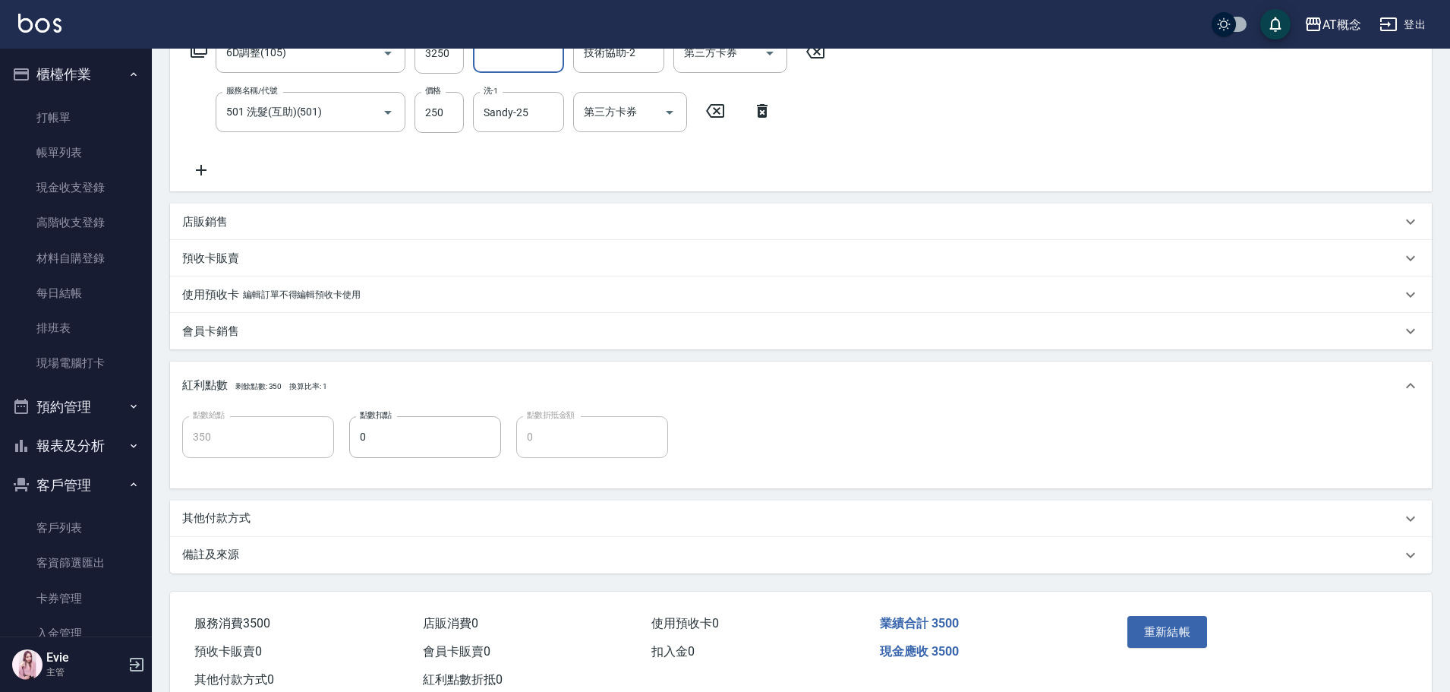
scroll to position [317, 0]
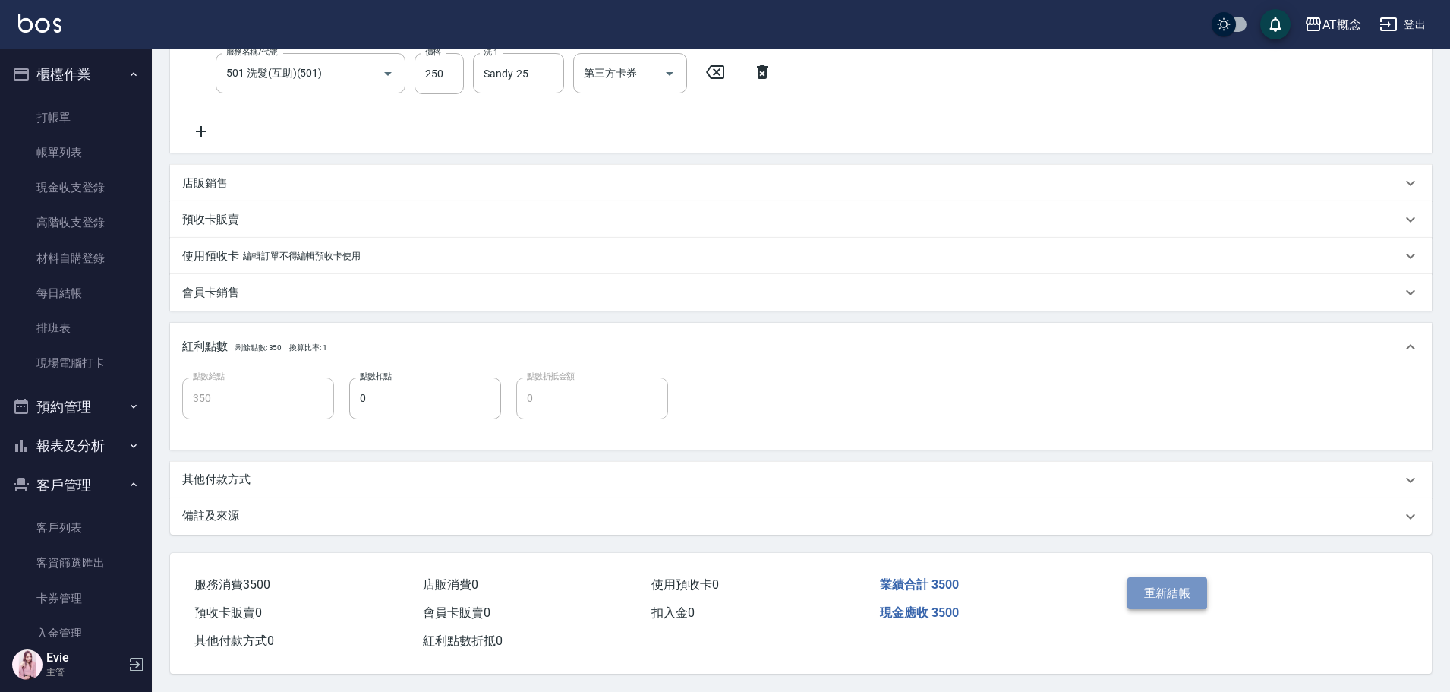
click at [1172, 584] on button "重新結帳" at bounding box center [1167, 593] width 80 height 32
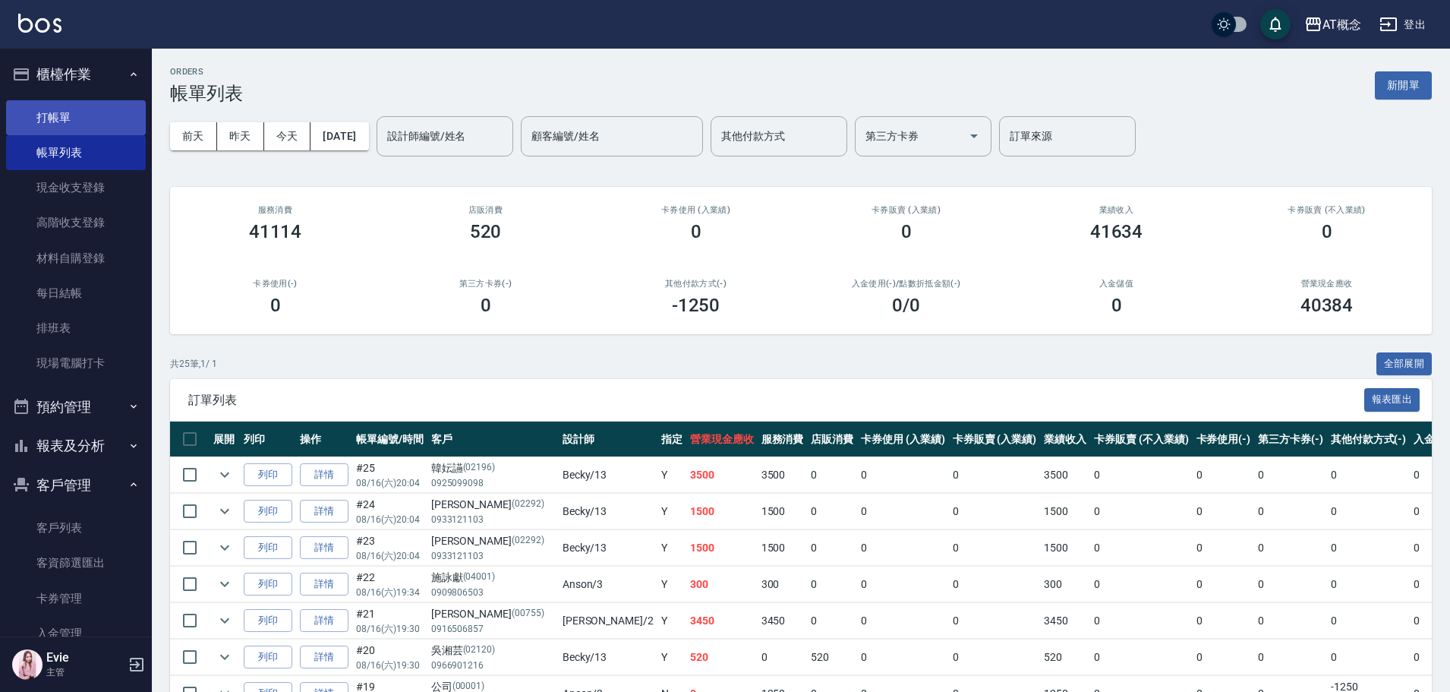
click at [46, 119] on link "打帳單" at bounding box center [76, 117] width 140 height 35
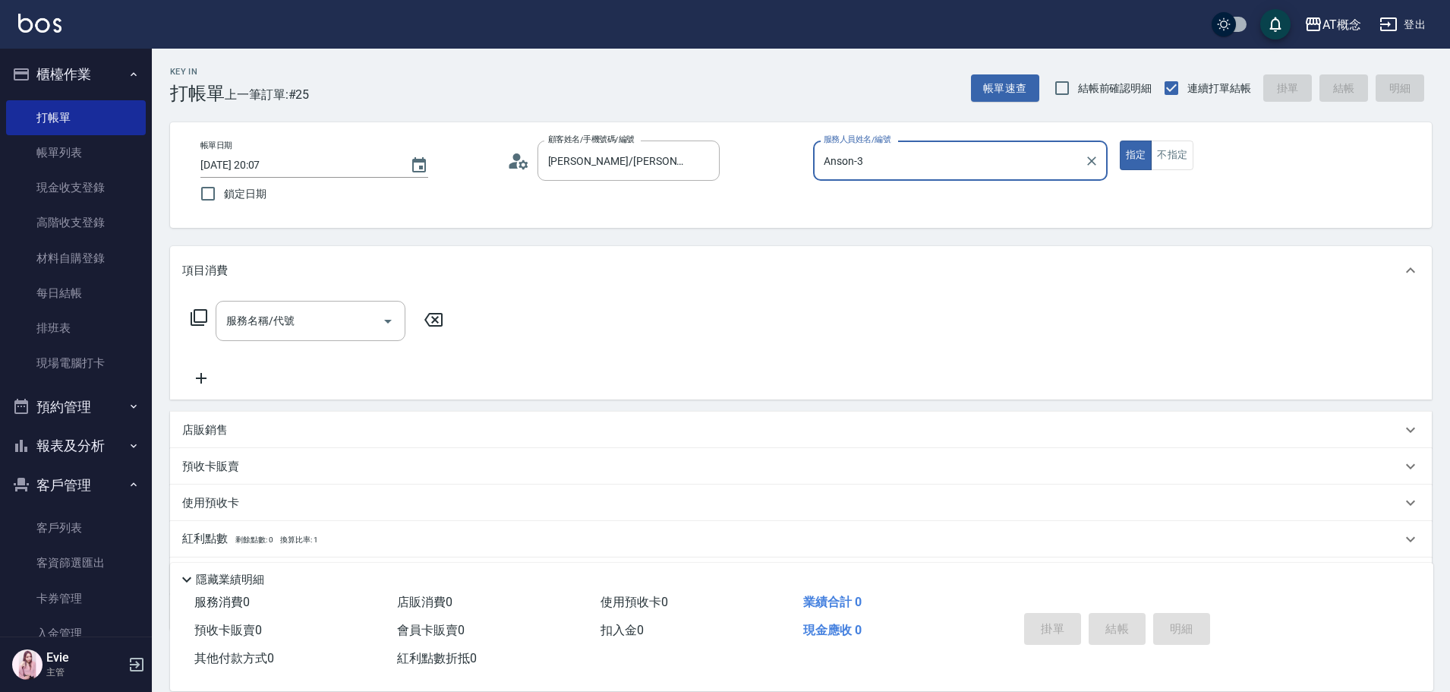
click at [1120, 140] on button "指定" at bounding box center [1136, 155] width 33 height 30
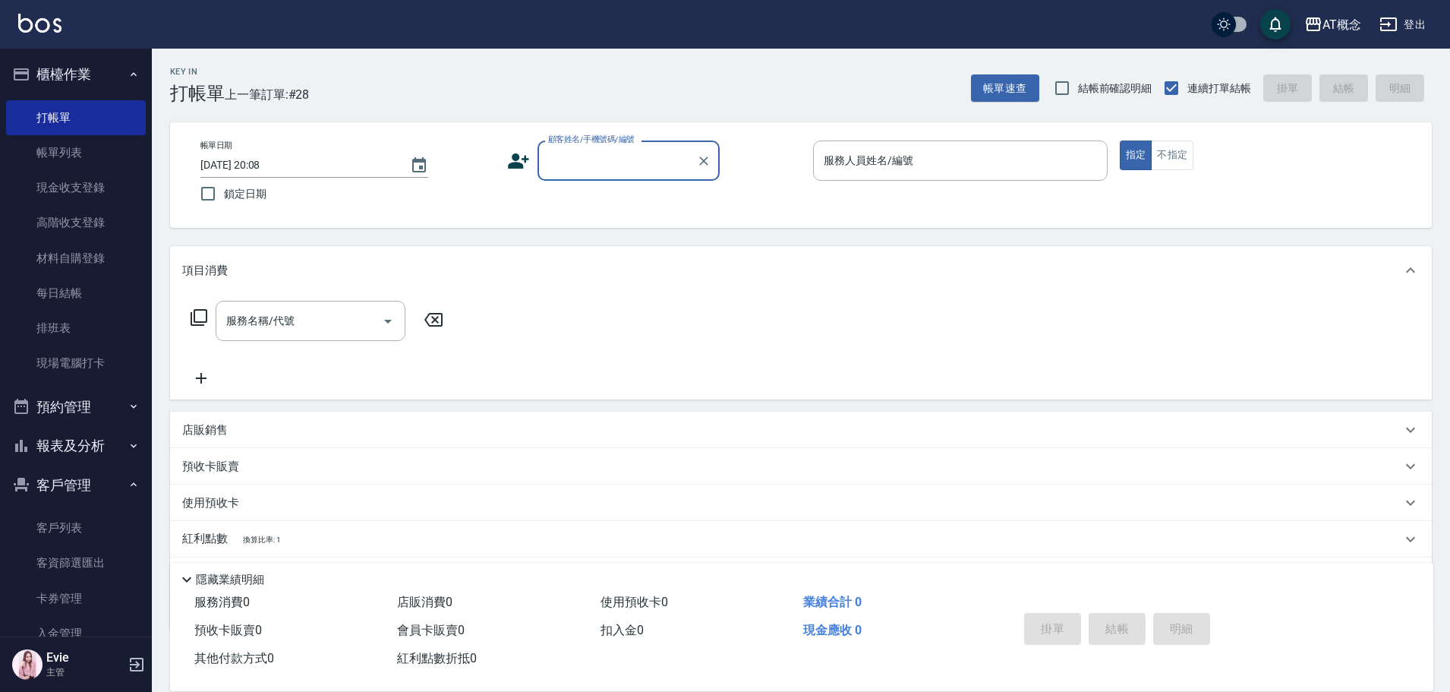
click at [83, 436] on button "報表及分析" at bounding box center [76, 445] width 140 height 39
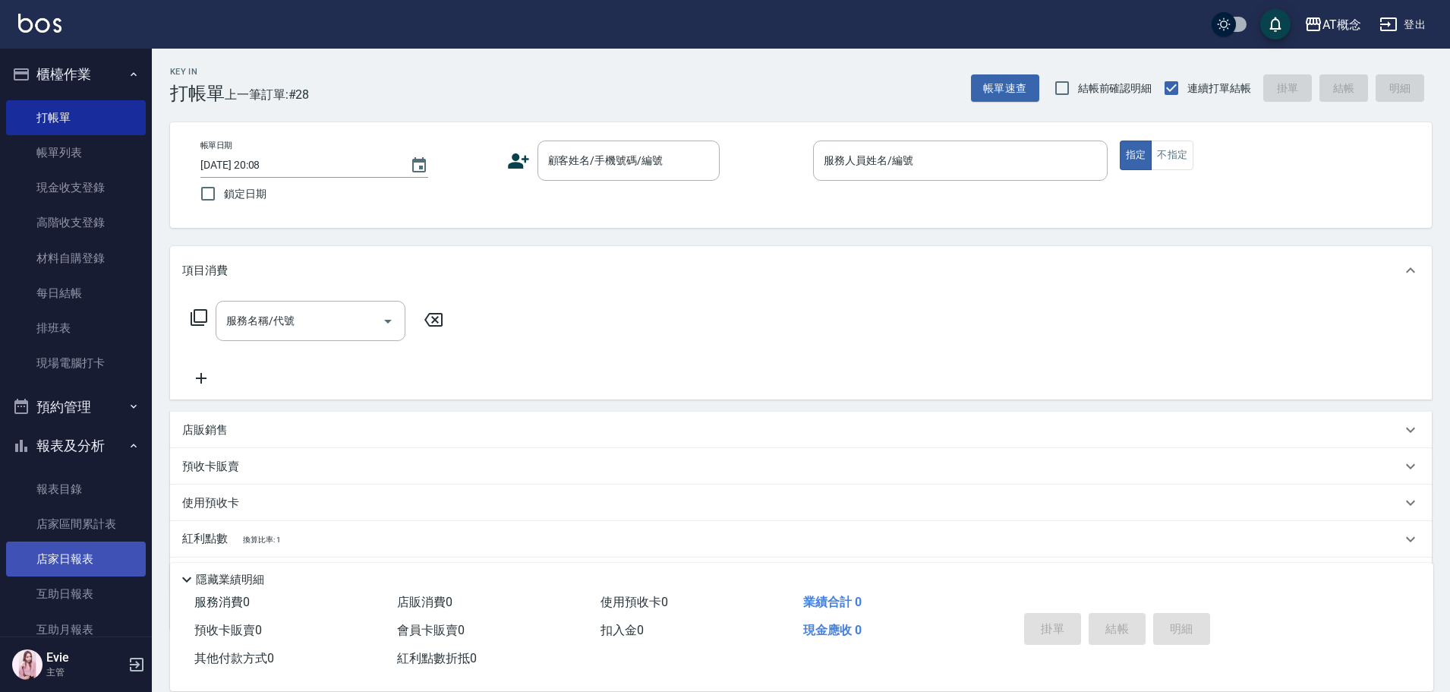
click at [79, 556] on link "店家日報表" at bounding box center [76, 558] width 140 height 35
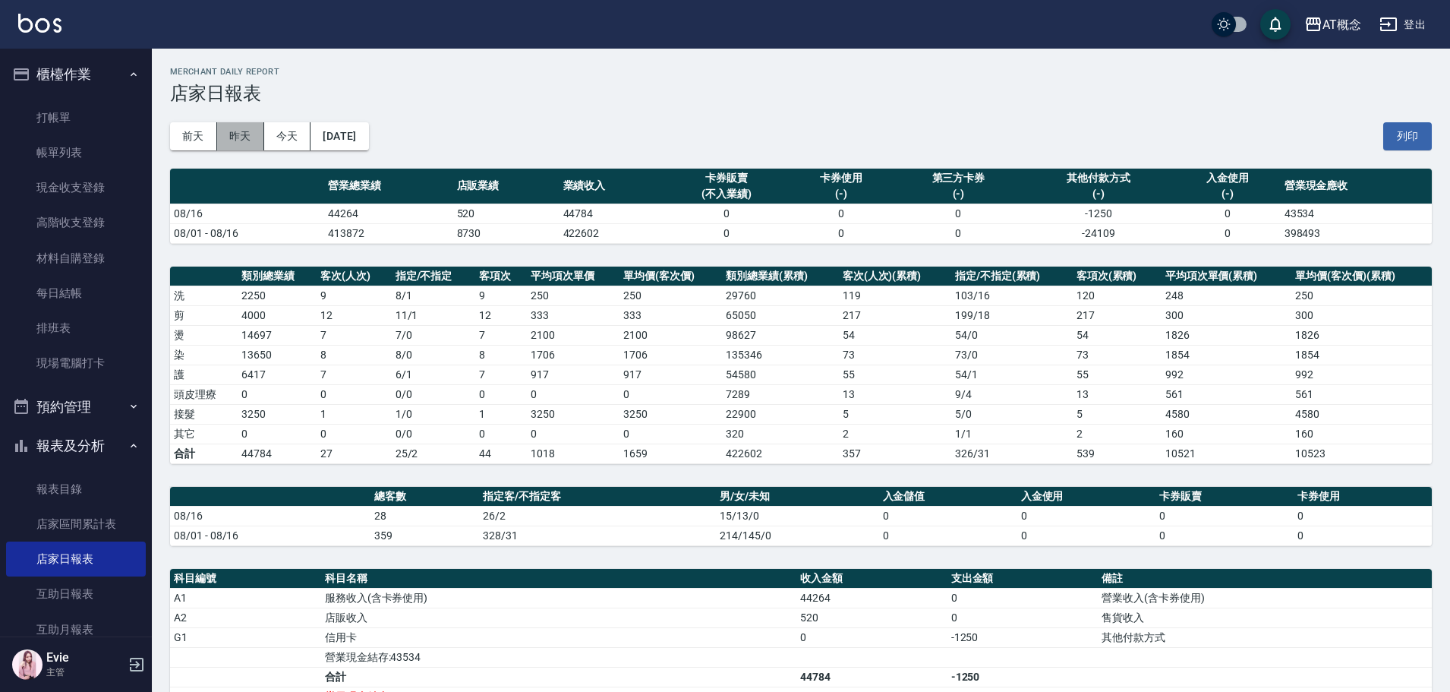
click at [225, 130] on button "昨天" at bounding box center [240, 136] width 47 height 28
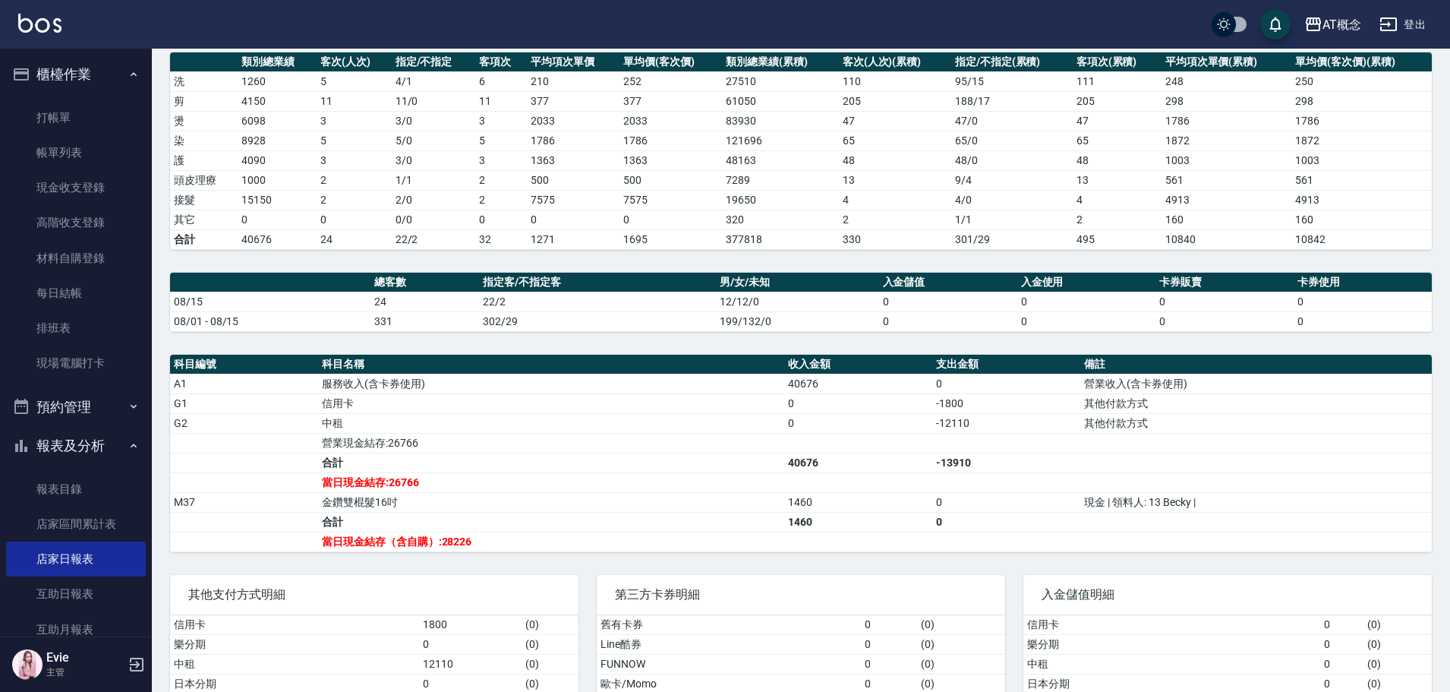
scroll to position [236, 0]
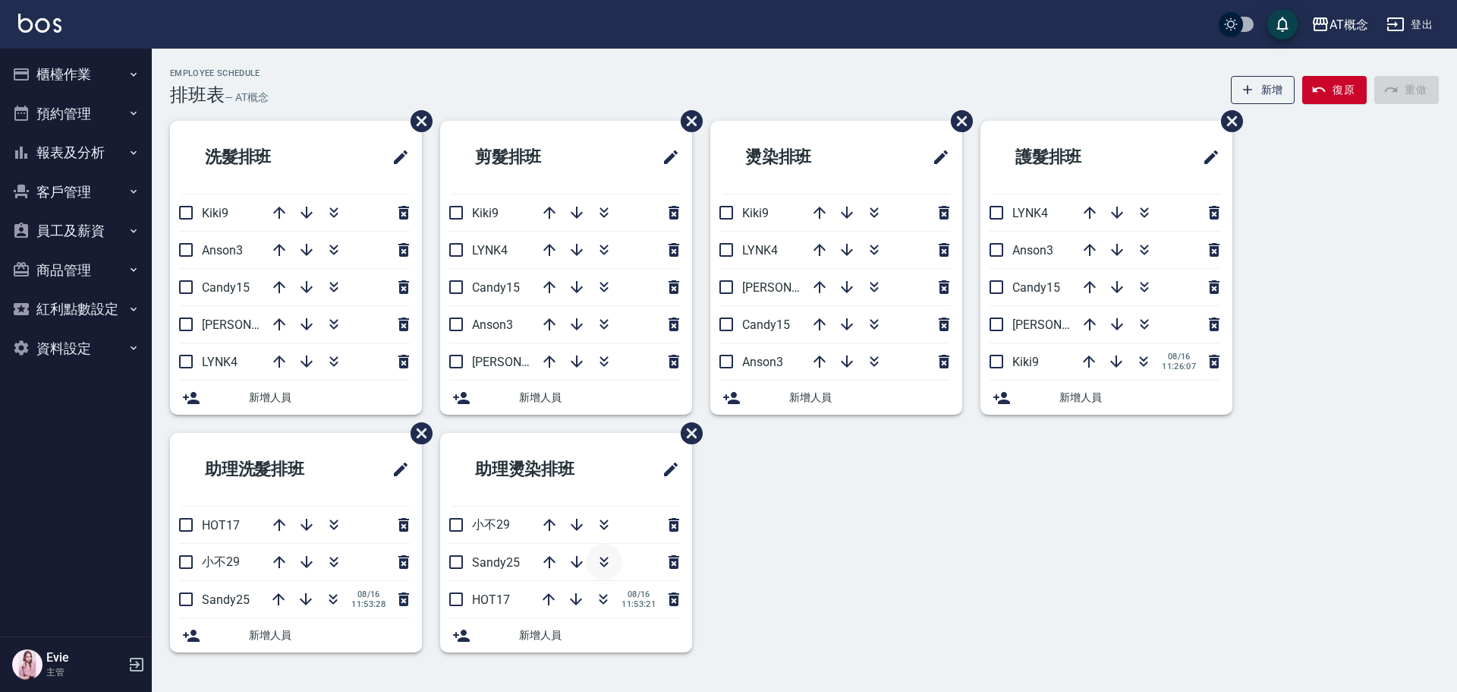
click at [606, 559] on icon "button" at bounding box center [604, 558] width 8 height 5
